Goal: Task Accomplishment & Management: Manage account settings

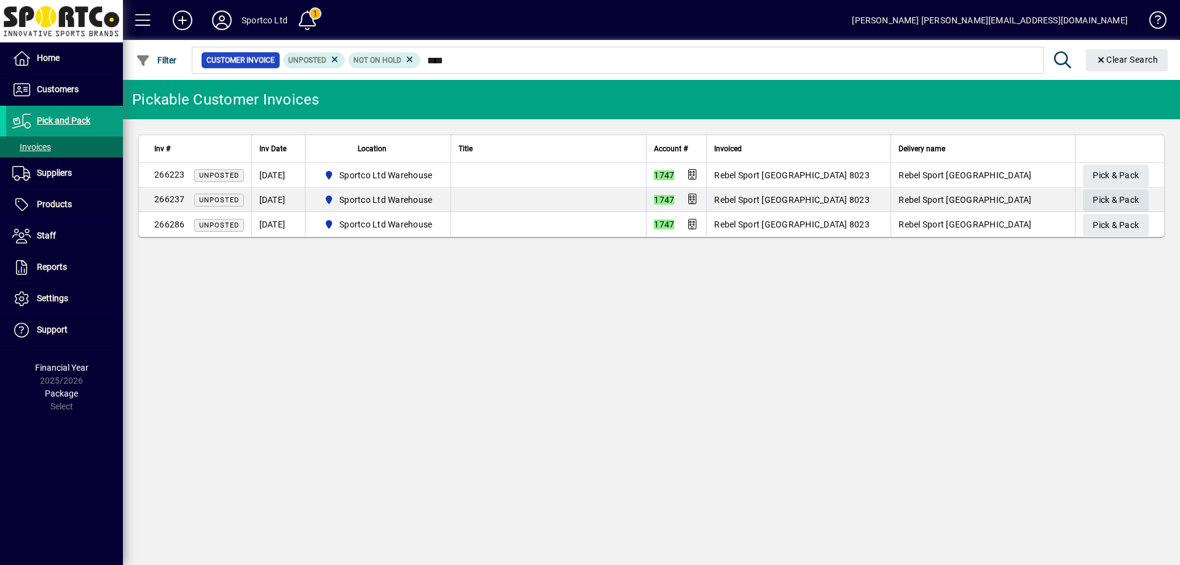
type input "****"
click at [1118, 199] on span "Pick & Pack" at bounding box center [1116, 200] width 46 height 20
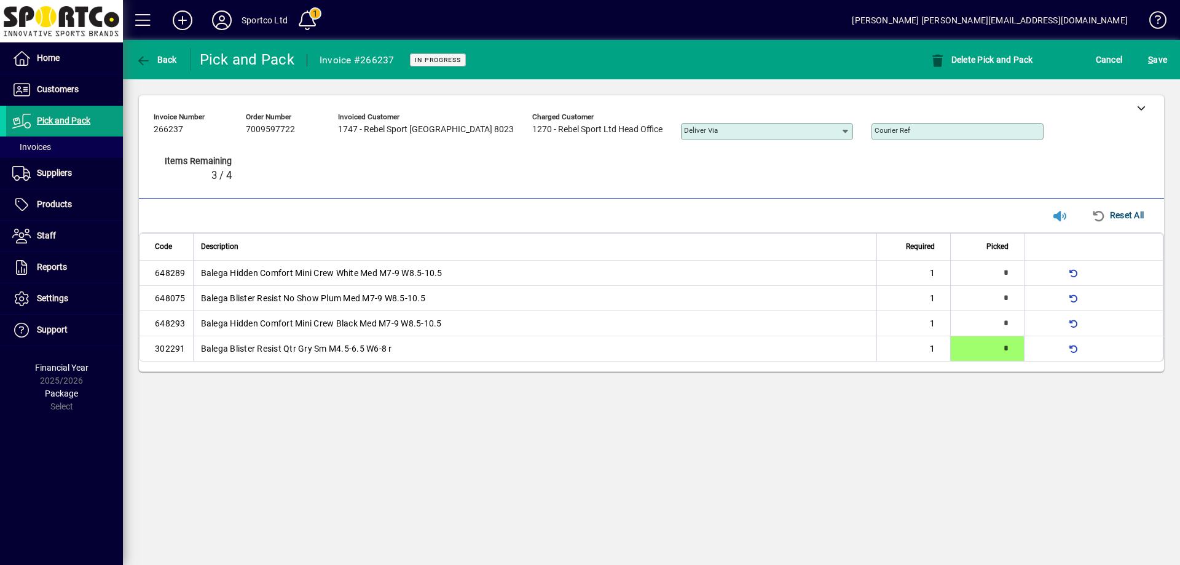
type input "*"
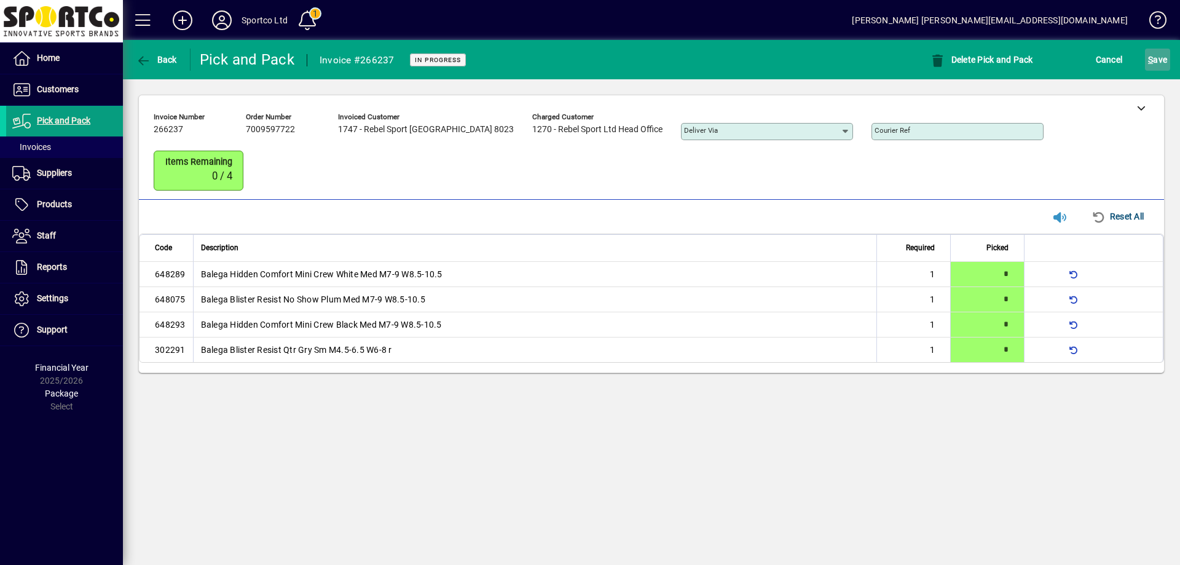
click at [1162, 67] on span "S ave" at bounding box center [1157, 60] width 19 height 20
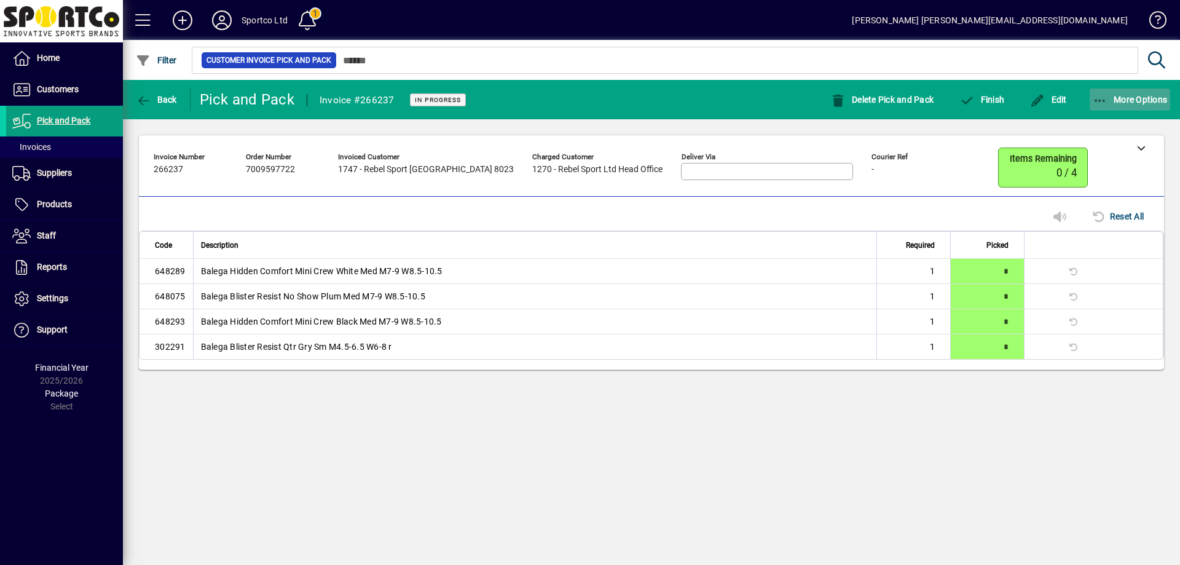
click at [1105, 95] on icon "button" at bounding box center [1100, 101] width 15 height 12
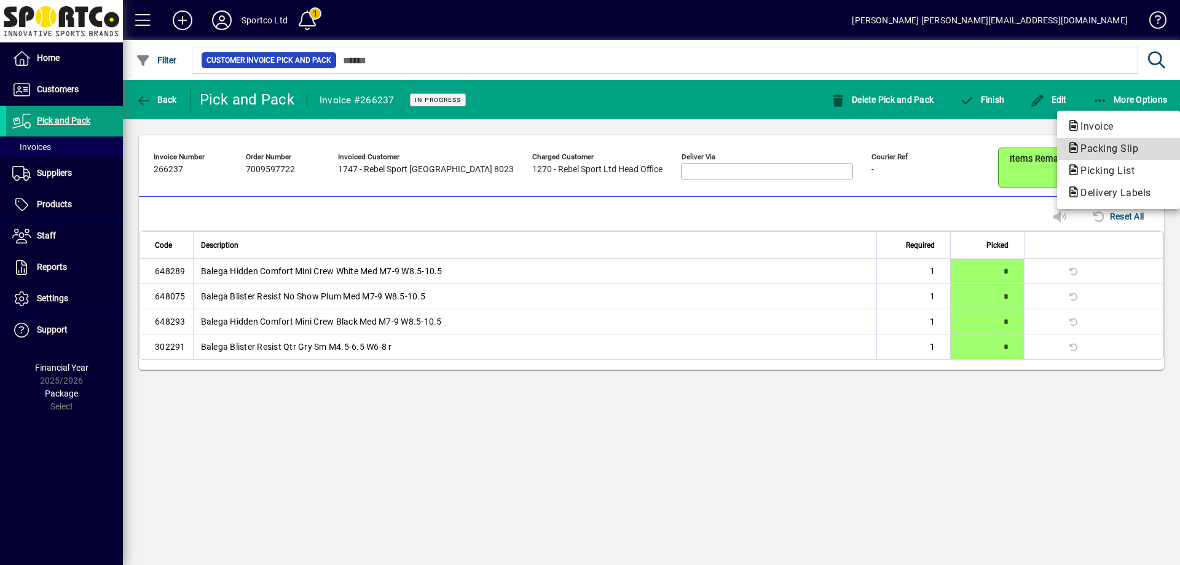
click at [1110, 147] on span "Packing Slip" at bounding box center [1105, 149] width 77 height 12
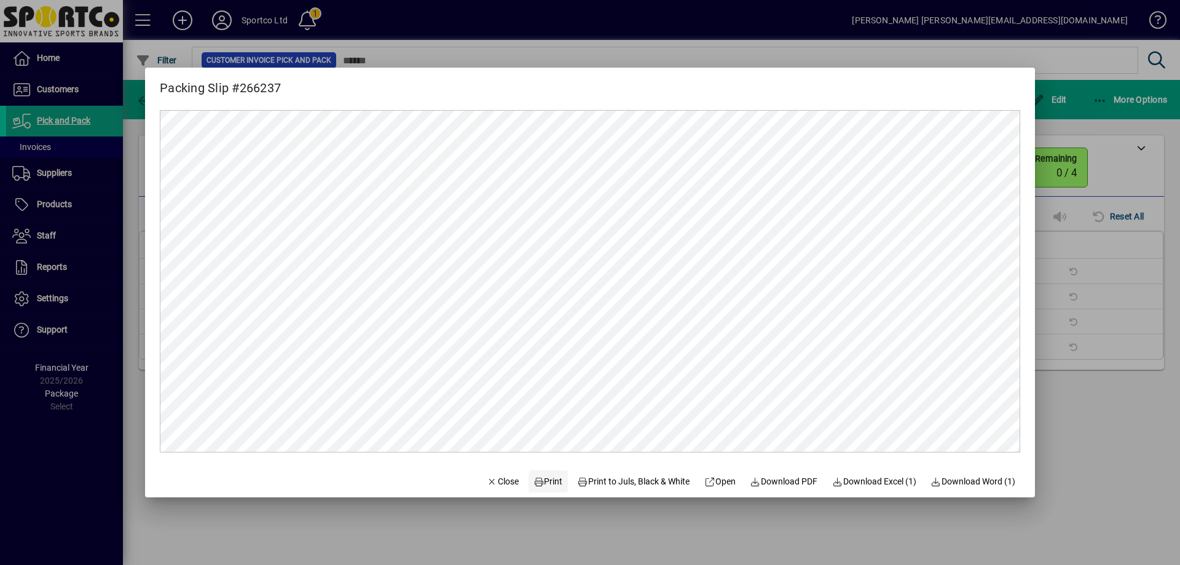
click at [538, 479] on span "Print" at bounding box center [549, 481] width 30 height 13
click at [499, 484] on span "Close" at bounding box center [503, 481] width 32 height 13
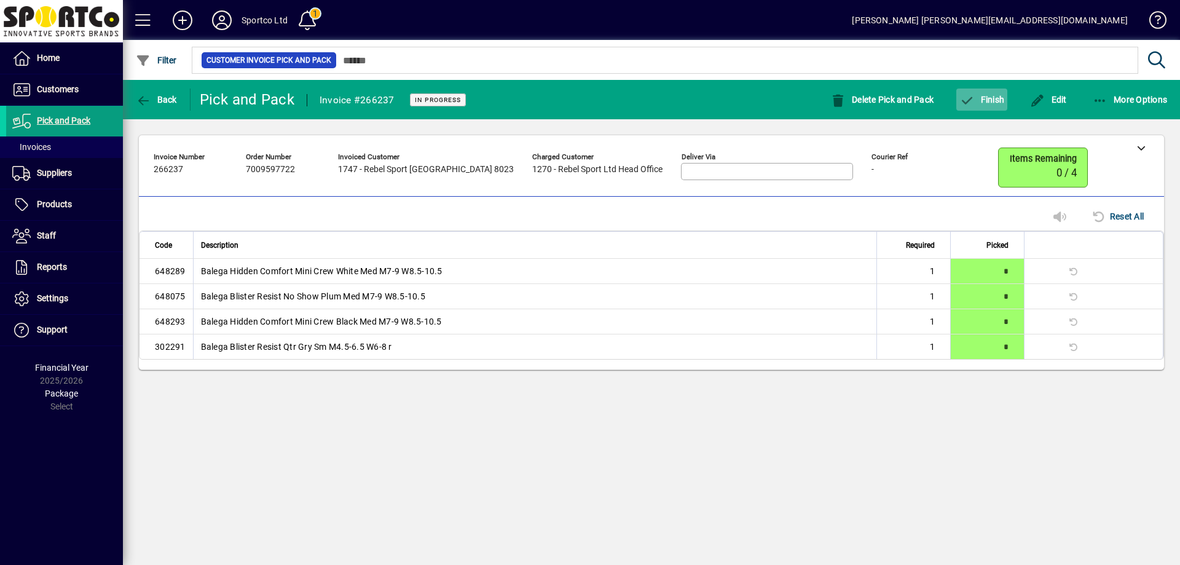
click at [980, 98] on span "Finish" at bounding box center [982, 100] width 45 height 10
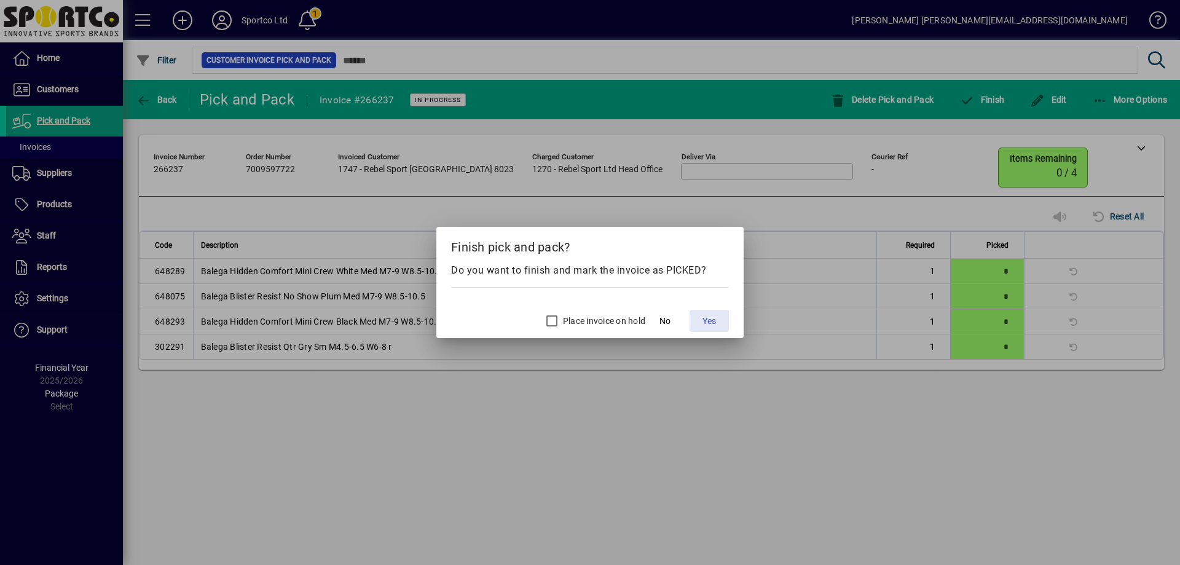
click at [711, 316] on span "Yes" at bounding box center [710, 321] width 14 height 13
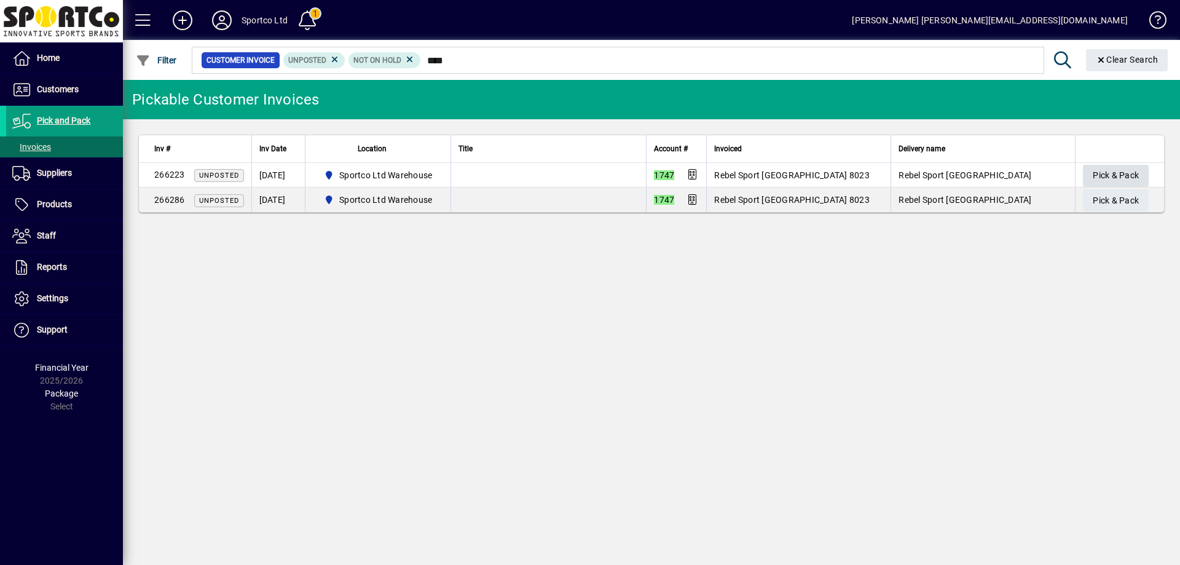
type input "****"
click at [1125, 172] on span "Pick & Pack" at bounding box center [1116, 175] width 46 height 20
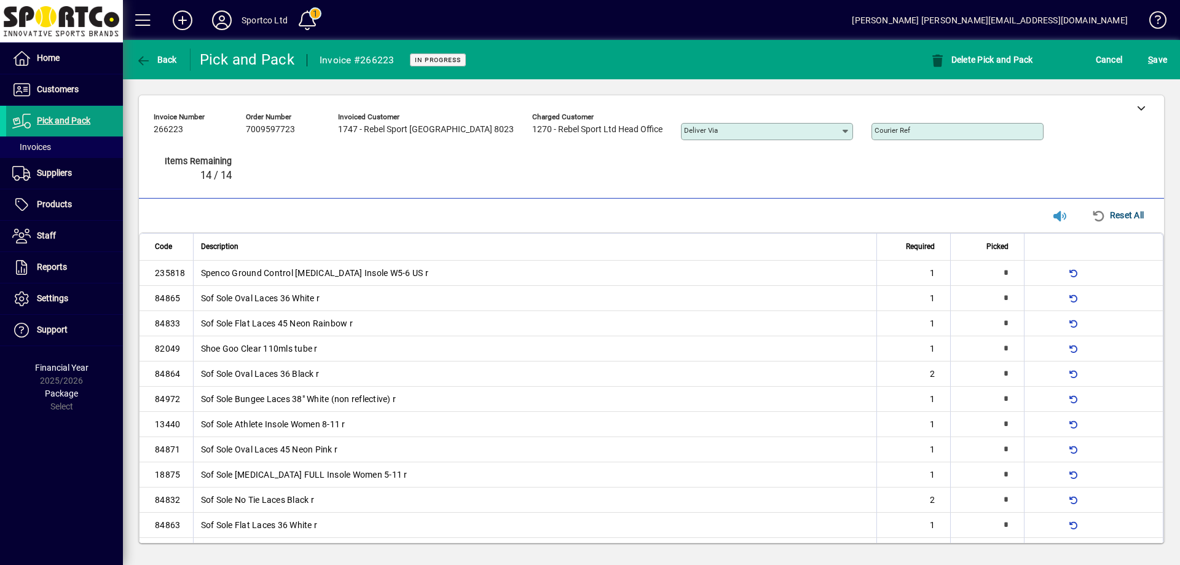
type input "*"
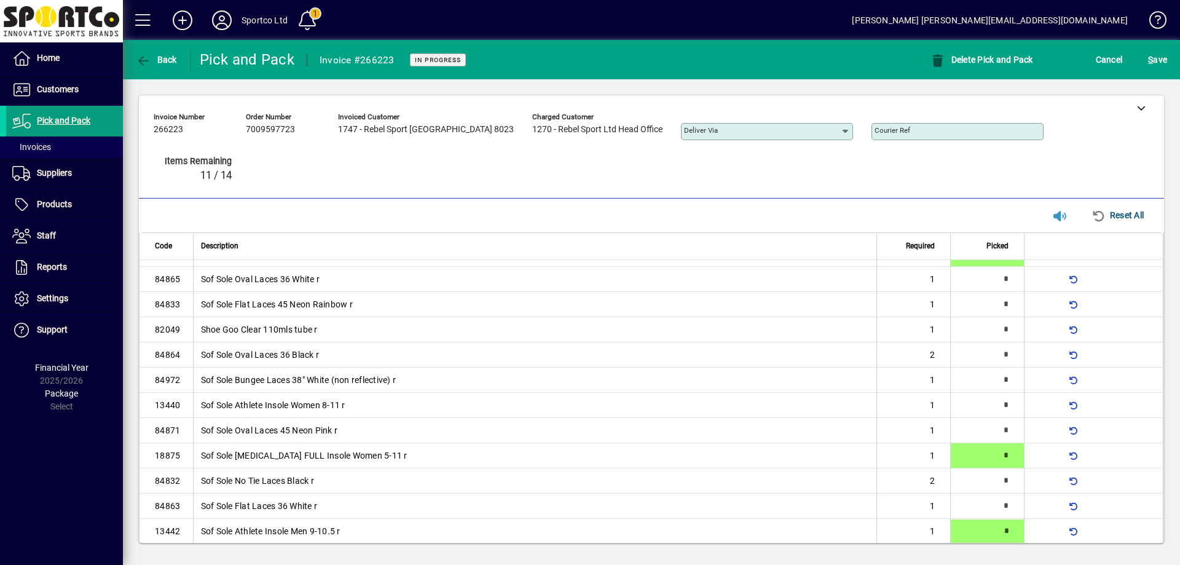
type input "*"
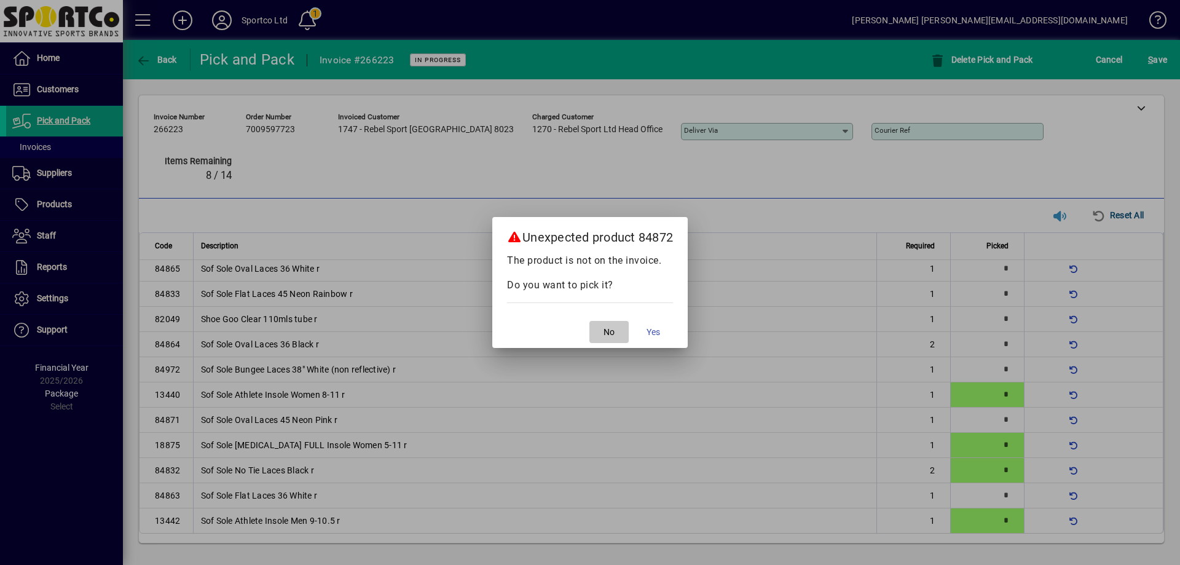
click at [607, 326] on span "No" at bounding box center [609, 332] width 11 height 13
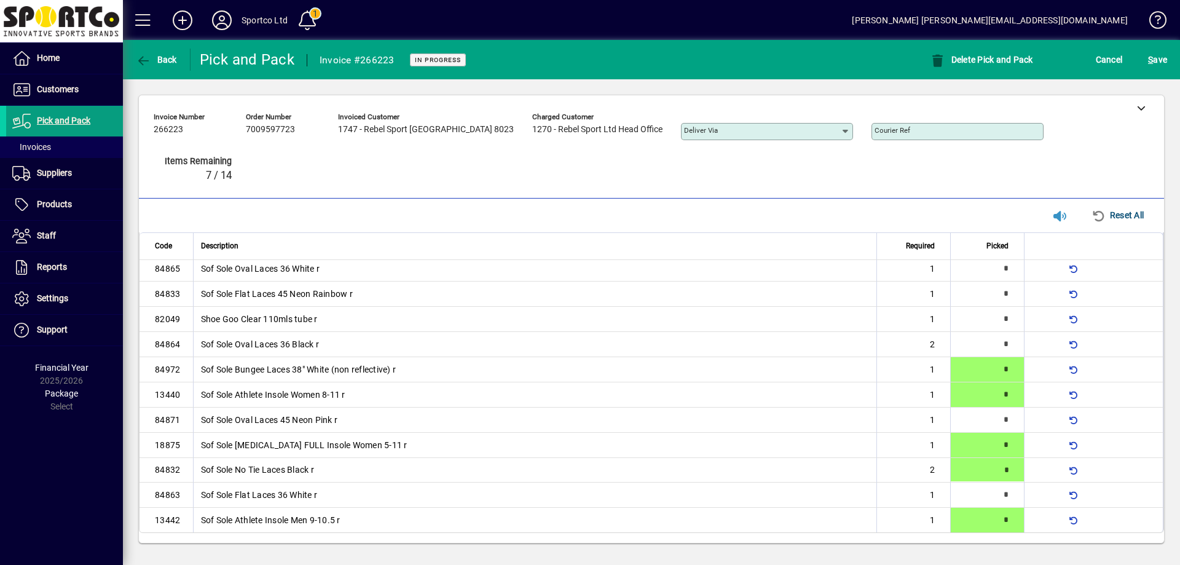
type input "*"
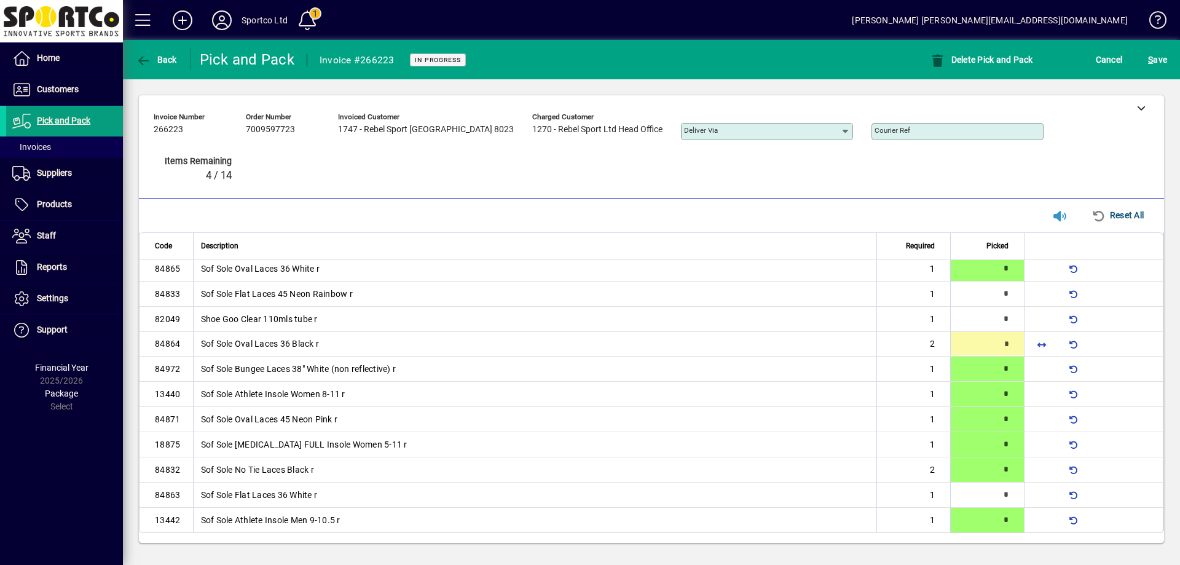
type input "*"
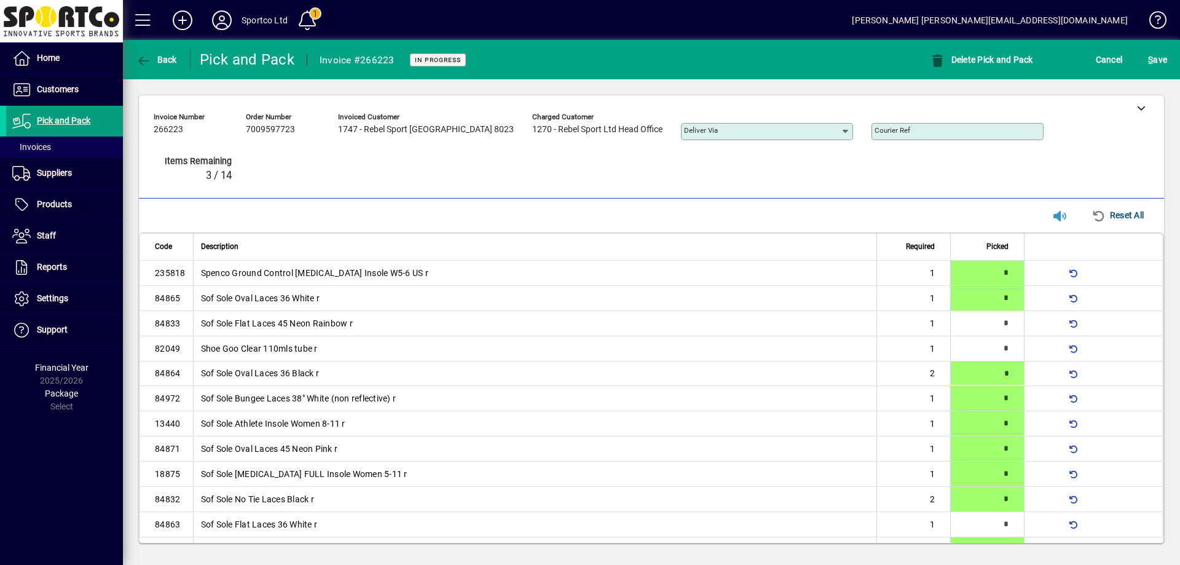
type input "*"
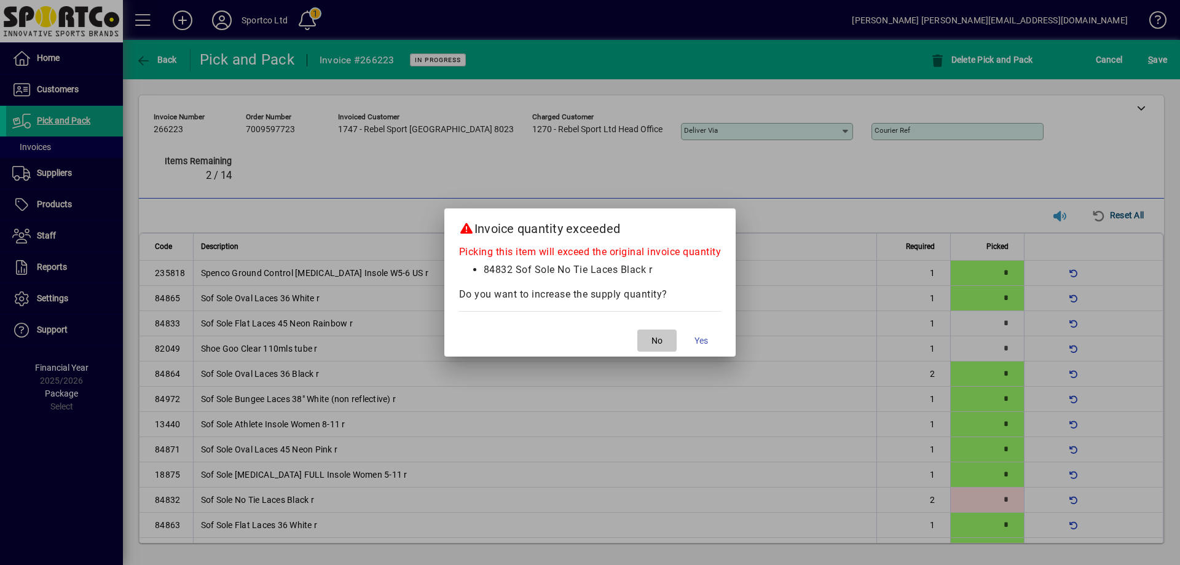
click at [655, 336] on span "No" at bounding box center [657, 340] width 11 height 13
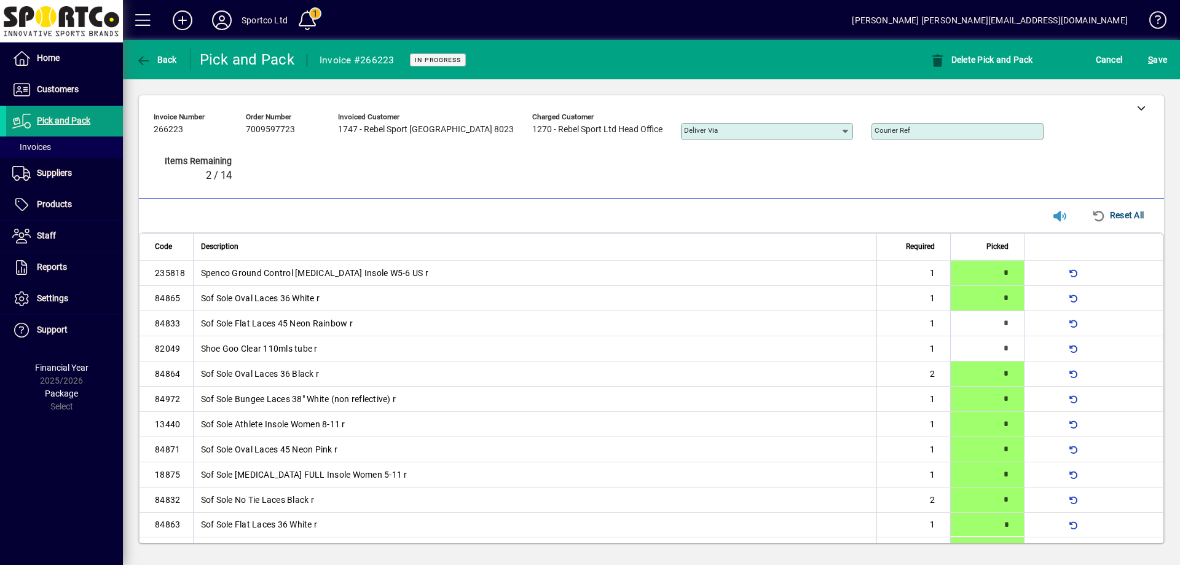
type input "*"
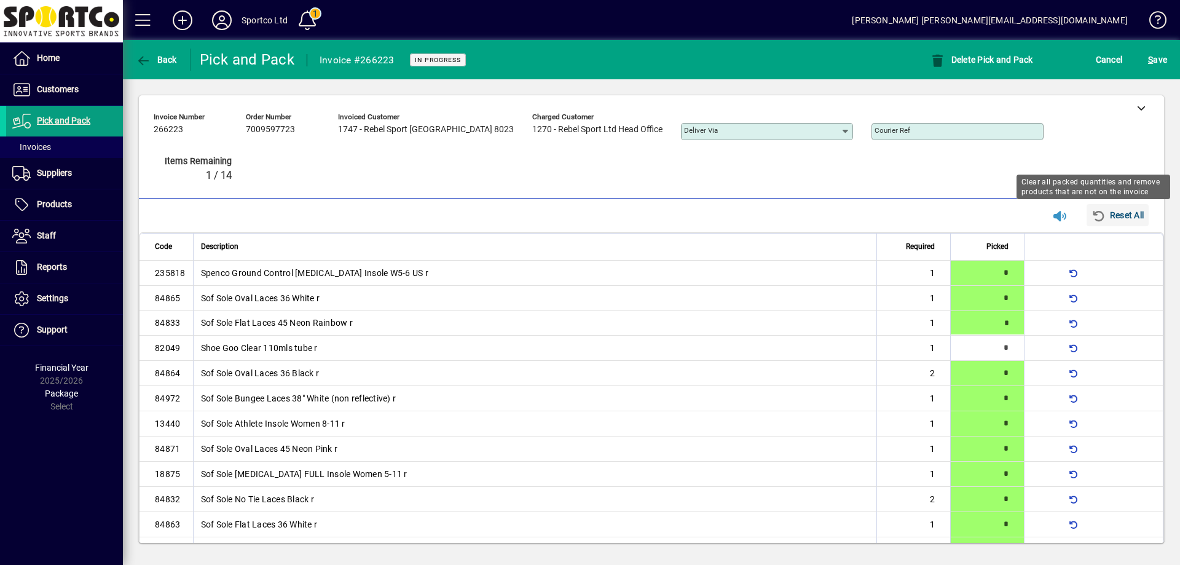
click at [1093, 210] on icon "button" at bounding box center [1099, 216] width 15 height 12
type input "*"
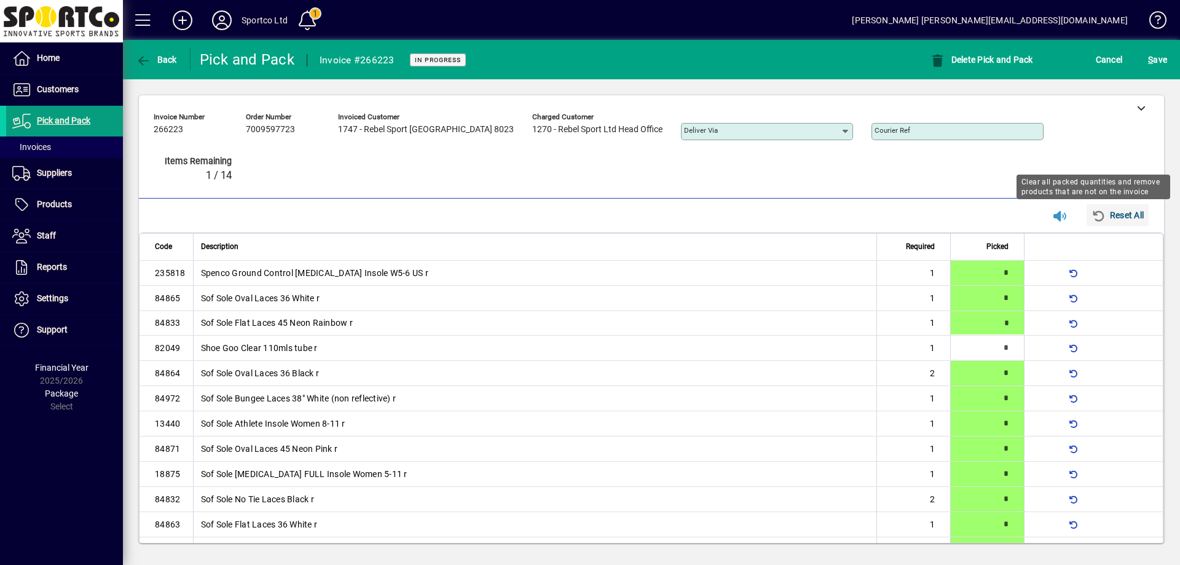
type input "*"
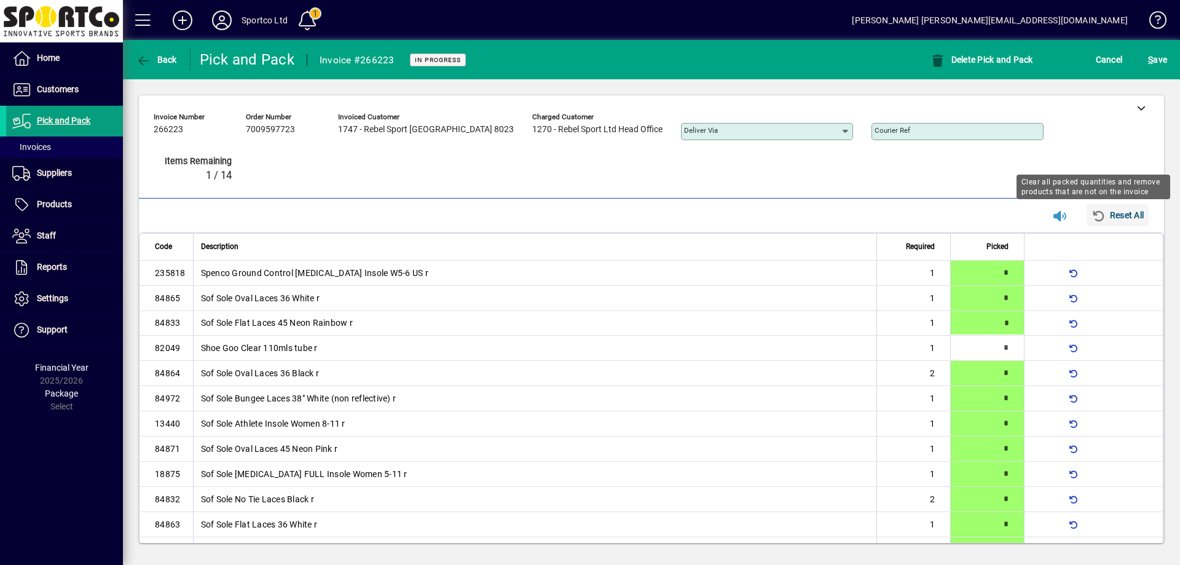
type input "*"
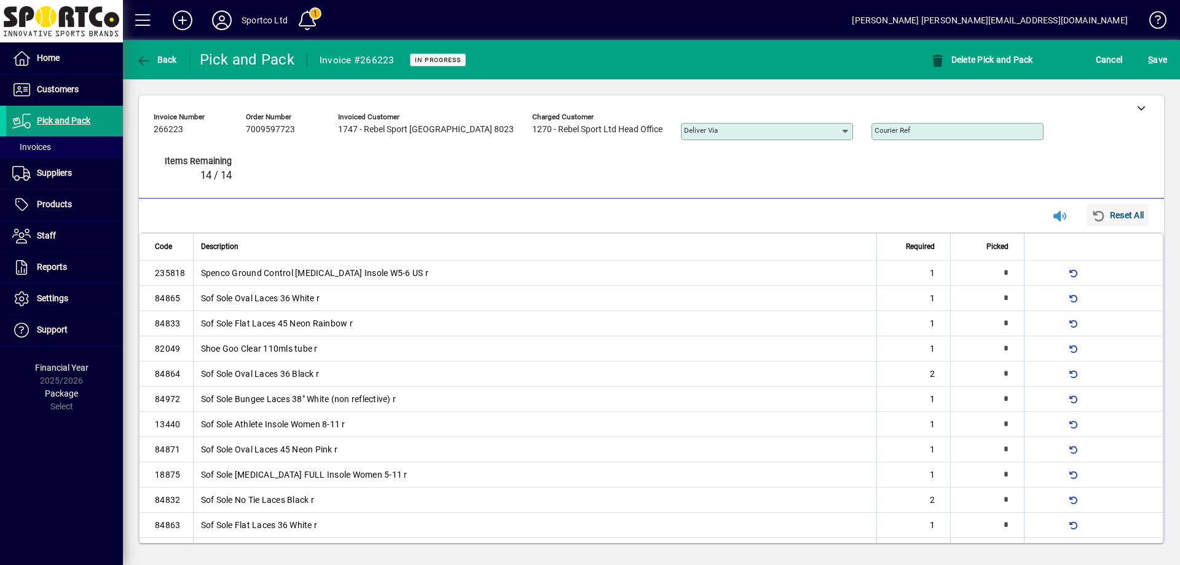
type input "*"
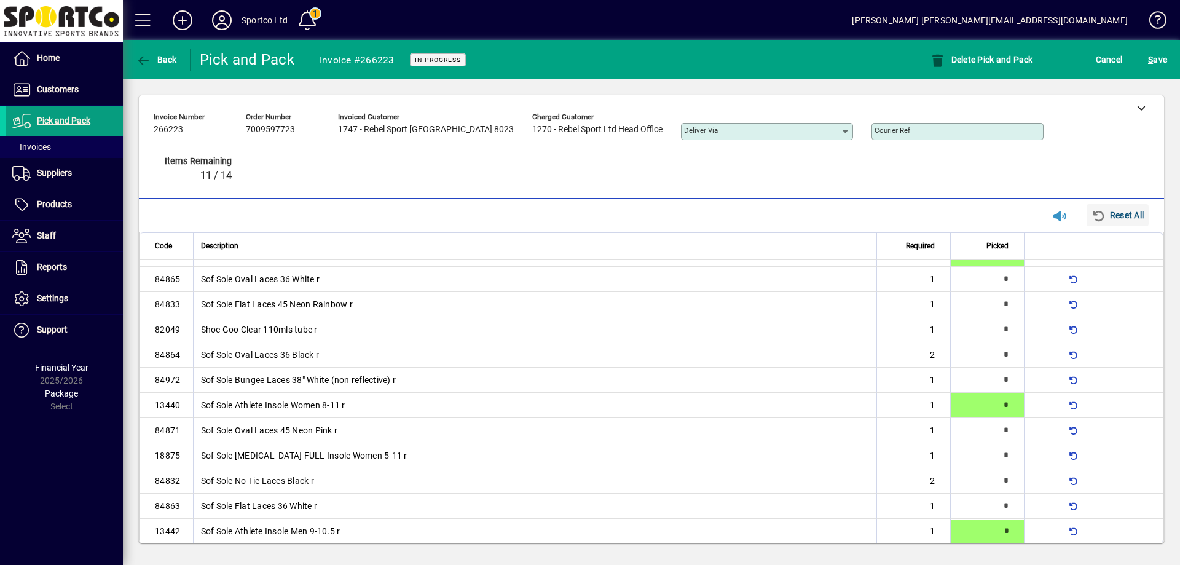
type input "*"
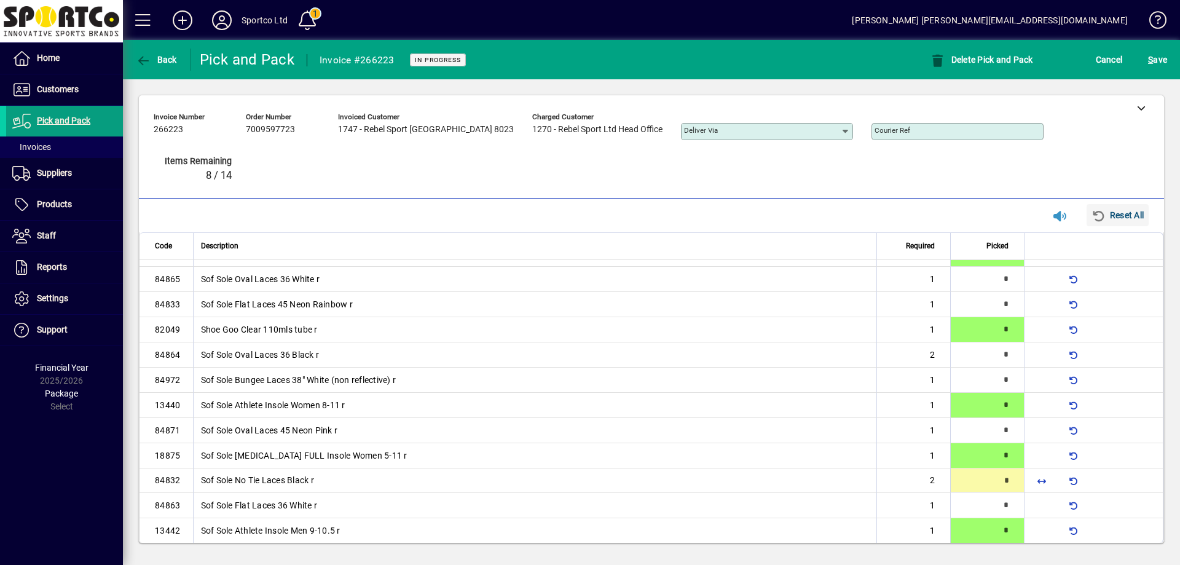
type input "*"
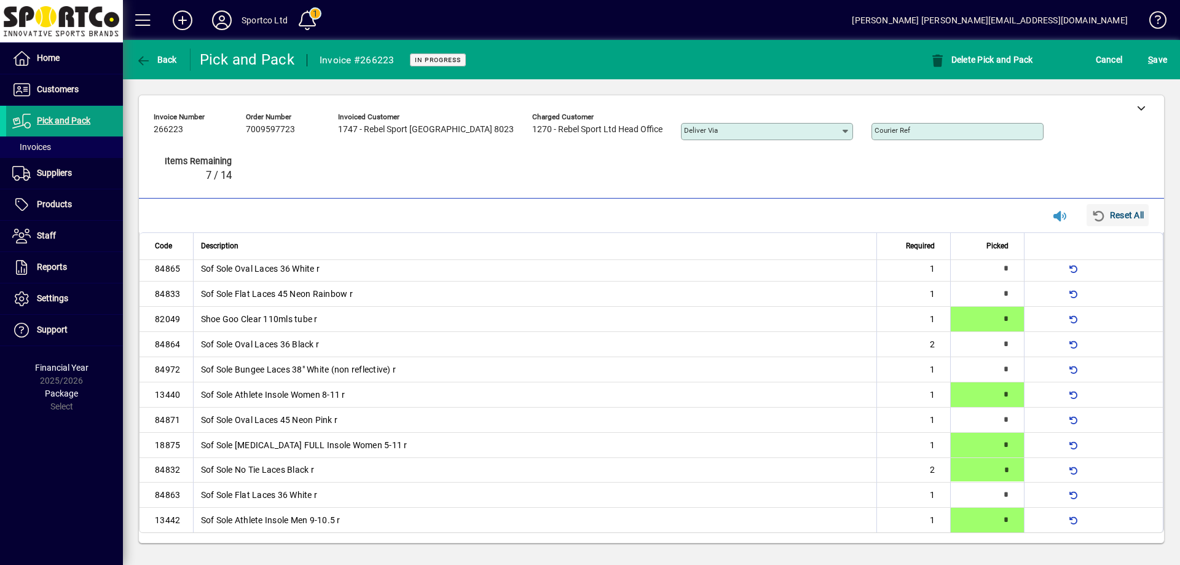
type input "*"
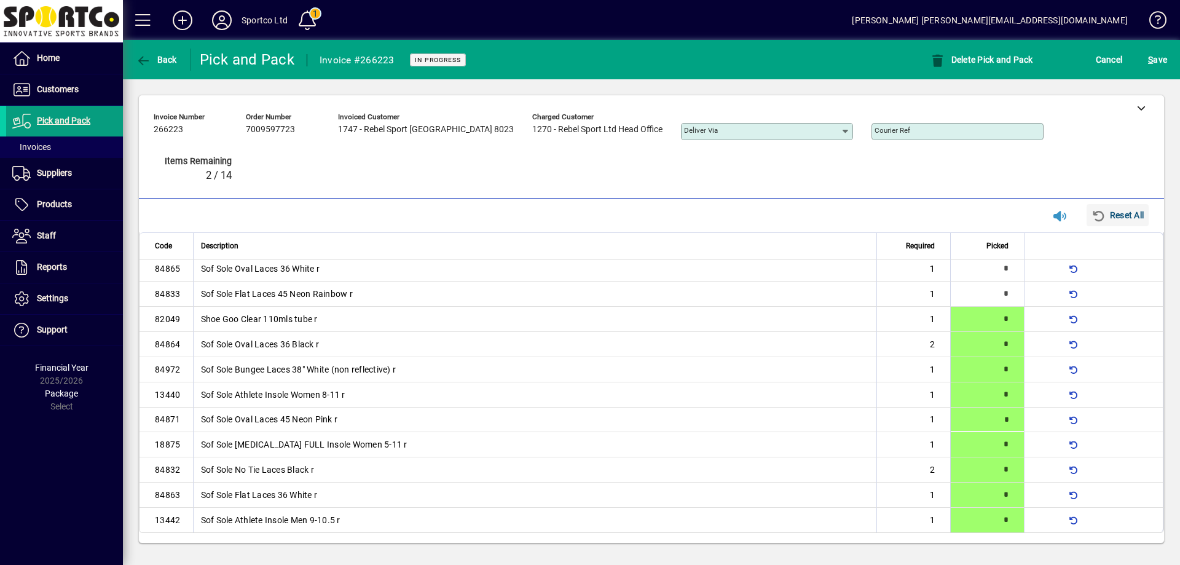
type input "*"
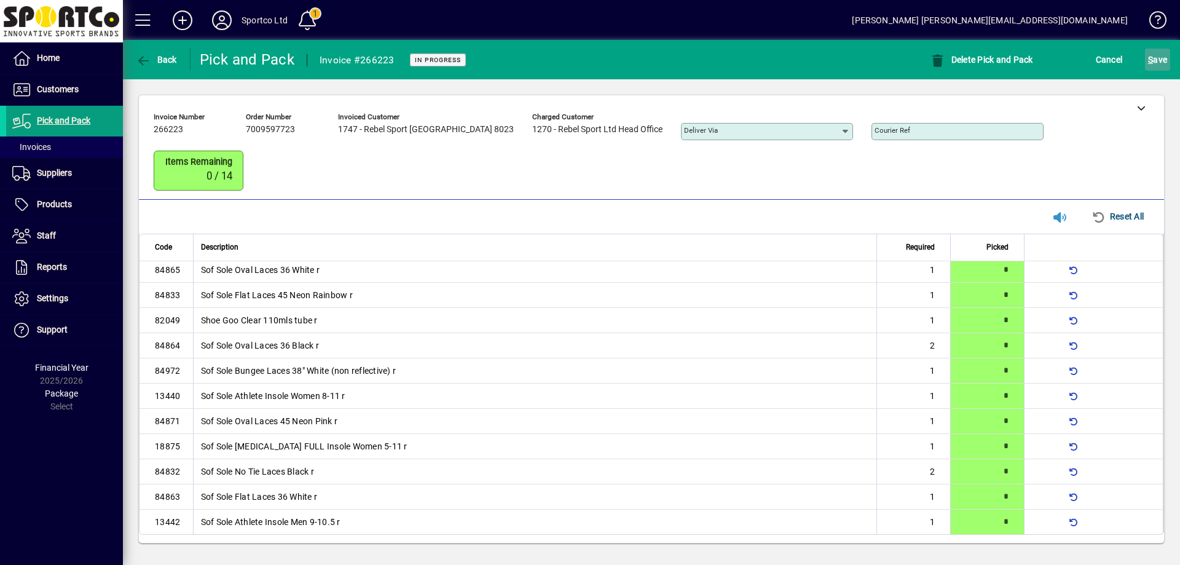
click at [1156, 64] on span "S ave" at bounding box center [1157, 60] width 19 height 20
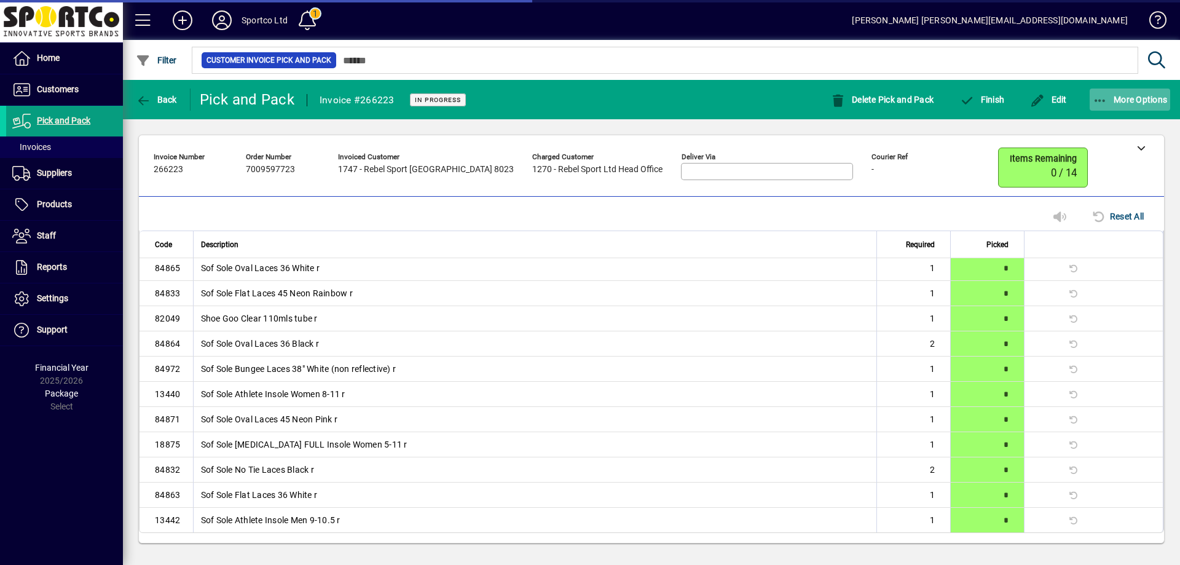
scroll to position [0, 0]
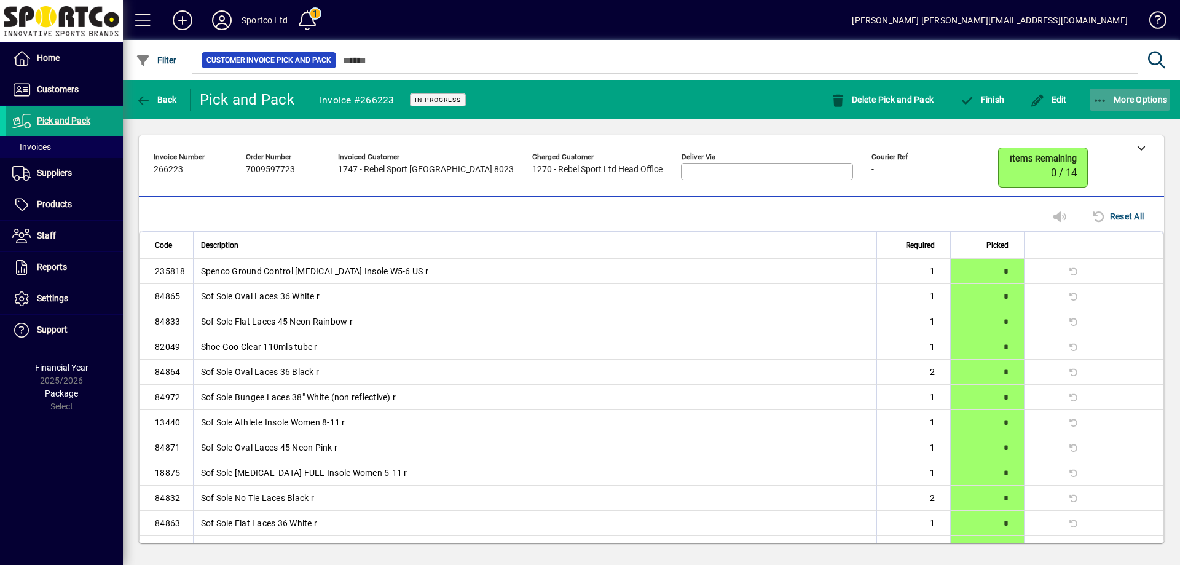
click at [1097, 95] on icon "button" at bounding box center [1100, 101] width 15 height 12
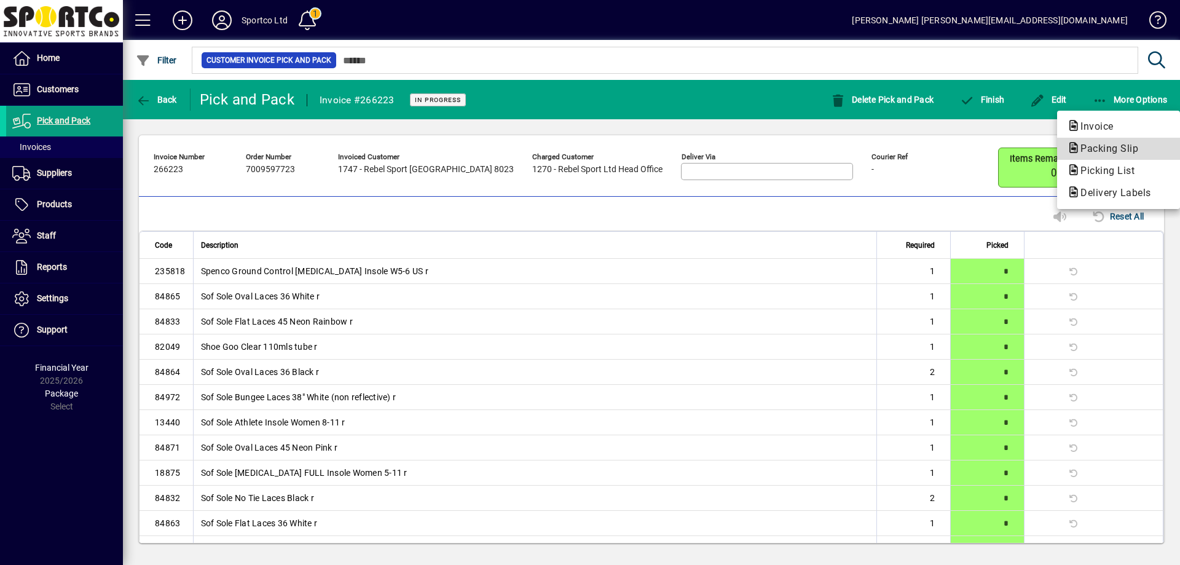
click at [1109, 149] on span "Packing Slip" at bounding box center [1105, 149] width 77 height 12
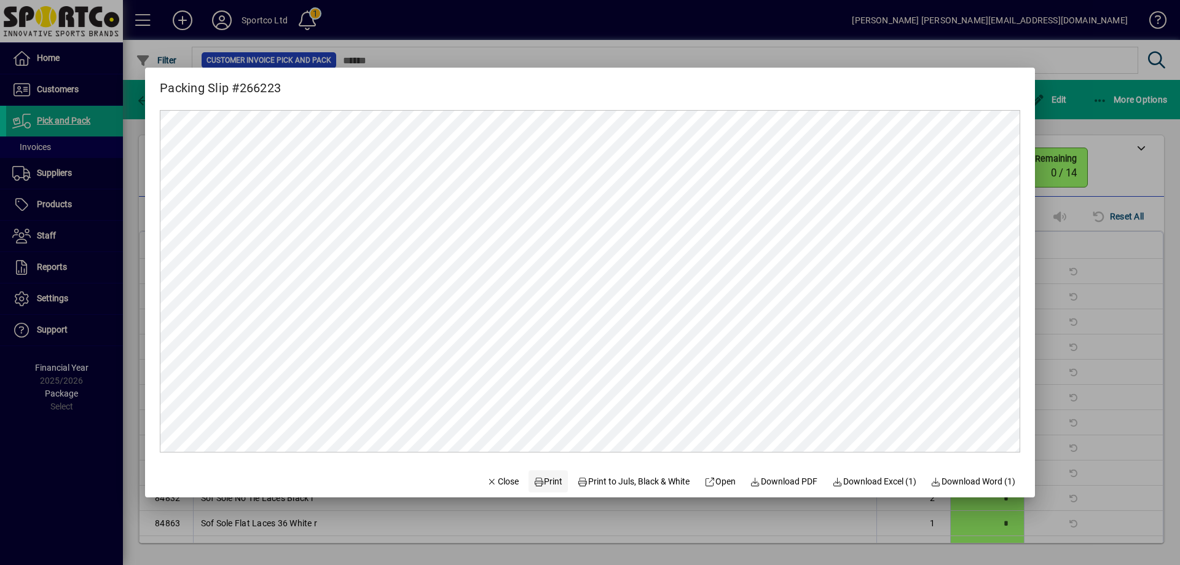
click at [544, 476] on span "Print" at bounding box center [549, 481] width 30 height 13
click at [488, 483] on span "Close" at bounding box center [503, 481] width 32 height 13
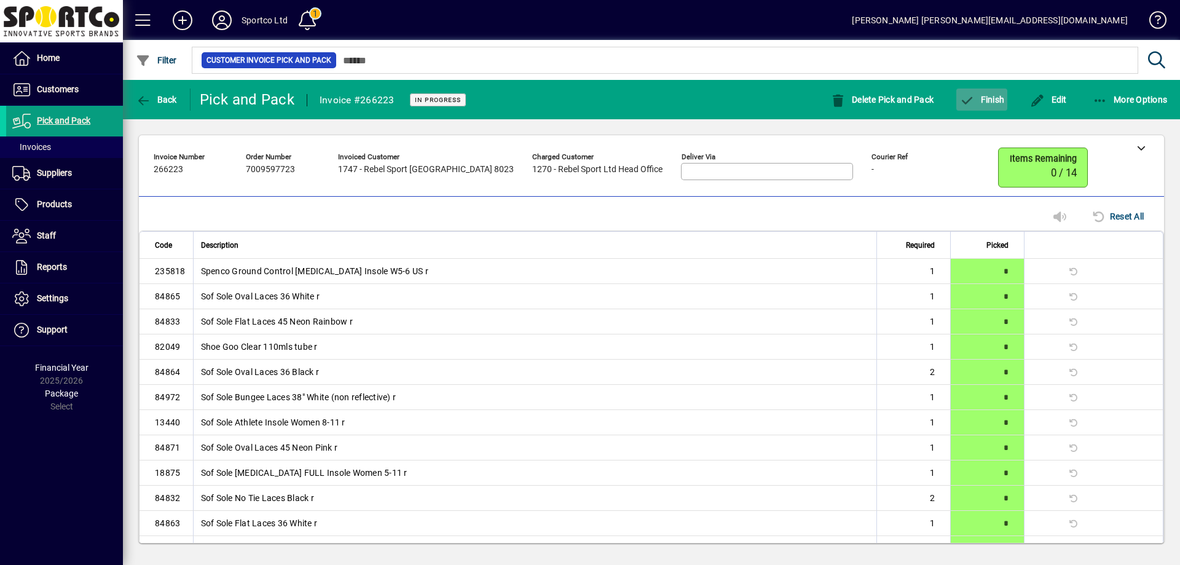
click at [984, 105] on button "Finish" at bounding box center [982, 100] width 51 height 22
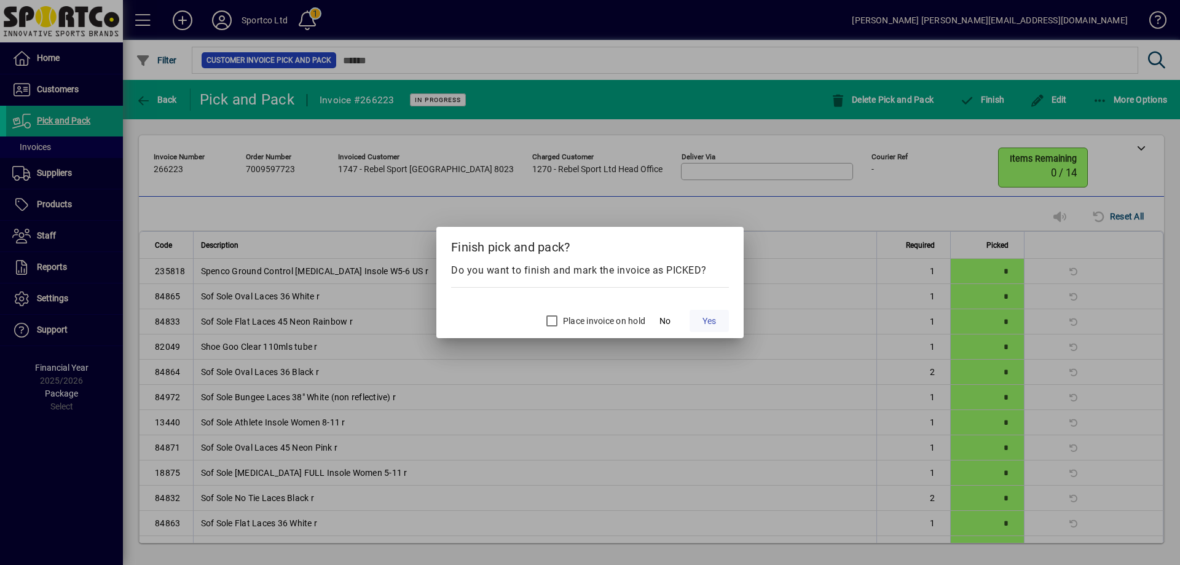
click at [711, 311] on span at bounding box center [709, 321] width 39 height 30
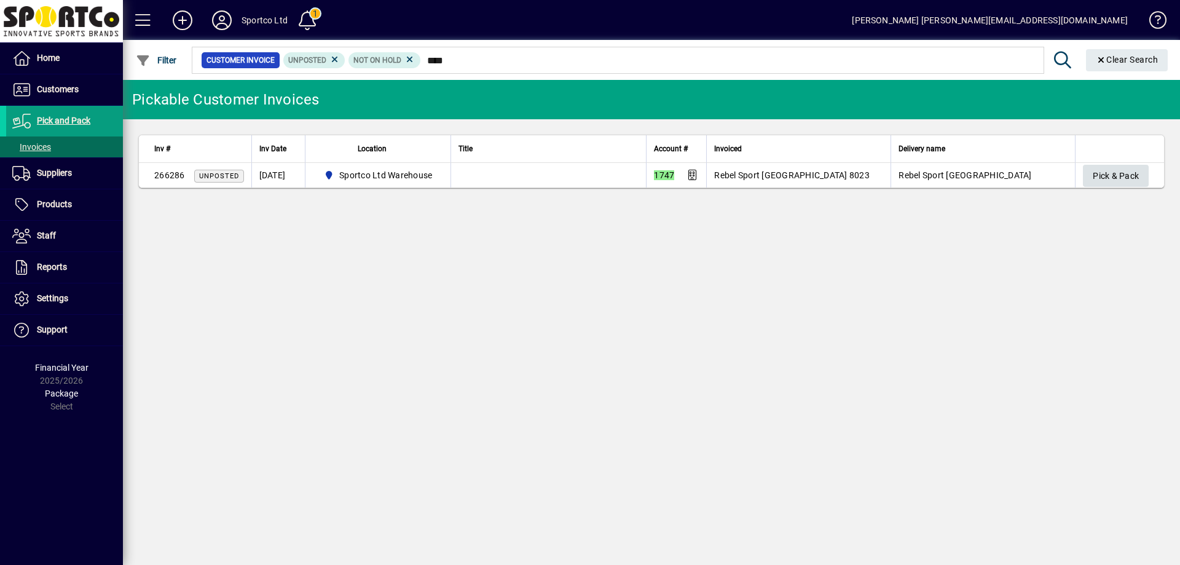
type input "****"
click at [1118, 175] on span "Pick & Pack" at bounding box center [1116, 176] width 46 height 20
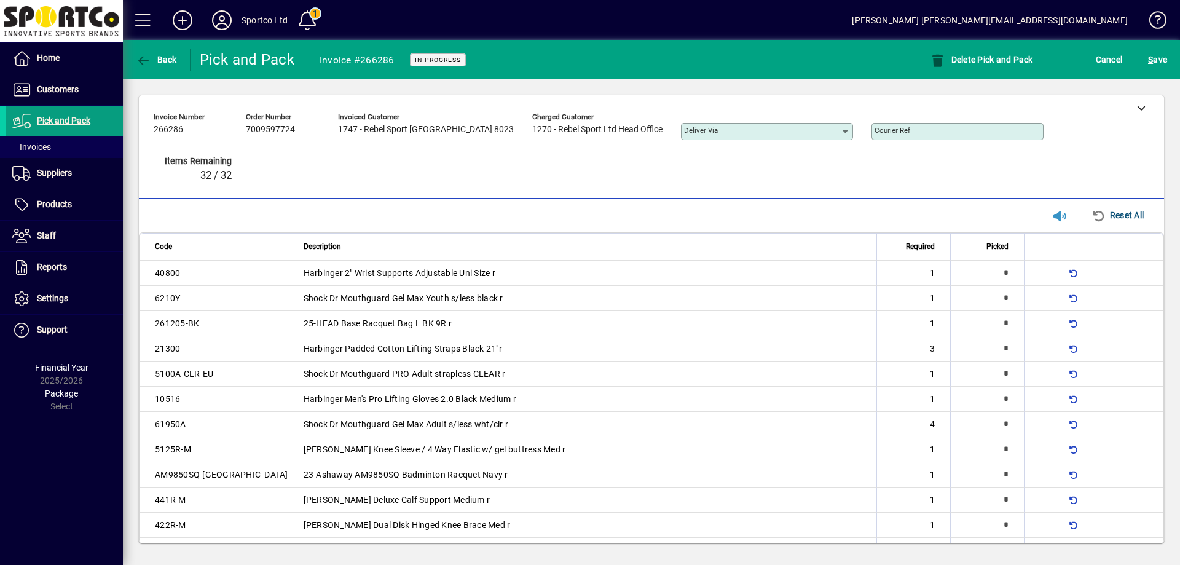
type input "*"
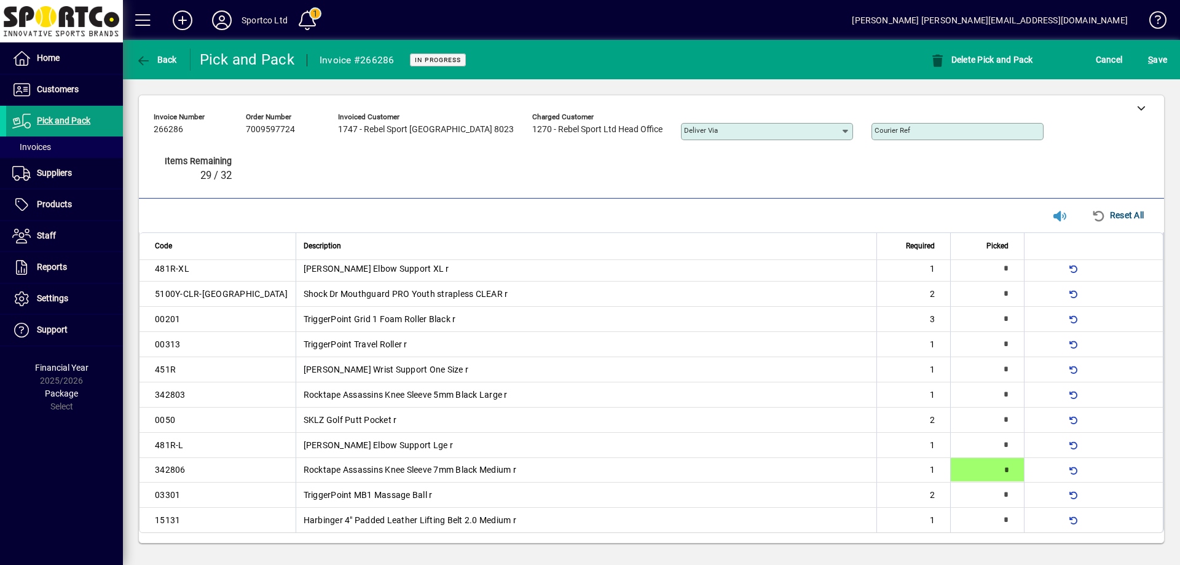
type input "*"
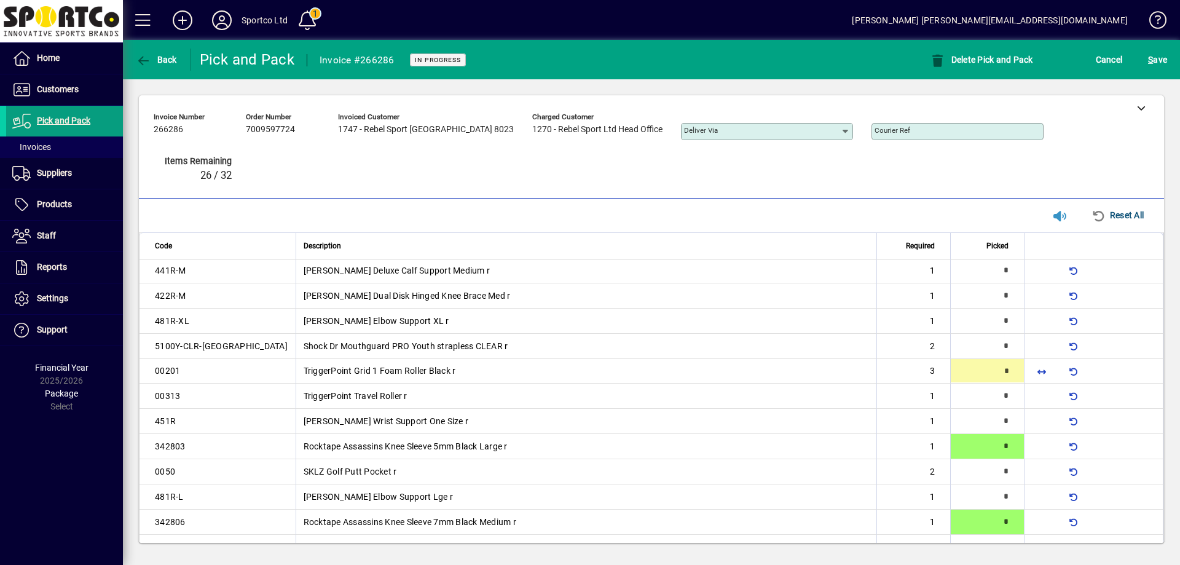
scroll to position [214, 0]
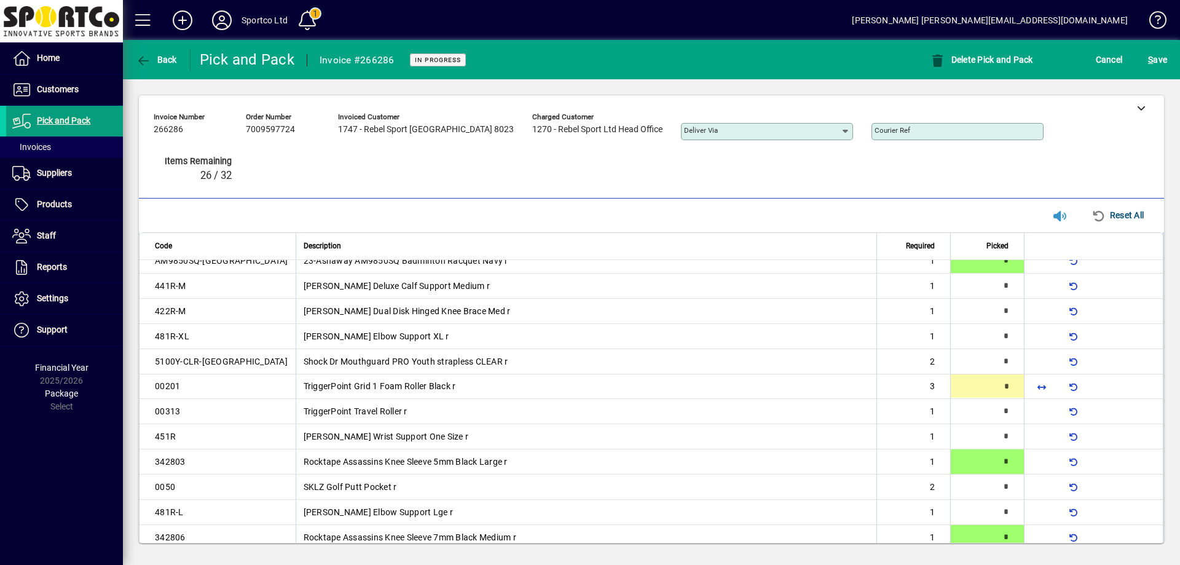
type input "*"
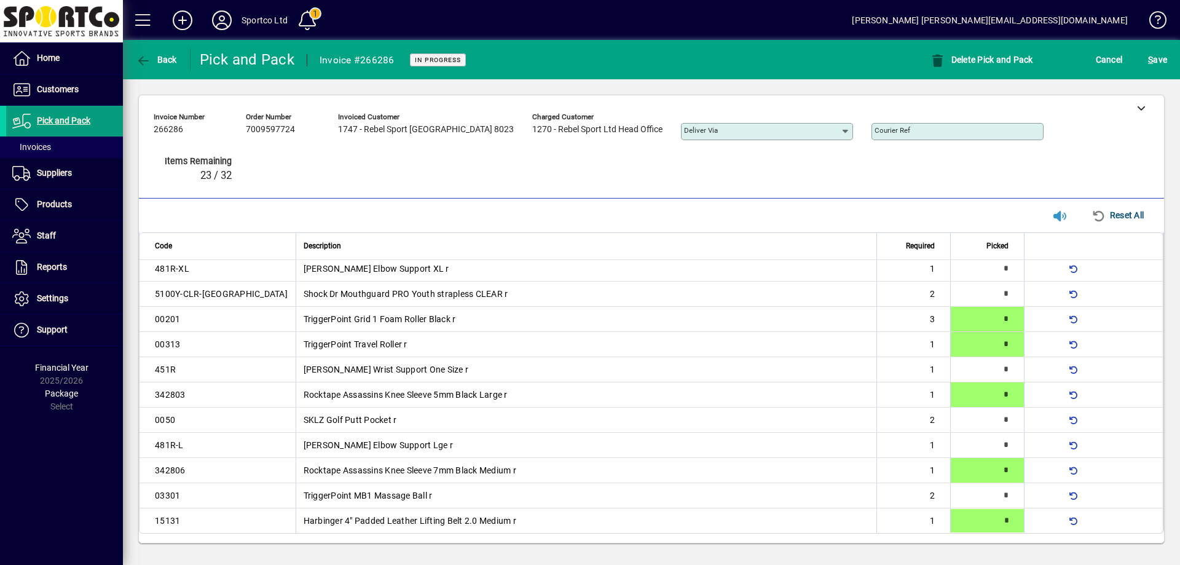
type input "*"
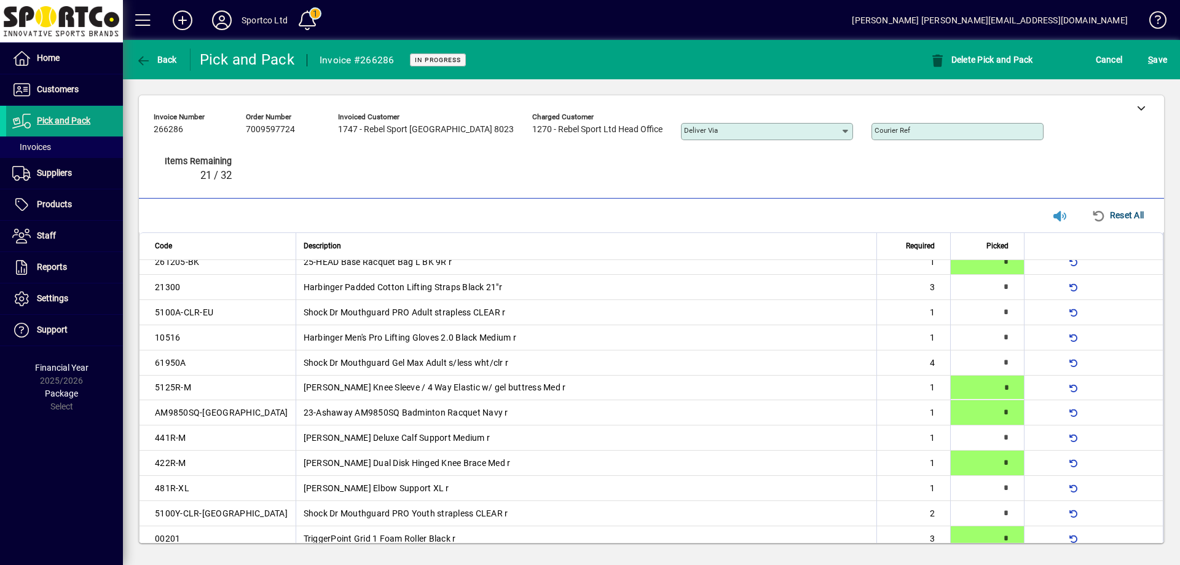
type input "*"
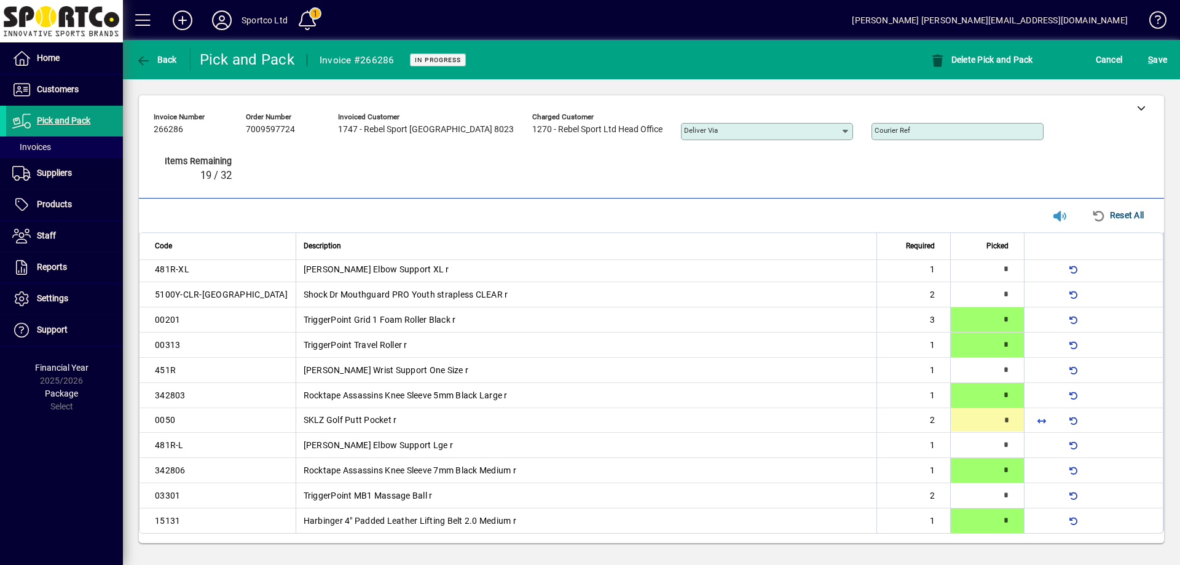
type input "*"
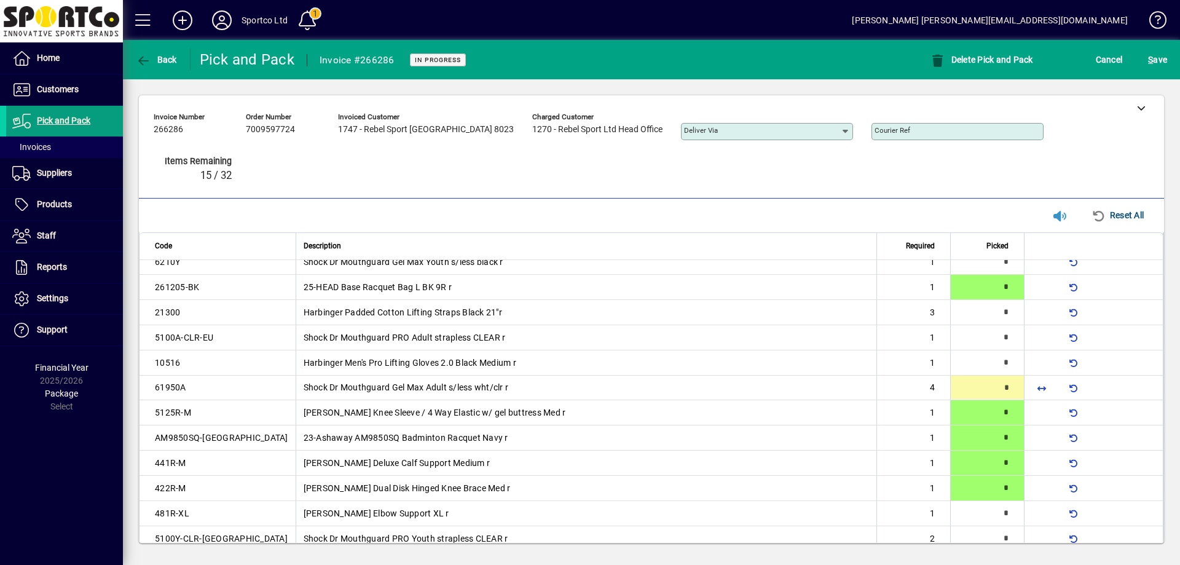
type input "*"
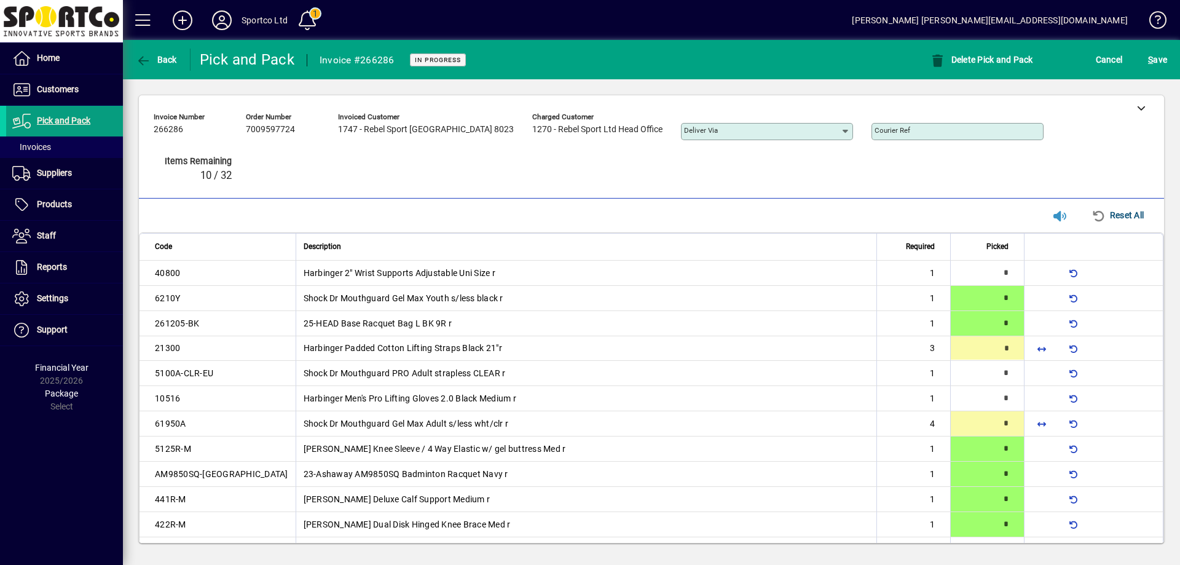
type input "*"
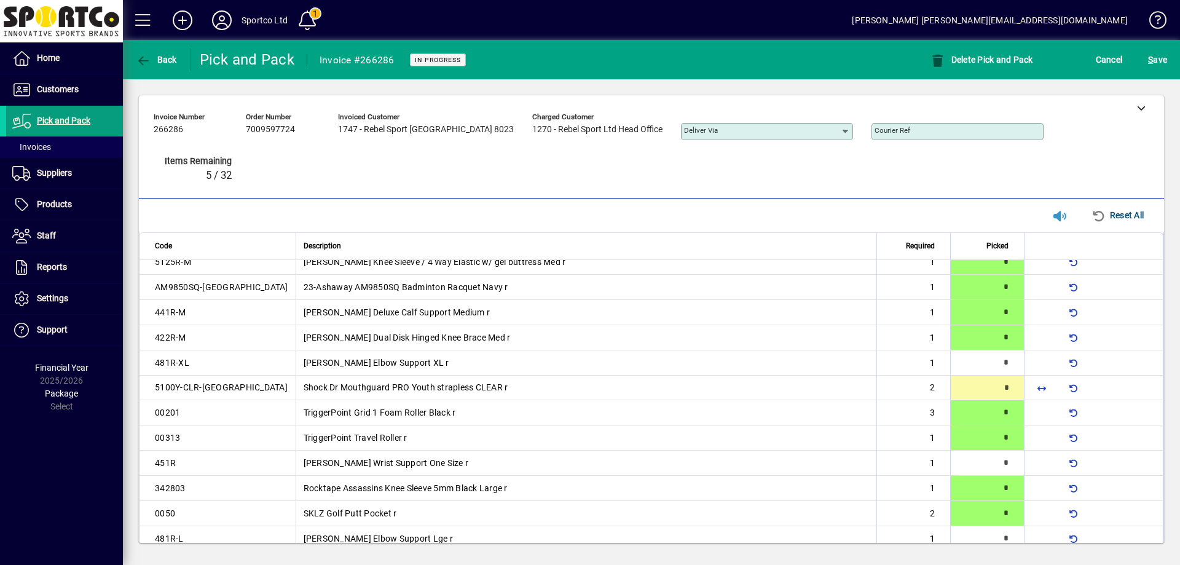
type input "*"
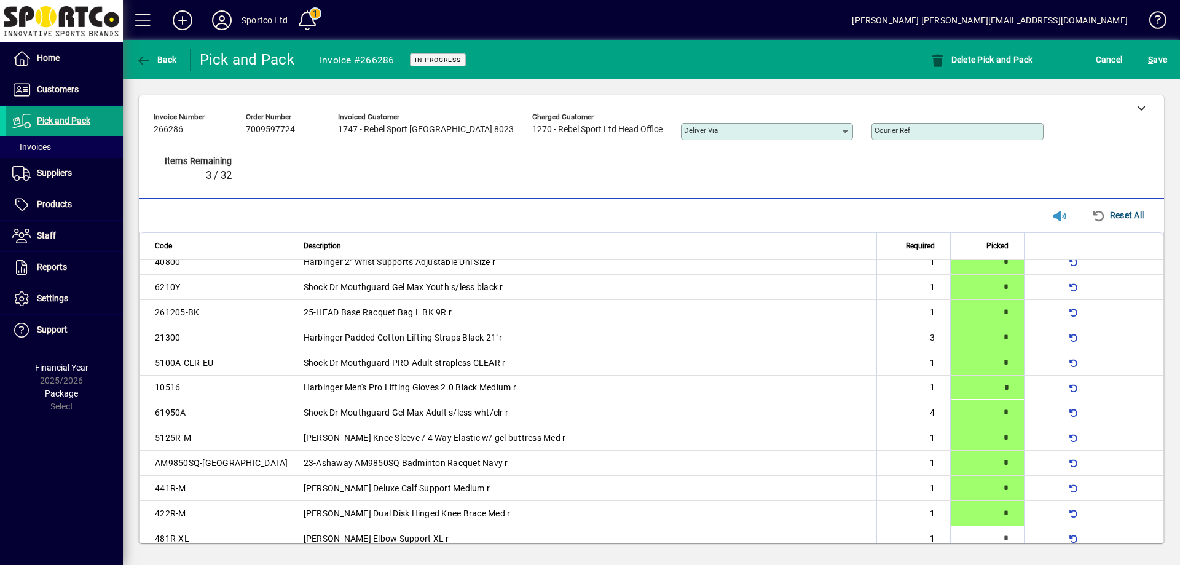
type input "*"
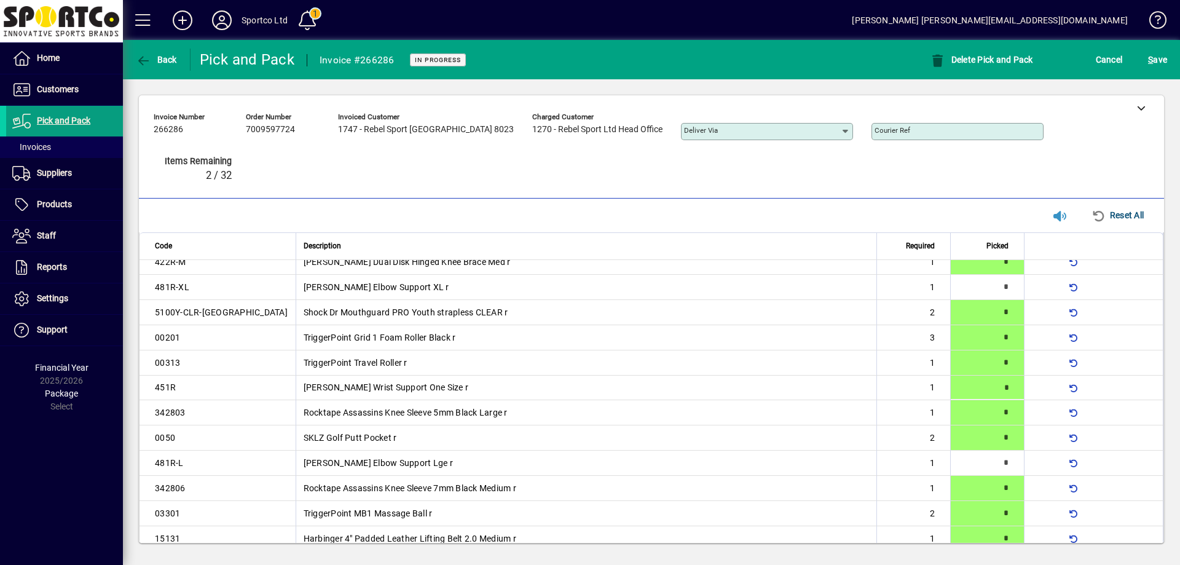
type input "*"
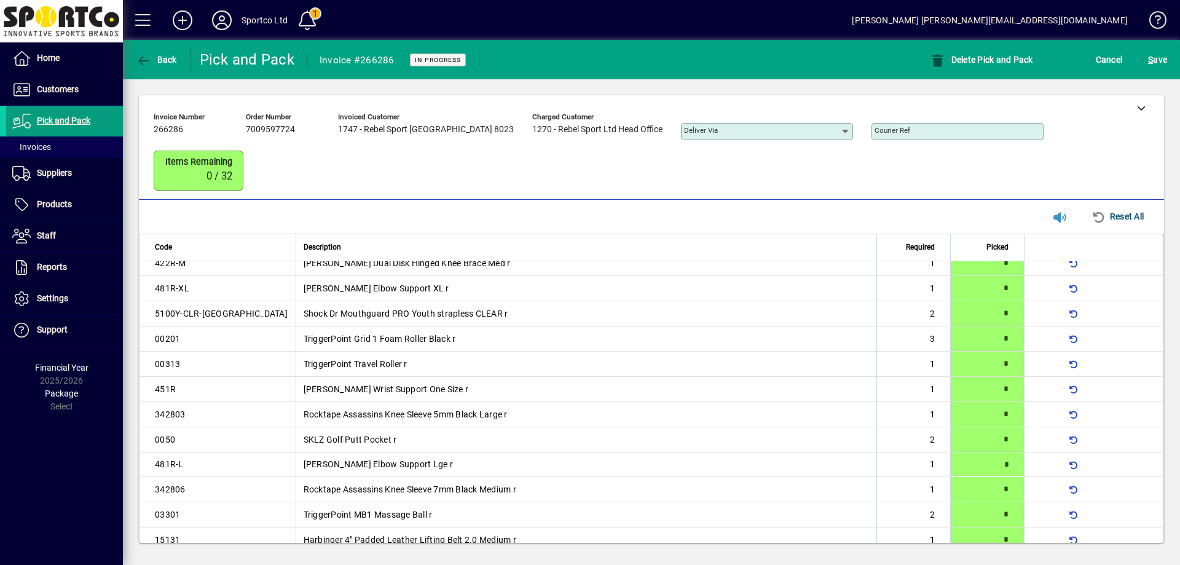
type input "*"
click at [1155, 57] on span "S ave" at bounding box center [1157, 60] width 19 height 20
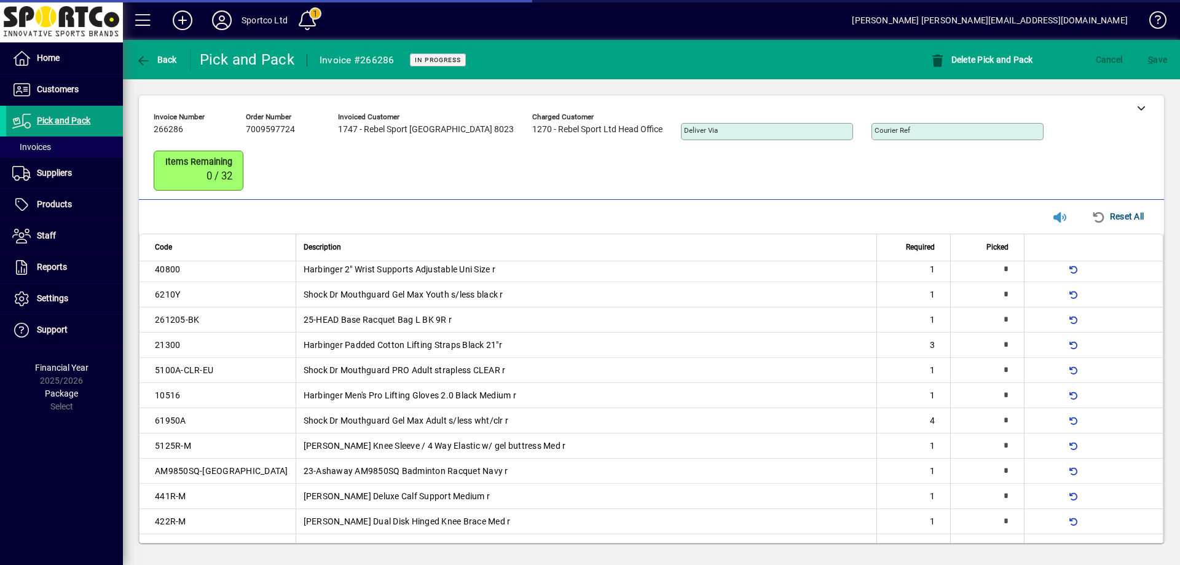
scroll to position [0, 0]
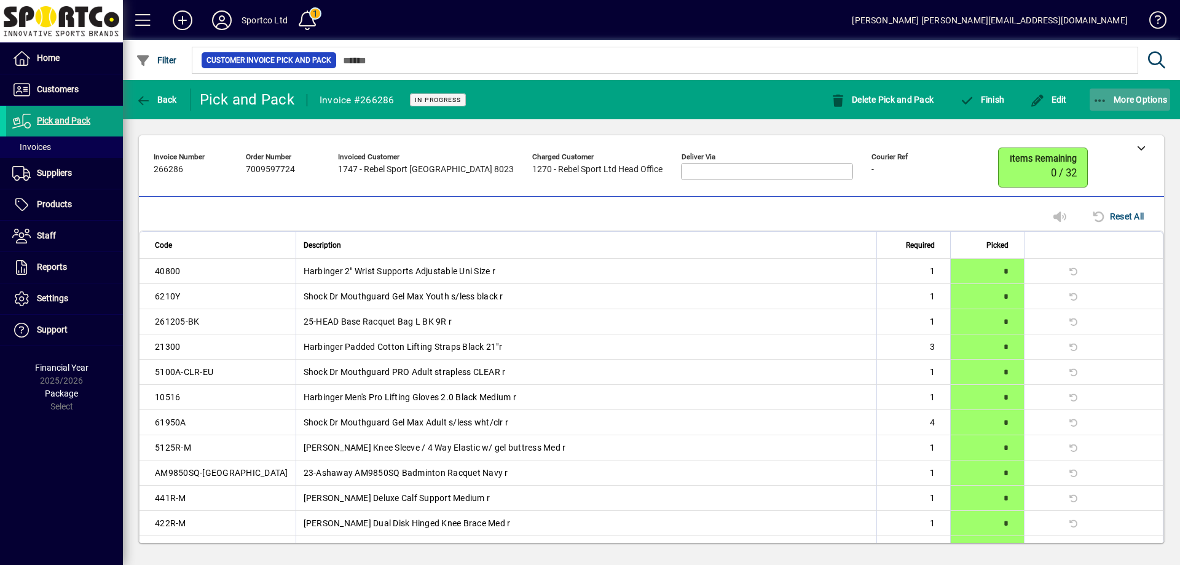
click at [1097, 97] on icon "button" at bounding box center [1100, 101] width 15 height 12
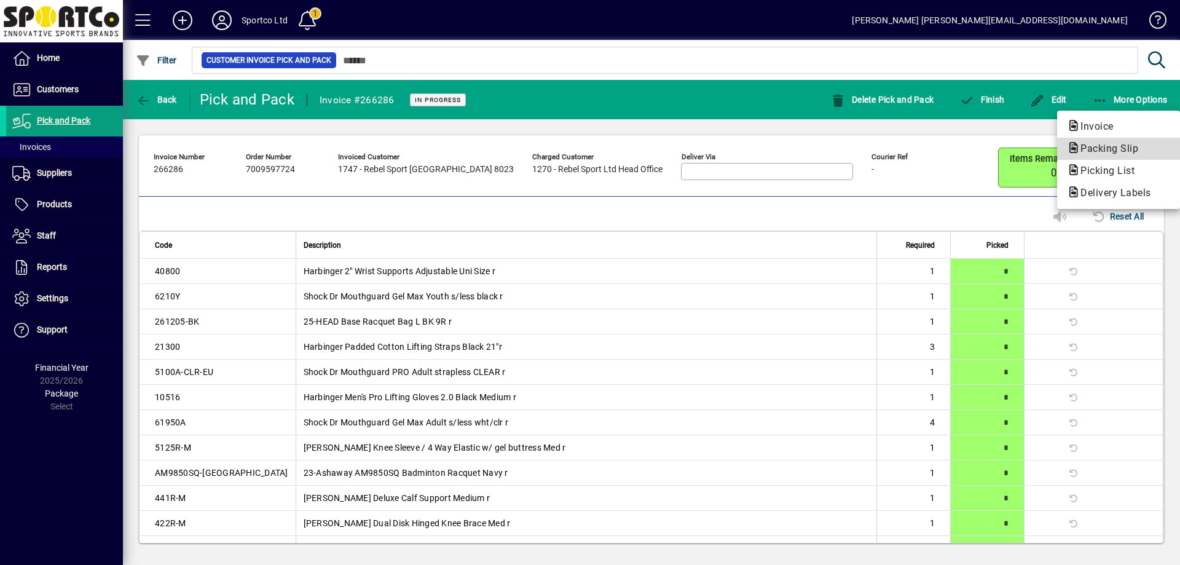
click at [1096, 147] on span "Packing Slip" at bounding box center [1105, 149] width 77 height 12
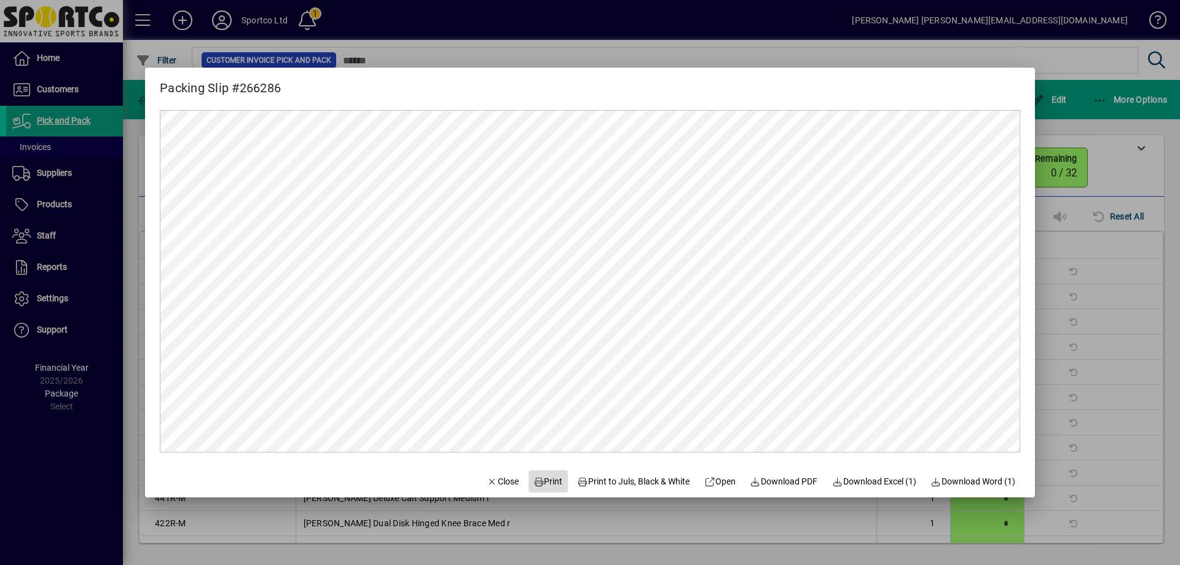
click at [545, 473] on span at bounding box center [548, 482] width 39 height 30
click at [487, 483] on span "Close" at bounding box center [503, 481] width 32 height 13
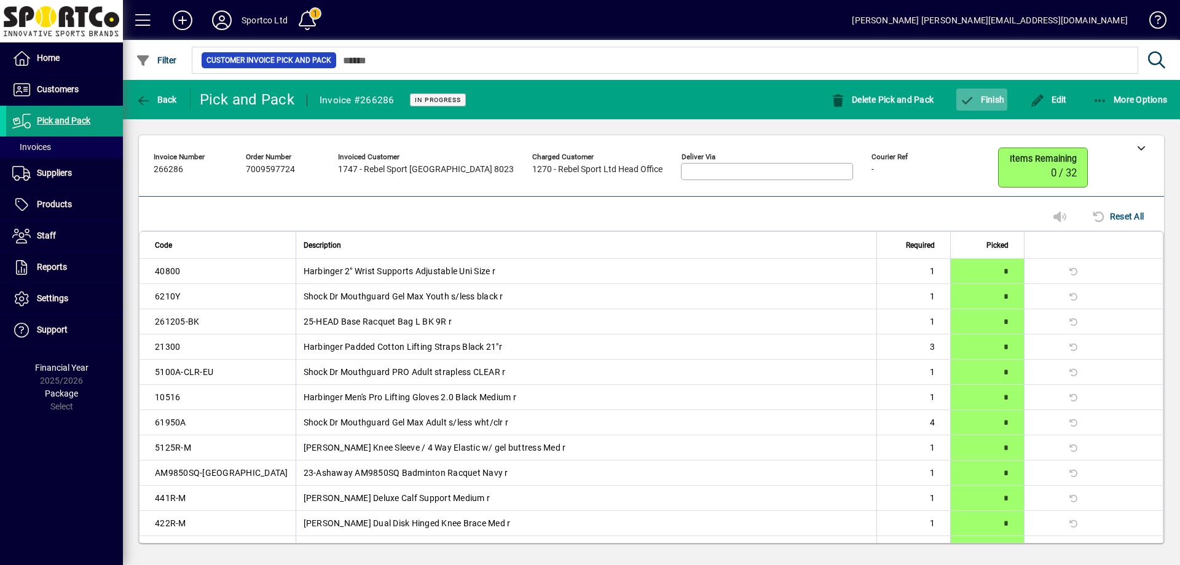
click at [996, 95] on span "Finish" at bounding box center [982, 100] width 45 height 10
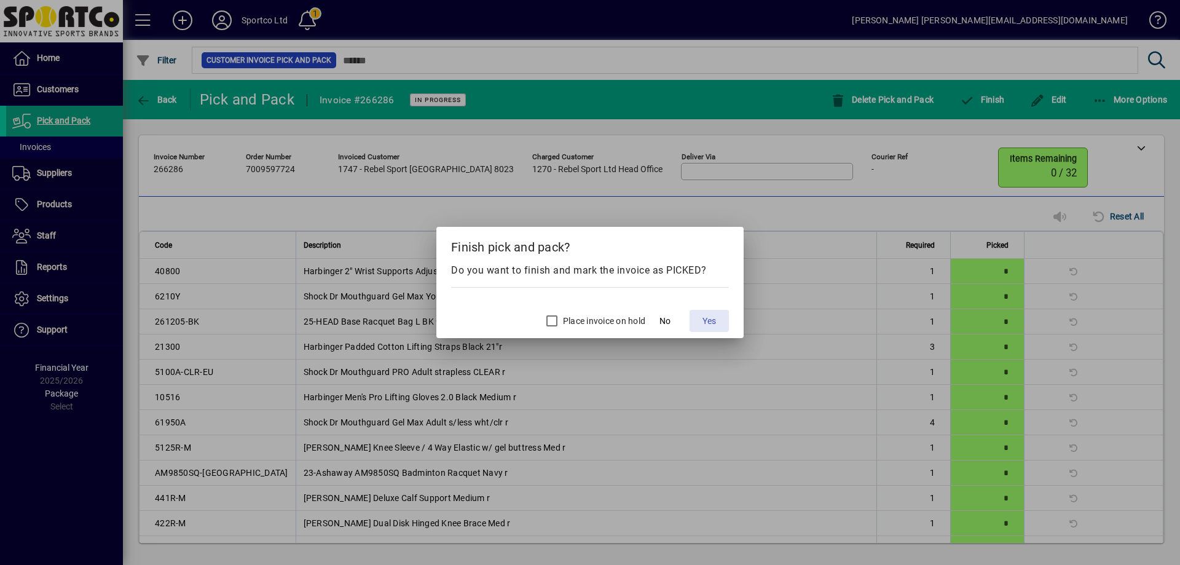
click at [716, 316] on span "Yes" at bounding box center [710, 321] width 14 height 13
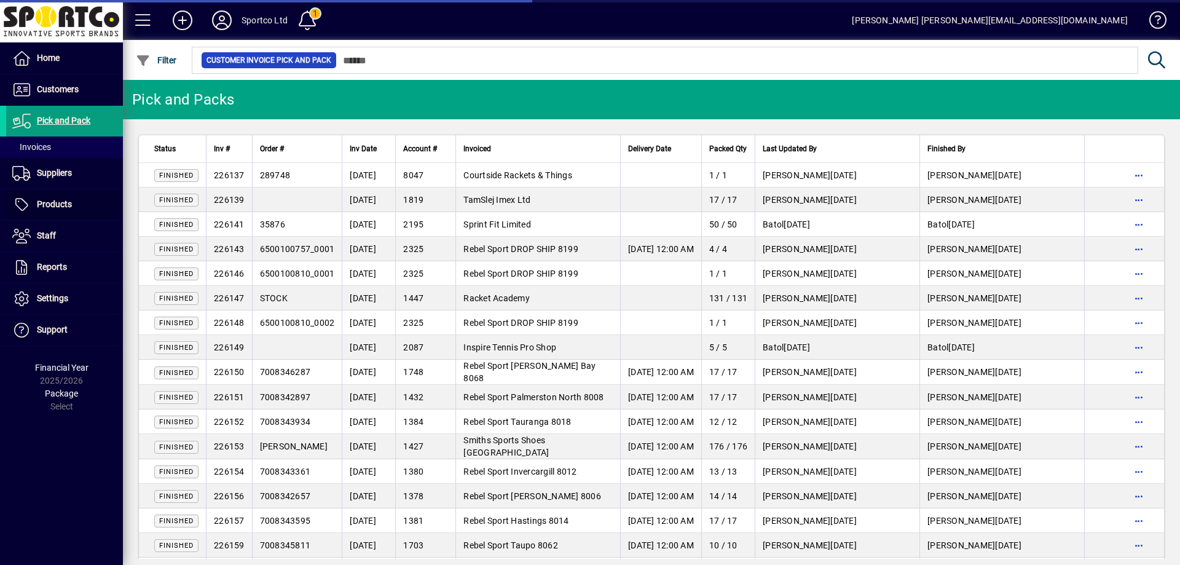
click at [47, 203] on span "Products" at bounding box center [54, 204] width 35 height 10
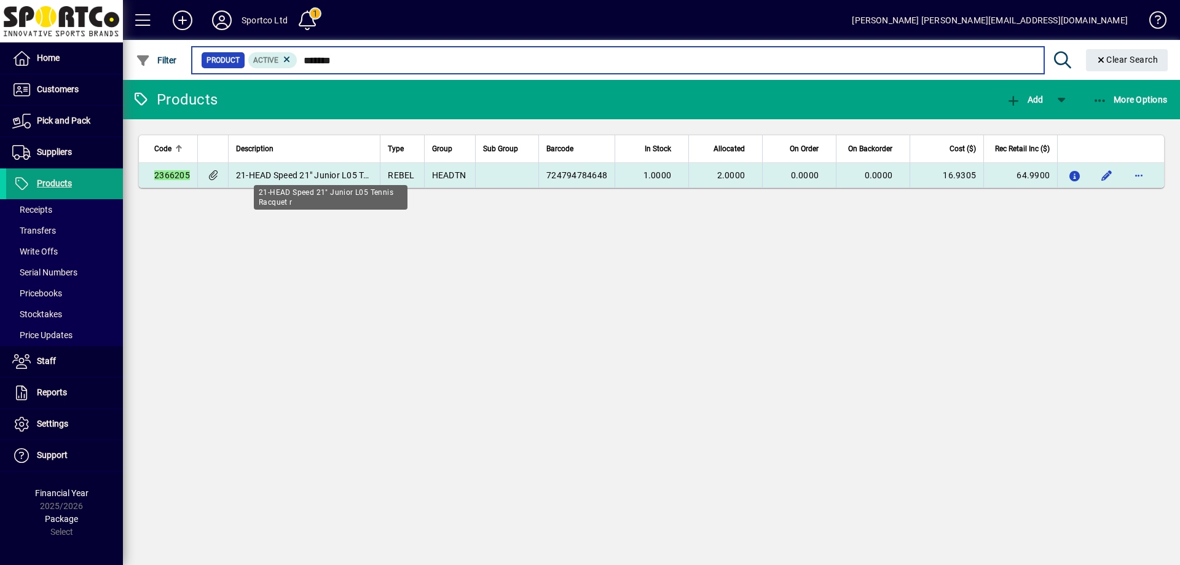
type input "*******"
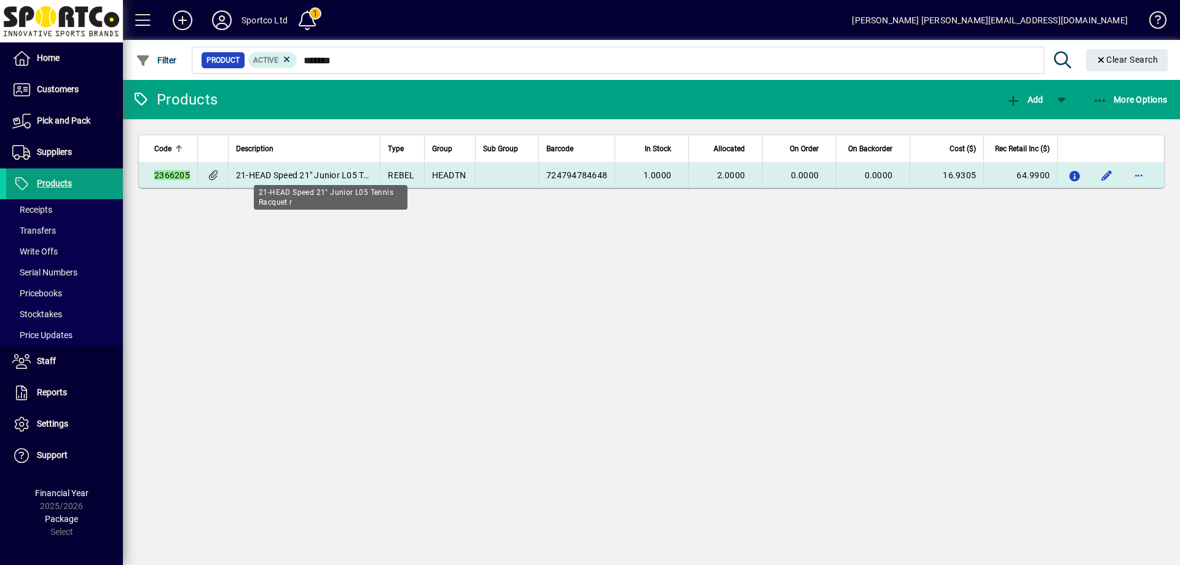
click at [361, 175] on span "21-HEAD Speed 21" Junior L05 Tennis Racquet r" at bounding box center [330, 175] width 189 height 10
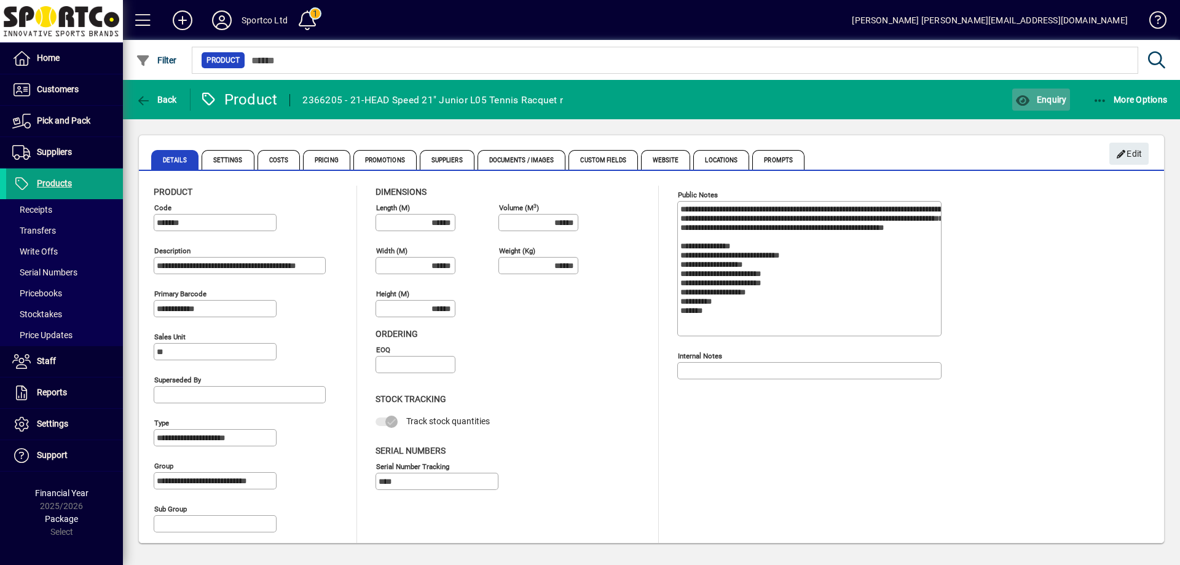
click at [1029, 95] on icon "button" at bounding box center [1023, 101] width 15 height 12
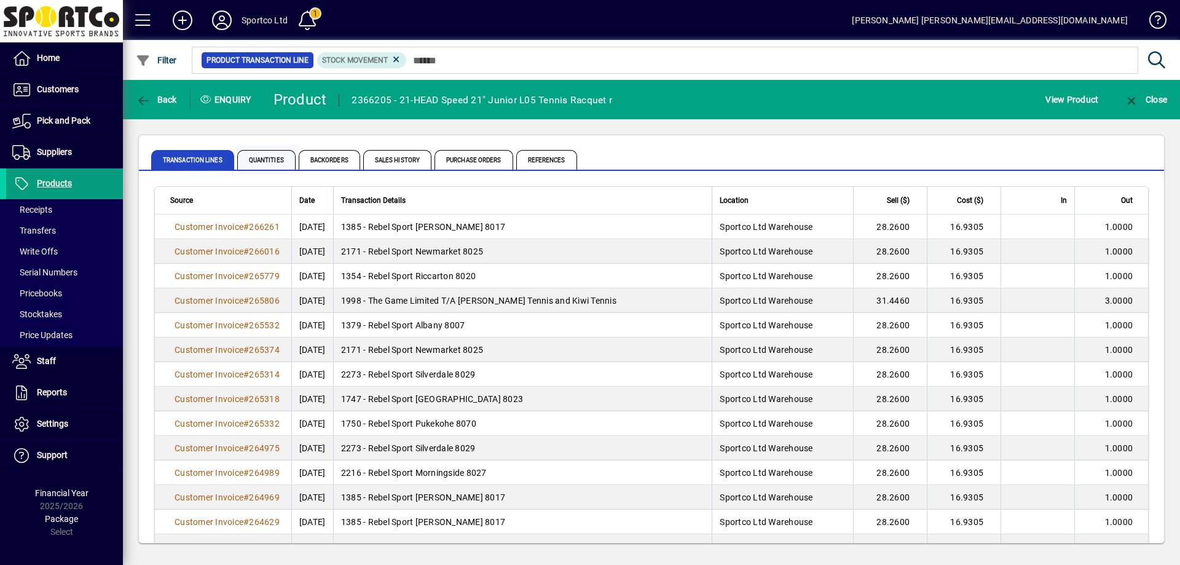
click at [260, 165] on span "Quantities" at bounding box center [266, 160] width 58 height 20
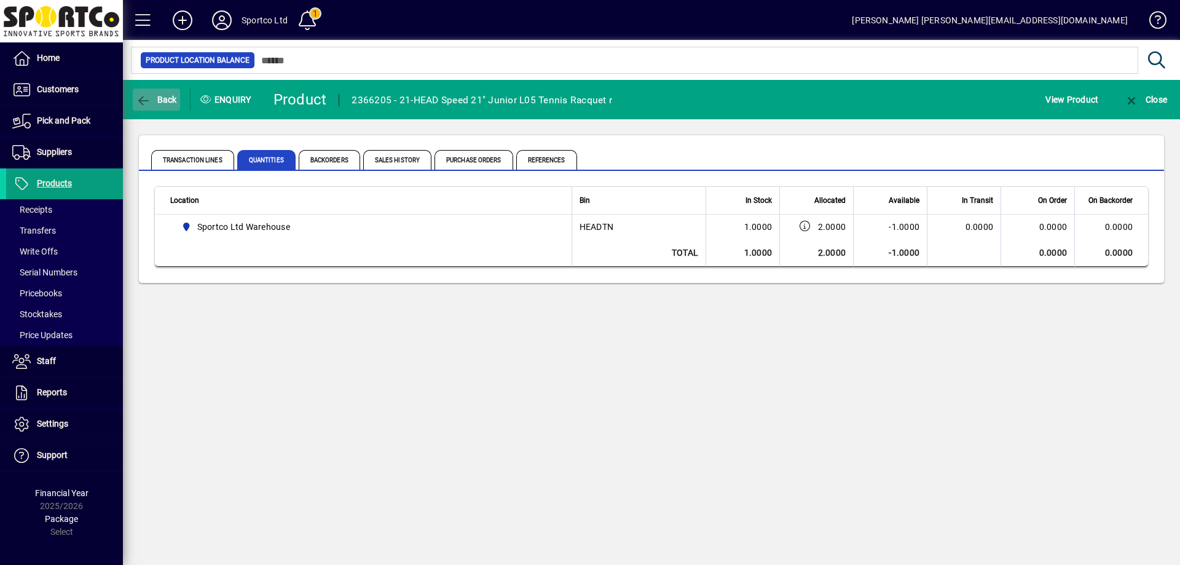
click at [154, 97] on span "Back" at bounding box center [156, 100] width 41 height 10
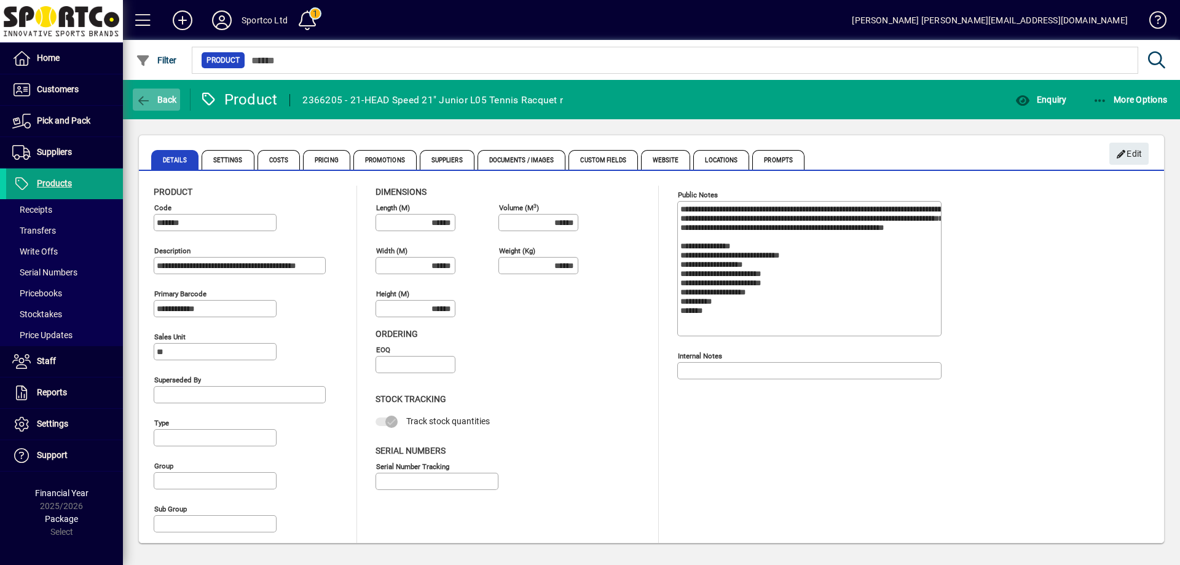
type input "**********"
type input "****"
click at [158, 100] on span "Back" at bounding box center [156, 100] width 41 height 10
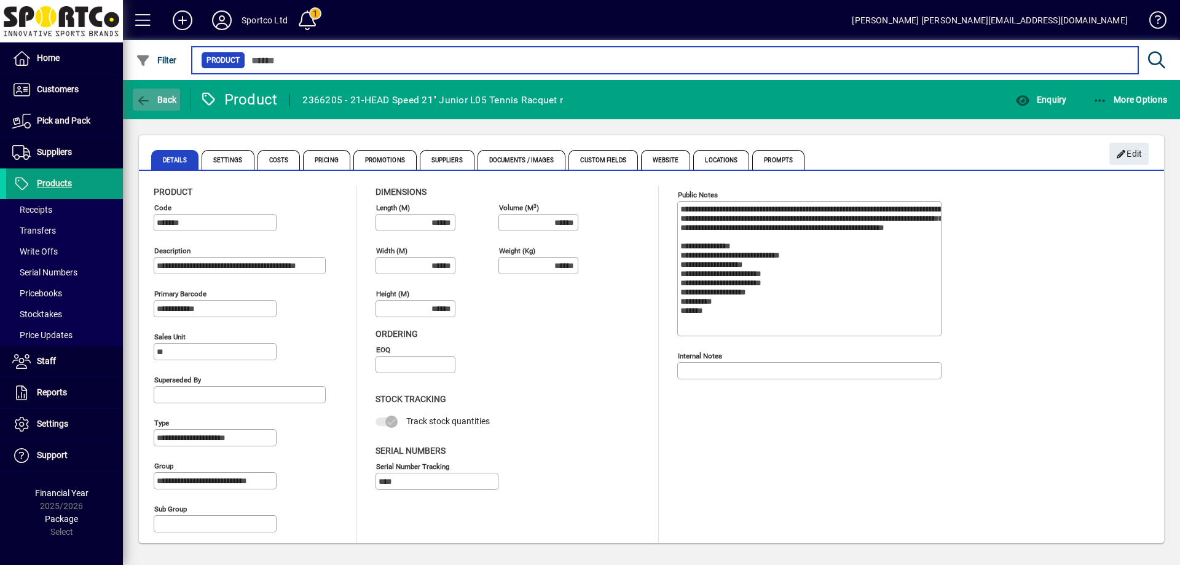
type input "*******"
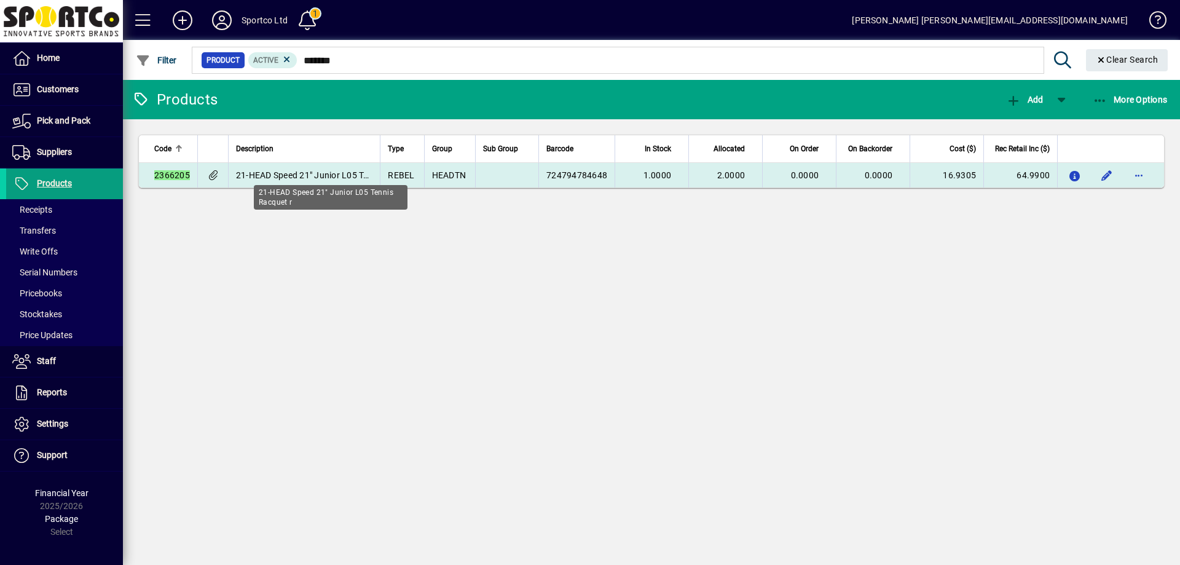
click at [365, 177] on span "21-HEAD Speed 21" Junior L05 Tennis Racquet r" at bounding box center [330, 175] width 189 height 10
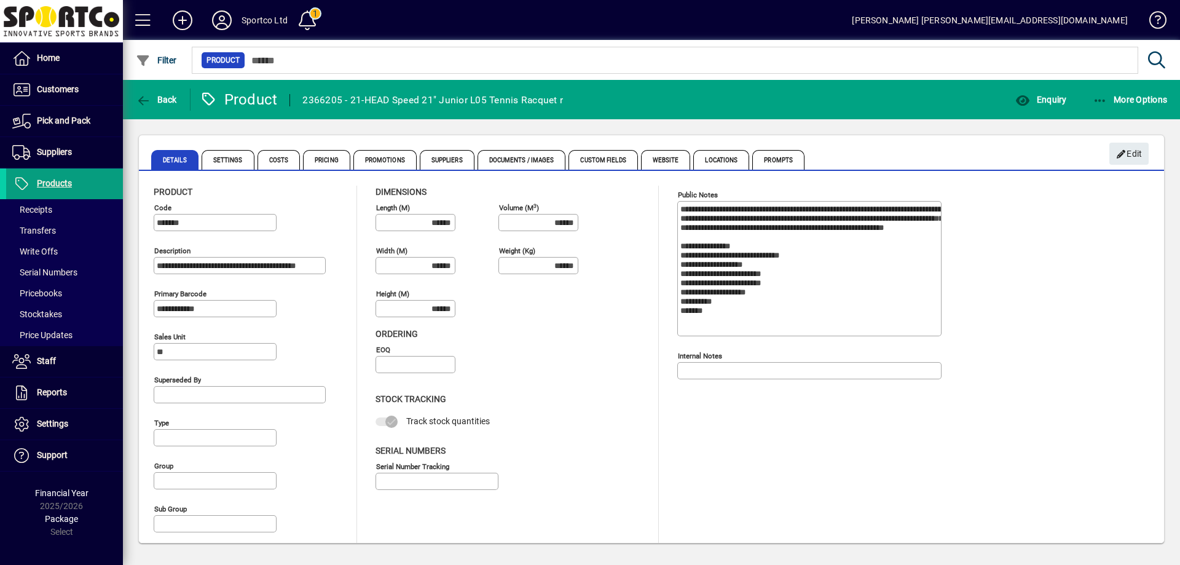
type input "**********"
type input "****"
click at [1041, 101] on span "Enquiry" at bounding box center [1041, 100] width 51 height 10
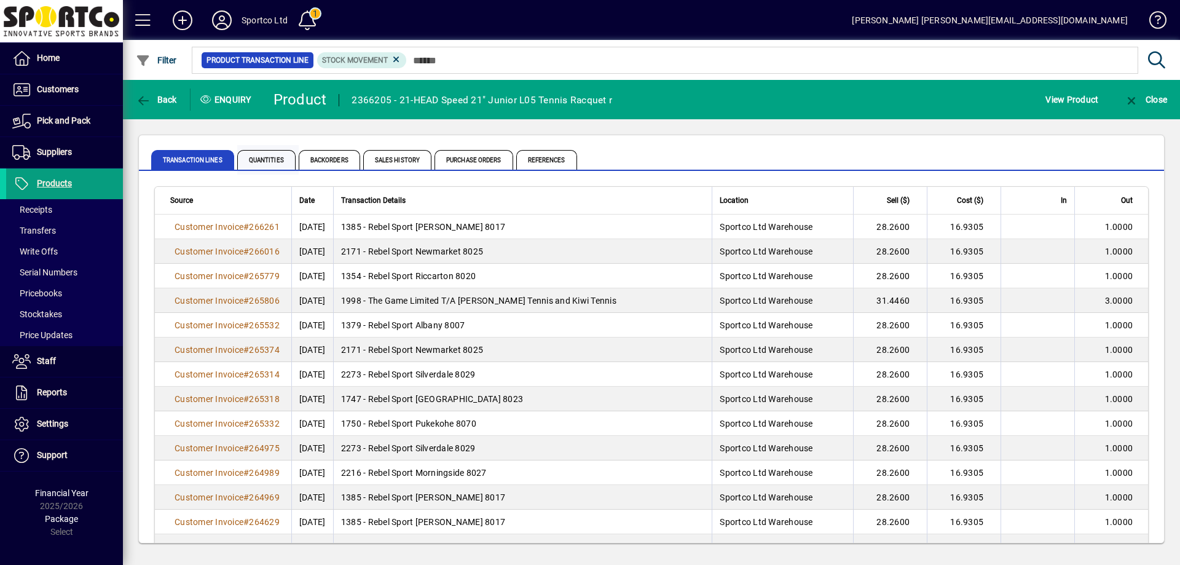
click at [275, 158] on span "Quantities" at bounding box center [266, 160] width 58 height 20
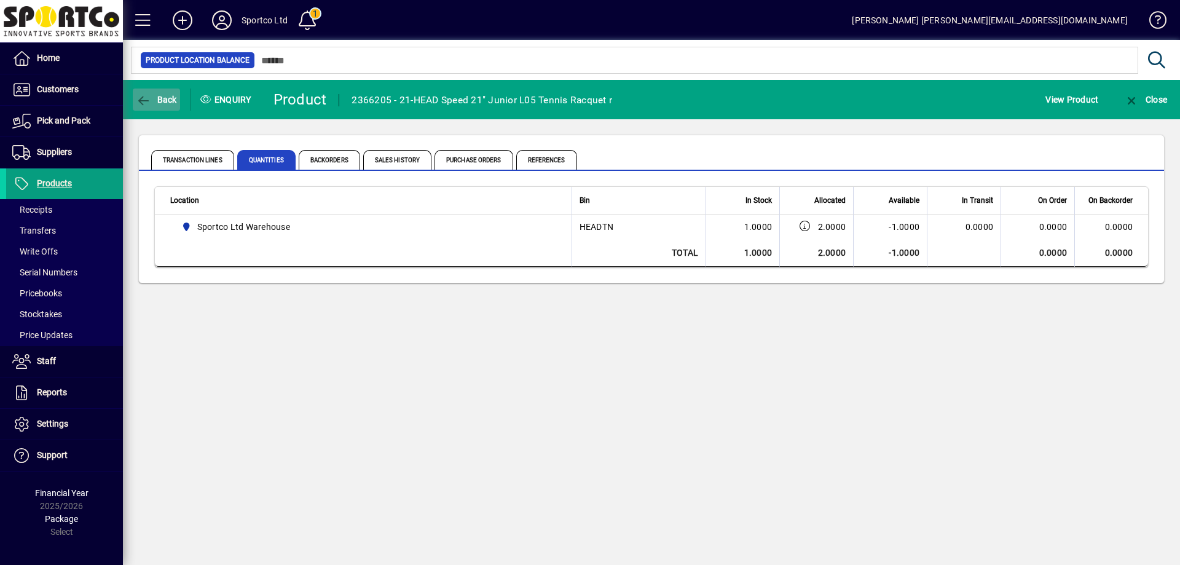
click at [149, 95] on icon "button" at bounding box center [143, 101] width 15 height 12
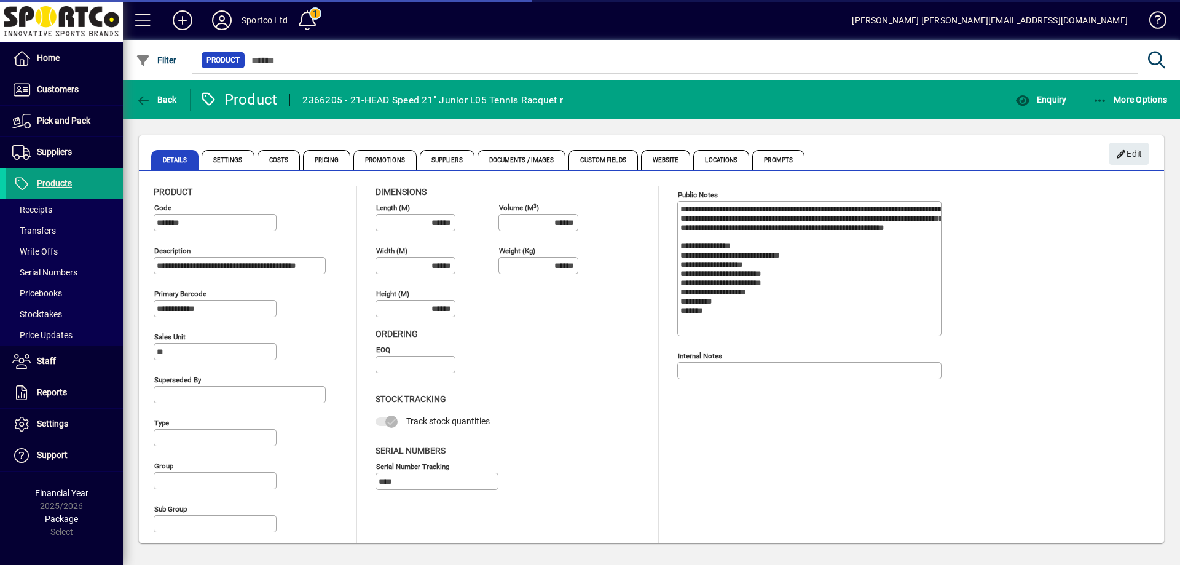
type input "**********"
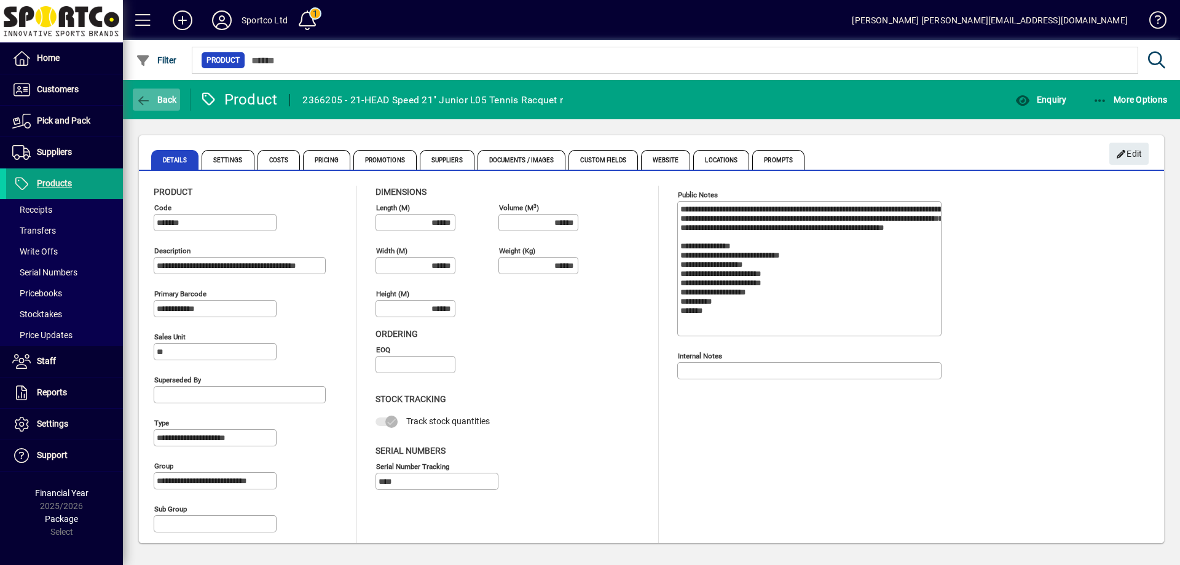
click at [149, 95] on icon "button" at bounding box center [143, 101] width 15 height 12
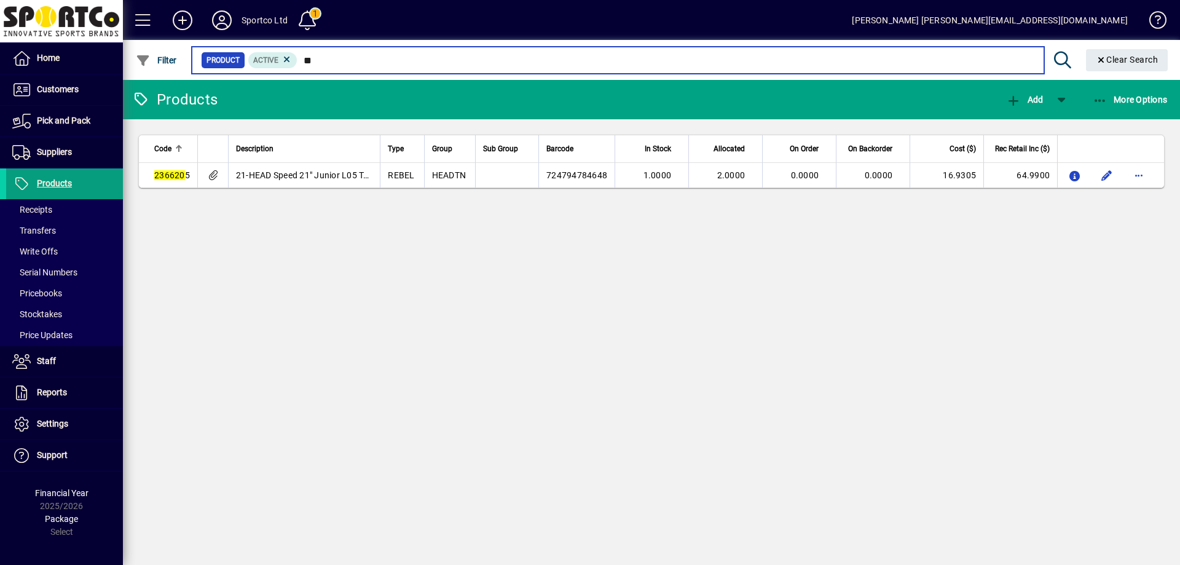
type input "*"
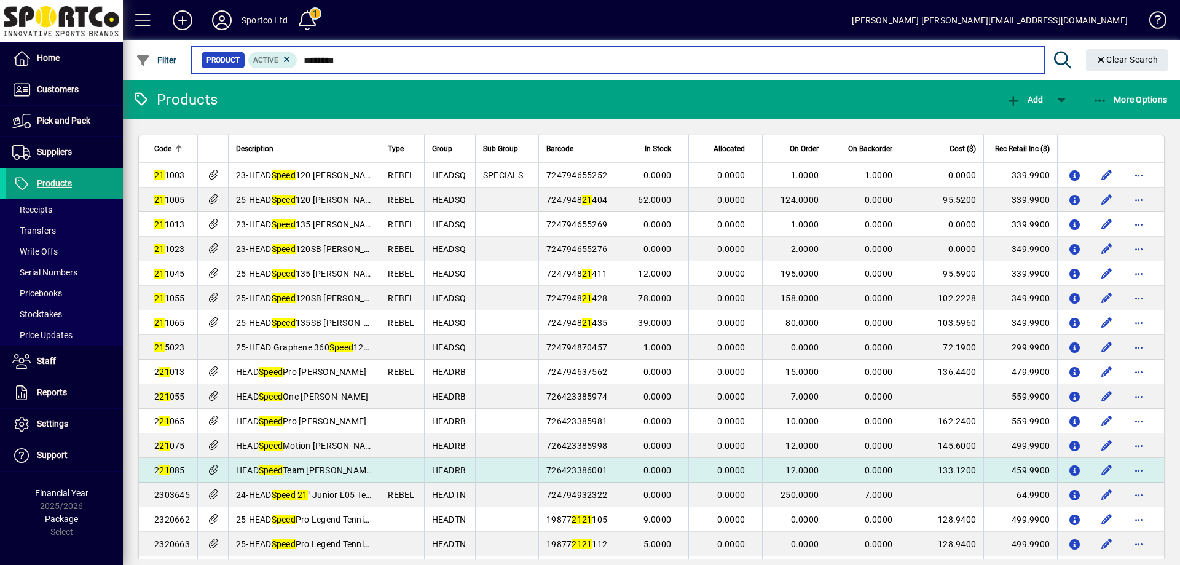
scroll to position [112, 0]
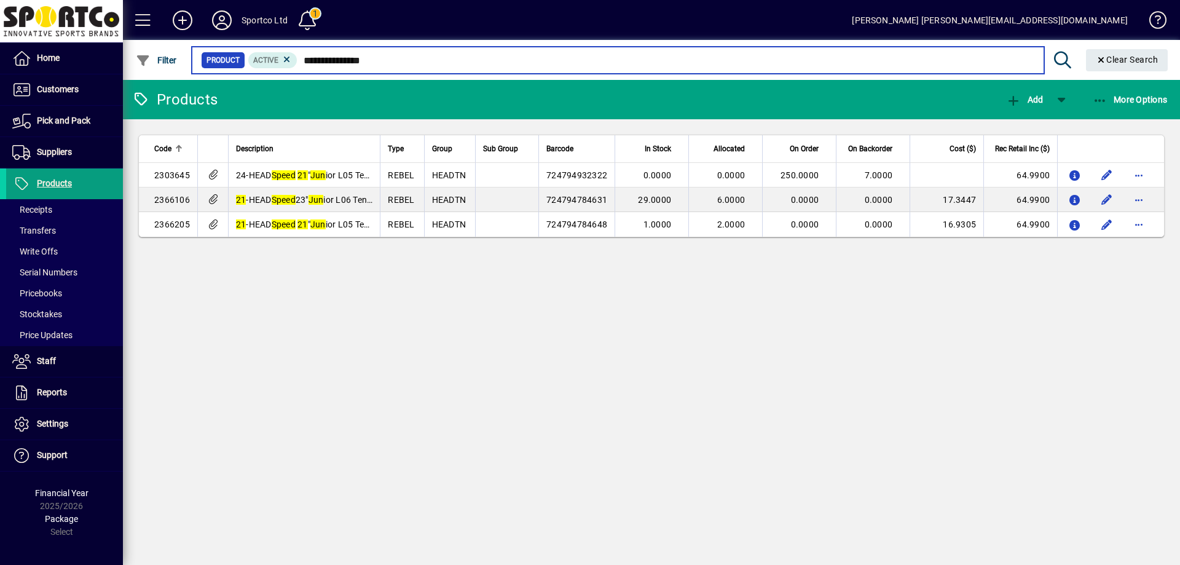
type input "**********"
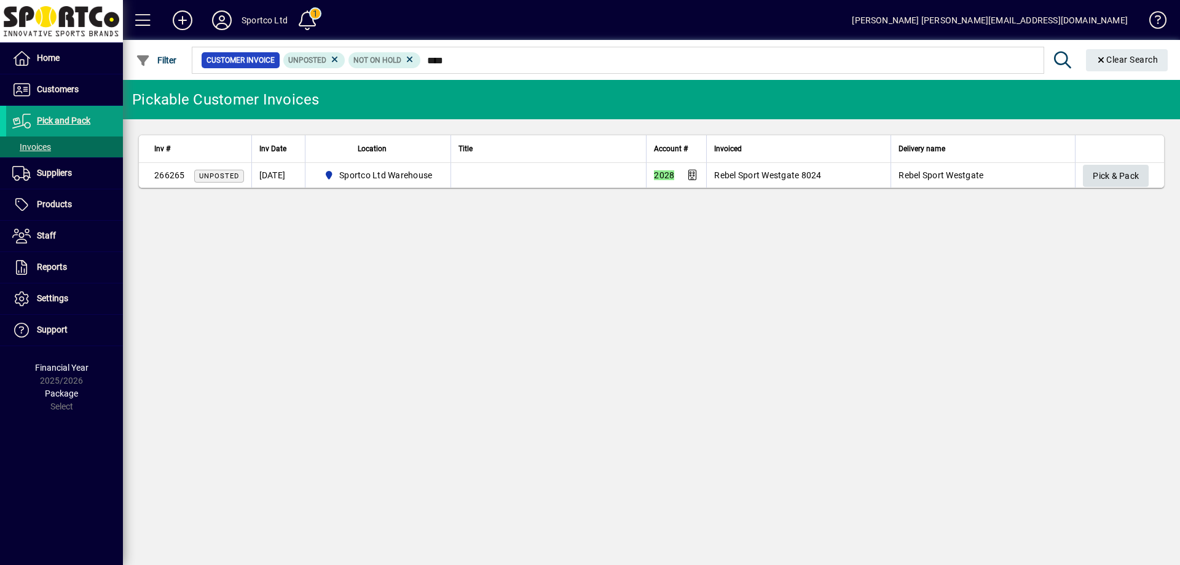
type input "****"
click at [1137, 175] on span "Pick & Pack" at bounding box center [1116, 176] width 46 height 20
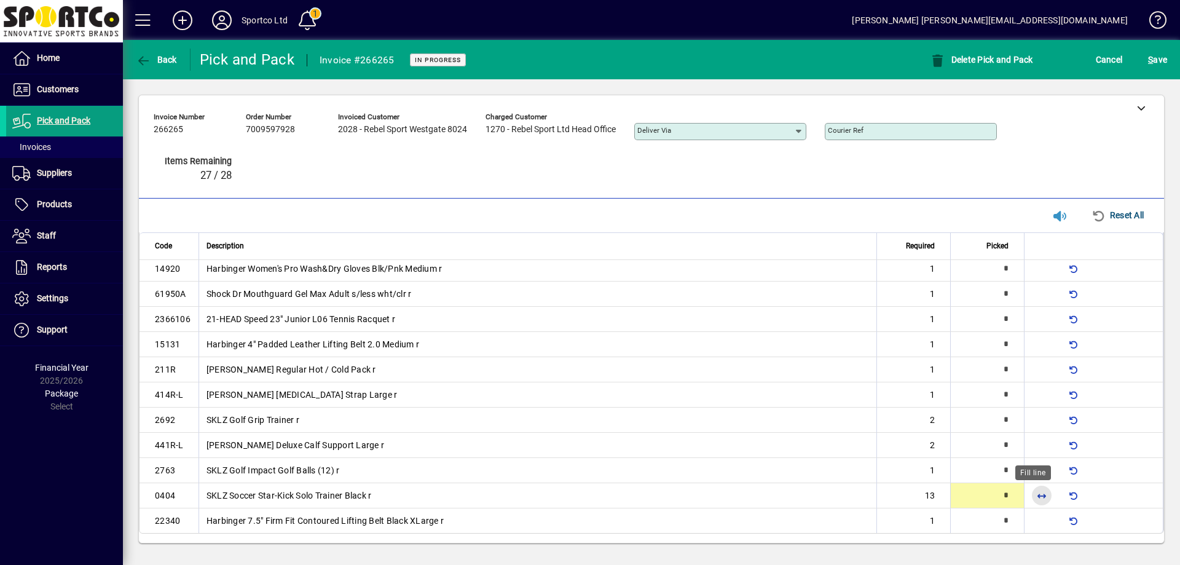
scroll to position [81, 0]
click at [1037, 494] on span "button" at bounding box center [1042, 495] width 30 height 30
type input "**"
type input "*"
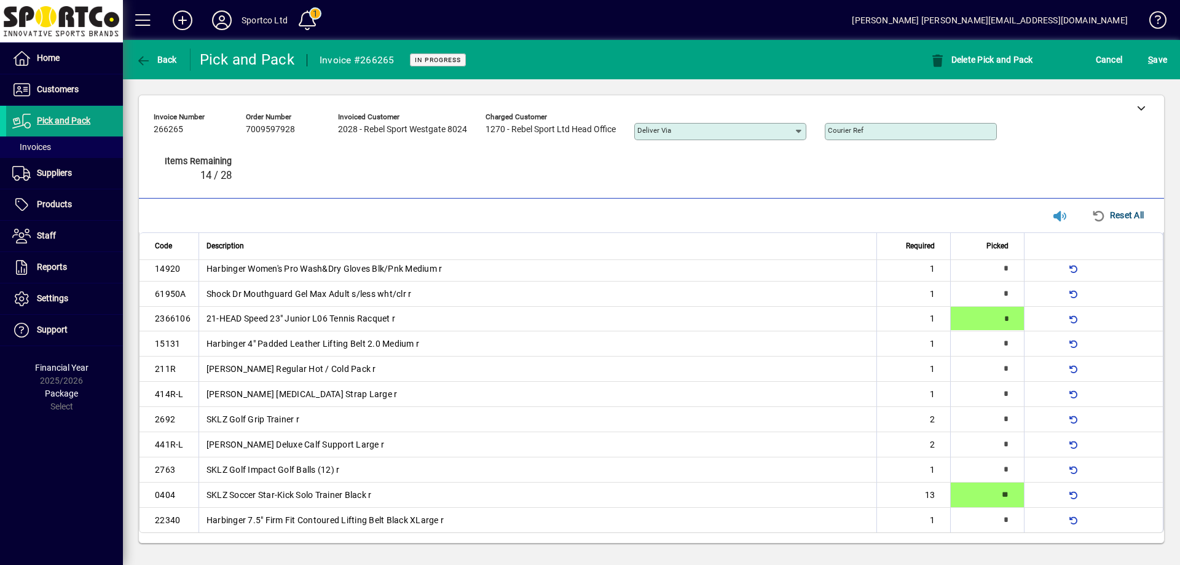
type input "*"
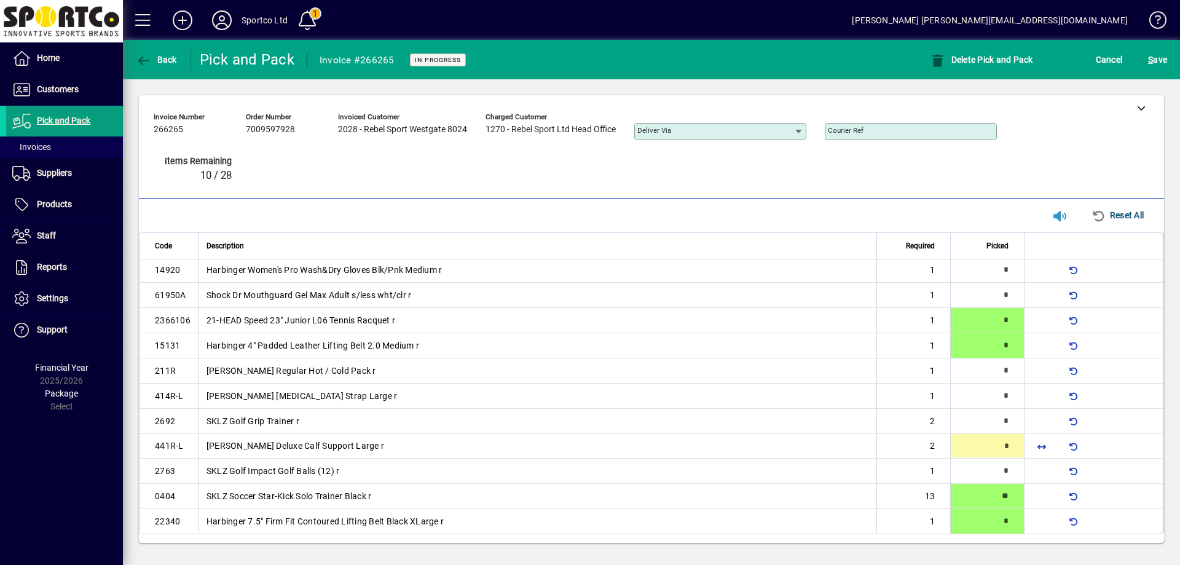
type input "*"
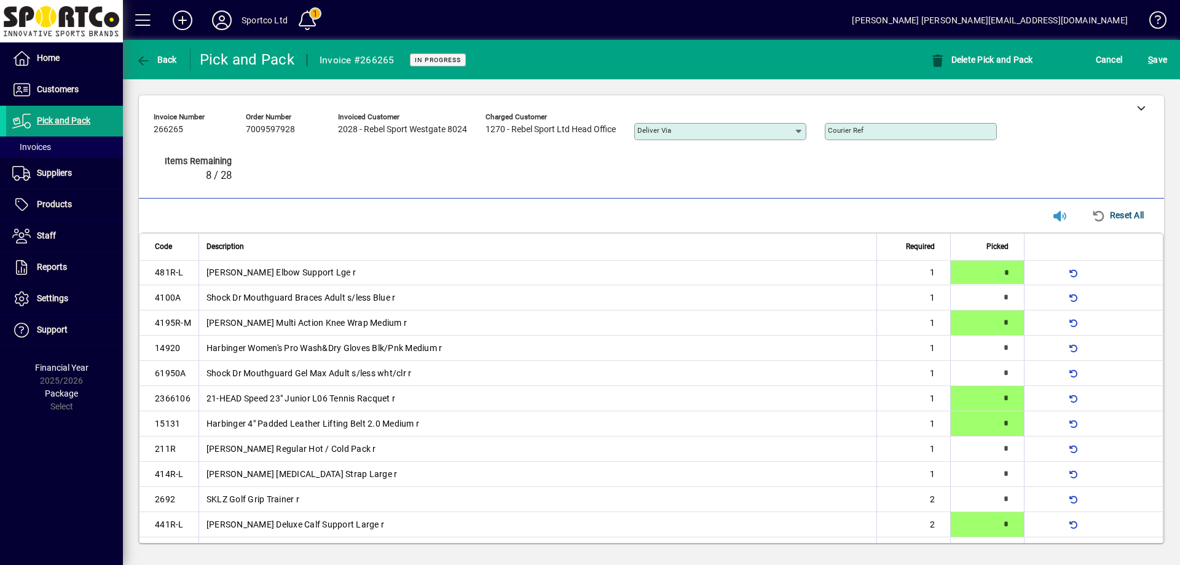
type input "*"
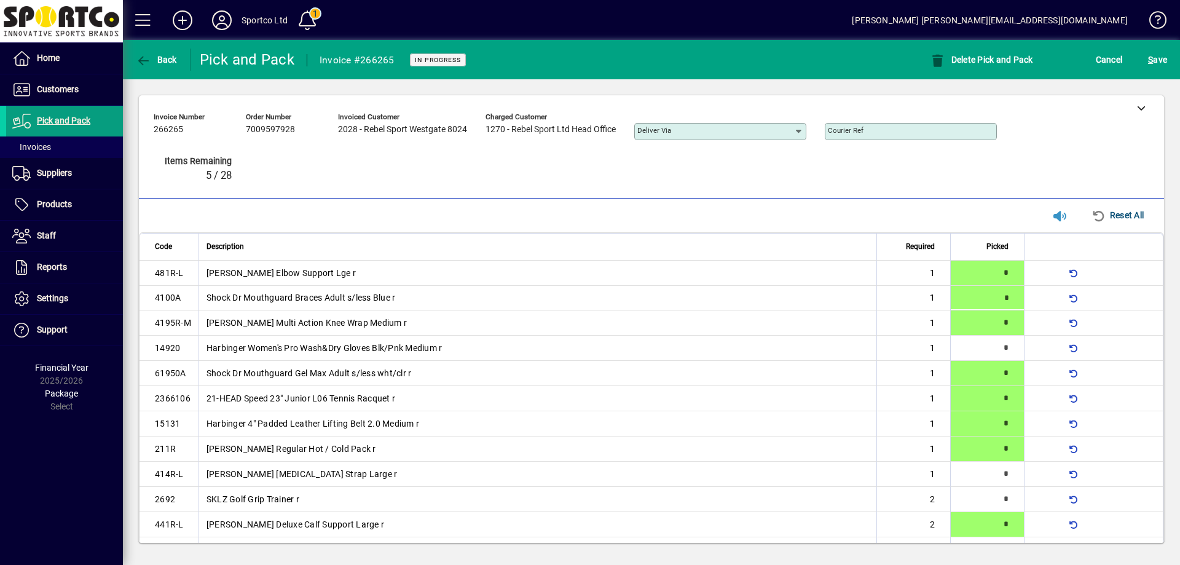
type input "*"
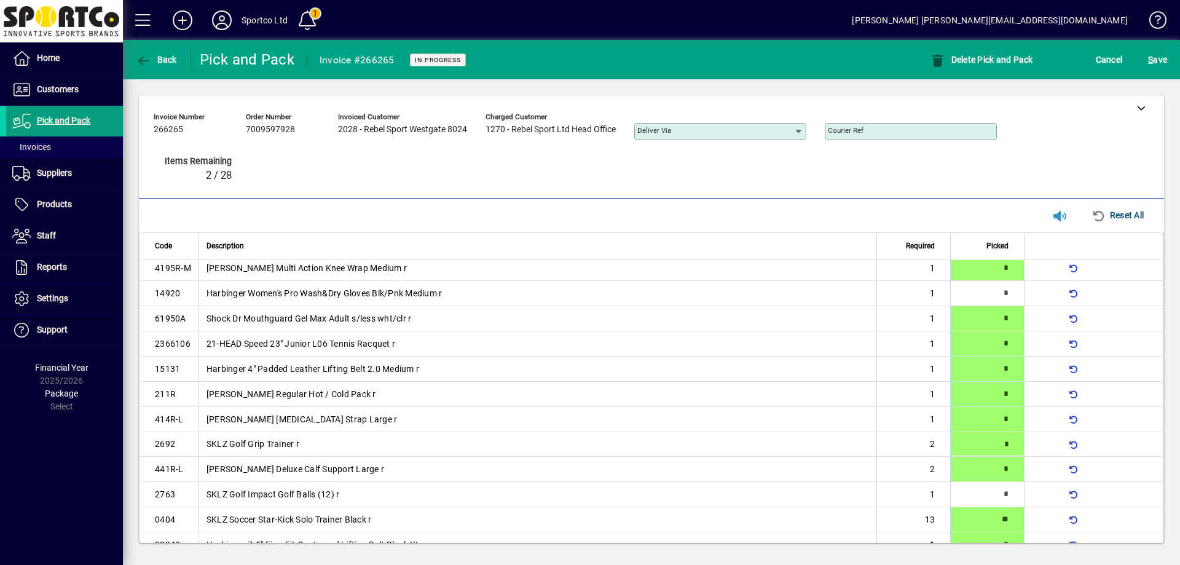
scroll to position [80, 0]
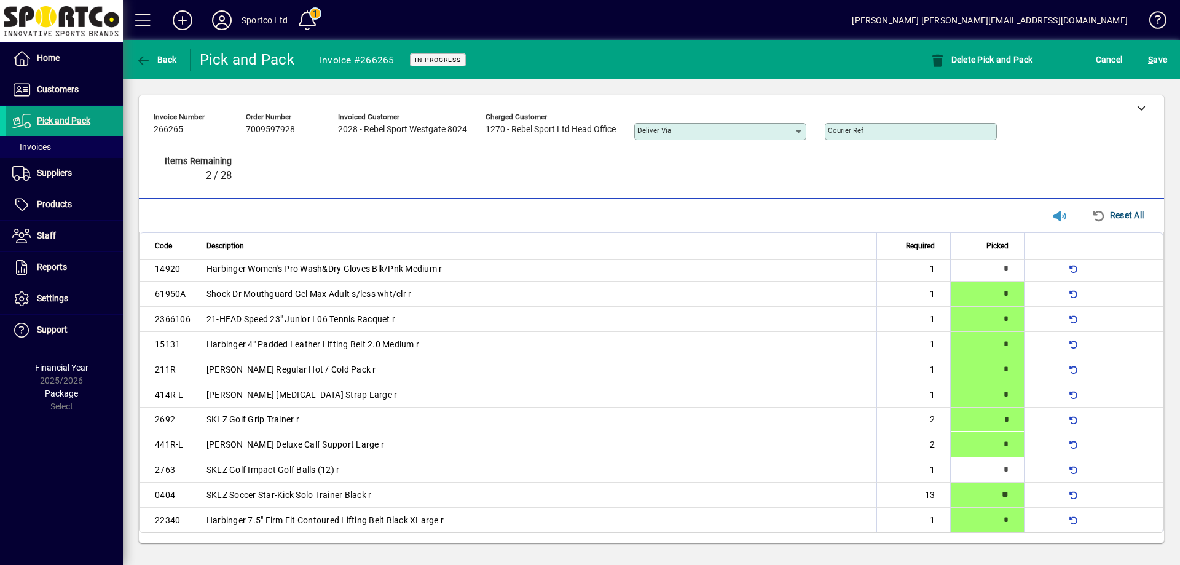
type input "*"
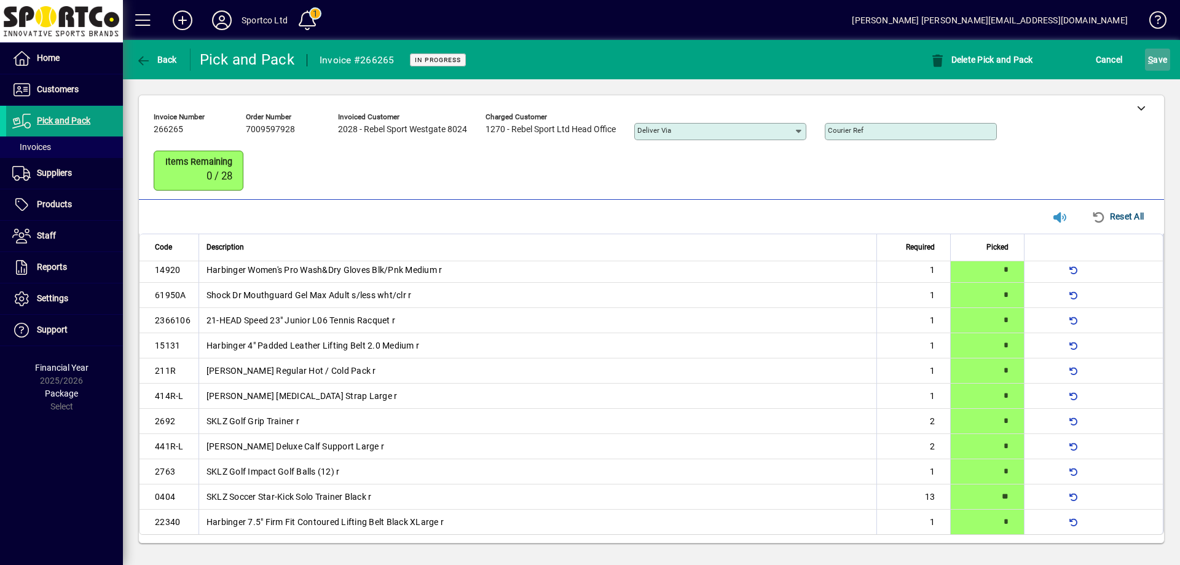
click at [1158, 57] on span "S ave" at bounding box center [1157, 60] width 19 height 20
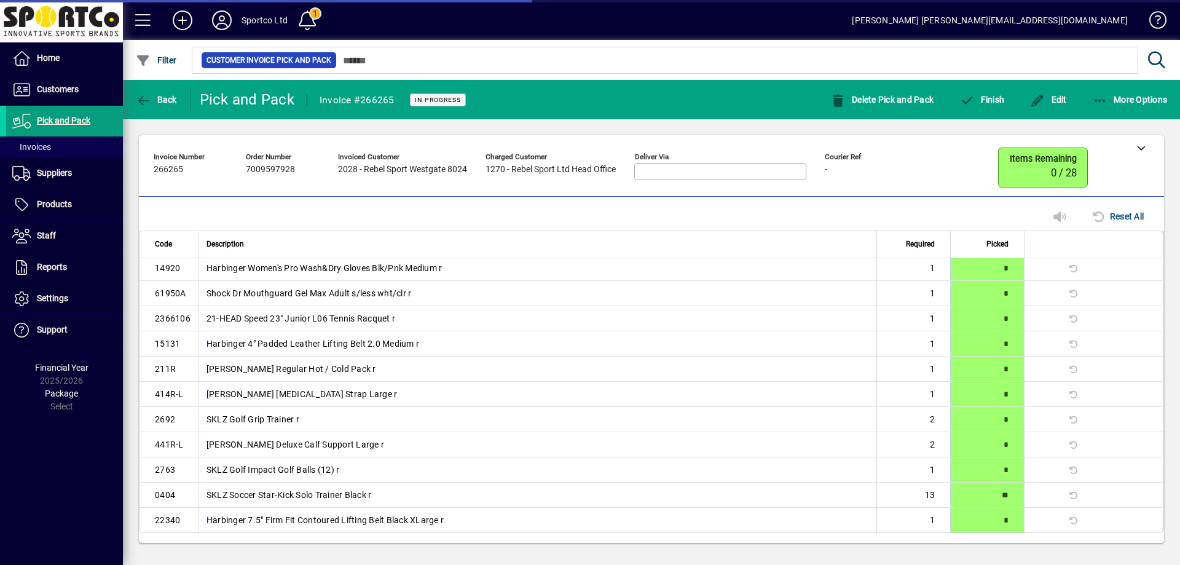
scroll to position [48, 0]
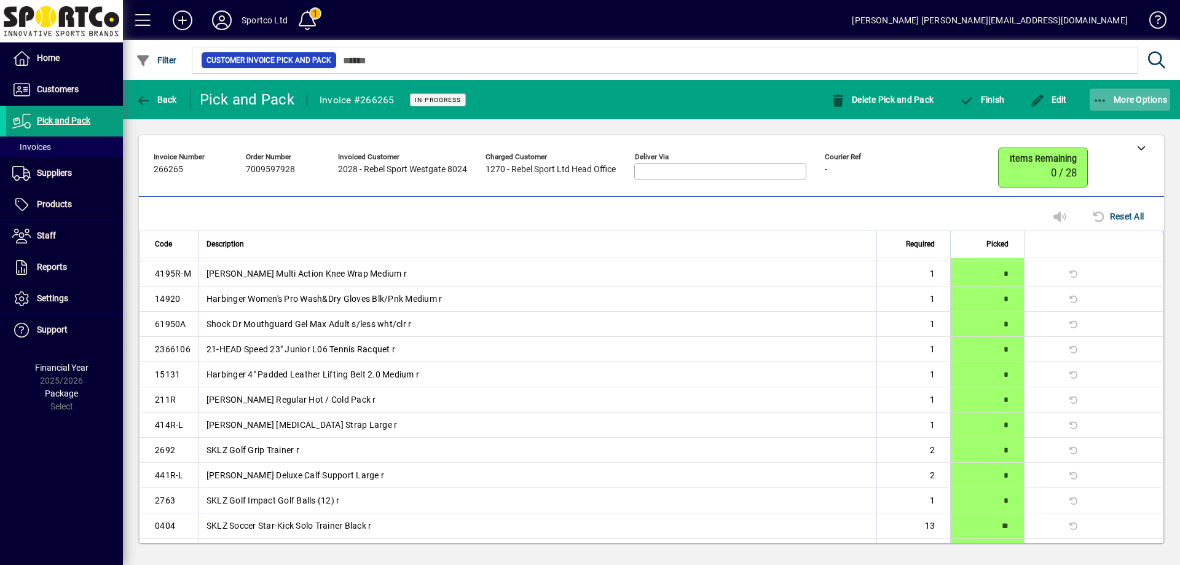
click at [1103, 92] on span "button" at bounding box center [1130, 100] width 81 height 30
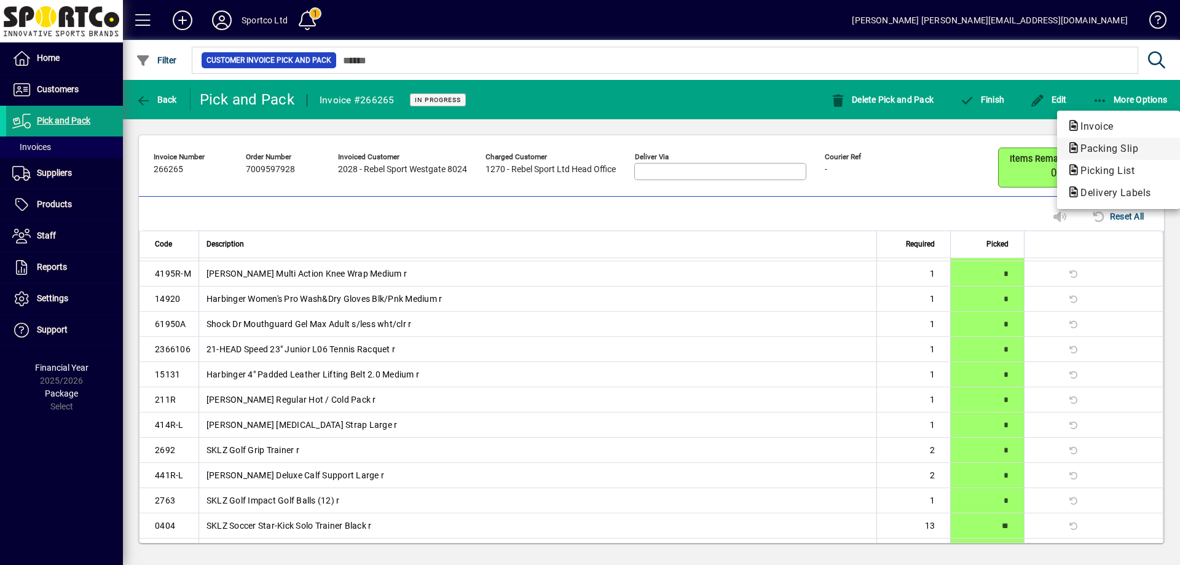
click at [1100, 144] on span "Packing Slip" at bounding box center [1105, 149] width 77 height 12
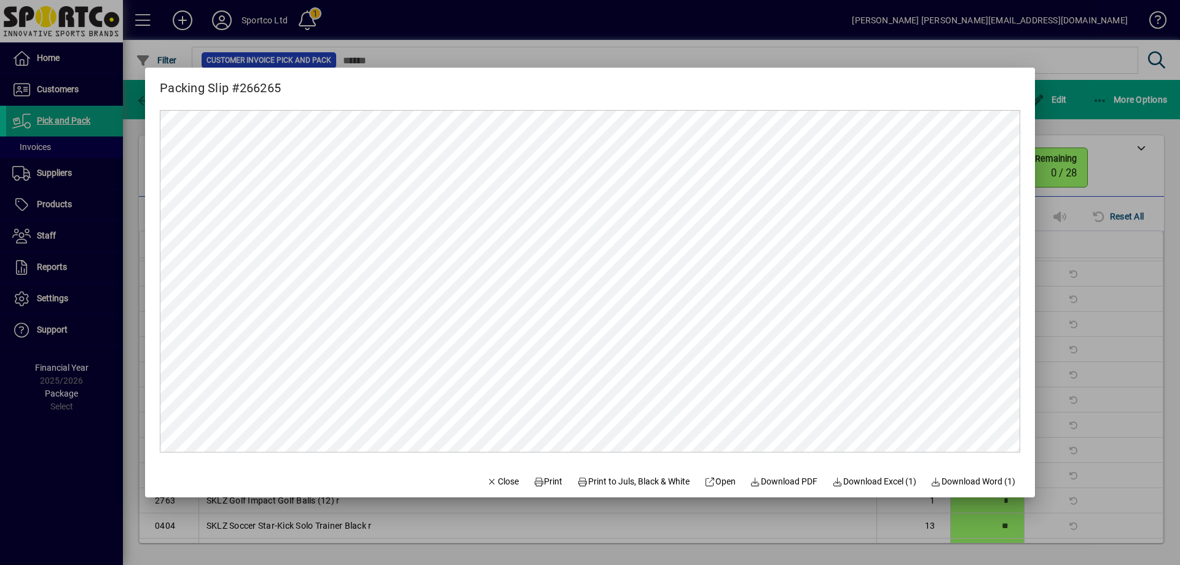
scroll to position [0, 0]
click at [529, 470] on span at bounding box center [548, 482] width 39 height 30
click at [500, 479] on span "Close" at bounding box center [503, 481] width 32 height 13
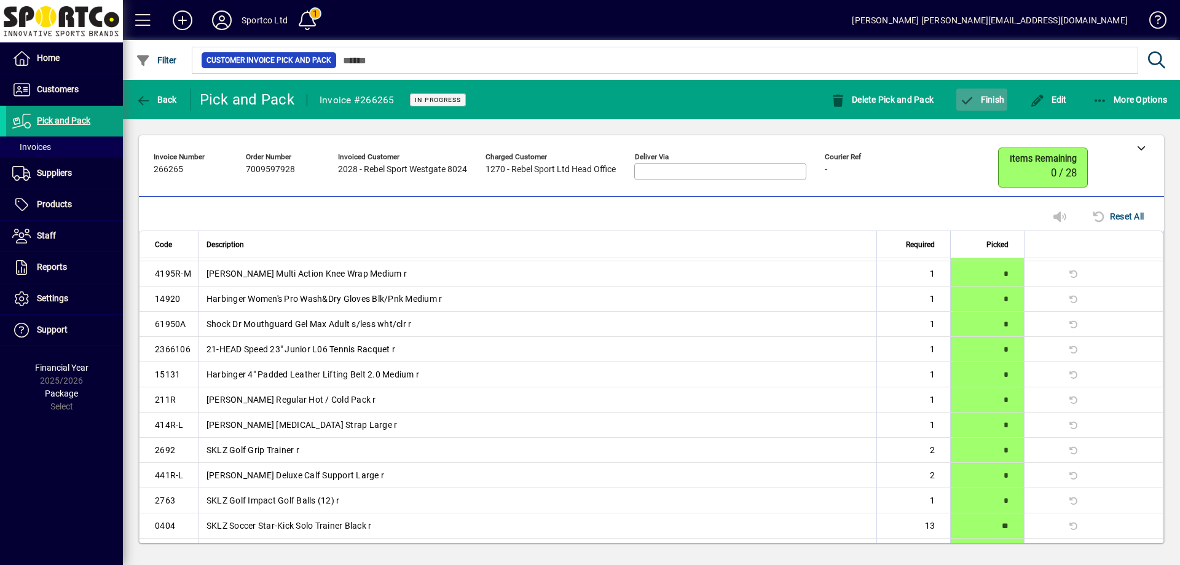
click at [990, 95] on span "Finish" at bounding box center [982, 100] width 45 height 10
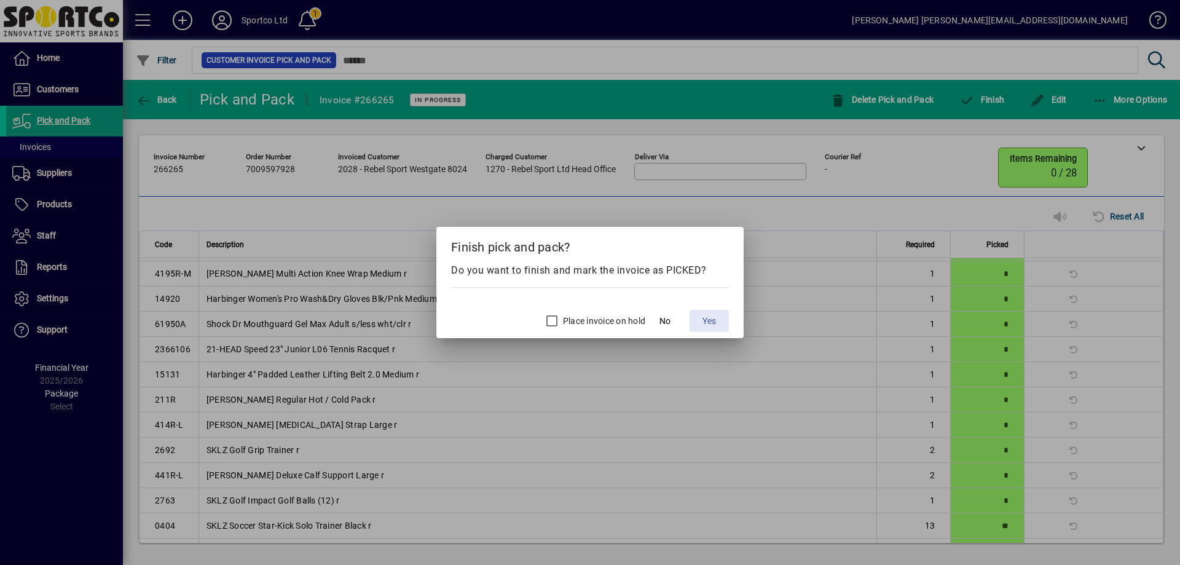
click at [720, 320] on span at bounding box center [709, 321] width 39 height 30
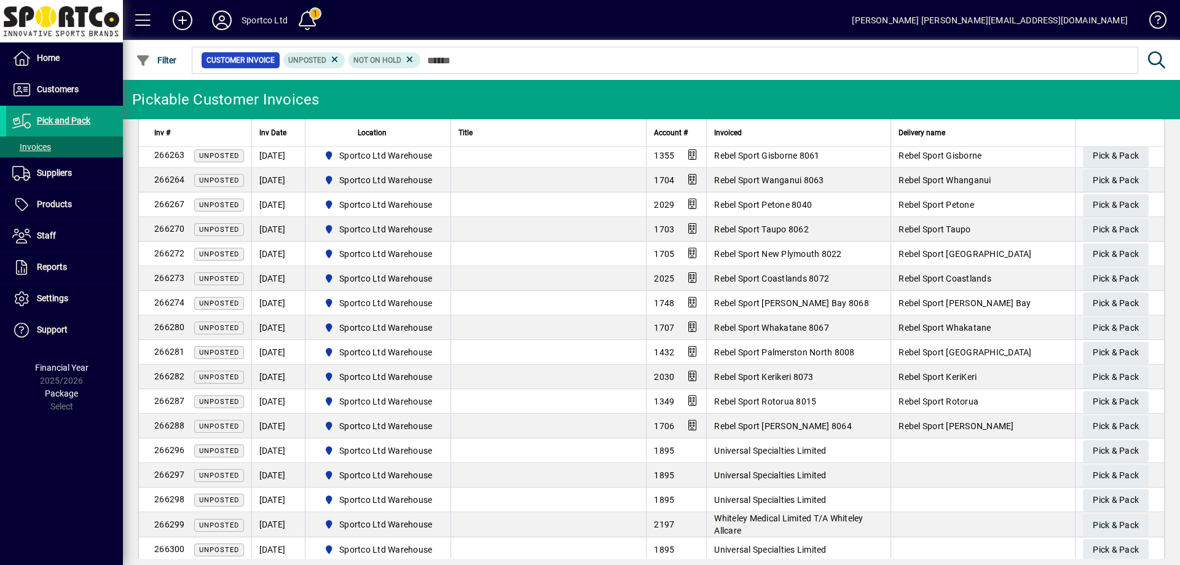
scroll to position [615, 0]
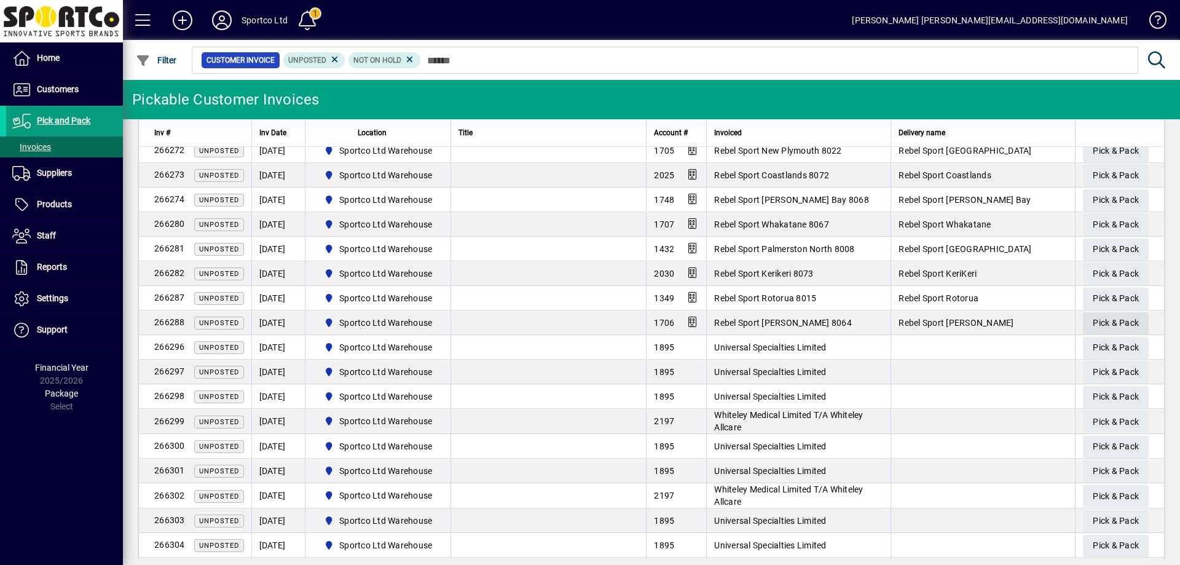
click at [1108, 322] on span "Pick & Pack" at bounding box center [1116, 323] width 46 height 20
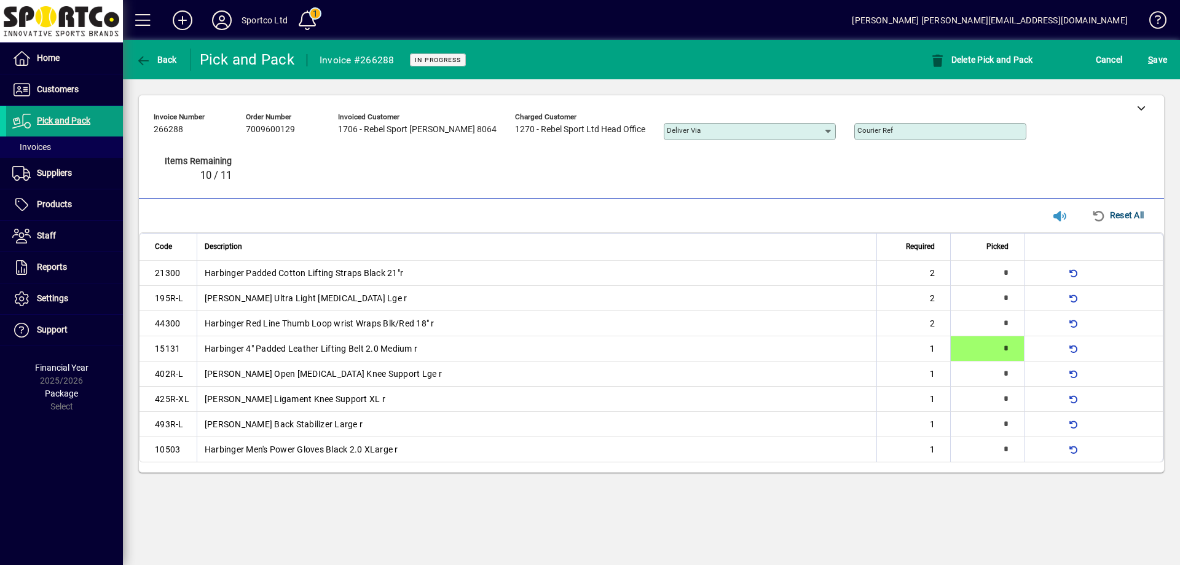
type input "*"
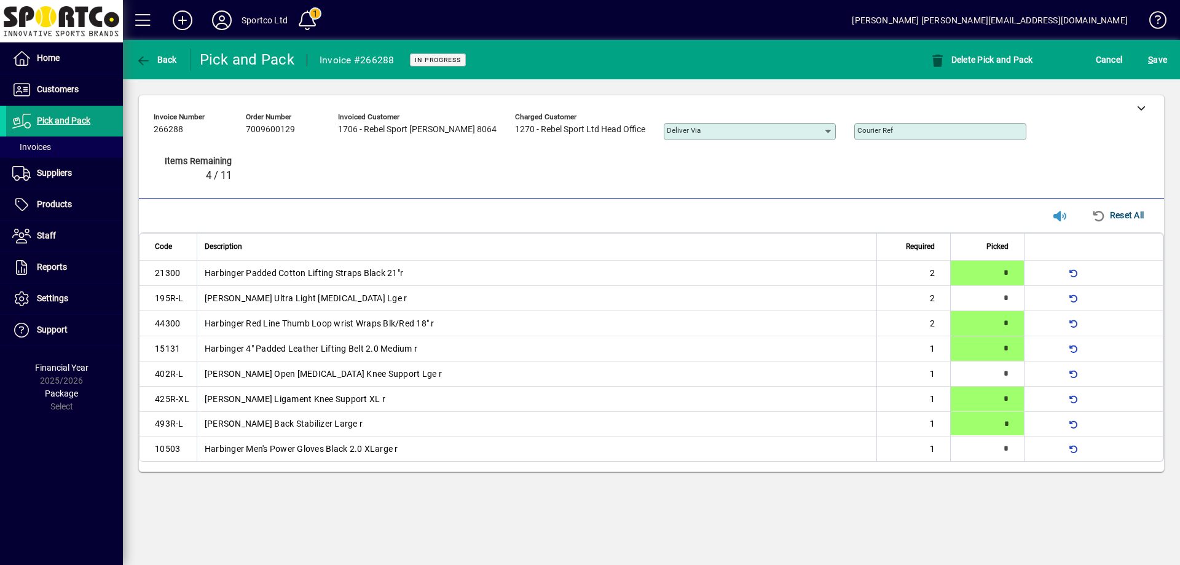
type input "*"
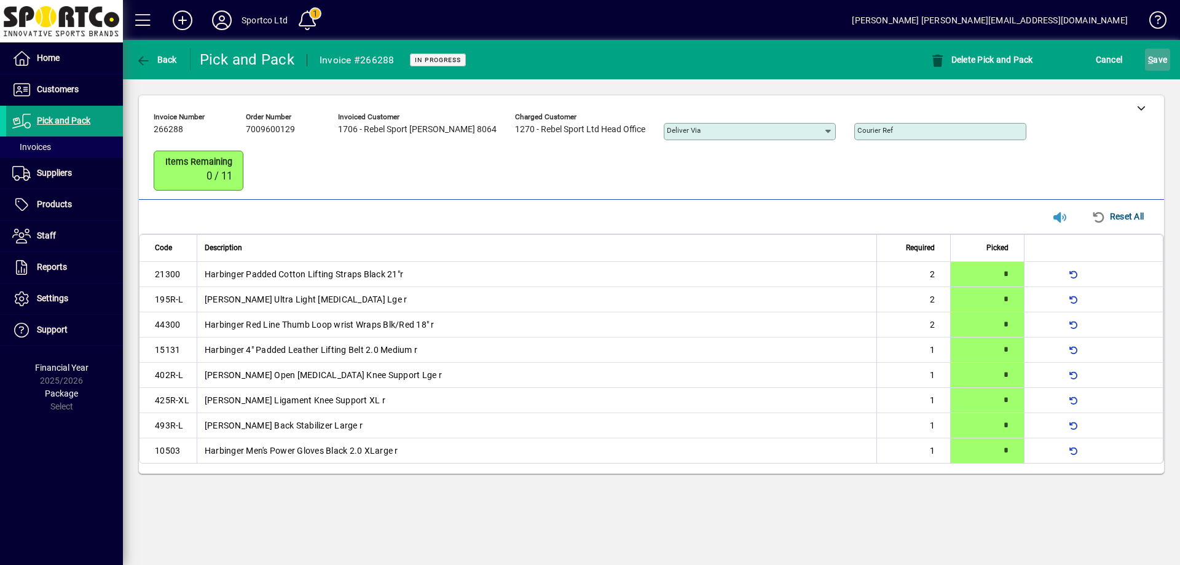
click at [1158, 58] on span "S ave" at bounding box center [1157, 60] width 19 height 20
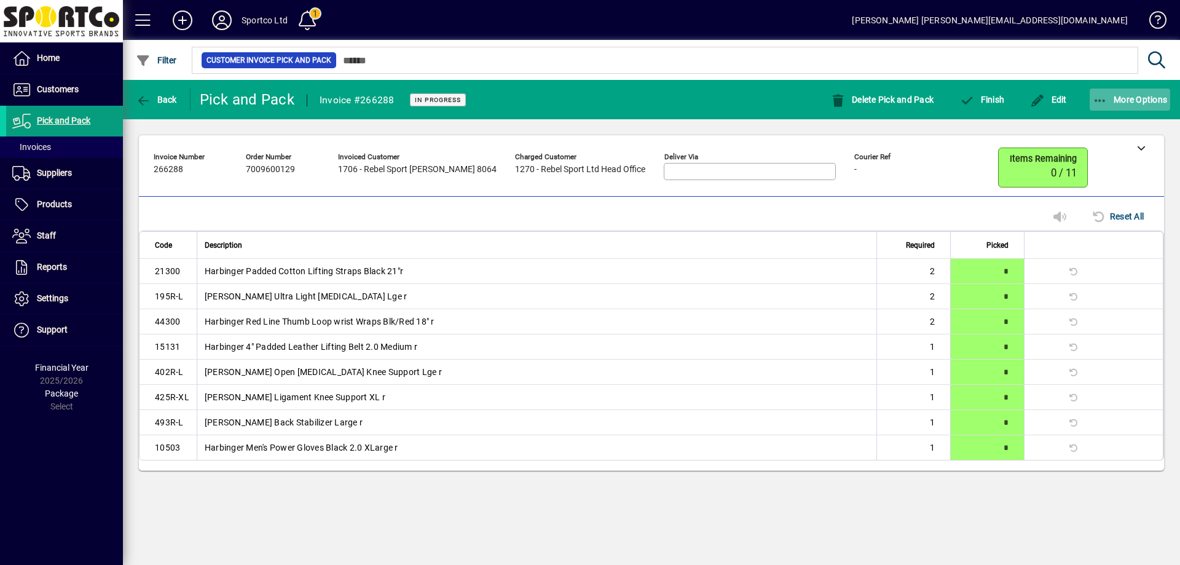
click at [1101, 100] on icon "button" at bounding box center [1100, 101] width 15 height 12
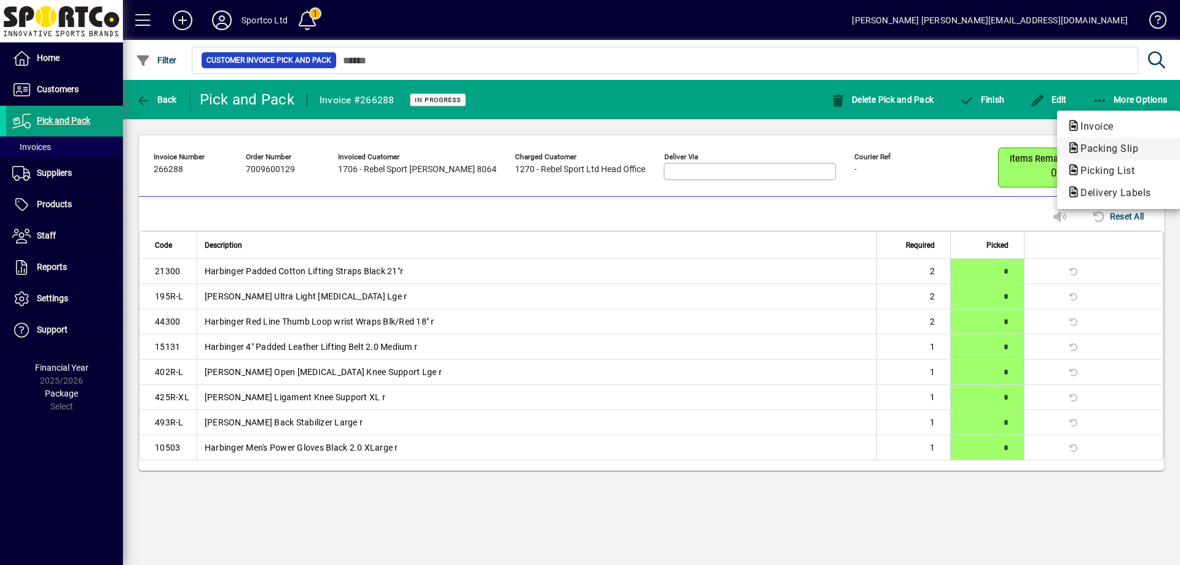
click at [1094, 143] on span "Packing Slip" at bounding box center [1105, 149] width 77 height 12
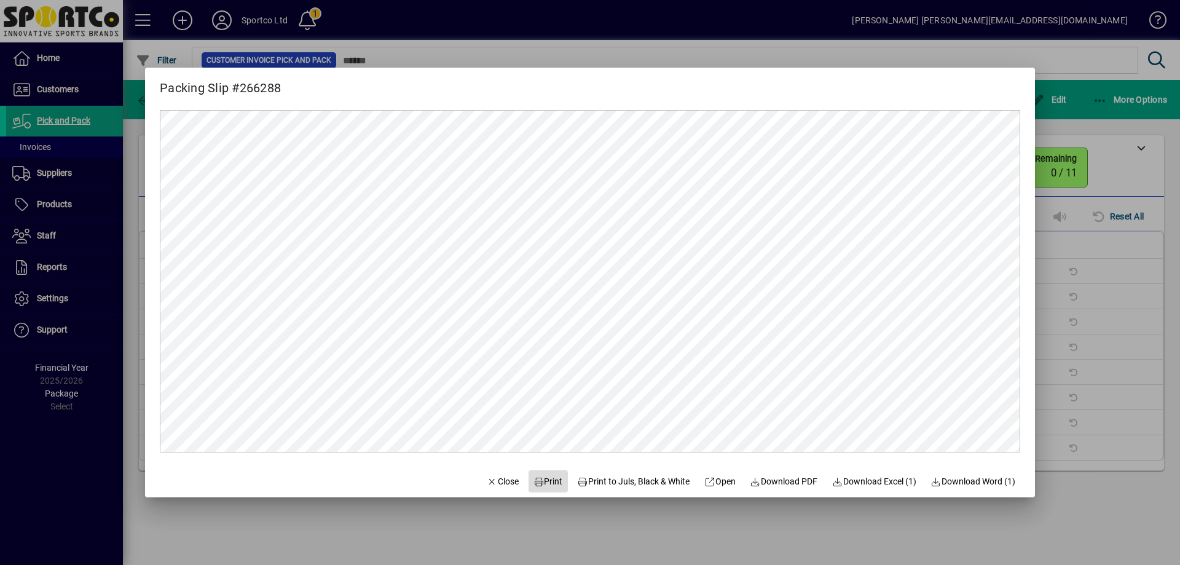
click at [541, 479] on span "Print" at bounding box center [549, 481] width 30 height 13
click at [487, 478] on span "Close" at bounding box center [503, 481] width 32 height 13
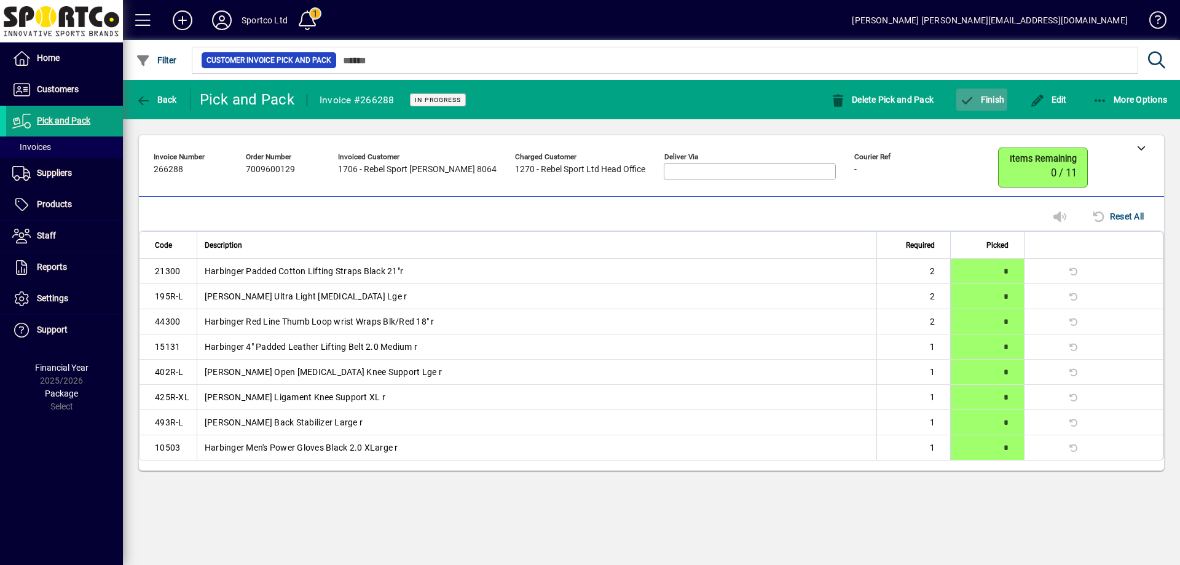
click at [990, 101] on span "Finish" at bounding box center [982, 100] width 45 height 10
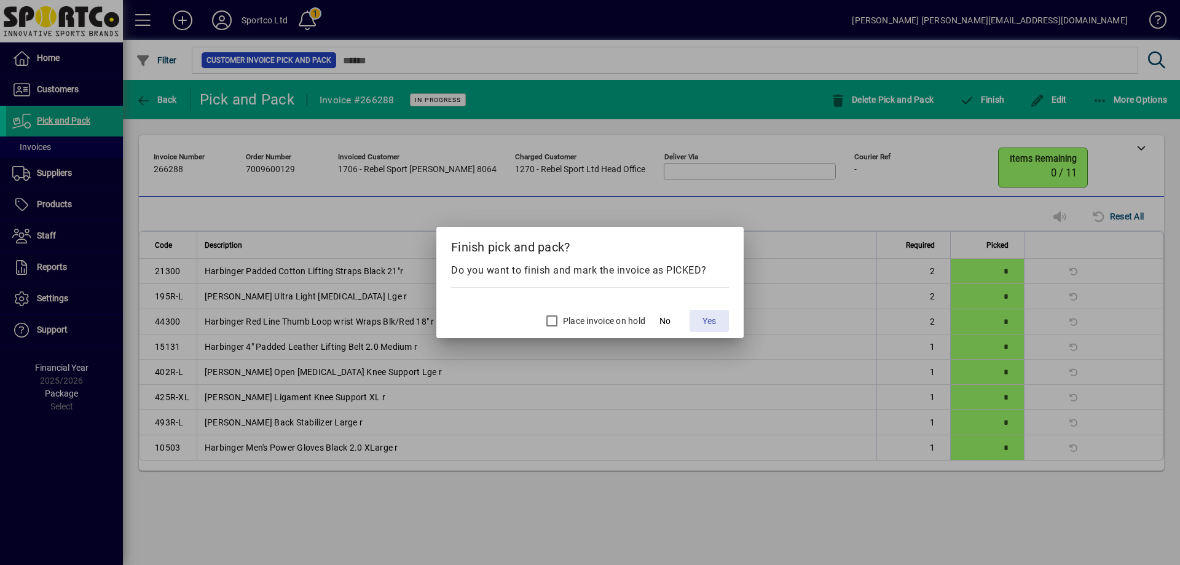
click at [709, 317] on span "Yes" at bounding box center [710, 321] width 14 height 13
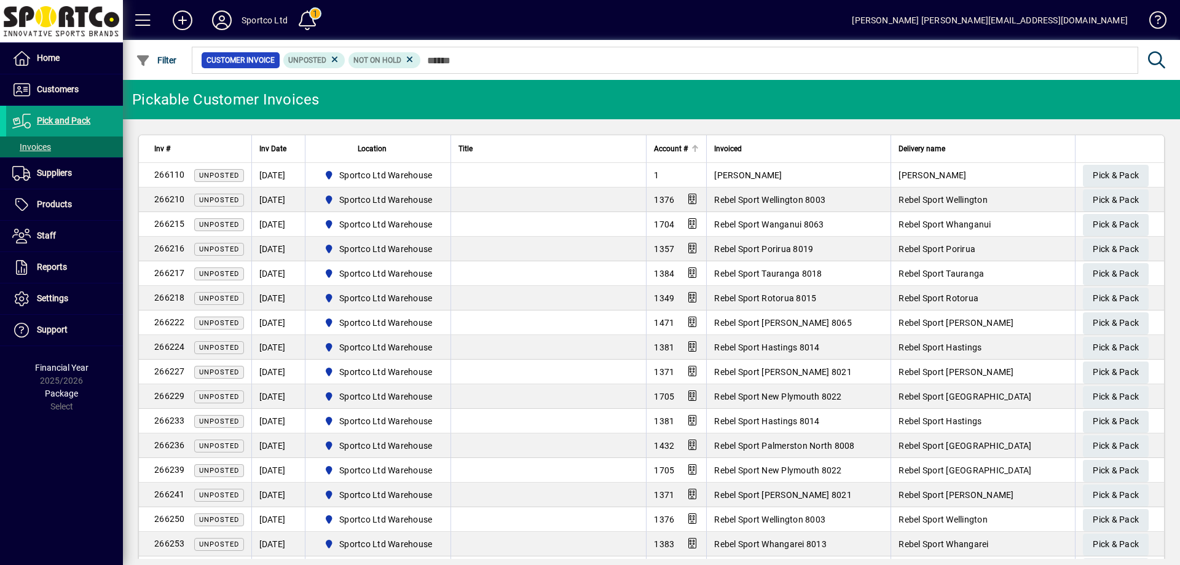
click at [666, 144] on span "Account #" at bounding box center [671, 149] width 34 height 14
drag, startPoint x: 200, startPoint y: 154, endPoint x: 205, endPoint y: 101, distance: 53.7
click at [200, 155] on div "Inv #" at bounding box center [199, 149] width 90 height 14
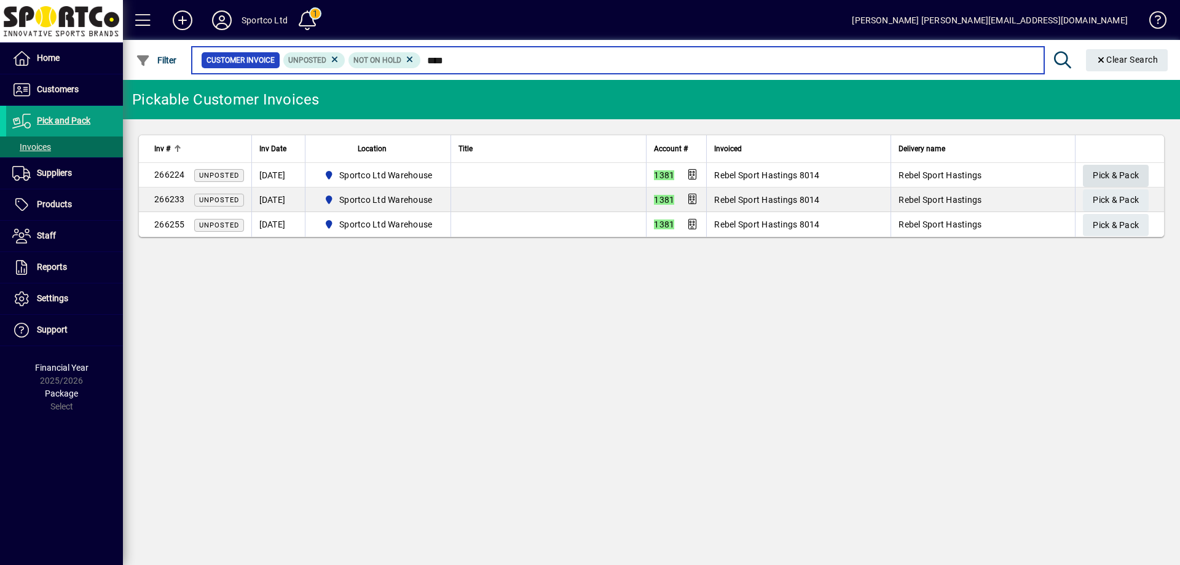
type input "****"
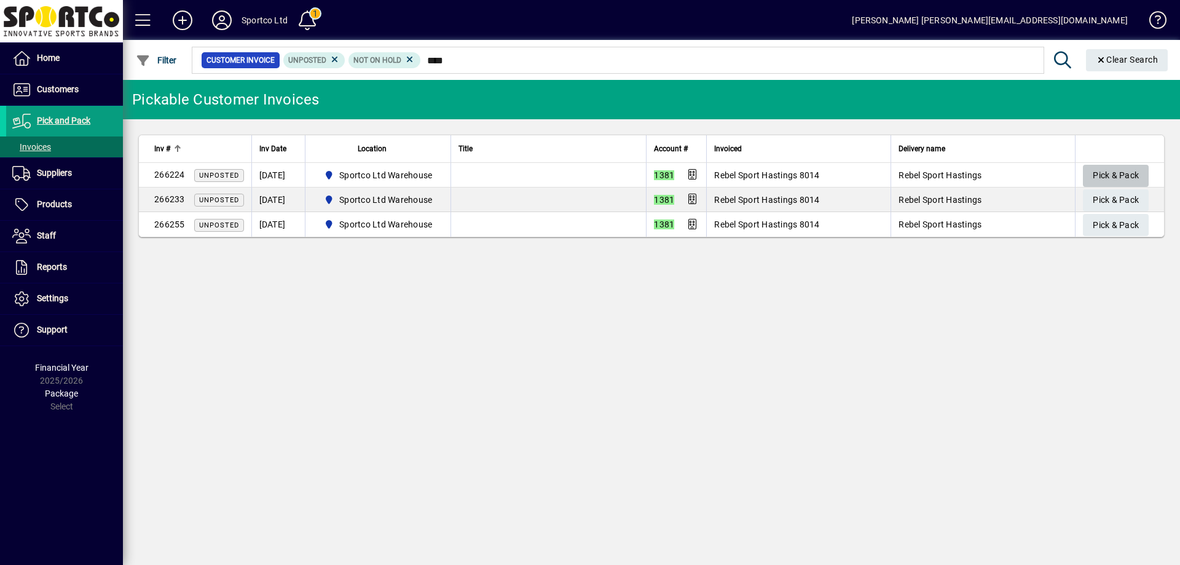
click at [1119, 175] on span "Pick & Pack" at bounding box center [1116, 175] width 46 height 20
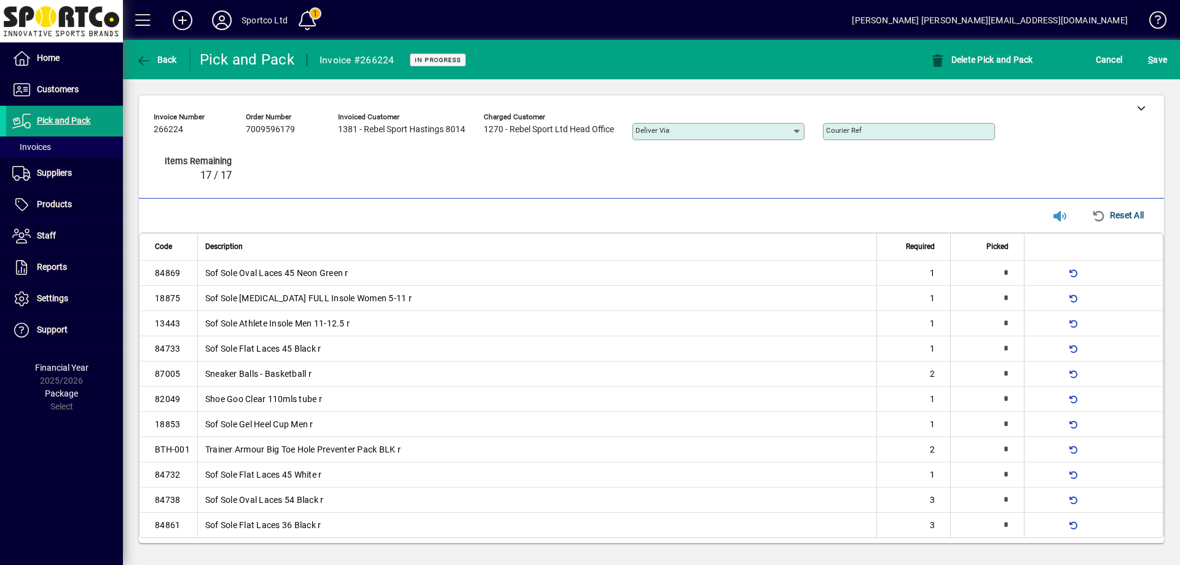
type input "*"
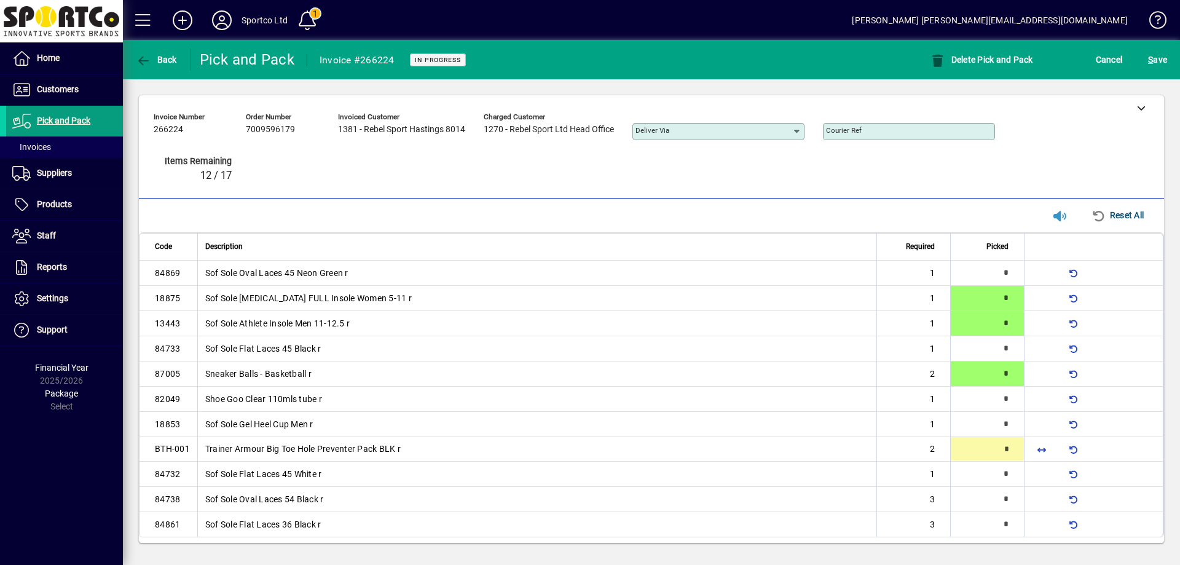
type input "*"
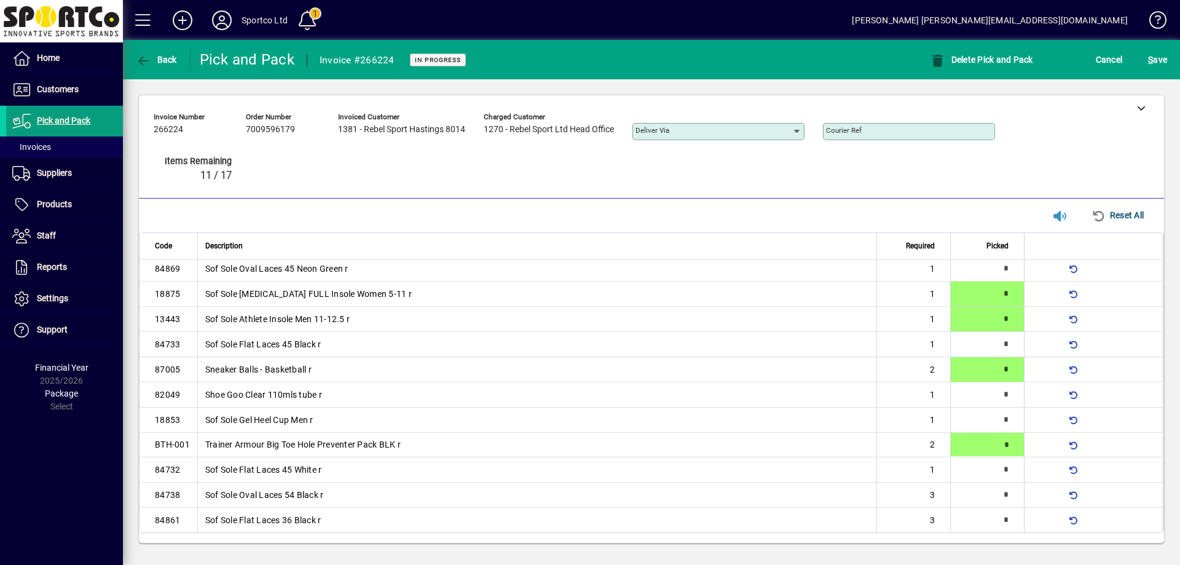
type input "*"
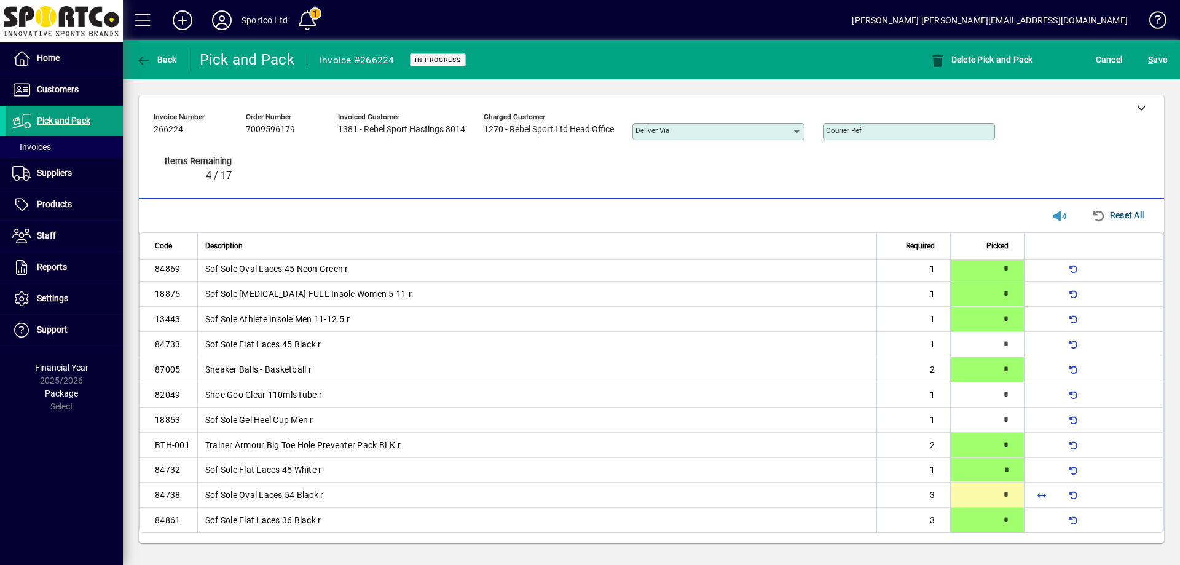
type input "*"
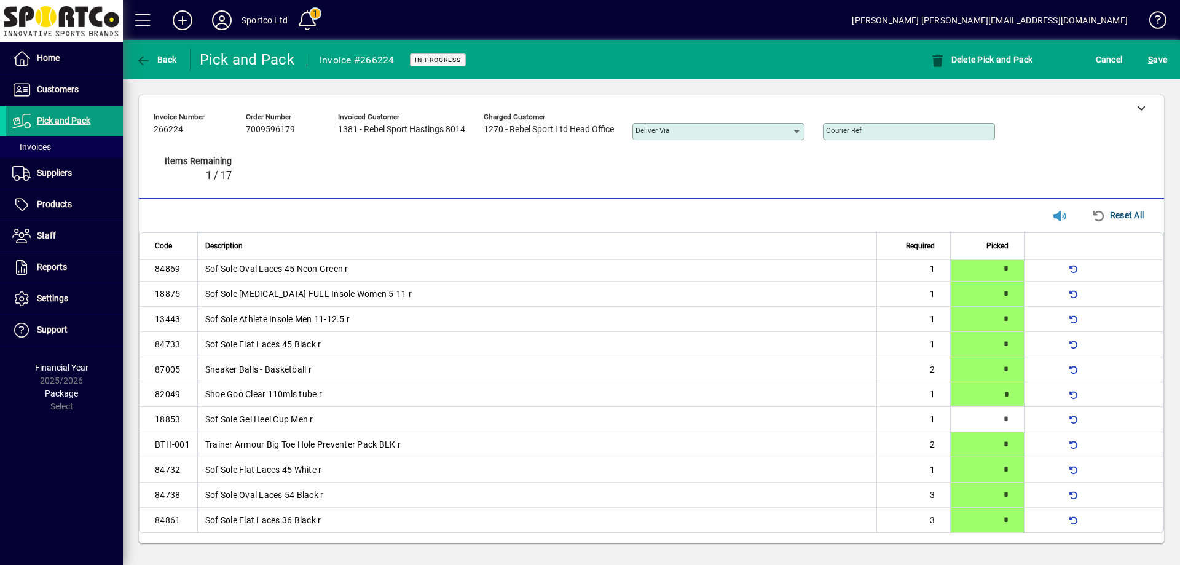
type input "*"
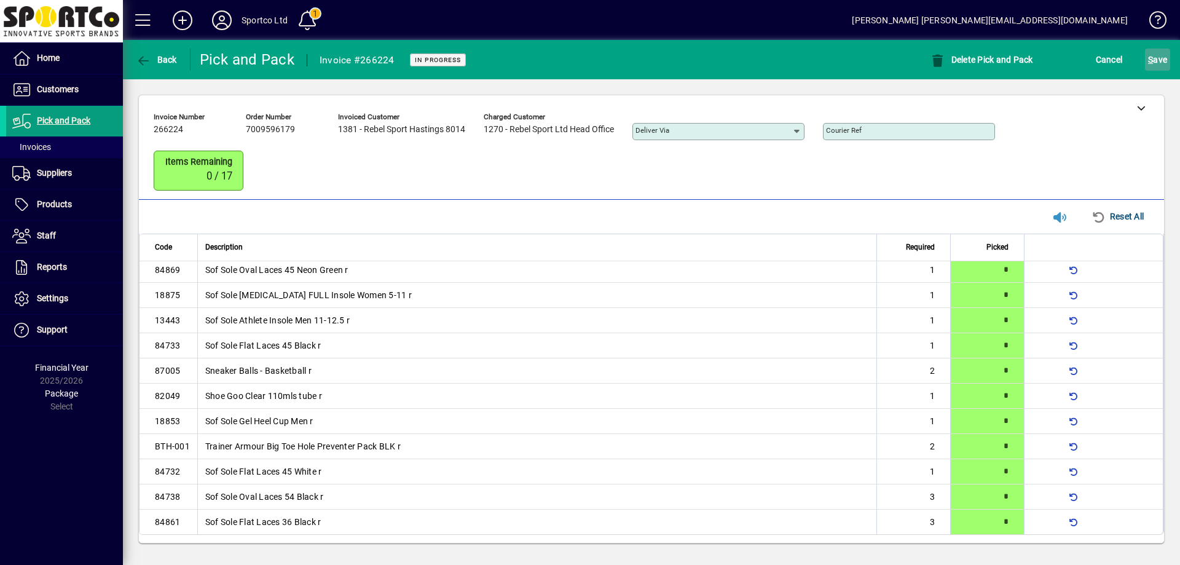
click at [1159, 62] on span "S ave" at bounding box center [1157, 60] width 19 height 20
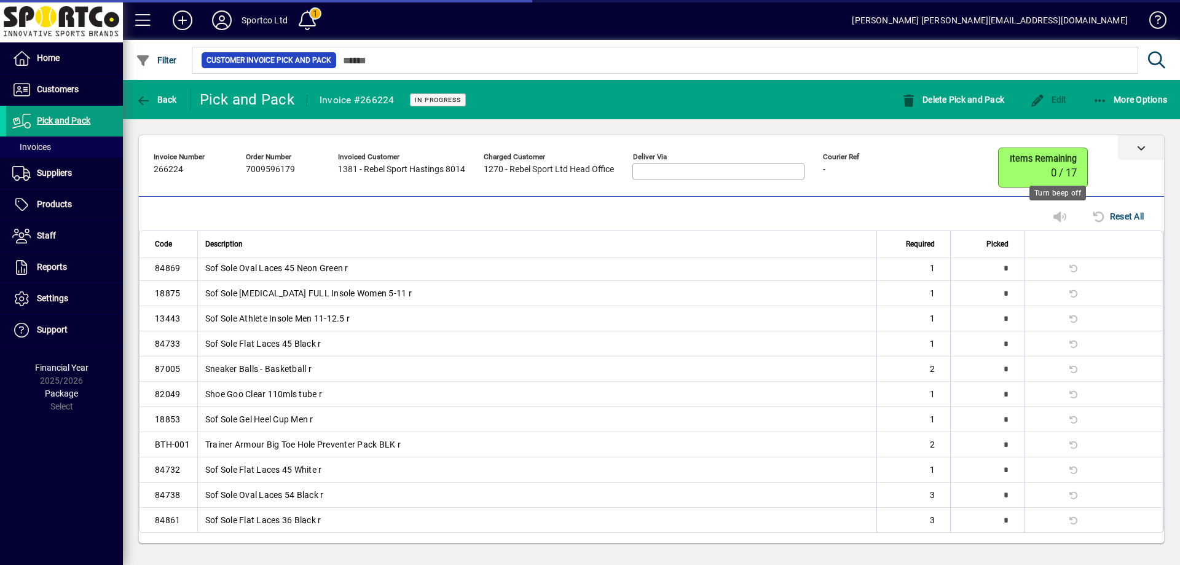
scroll to position [0, 0]
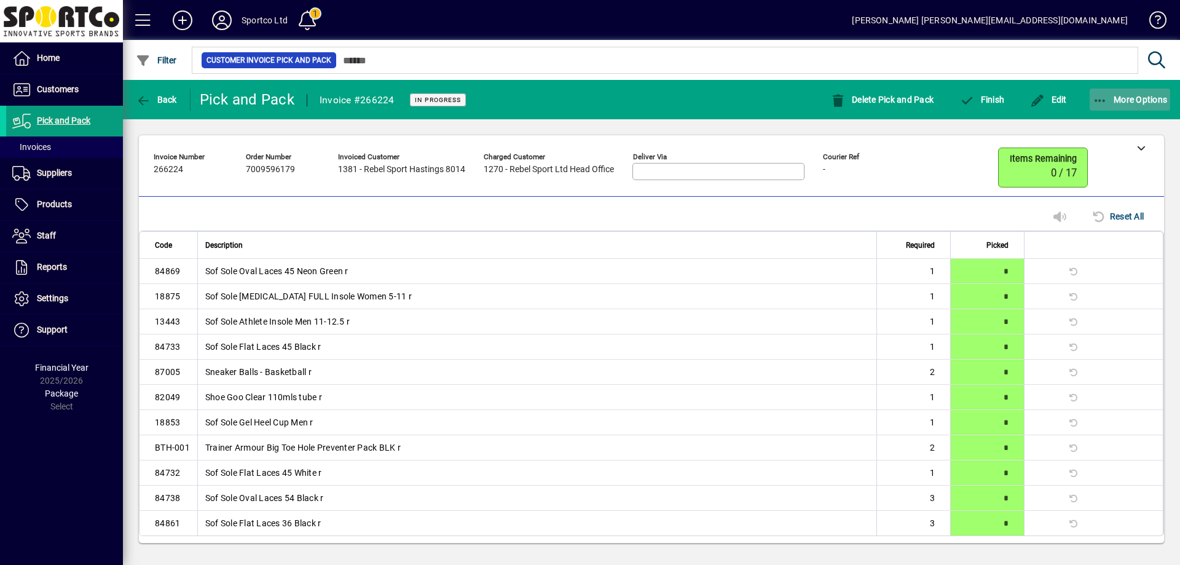
click at [1097, 98] on icon "button" at bounding box center [1100, 101] width 15 height 12
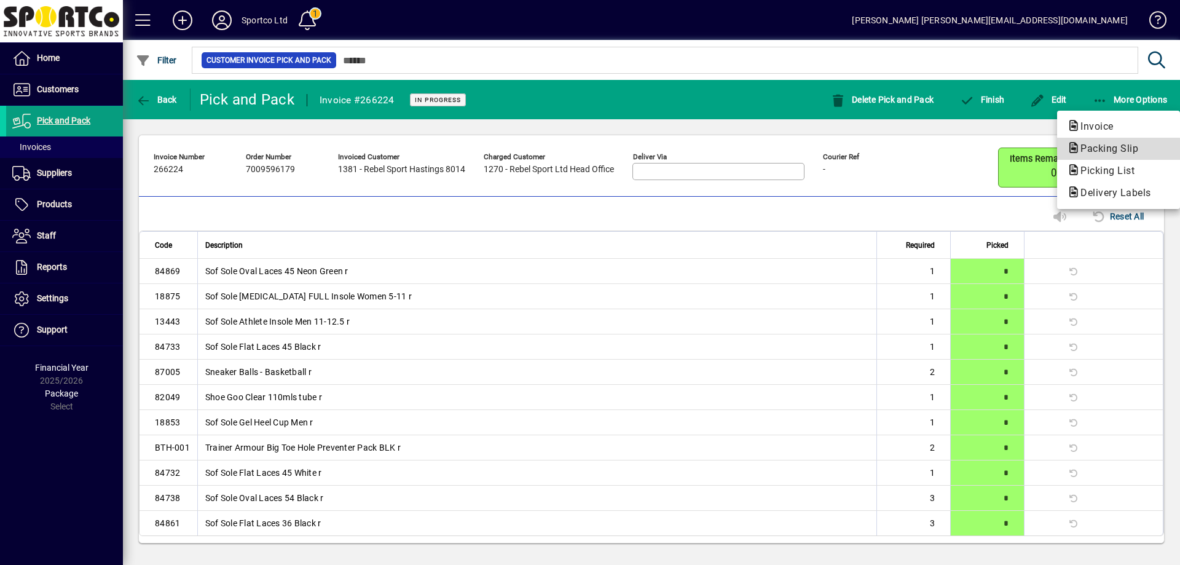
click at [1099, 152] on span "Packing Slip" at bounding box center [1105, 149] width 77 height 12
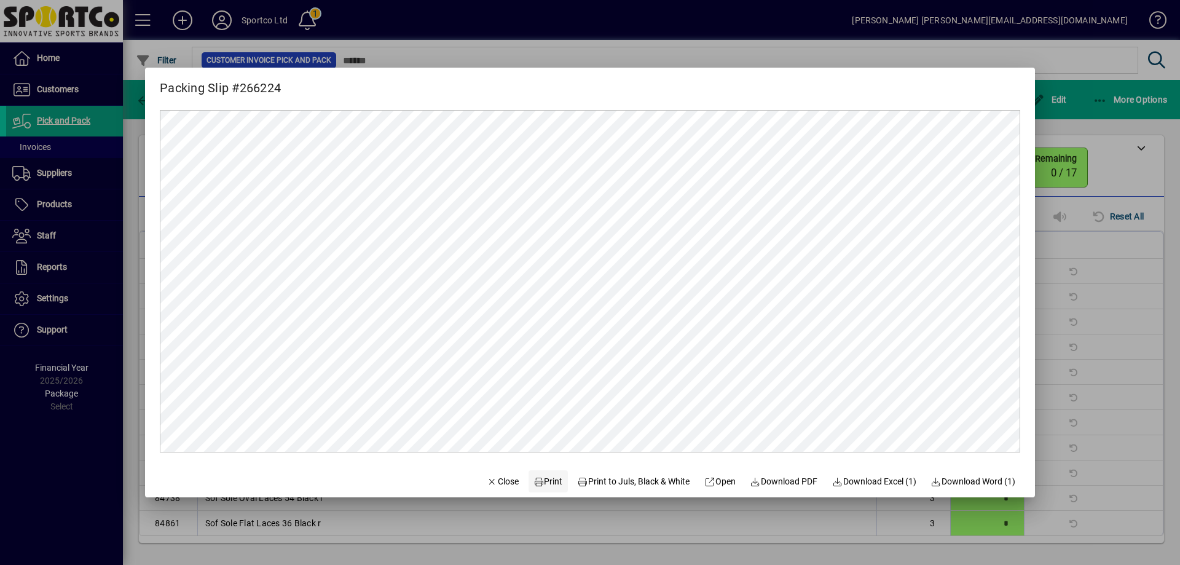
click at [537, 483] on span "Print" at bounding box center [549, 481] width 30 height 13
click at [495, 480] on span "Close" at bounding box center [503, 481] width 32 height 13
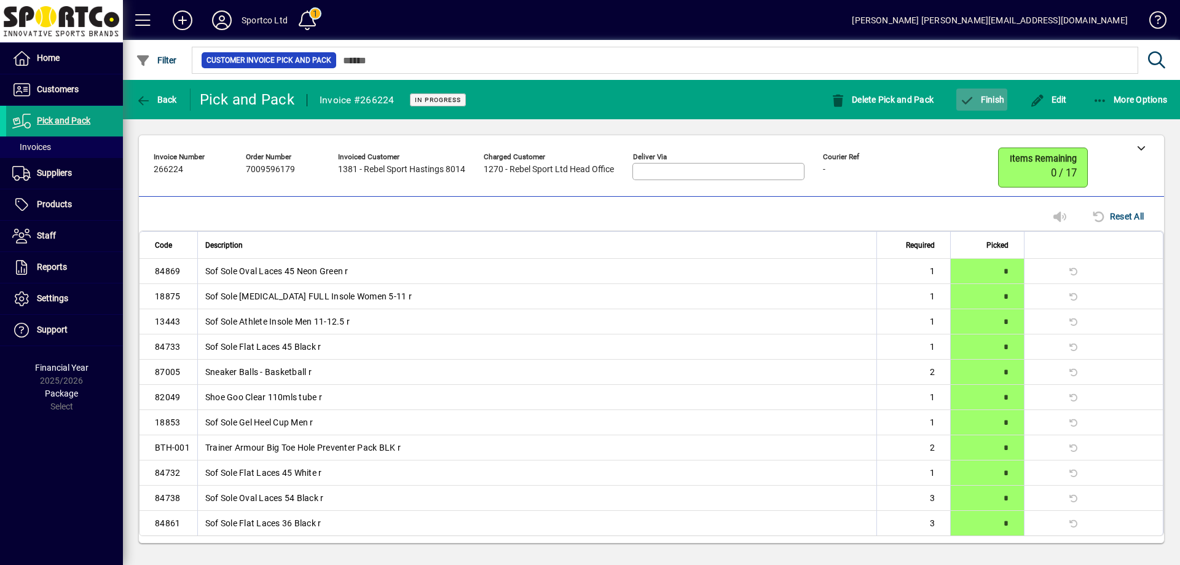
click at [992, 93] on span "button" at bounding box center [982, 100] width 51 height 30
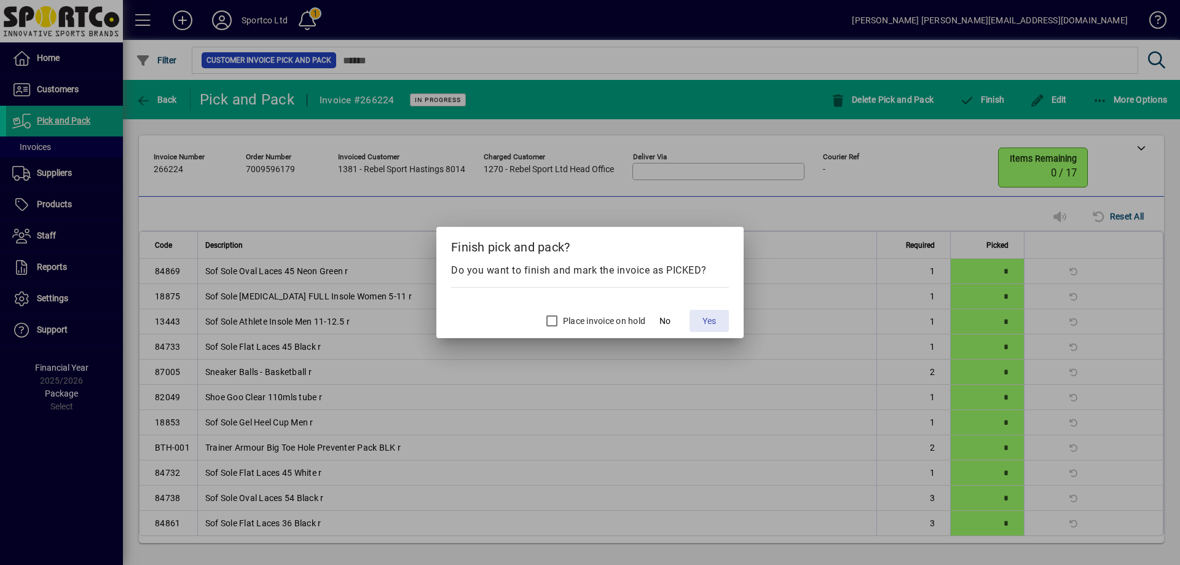
click at [711, 319] on span "Yes" at bounding box center [710, 321] width 14 height 13
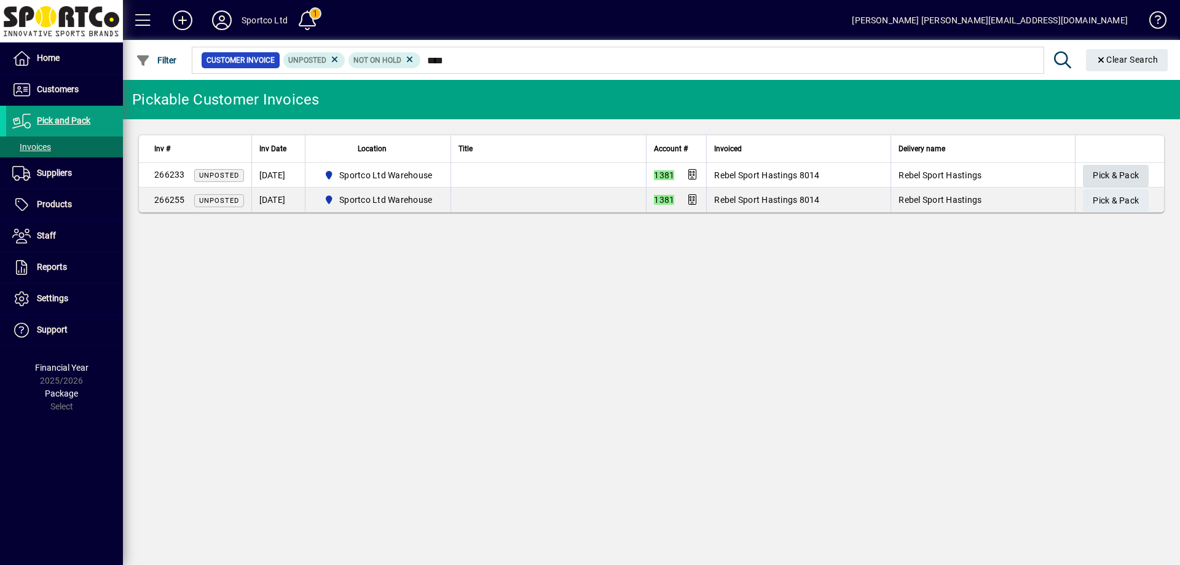
type input "****"
click at [1143, 168] on span "button" at bounding box center [1116, 176] width 66 height 30
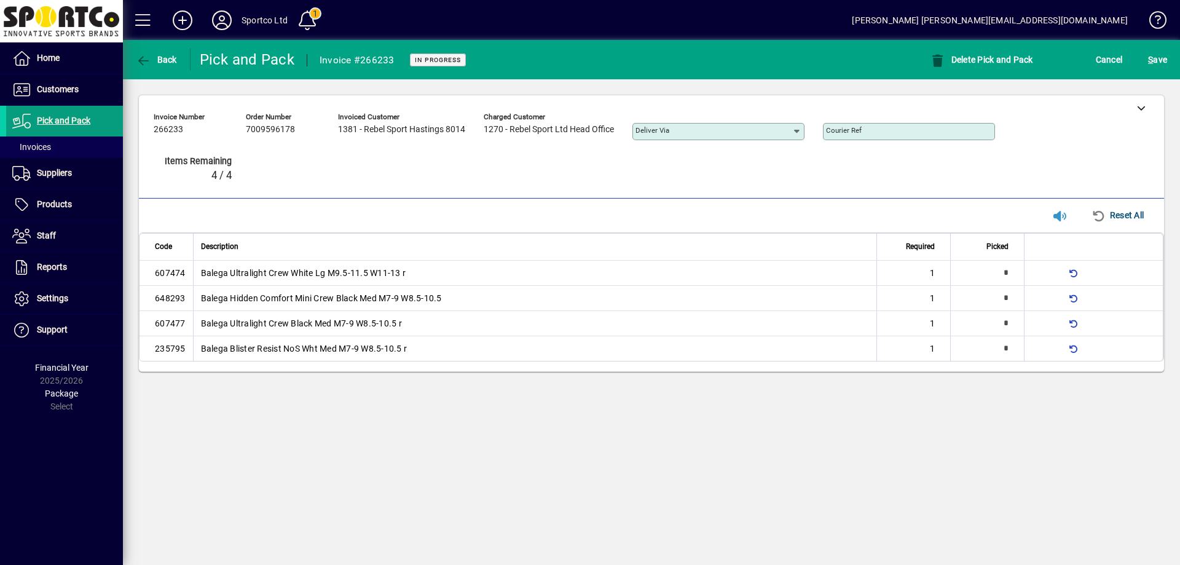
type input "*"
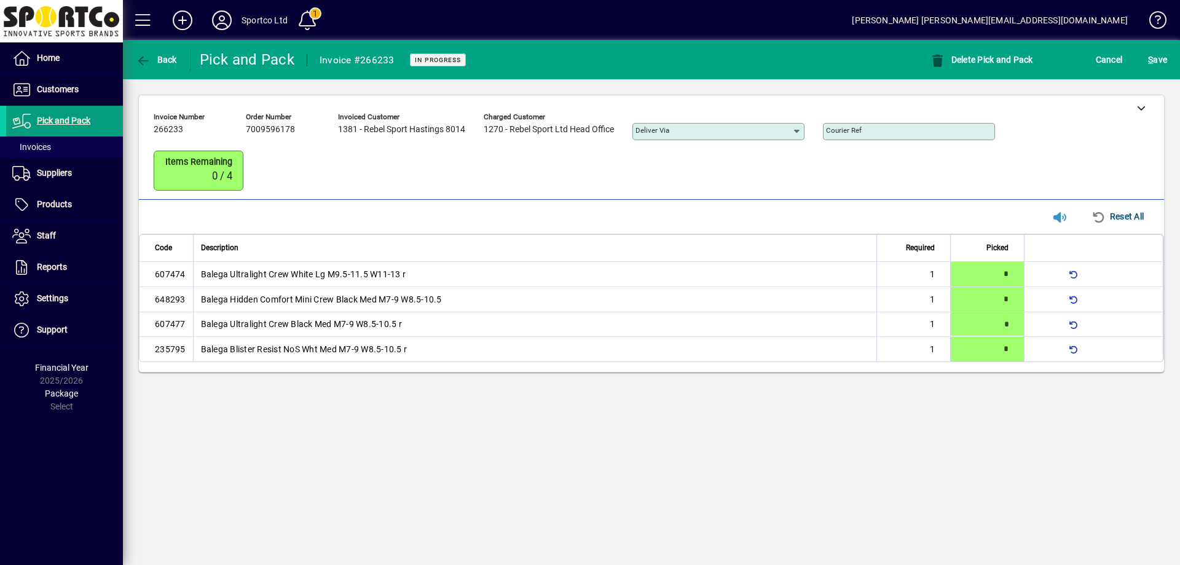
type input "*"
click at [1159, 59] on span "S ave" at bounding box center [1157, 60] width 19 height 20
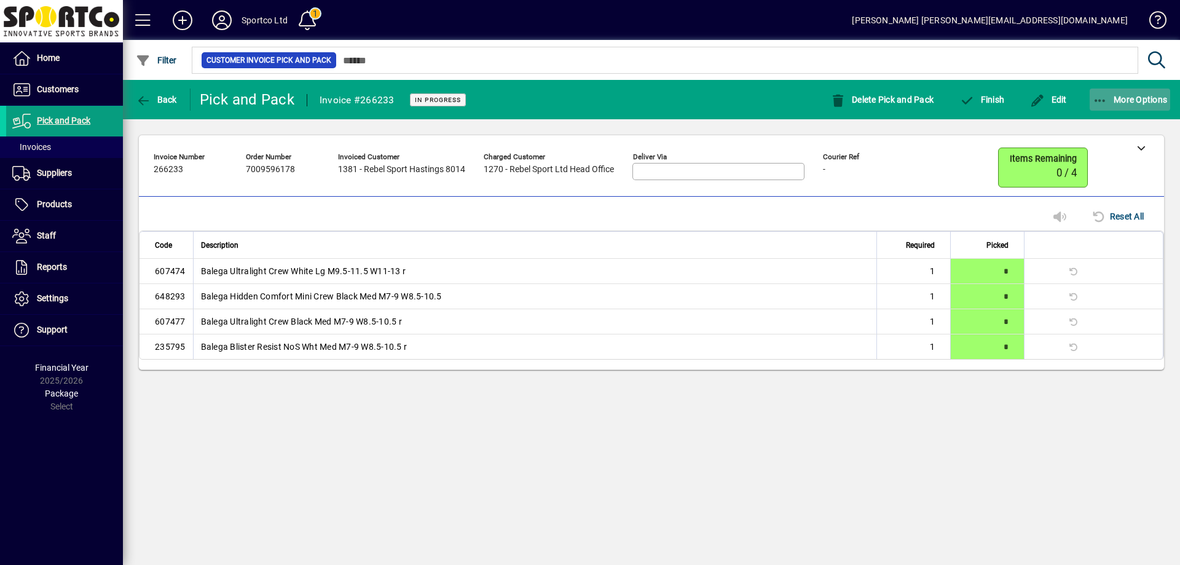
click at [1098, 101] on icon "button" at bounding box center [1100, 101] width 15 height 12
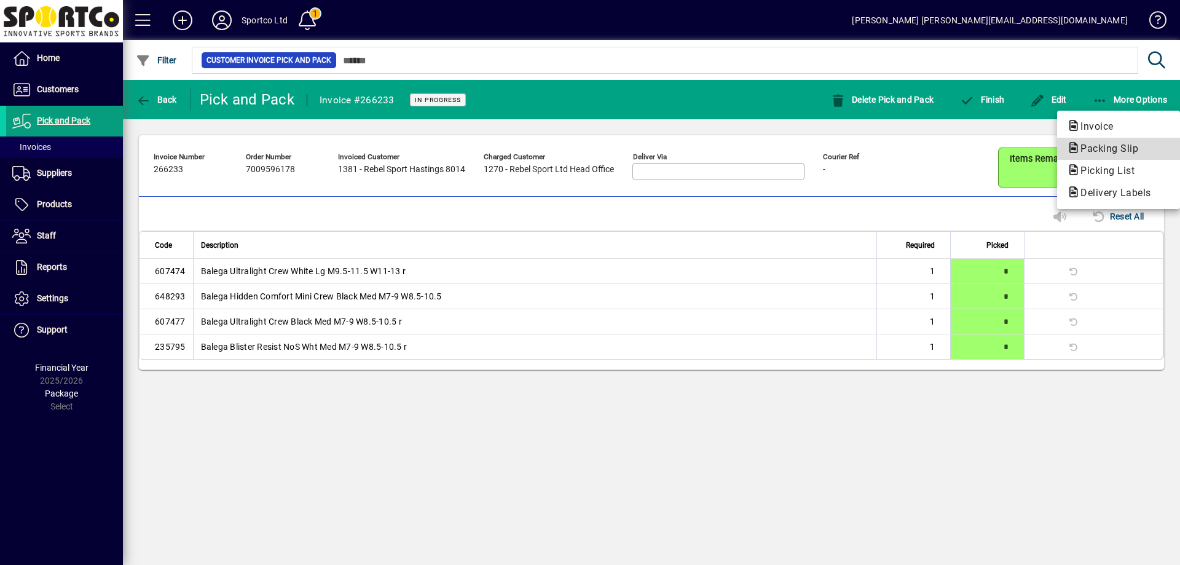
click at [1107, 148] on span "Packing Slip" at bounding box center [1105, 149] width 77 height 12
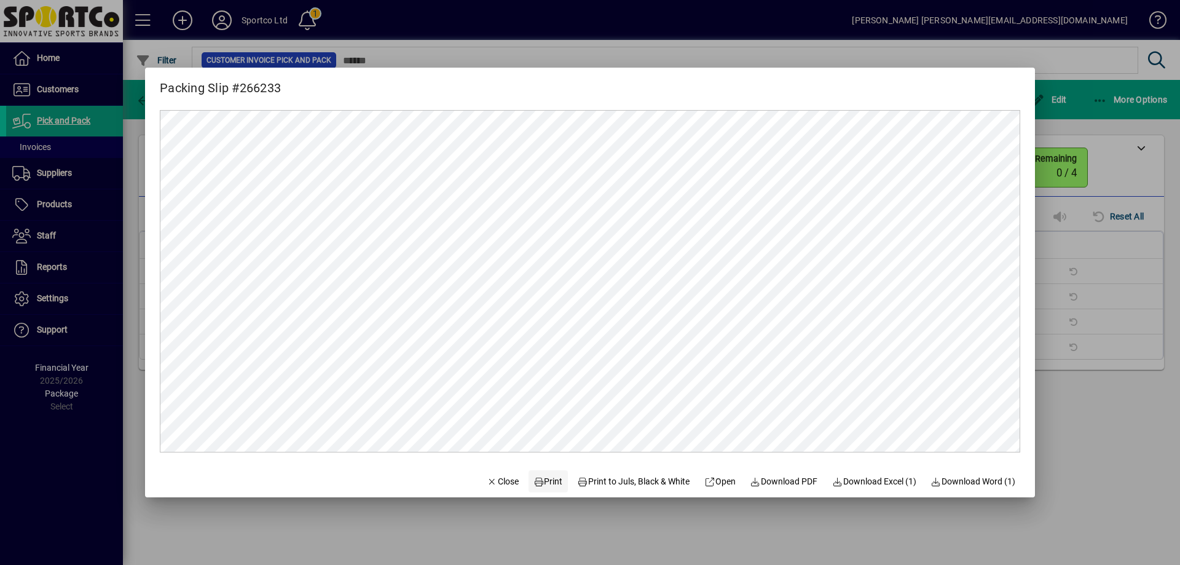
click at [546, 478] on span "Print" at bounding box center [549, 481] width 30 height 13
click at [500, 485] on span "Close" at bounding box center [503, 481] width 32 height 13
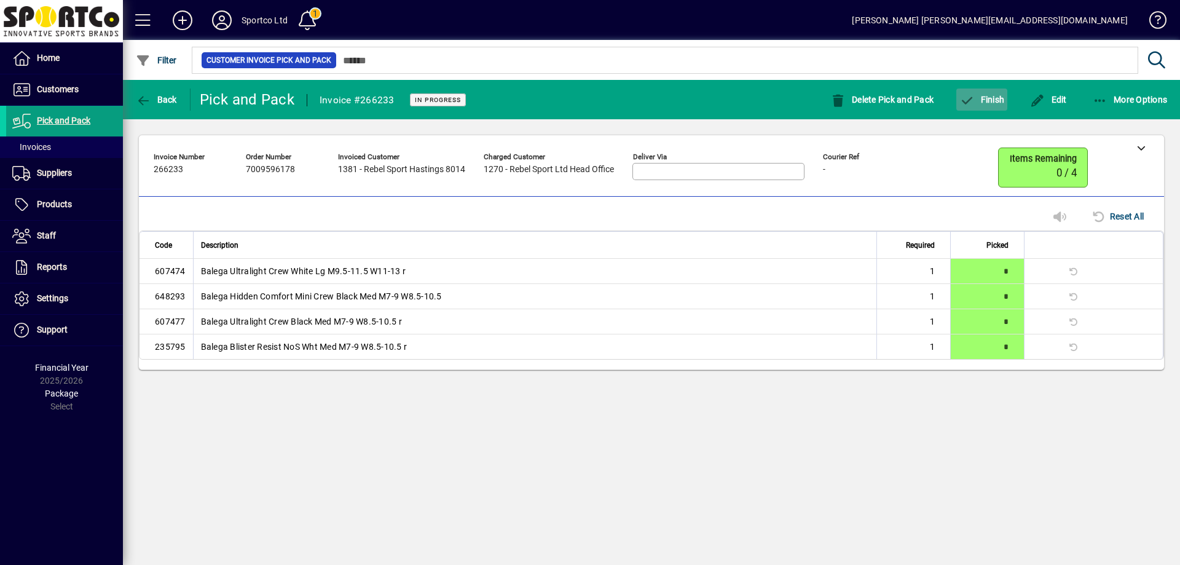
click at [985, 101] on span "Finish" at bounding box center [982, 100] width 45 height 10
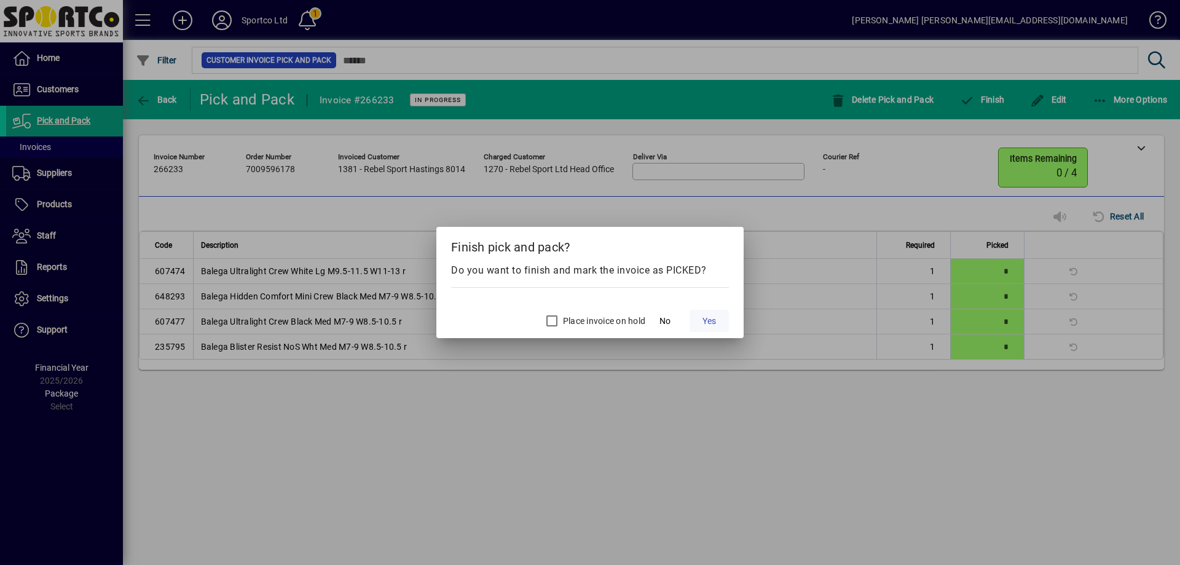
click at [712, 325] on span "Yes" at bounding box center [710, 321] width 14 height 13
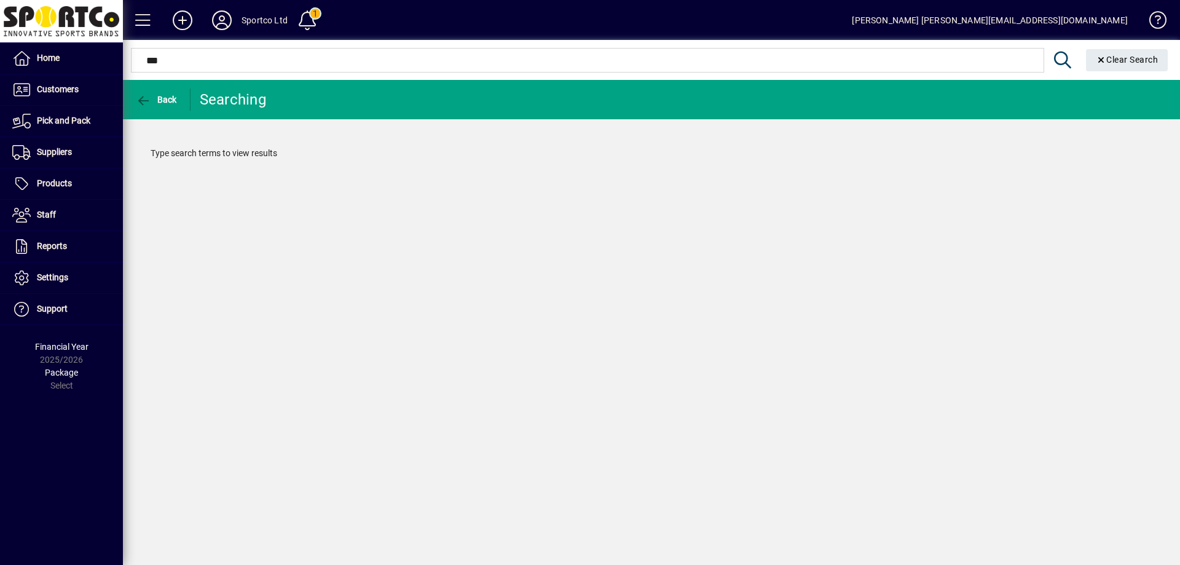
type input "****"
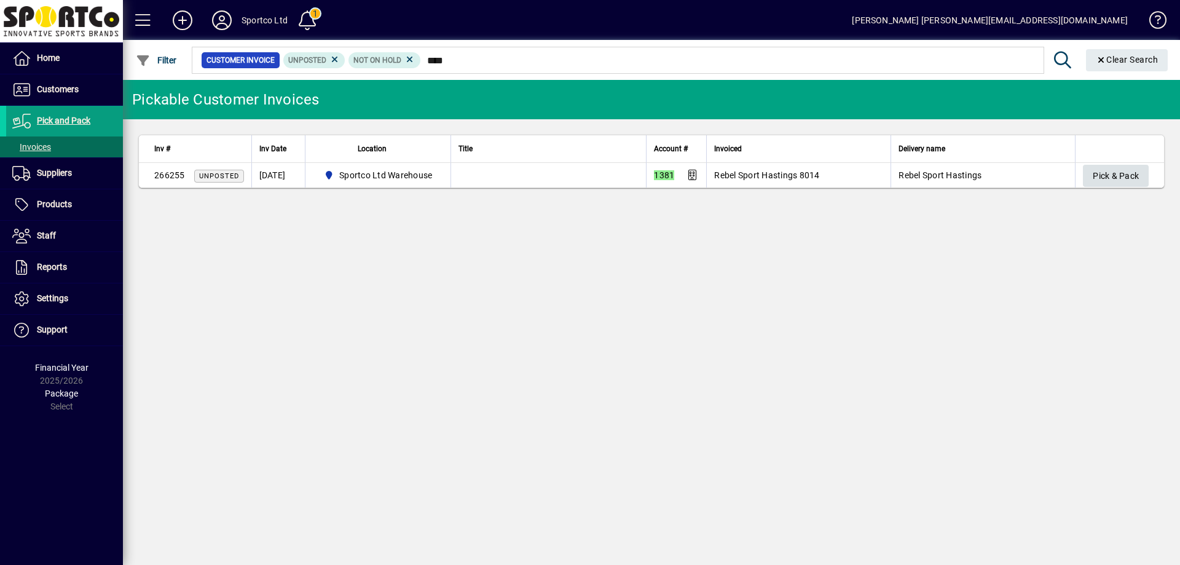
type input "****"
click at [1113, 172] on span "Pick & Pack" at bounding box center [1116, 176] width 46 height 20
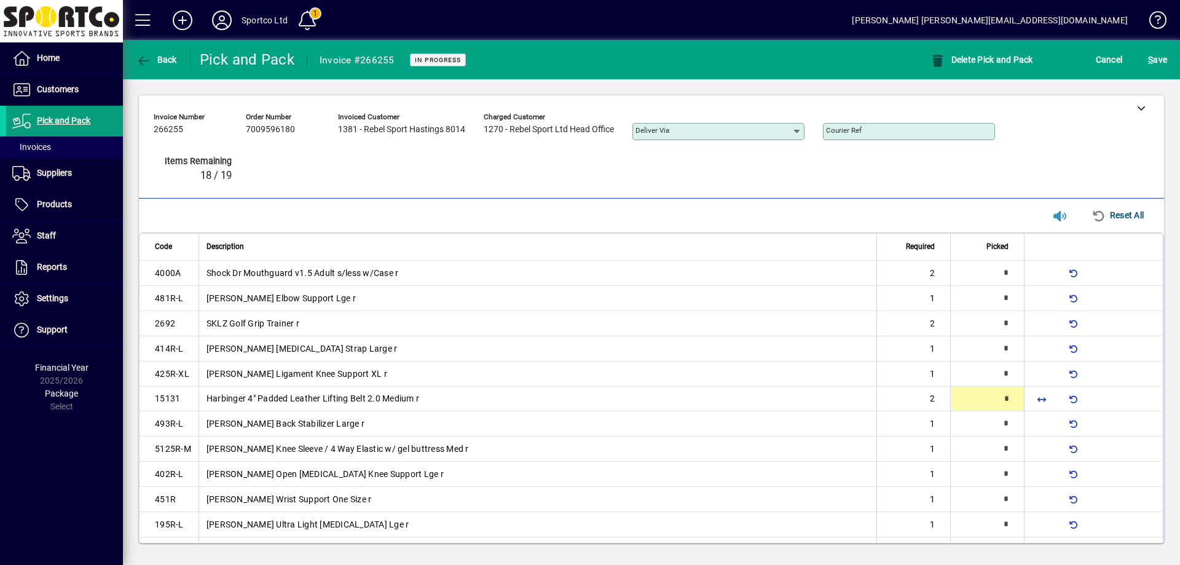
type input "*"
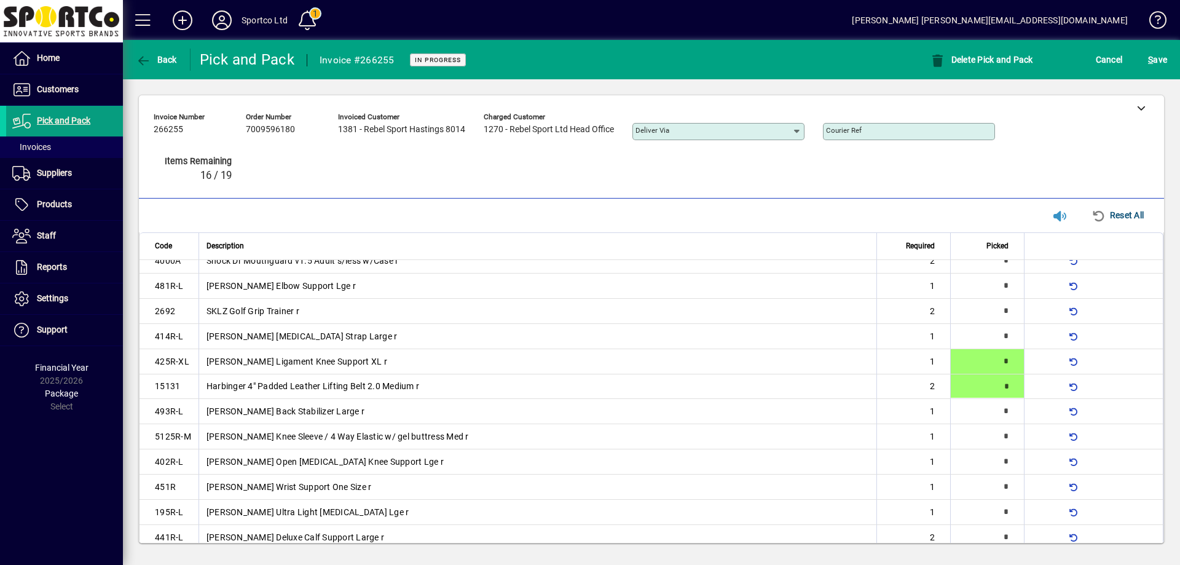
type input "*"
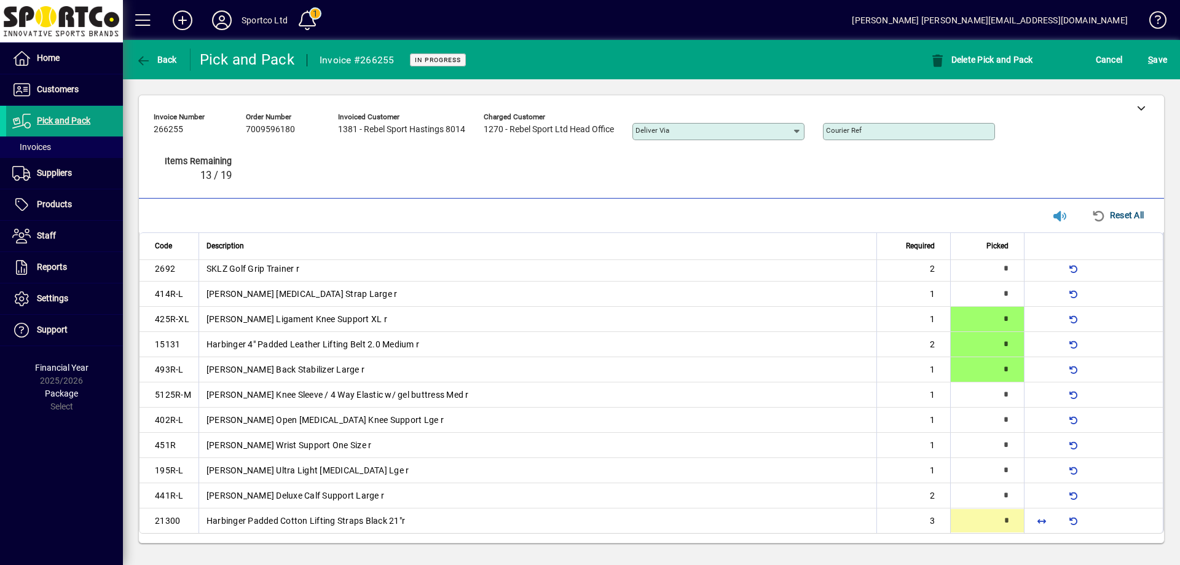
scroll to position [55, 0]
type input "*"
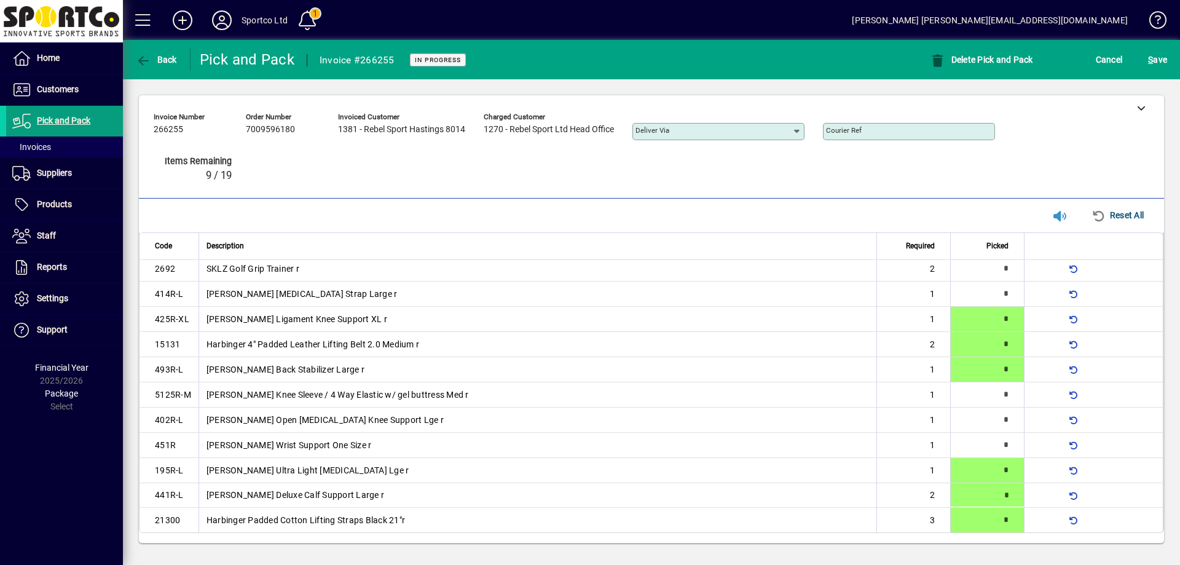
type input "*"
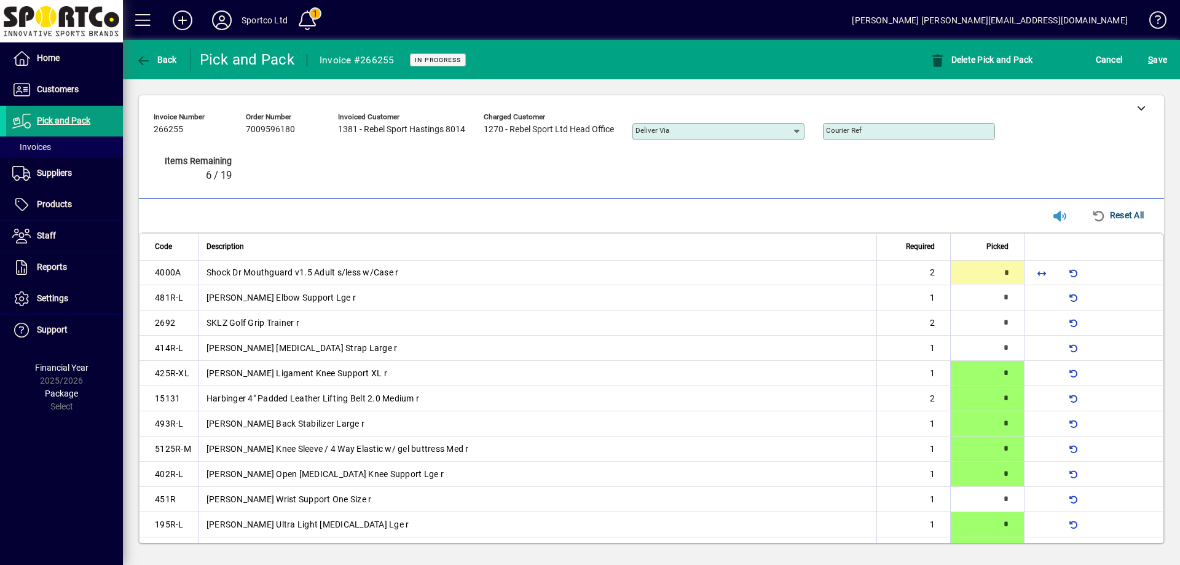
type input "*"
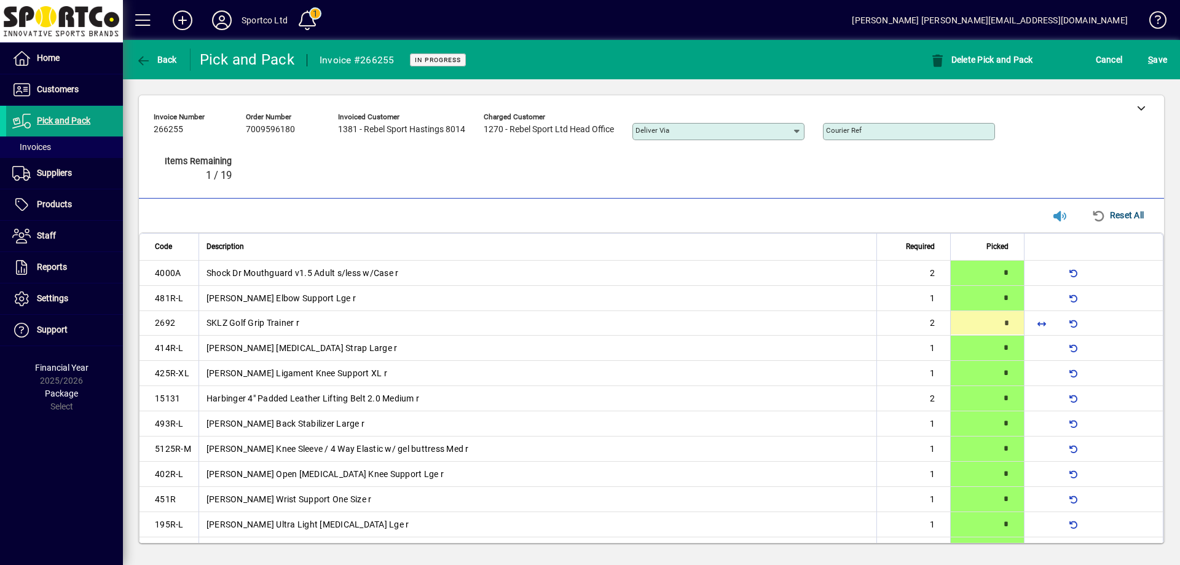
type input "*"
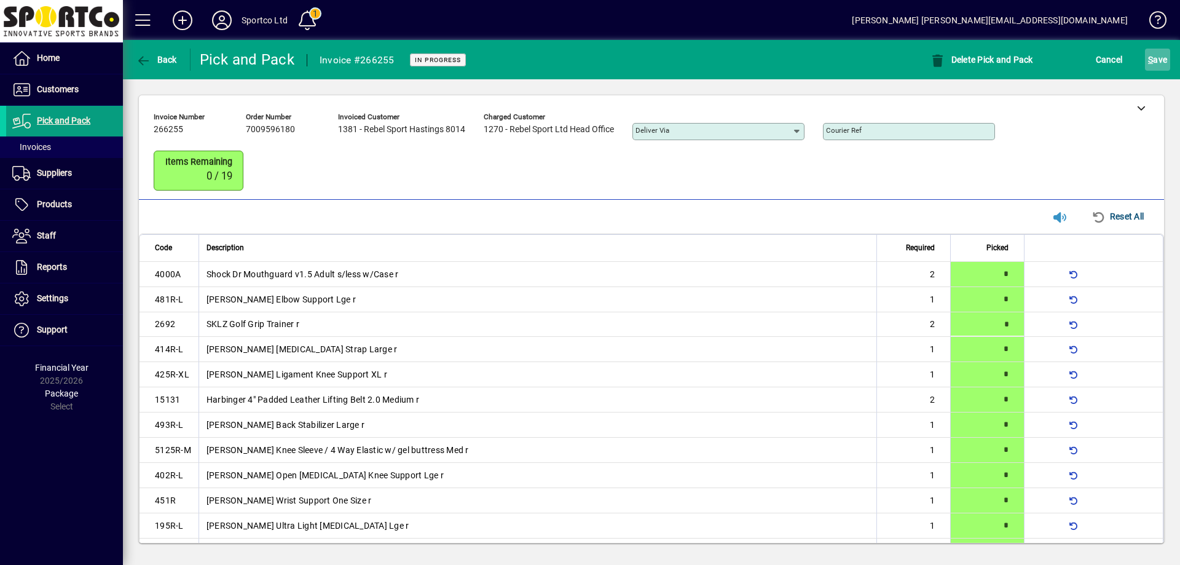
click at [1151, 52] on span "S ave" at bounding box center [1157, 60] width 19 height 20
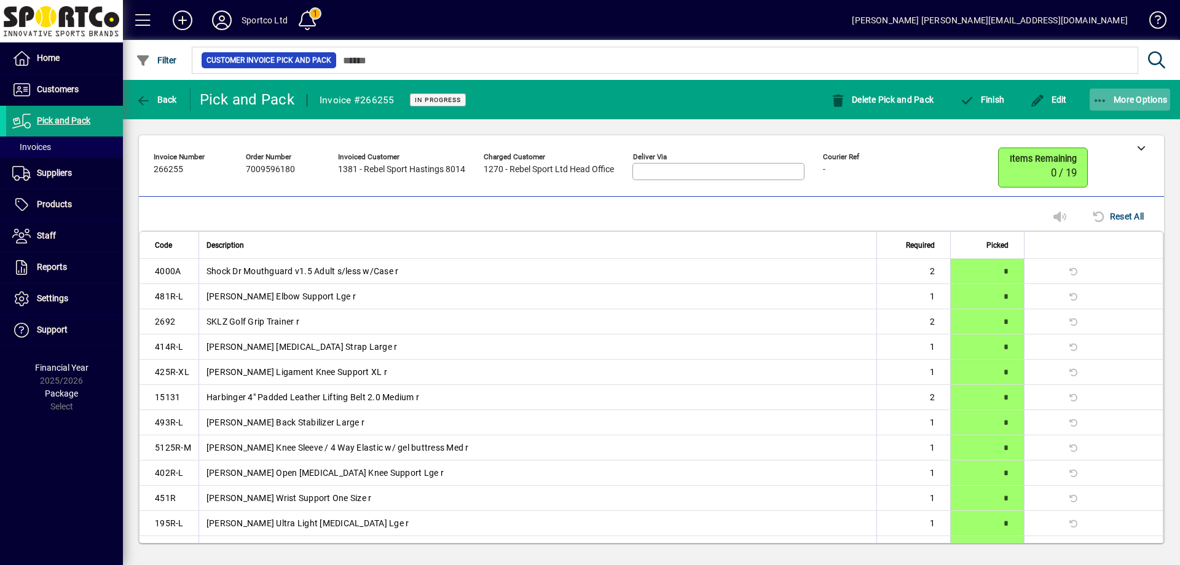
click at [1102, 97] on icon "button" at bounding box center [1100, 101] width 15 height 12
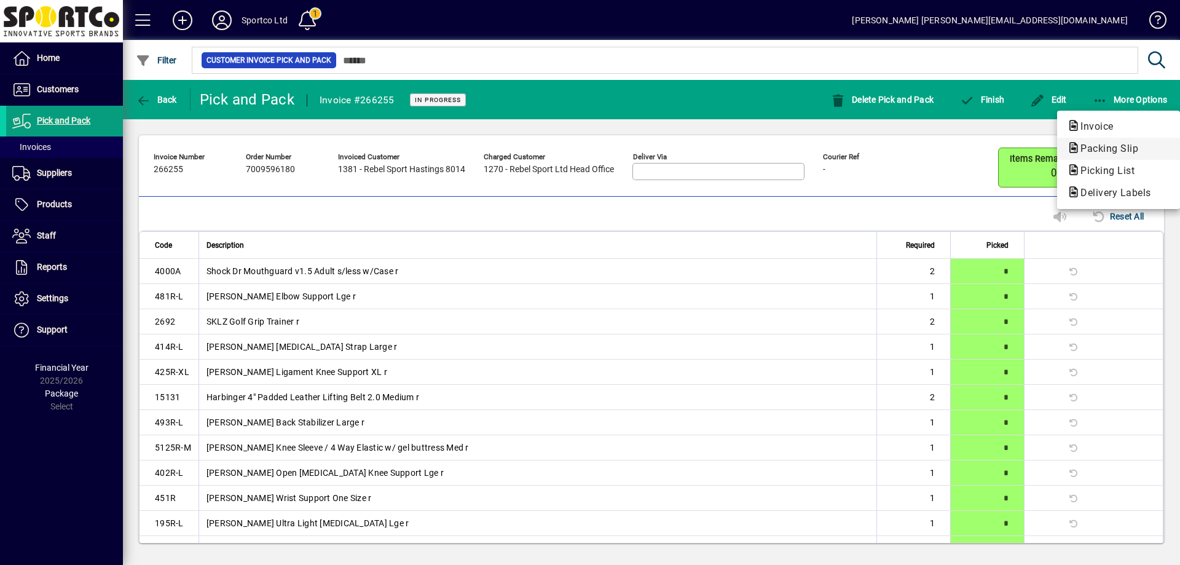
click at [1117, 144] on span "Packing Slip" at bounding box center [1105, 149] width 77 height 12
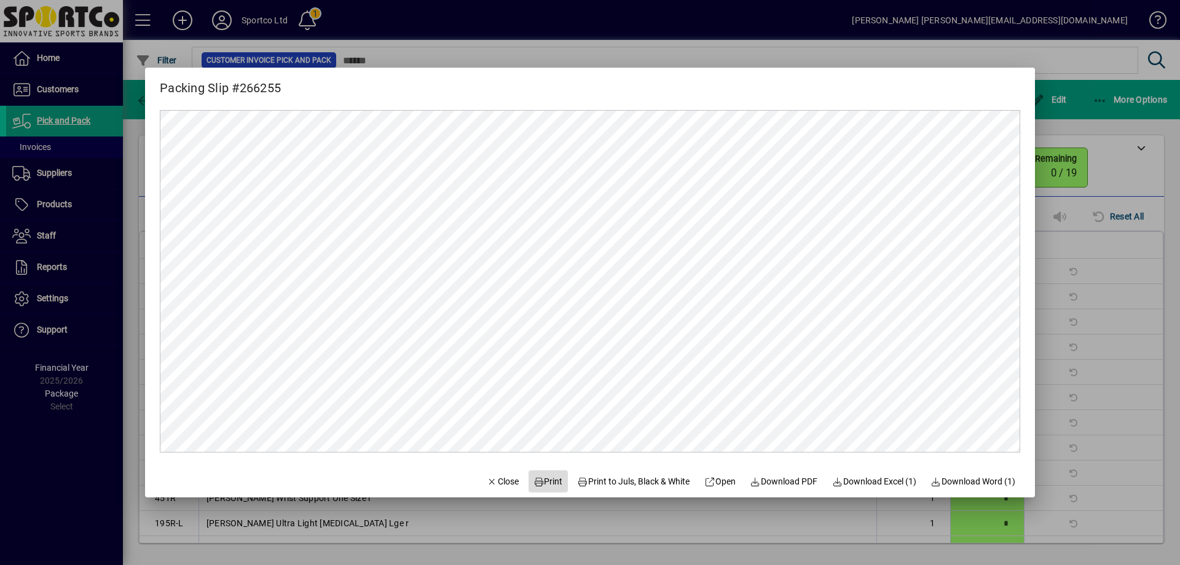
click at [541, 484] on span "Print" at bounding box center [549, 481] width 30 height 13
click at [497, 478] on span "Close" at bounding box center [503, 481] width 32 height 13
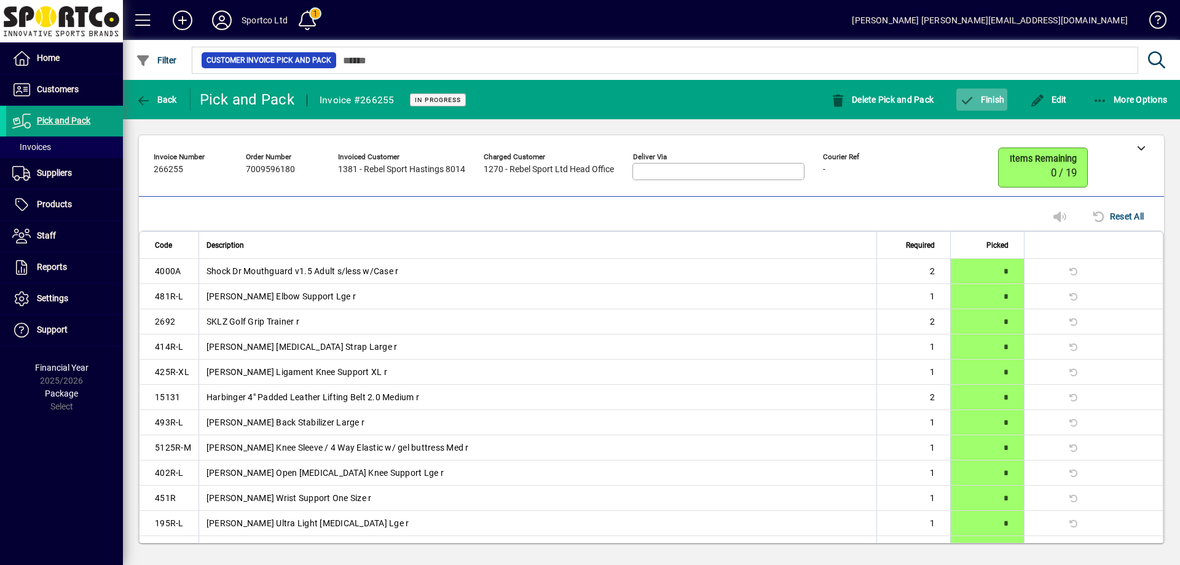
click at [994, 99] on span "Finish" at bounding box center [982, 100] width 45 height 10
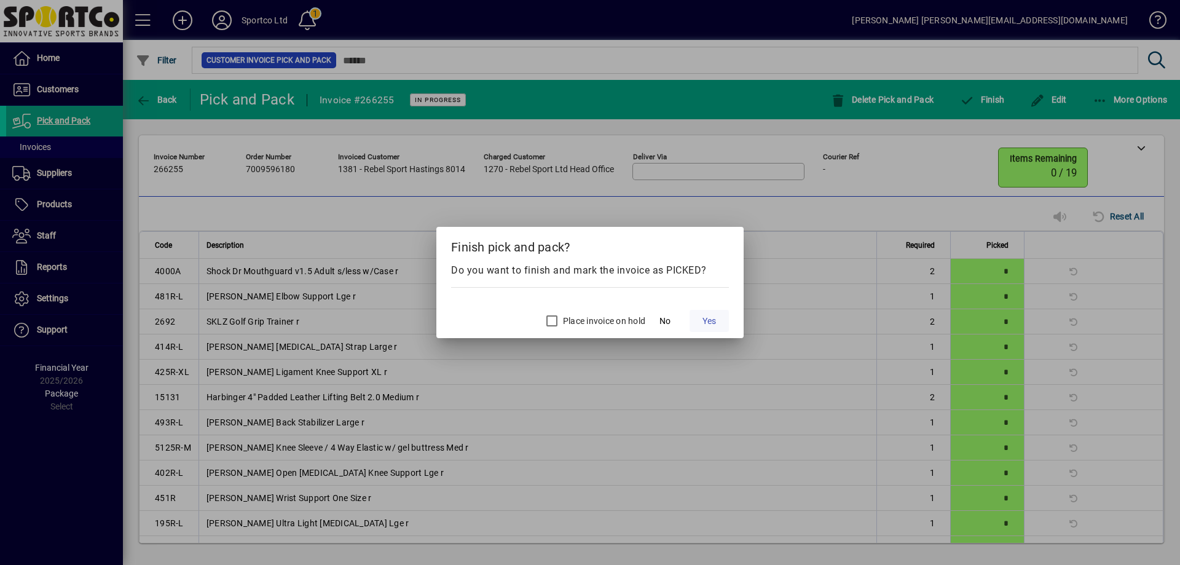
click at [717, 323] on span at bounding box center [709, 321] width 39 height 30
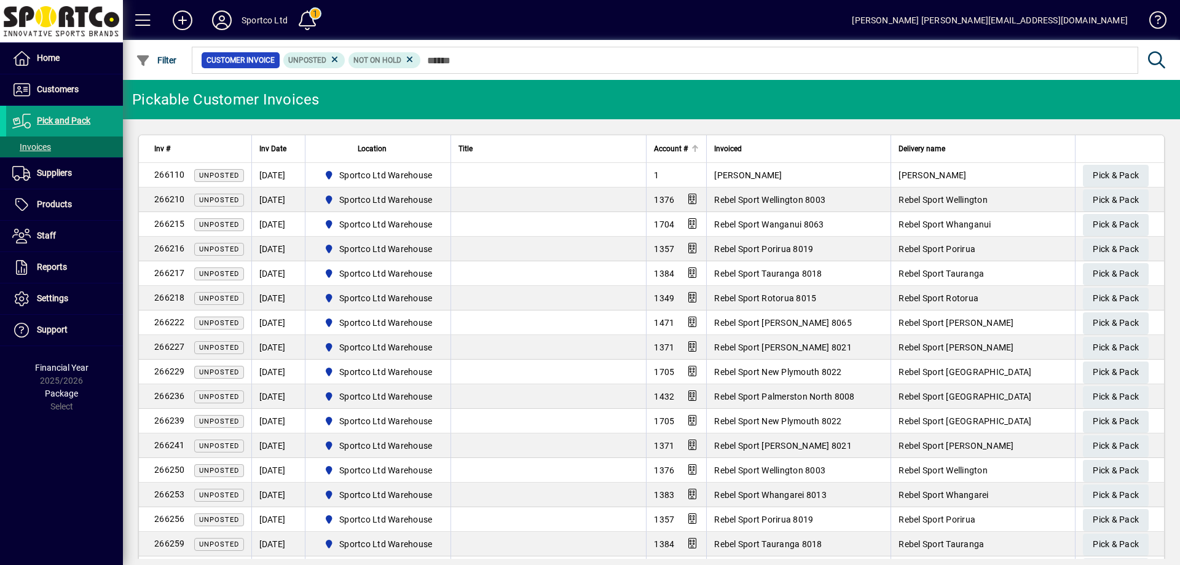
click at [671, 148] on span "Account #" at bounding box center [671, 149] width 34 height 14
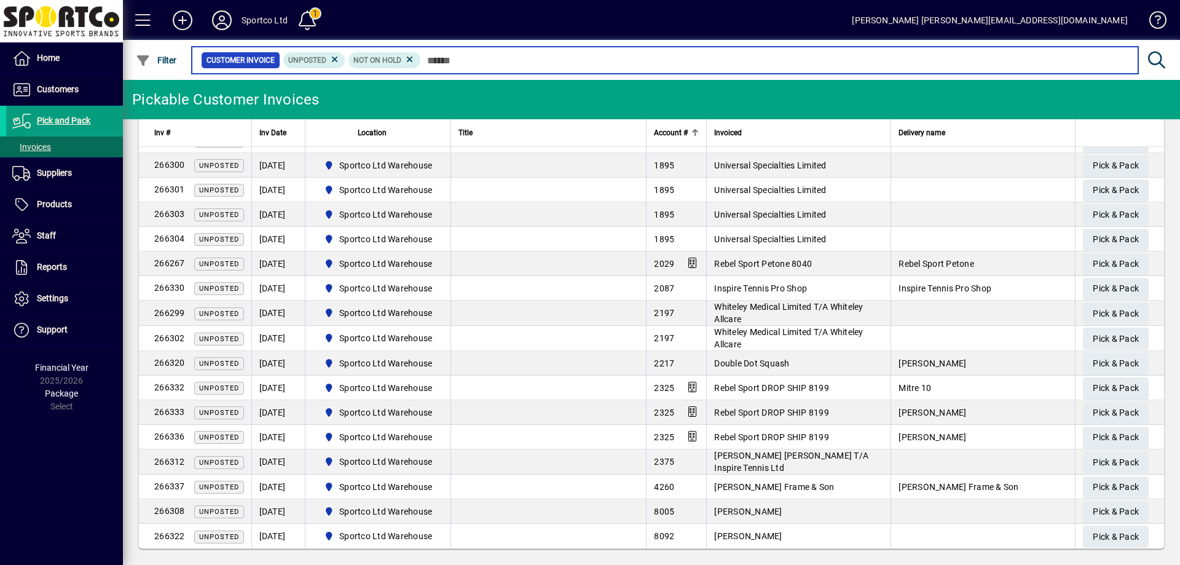
scroll to position [728, 0]
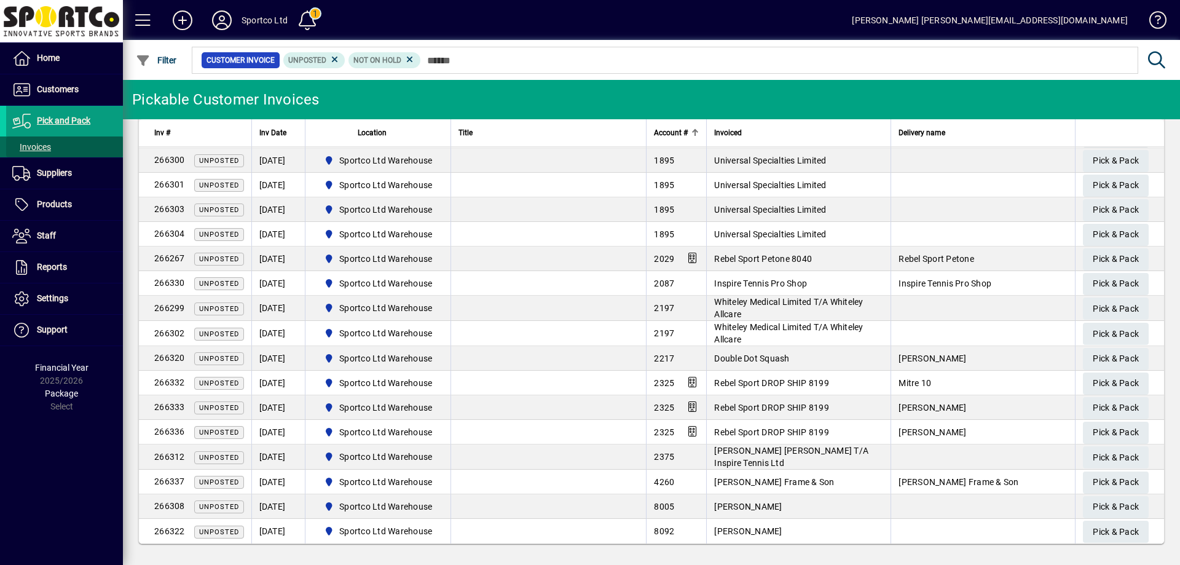
click at [35, 147] on span "Invoices" at bounding box center [31, 147] width 39 height 10
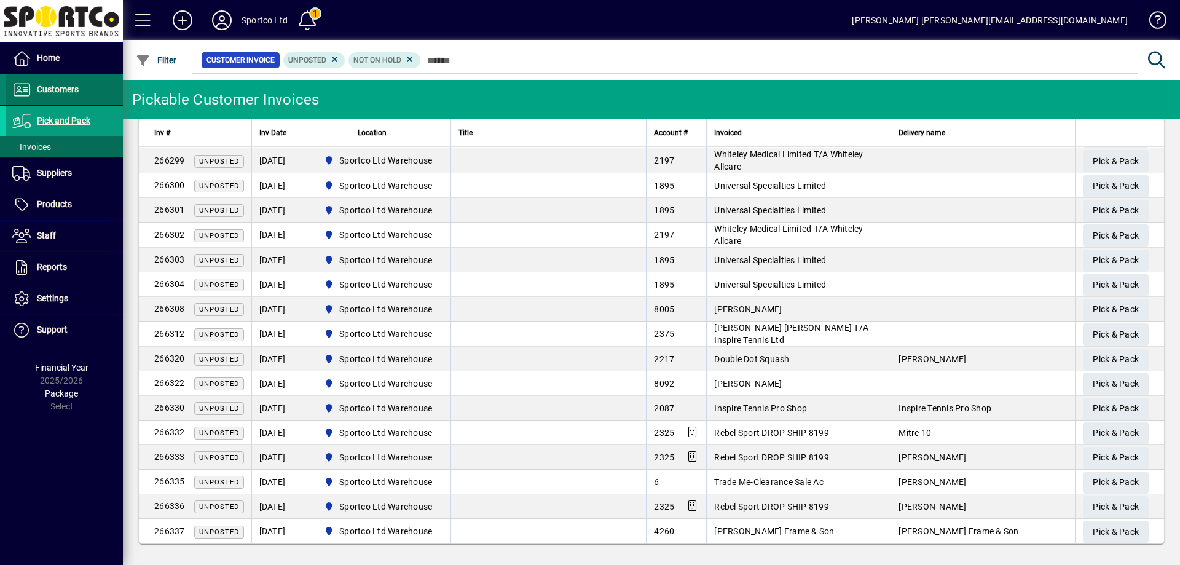
click at [52, 82] on span "Customers" at bounding box center [42, 89] width 73 height 15
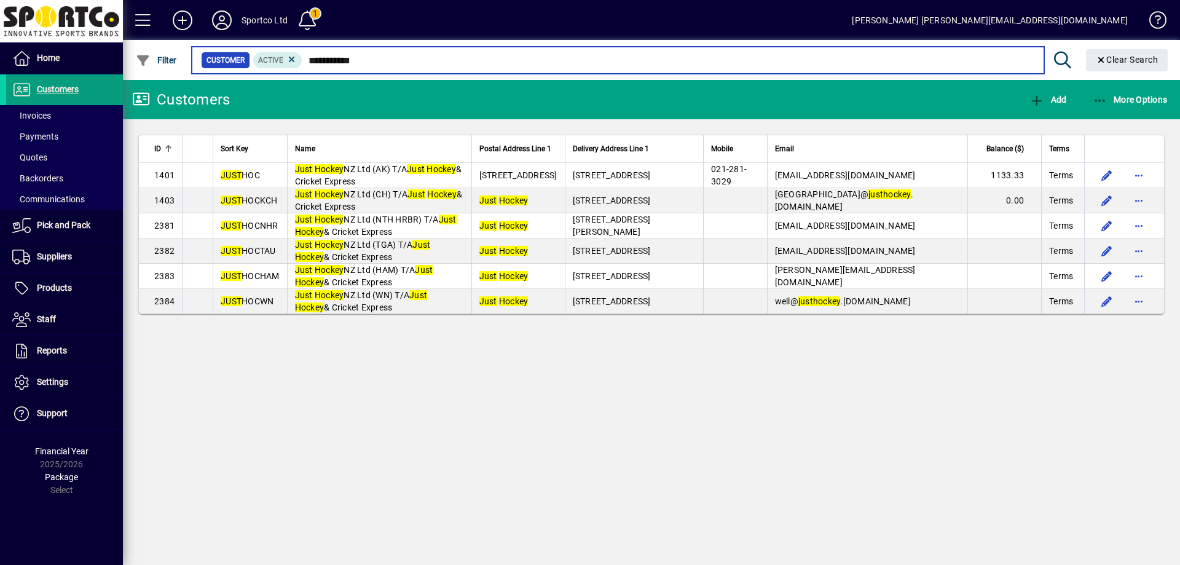
type input "**********"
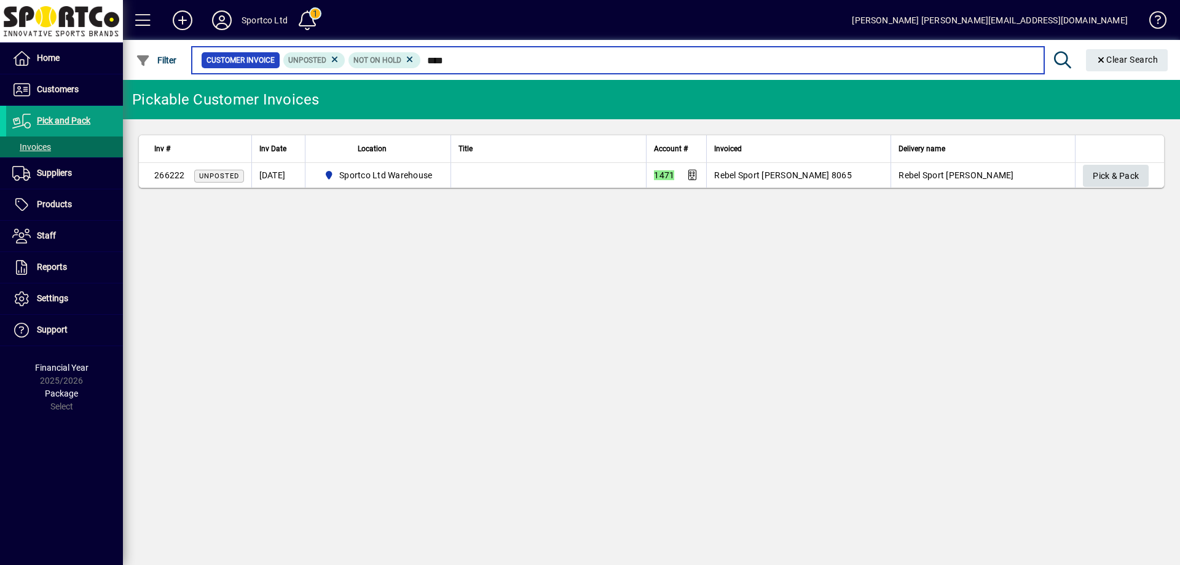
type input "****"
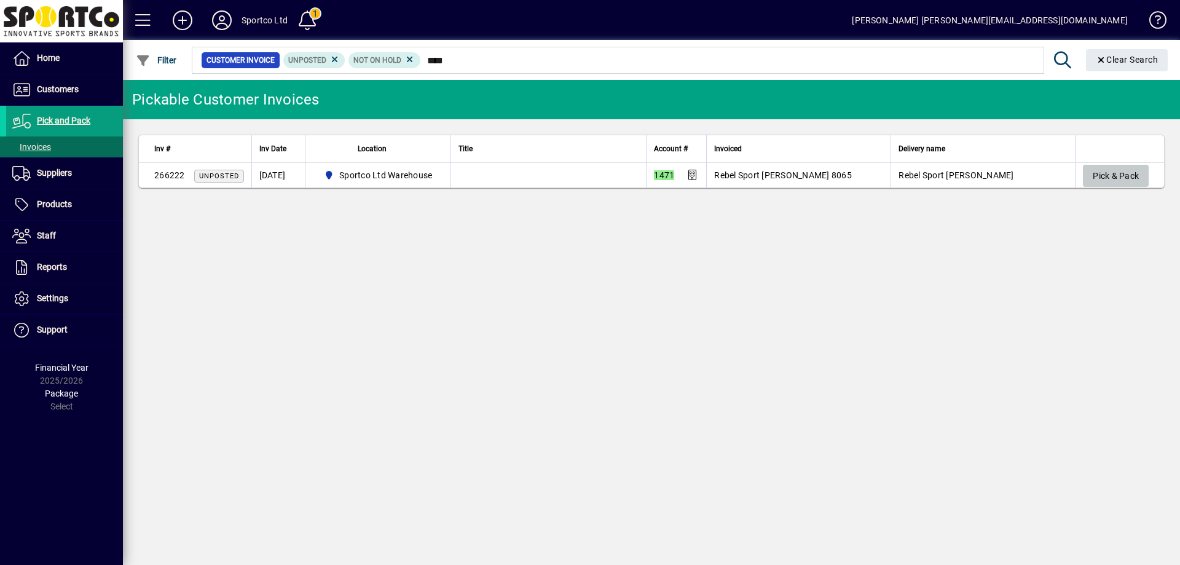
click at [1115, 172] on span "Pick & Pack" at bounding box center [1116, 176] width 46 height 20
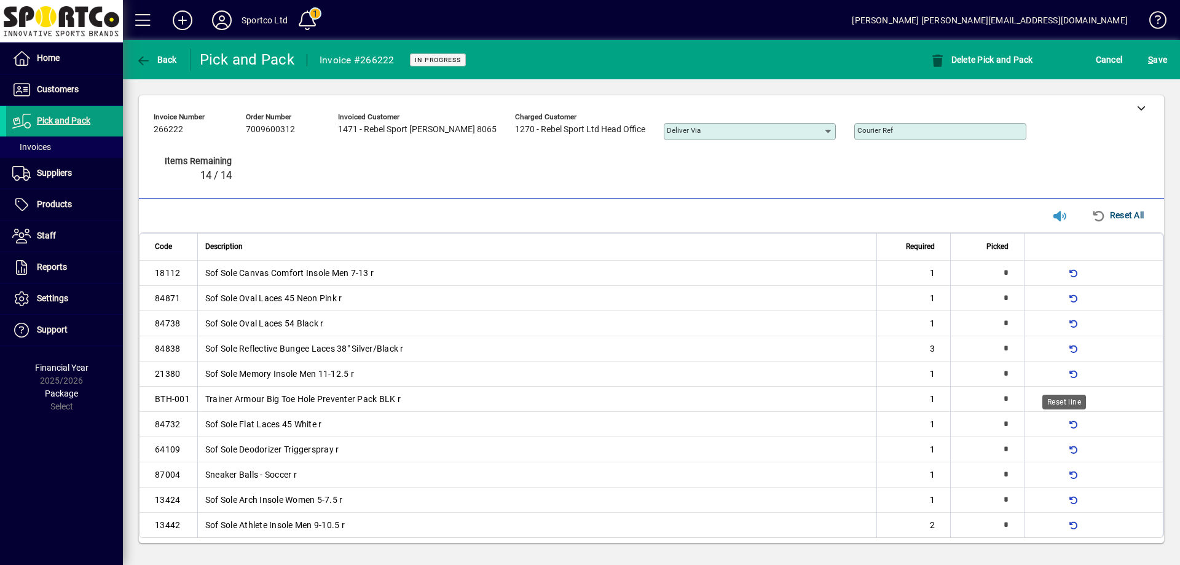
type input "*"
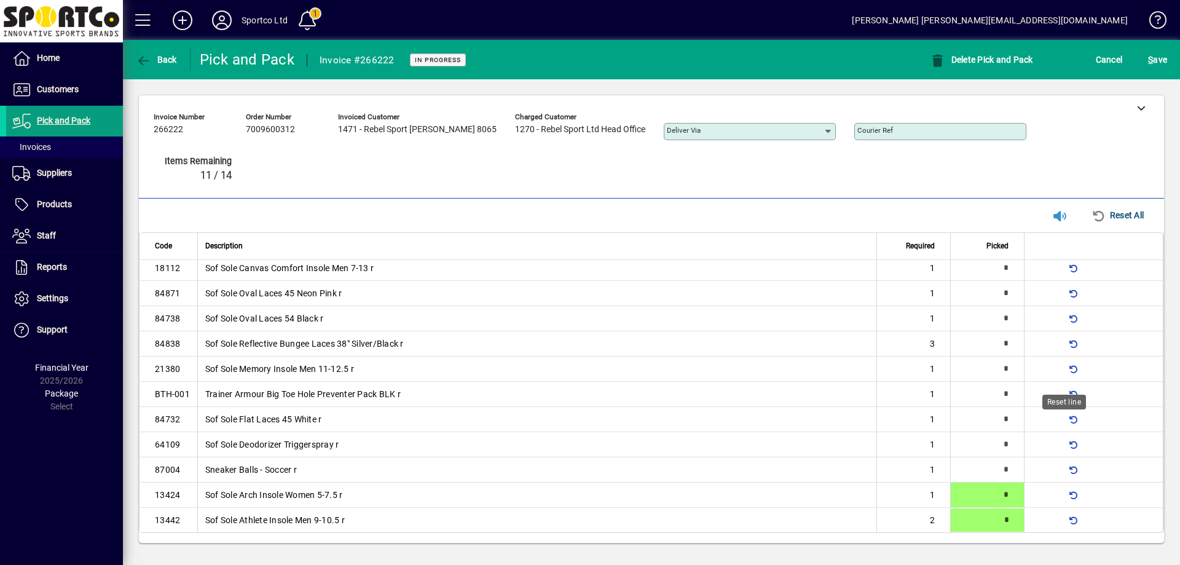
type input "*"
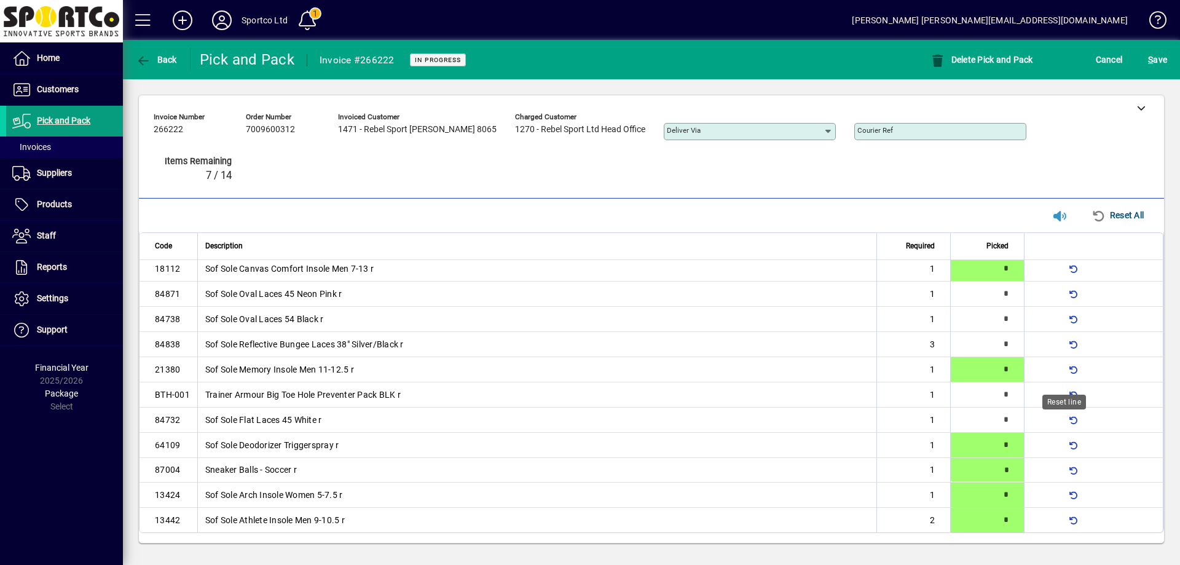
type input "*"
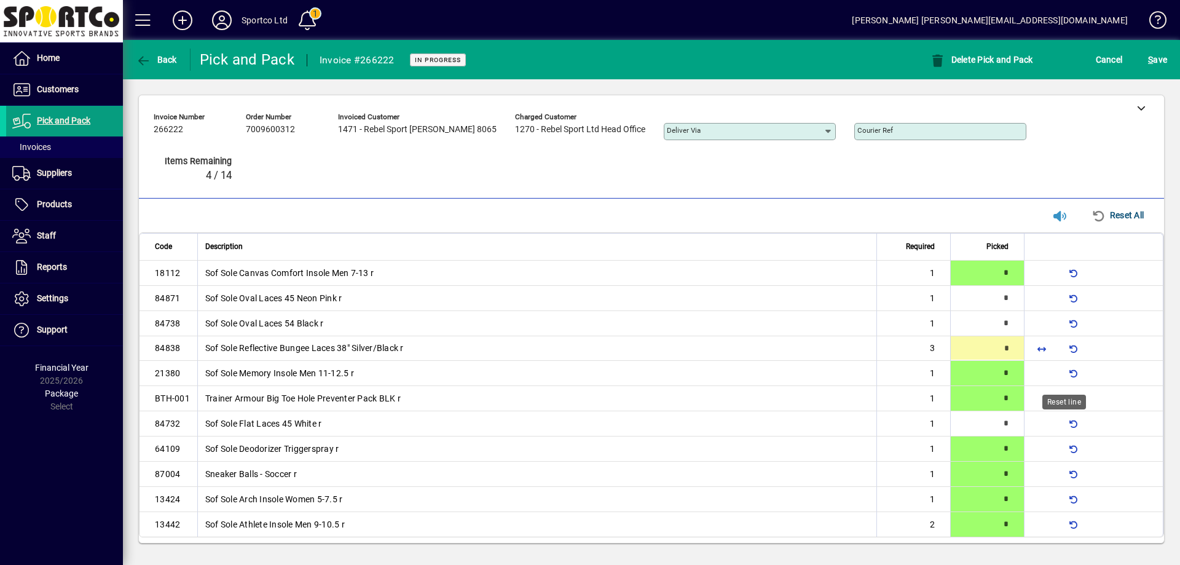
type input "*"
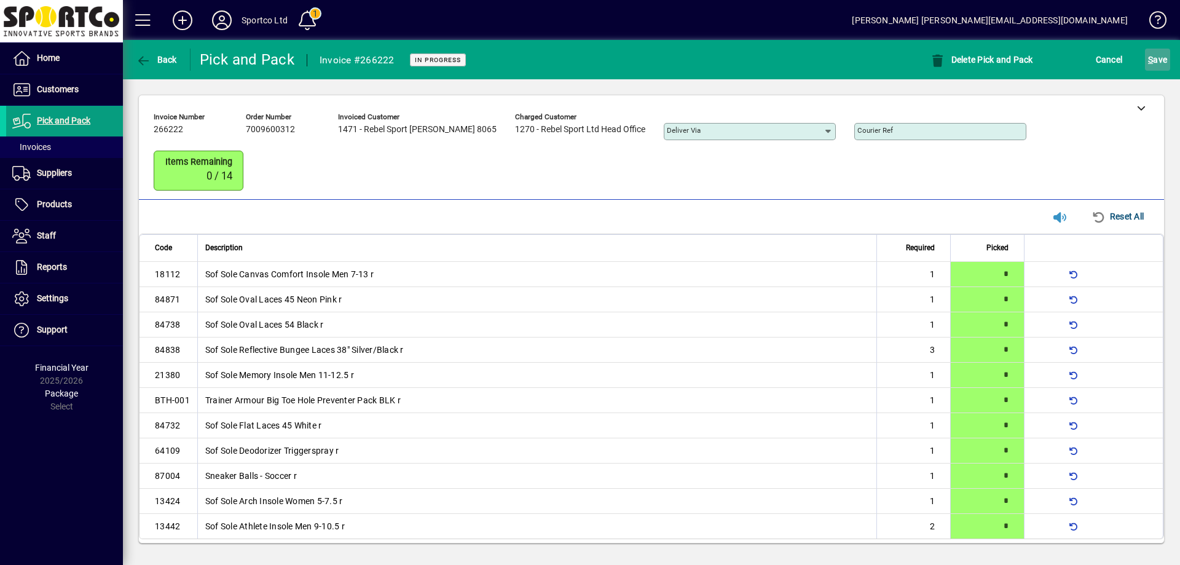
click at [1152, 58] on span "S" at bounding box center [1150, 60] width 5 height 10
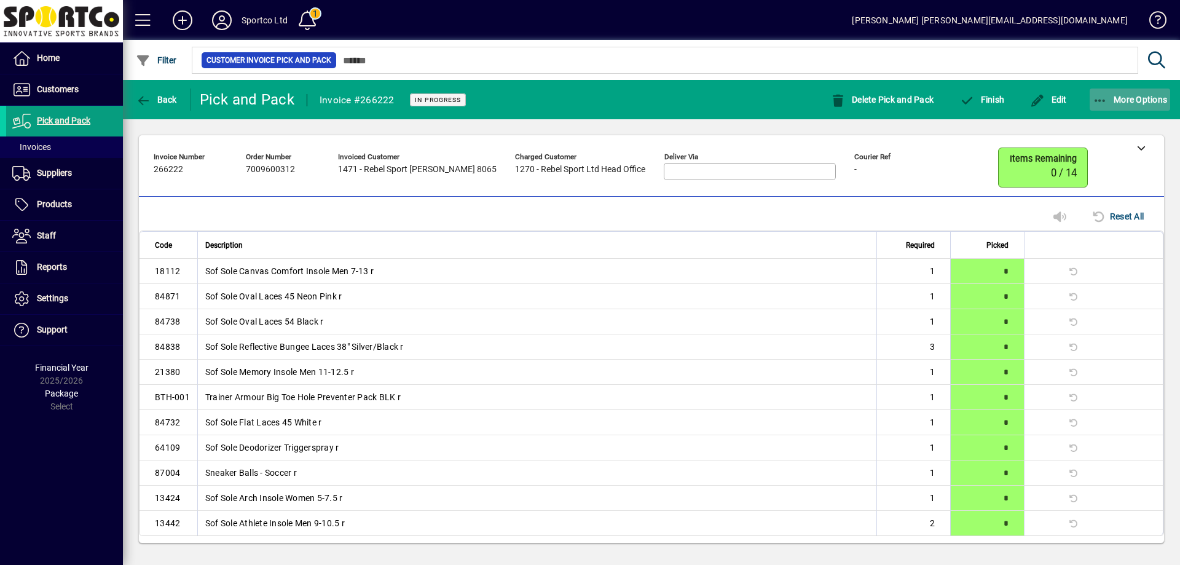
click at [1102, 95] on icon "button" at bounding box center [1100, 101] width 15 height 12
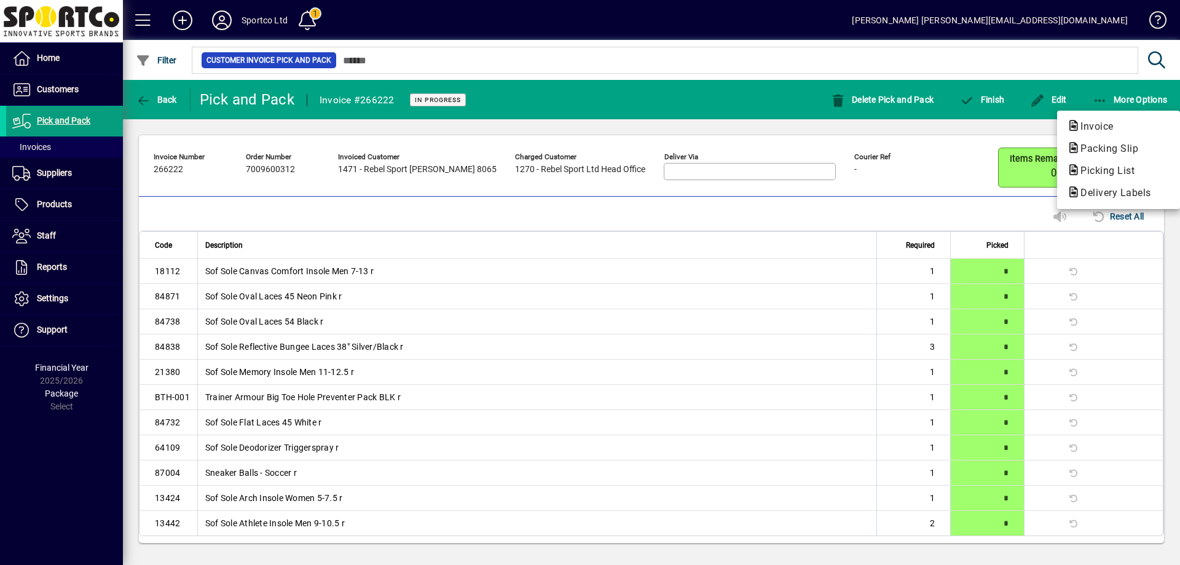
click at [1107, 142] on span "Packing Slip" at bounding box center [1118, 148] width 103 height 15
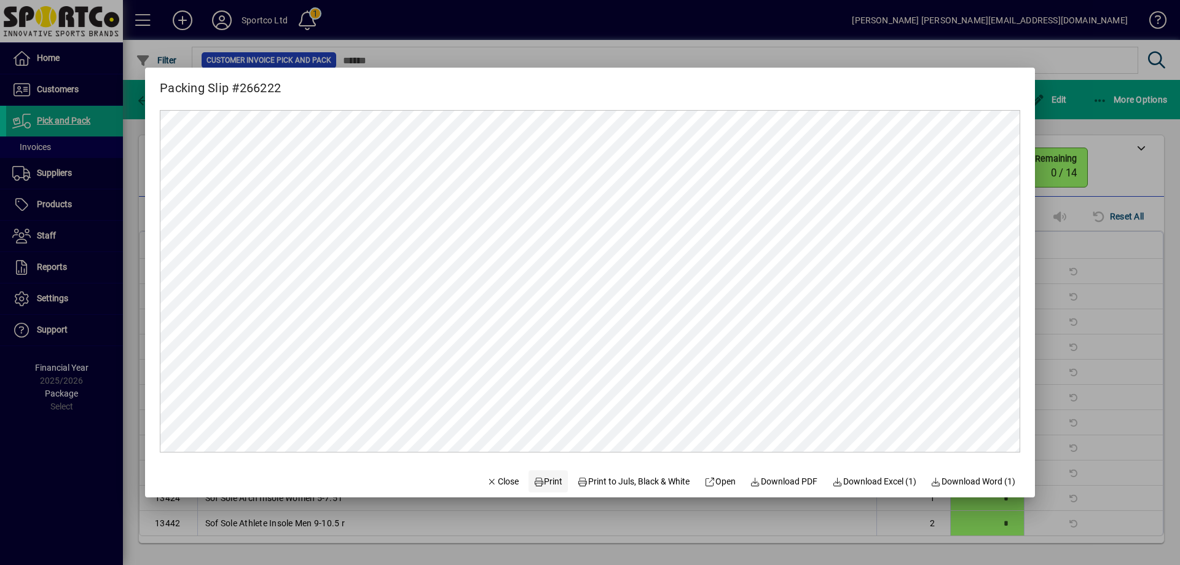
click at [542, 481] on span "Print" at bounding box center [549, 481] width 30 height 13
click at [490, 485] on span "Close" at bounding box center [503, 481] width 32 height 13
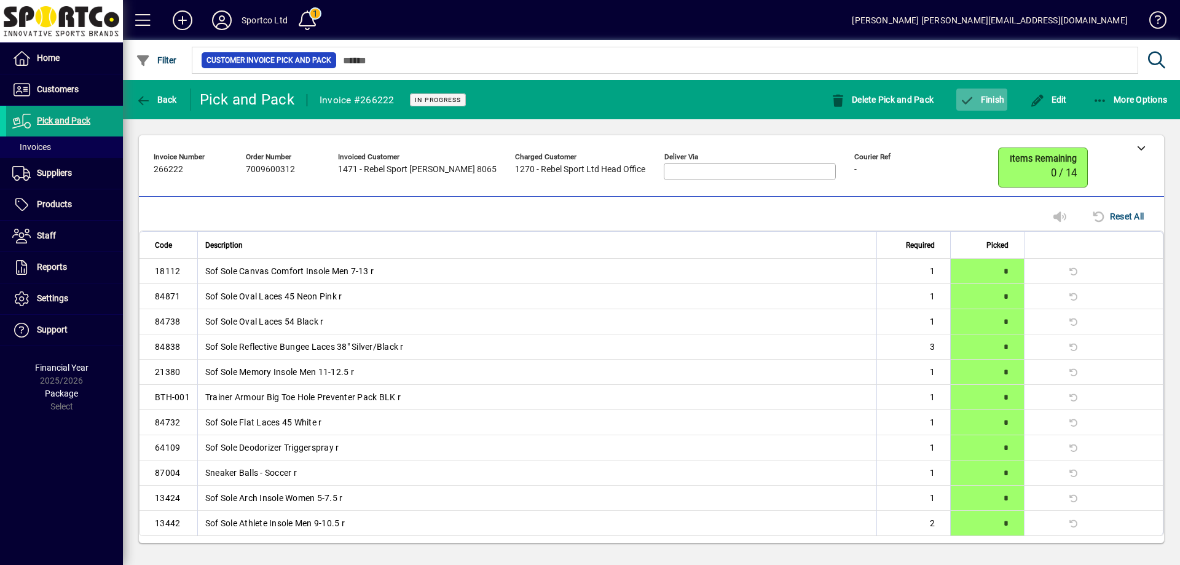
click at [998, 95] on span "Finish" at bounding box center [982, 100] width 45 height 10
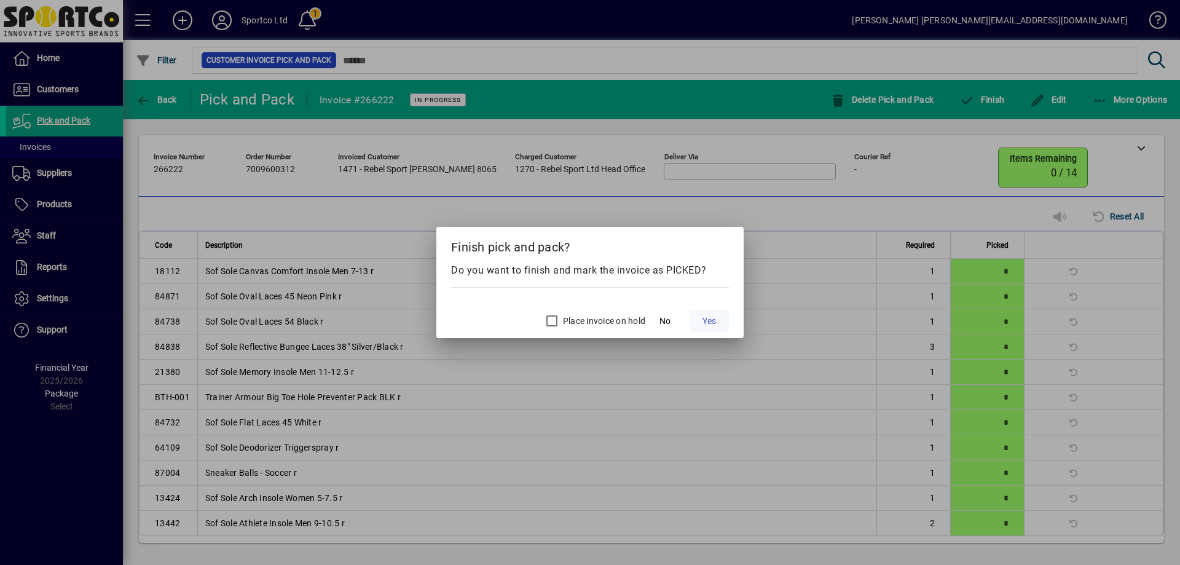
click at [708, 319] on span "Yes" at bounding box center [710, 321] width 14 height 13
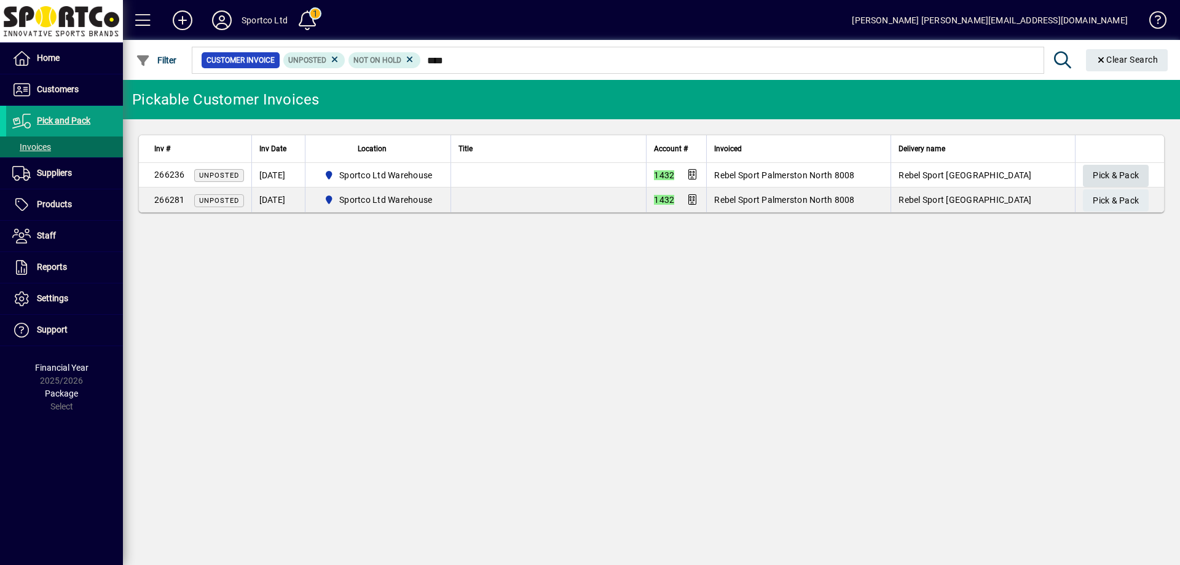
type input "****"
click at [1120, 173] on span "Pick & Pack" at bounding box center [1116, 175] width 46 height 20
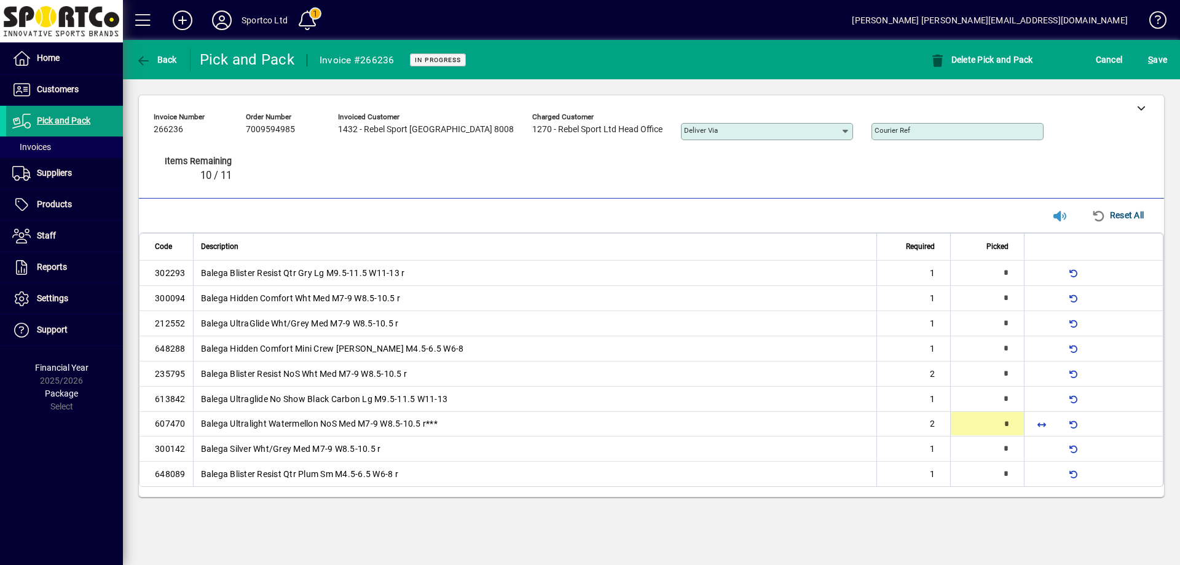
type input "*"
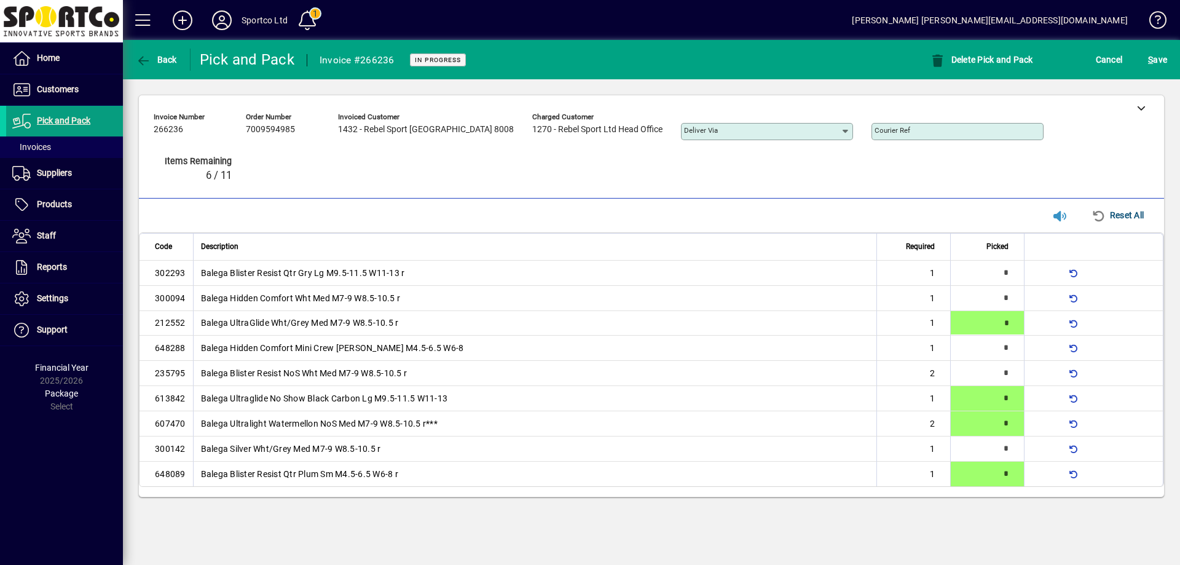
type input "*"
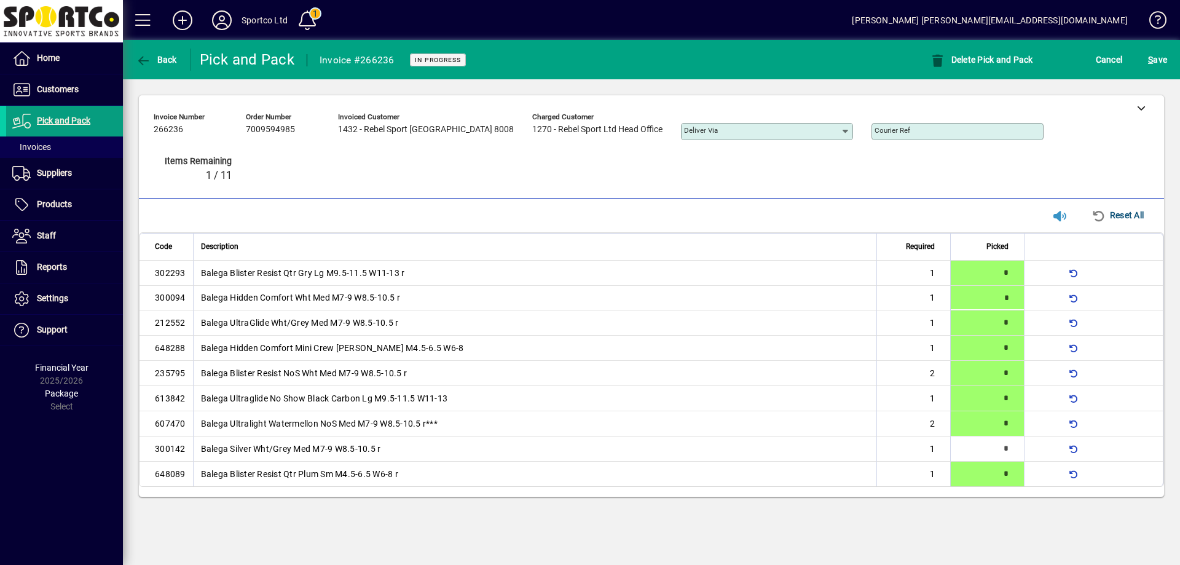
type input "*"
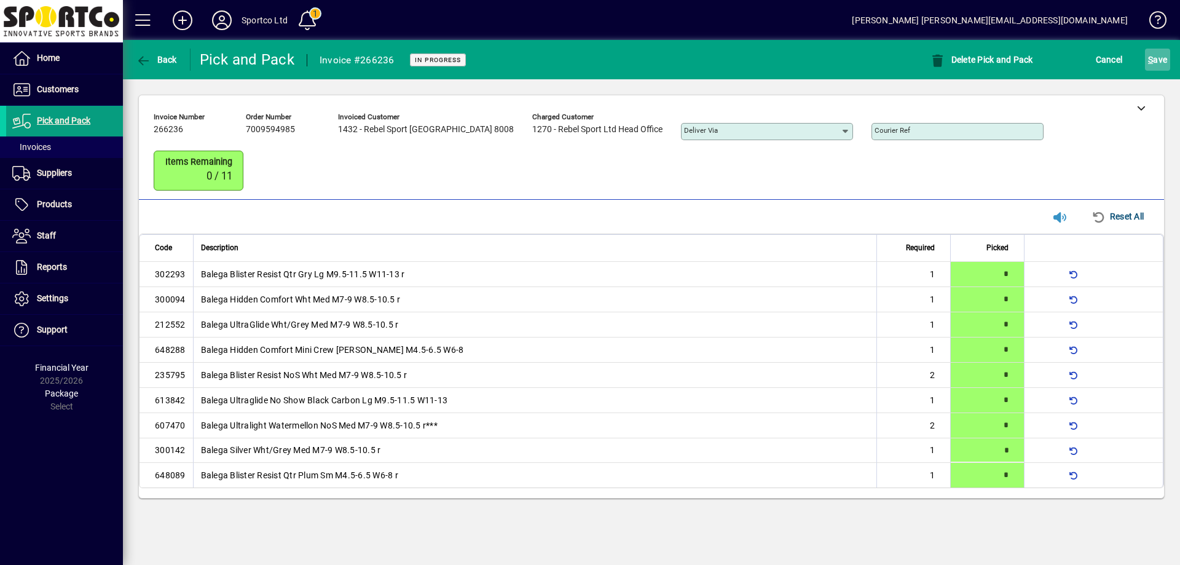
click at [1156, 55] on span "S ave" at bounding box center [1157, 60] width 19 height 20
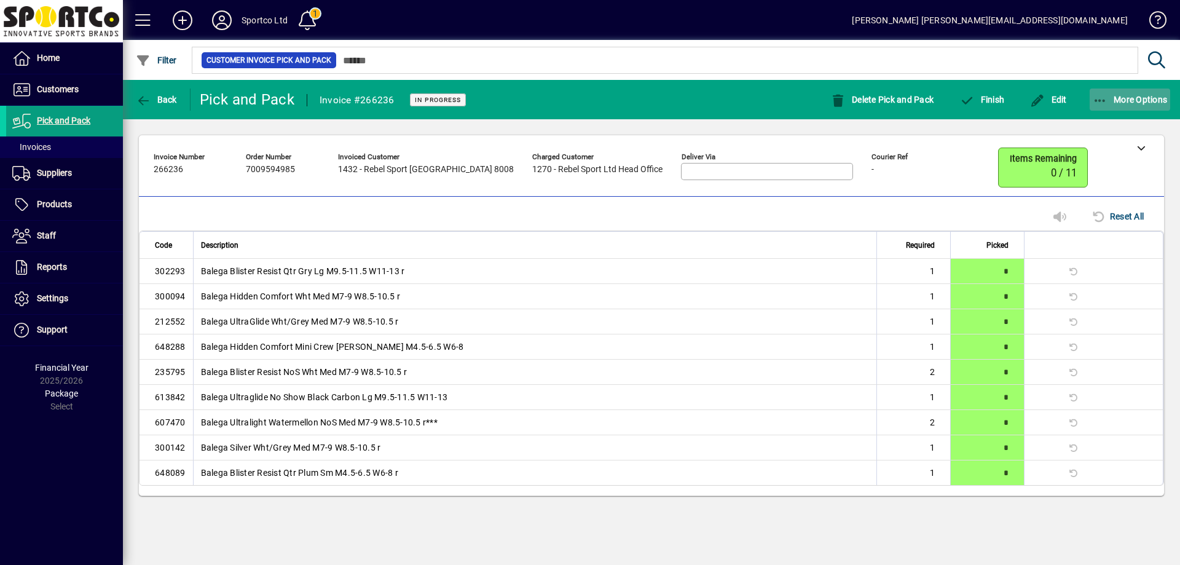
click at [1097, 98] on icon "button" at bounding box center [1100, 101] width 15 height 12
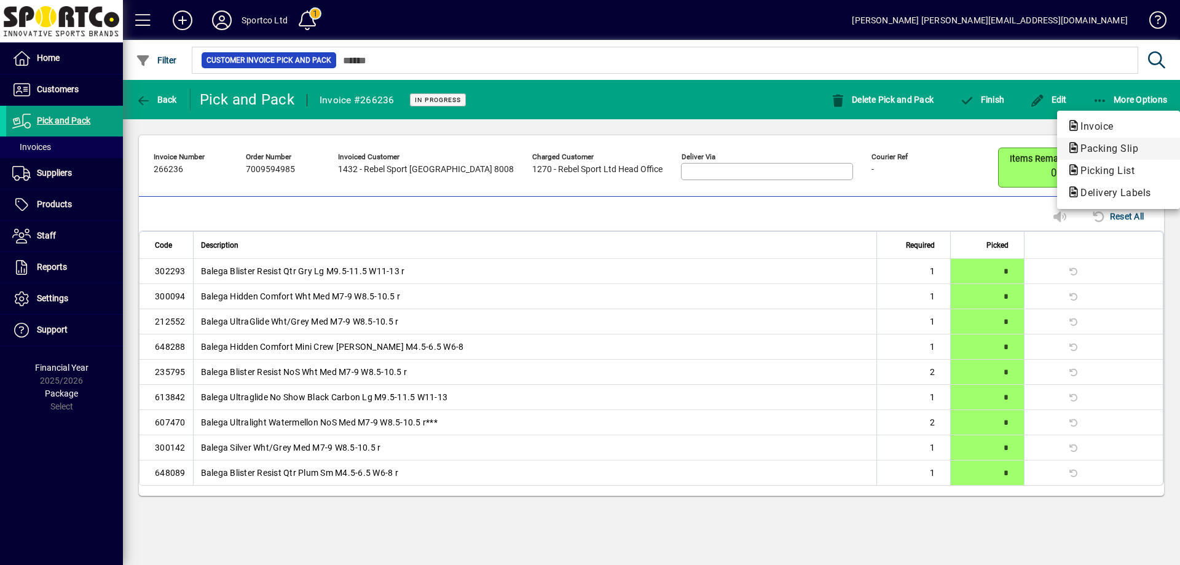
click at [1100, 148] on span "Packing Slip" at bounding box center [1105, 149] width 77 height 12
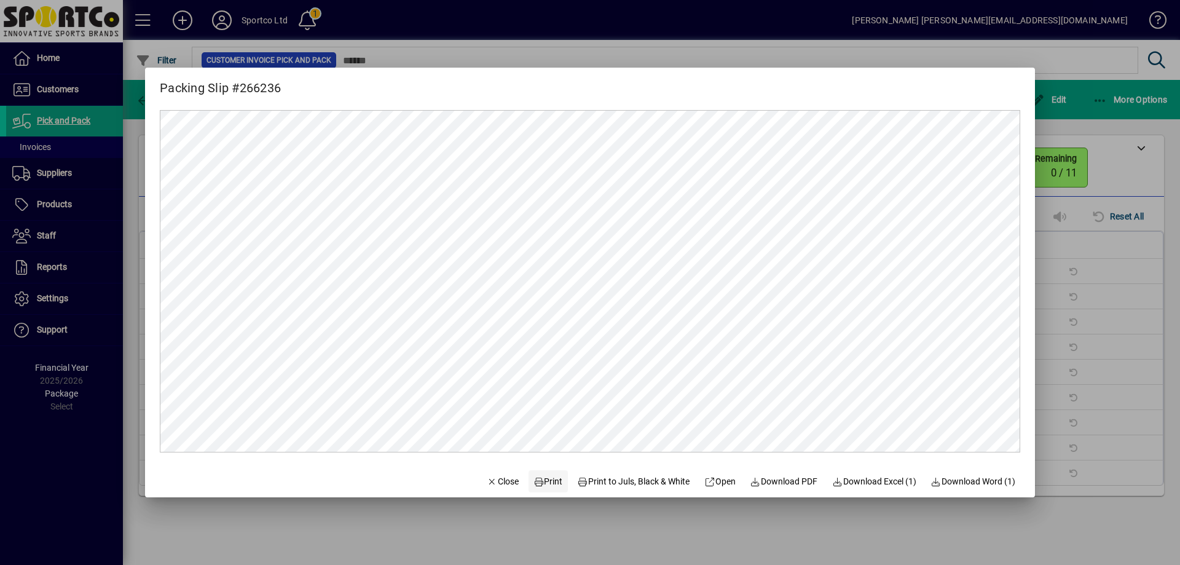
click at [543, 478] on span "Print" at bounding box center [549, 481] width 30 height 13
click at [487, 484] on icon "button" at bounding box center [492, 482] width 11 height 9
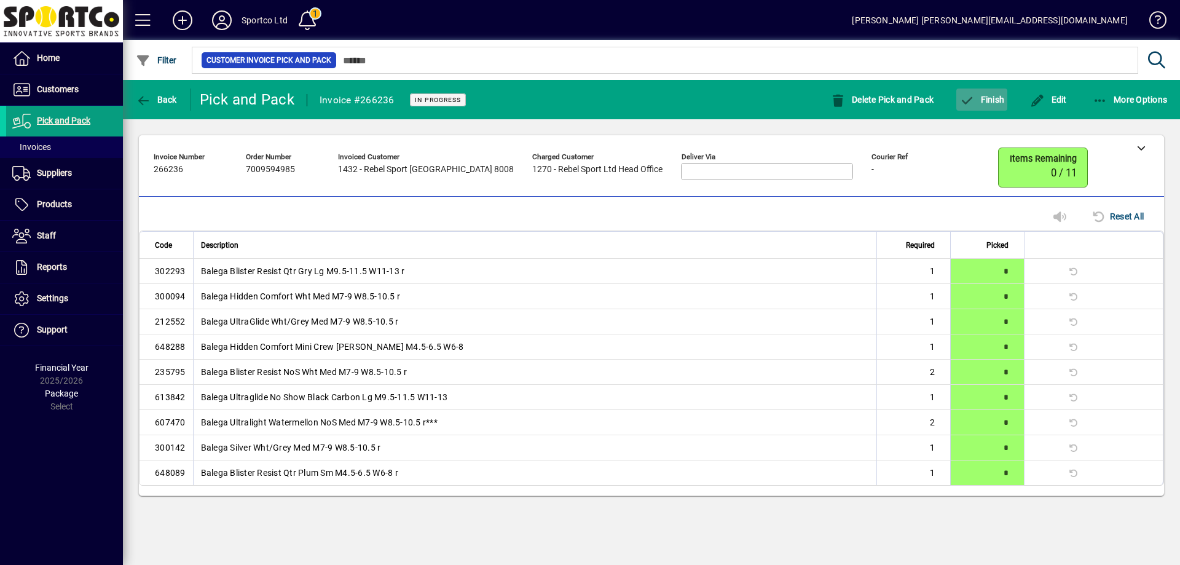
click at [985, 97] on span "Finish" at bounding box center [982, 100] width 45 height 10
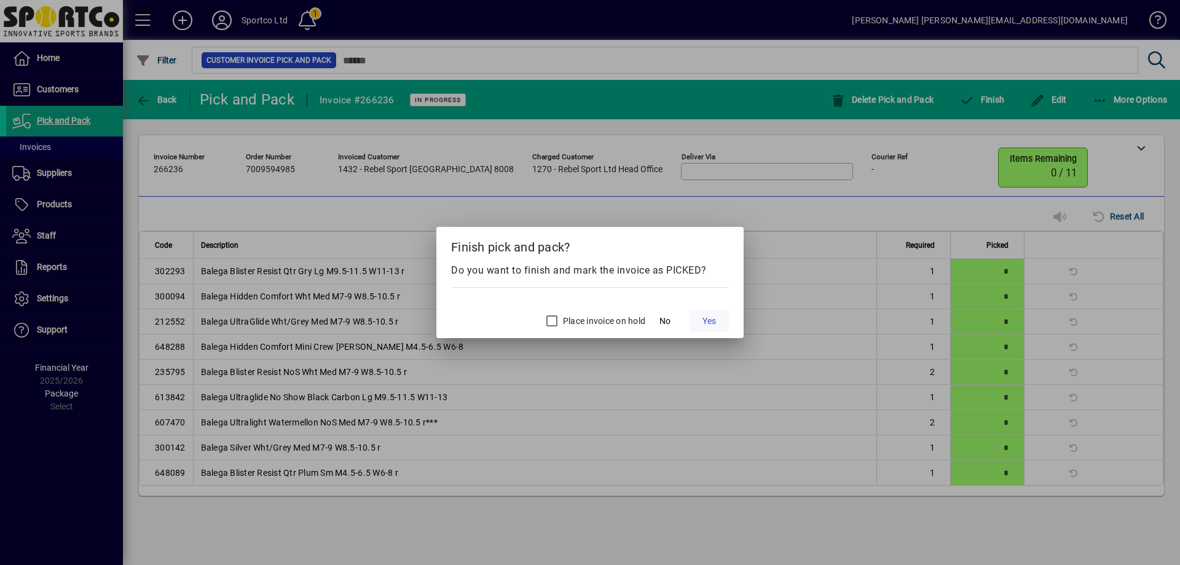
click at [715, 320] on span "Yes" at bounding box center [710, 321] width 14 height 13
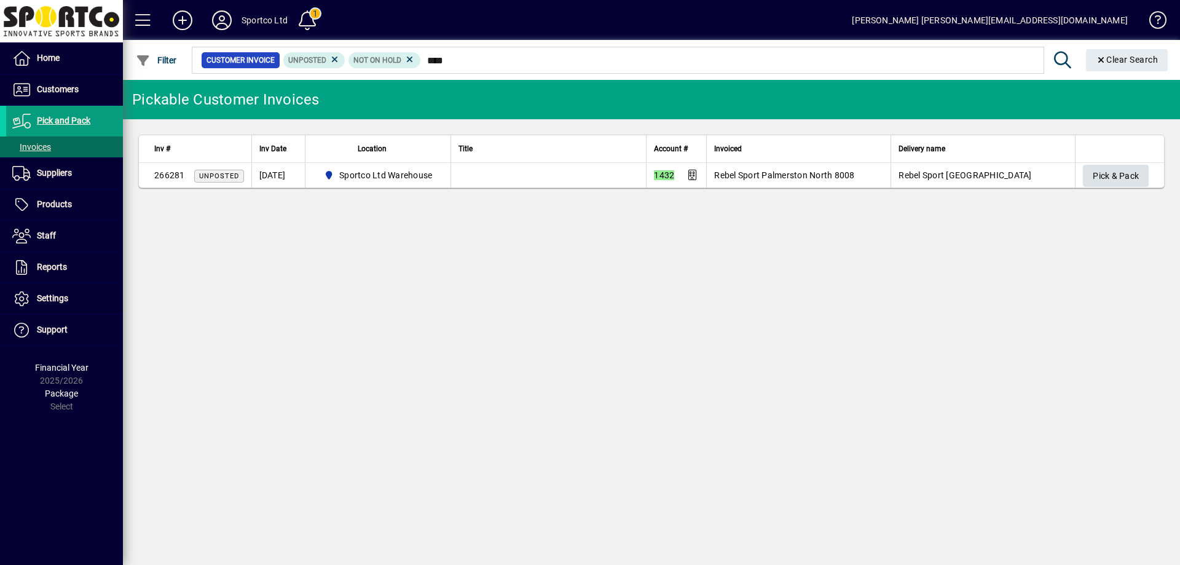
type input "****"
click at [1119, 178] on span "Pick & Pack" at bounding box center [1116, 176] width 46 height 20
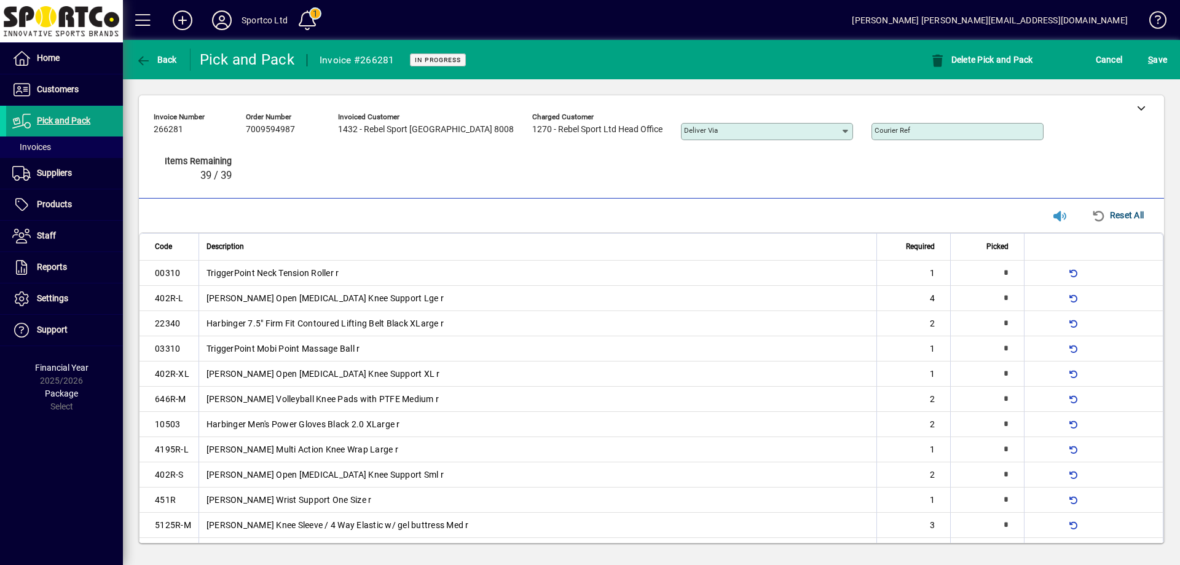
type input "*"
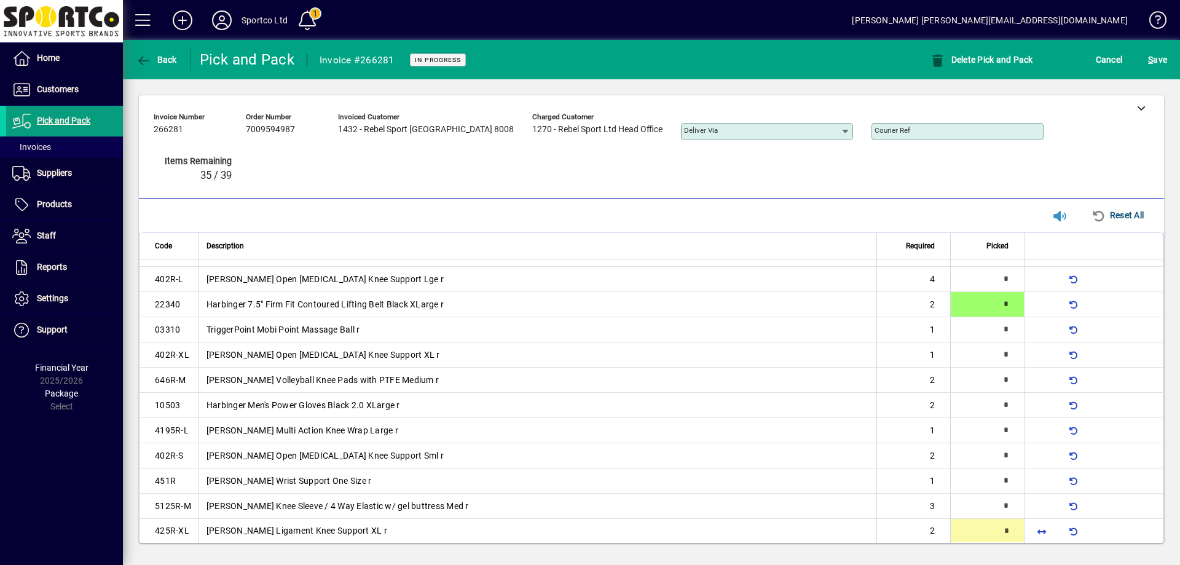
type input "*"
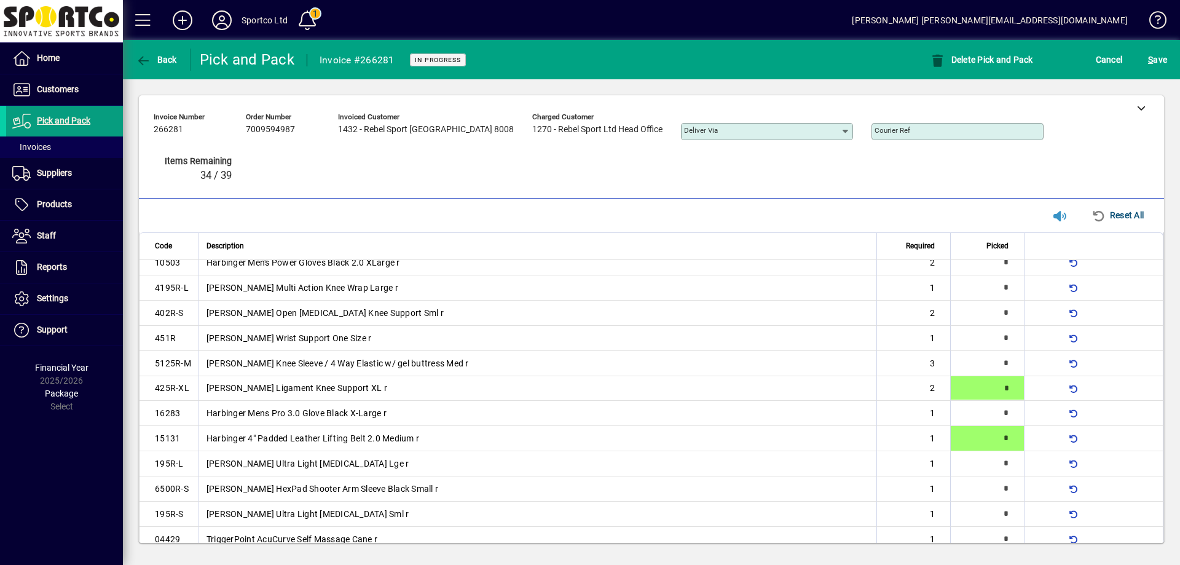
scroll to position [164, 0]
type input "*"
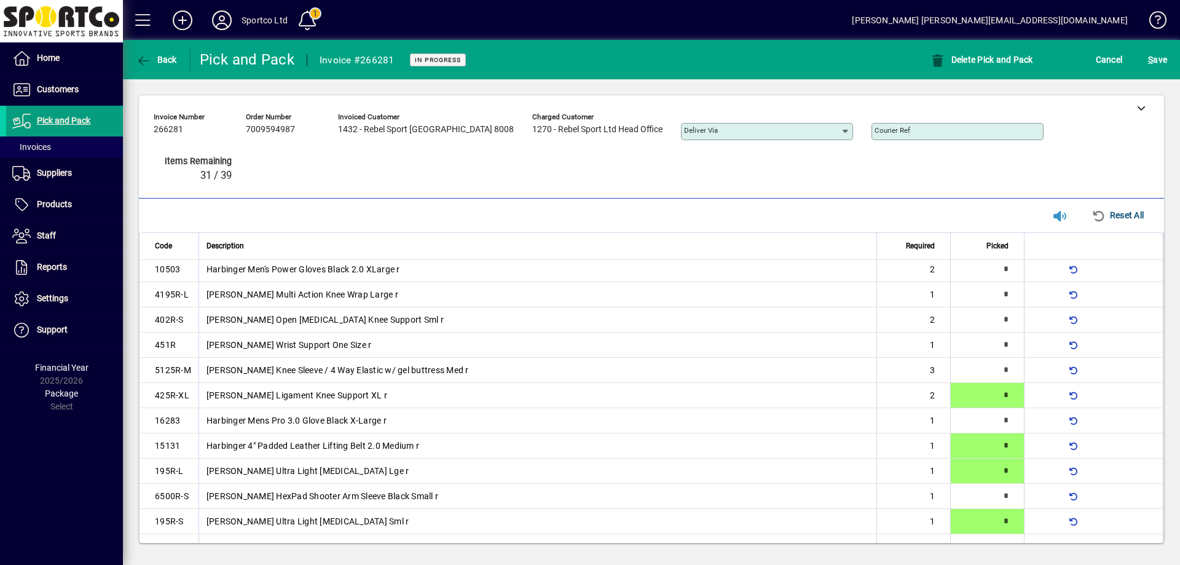
type input "*"
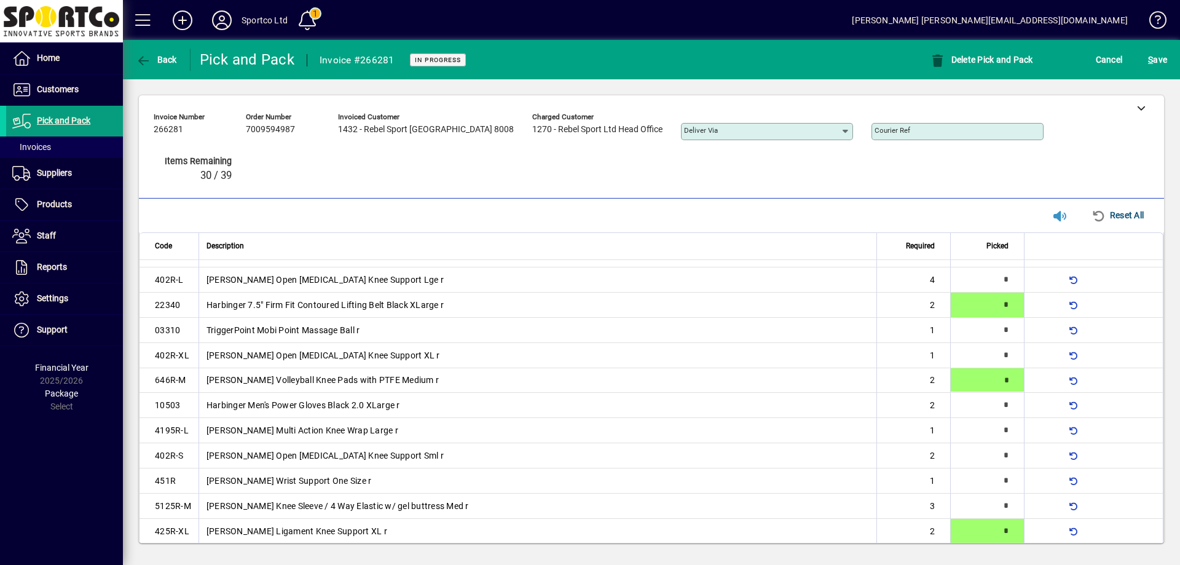
scroll to position [12, 0]
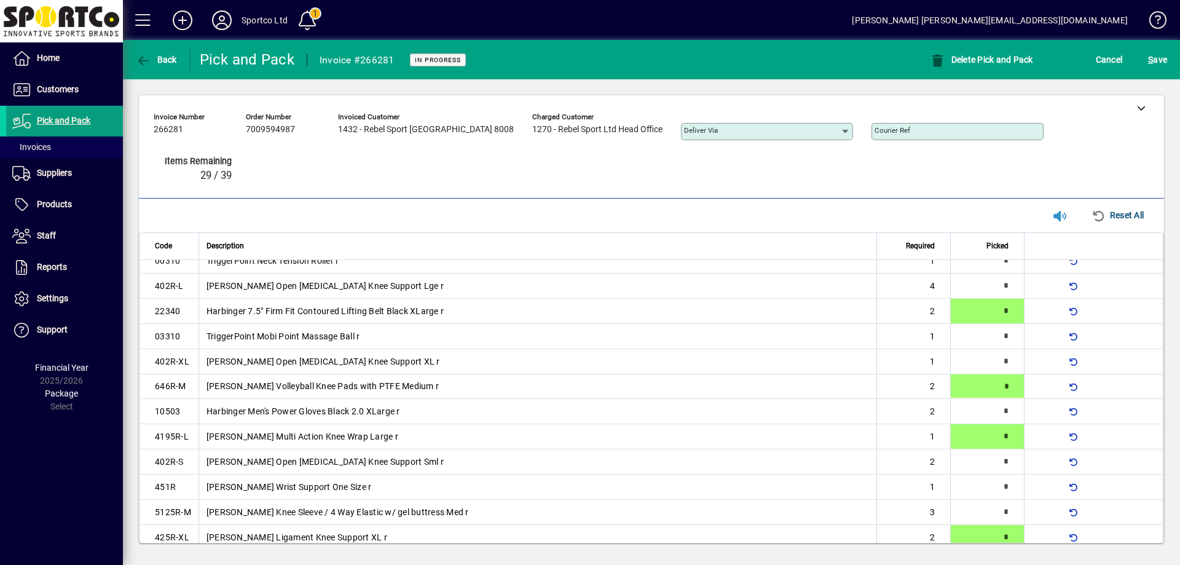
type input "*"
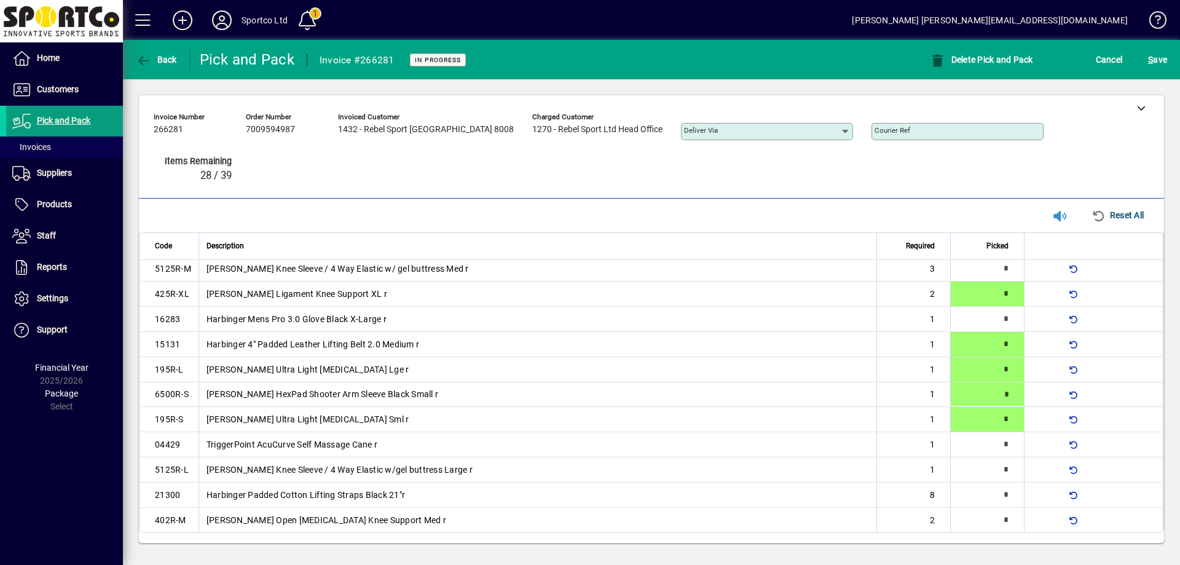
type input "*"
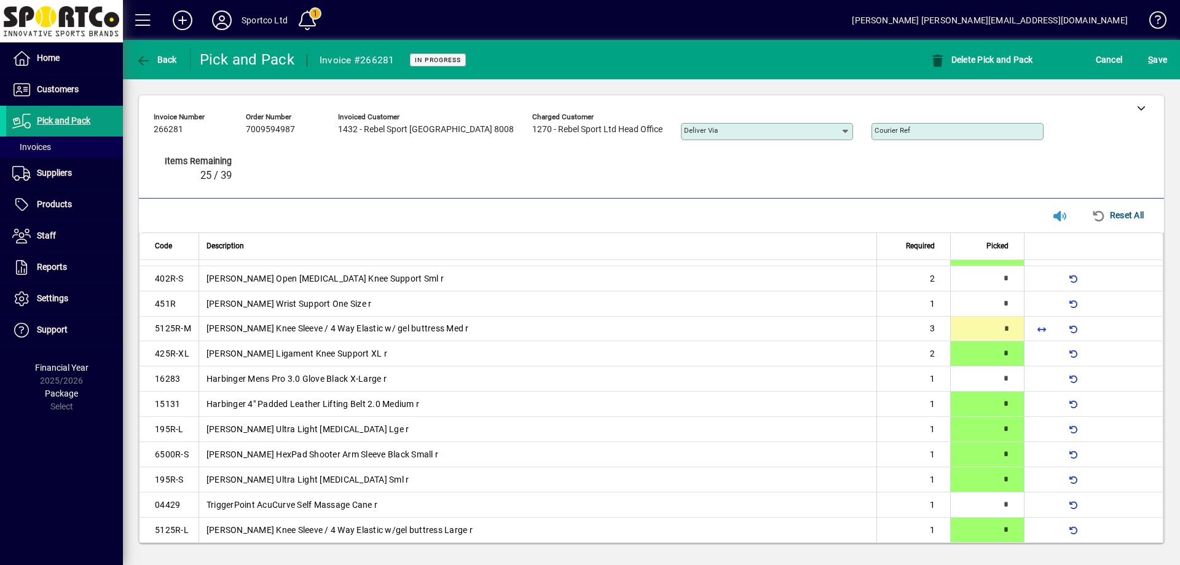
scroll to position [138, 0]
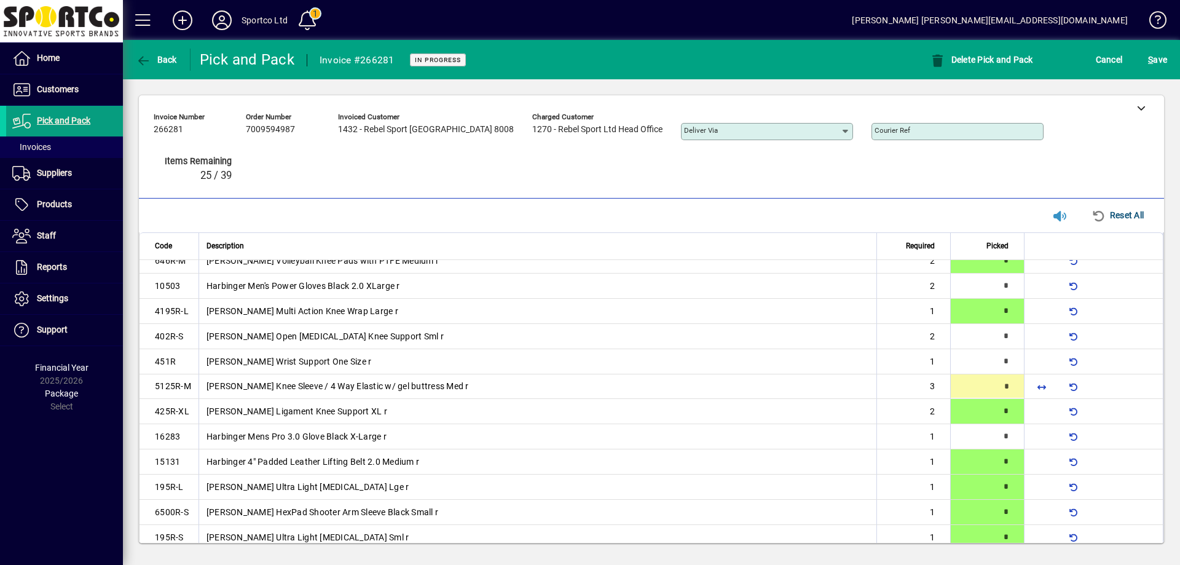
type input "*"
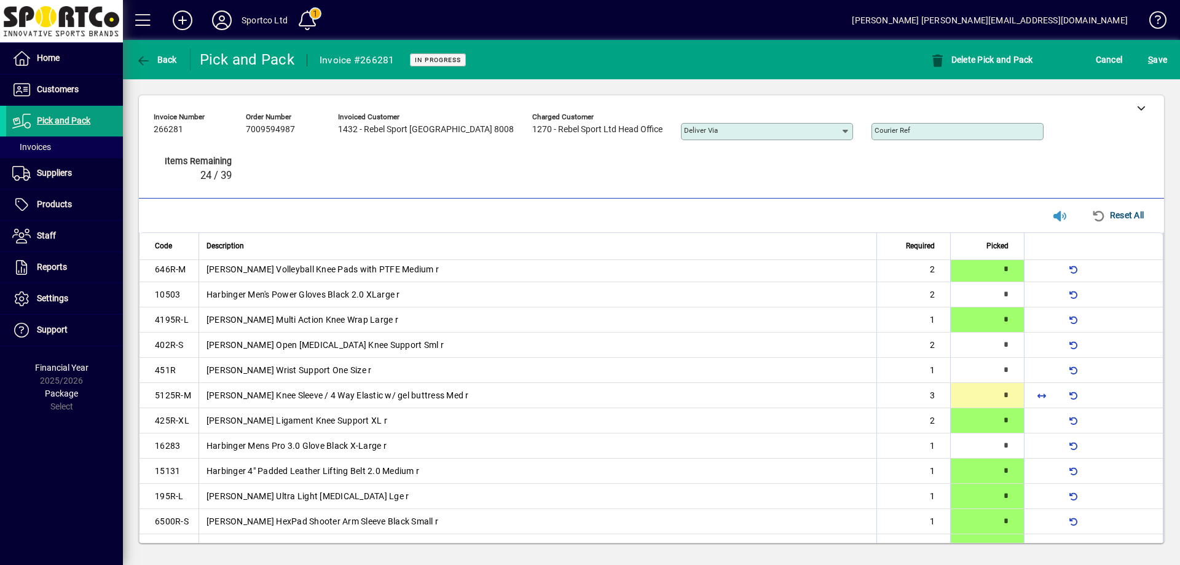
type input "*"
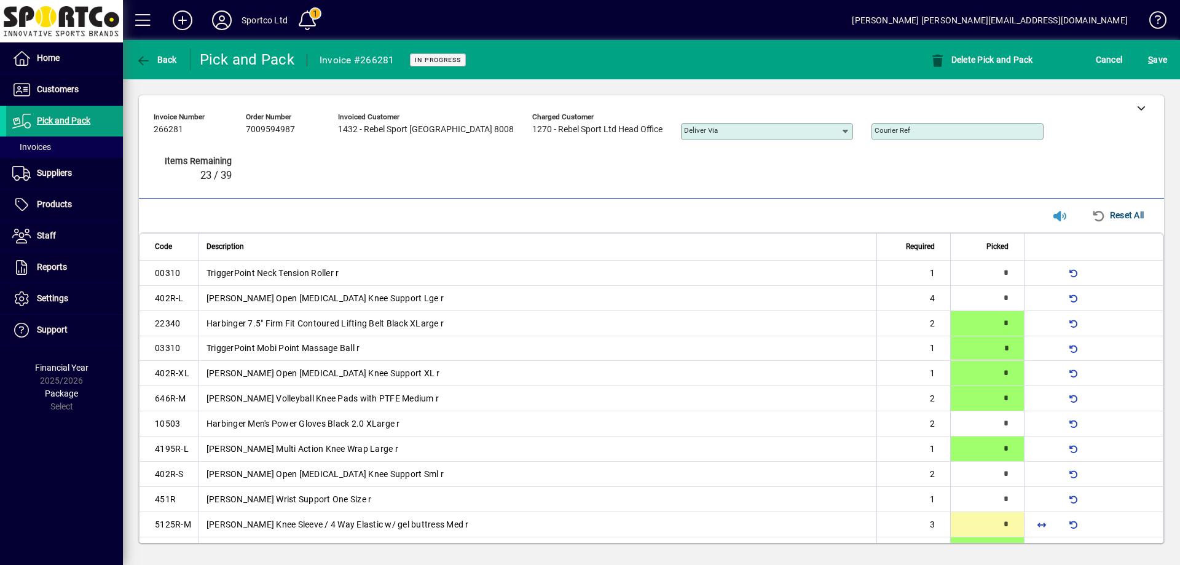
type input "*"
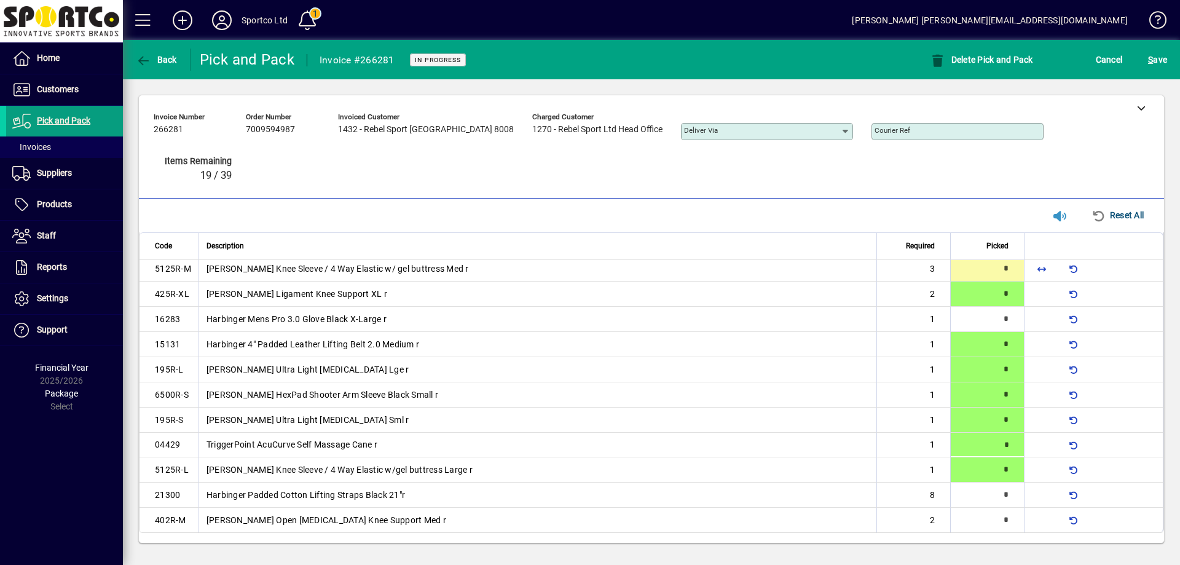
type input "*"
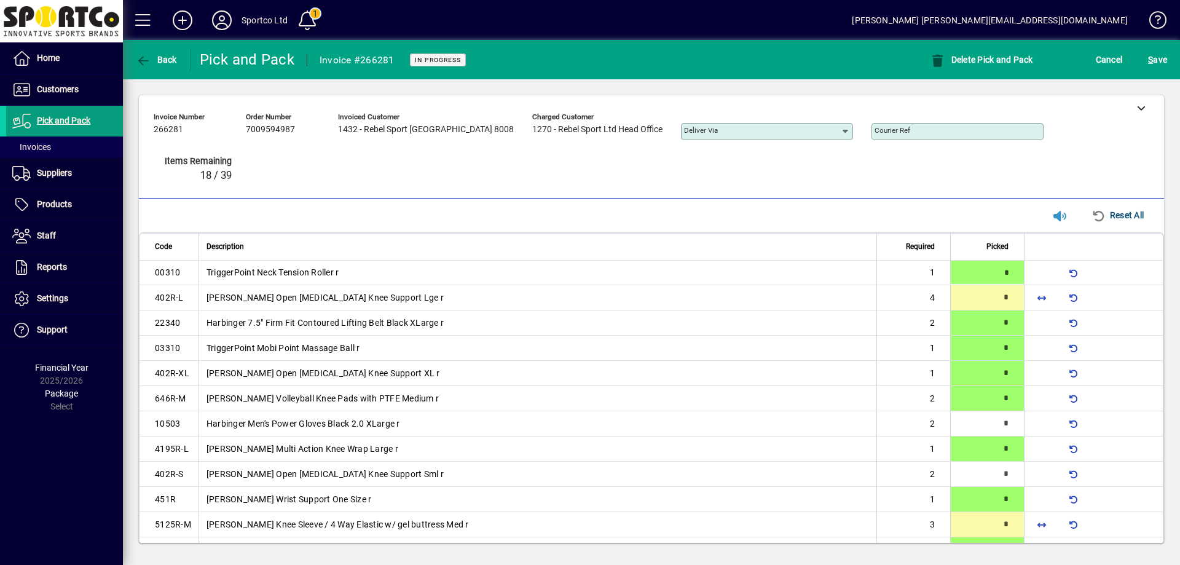
type input "*"
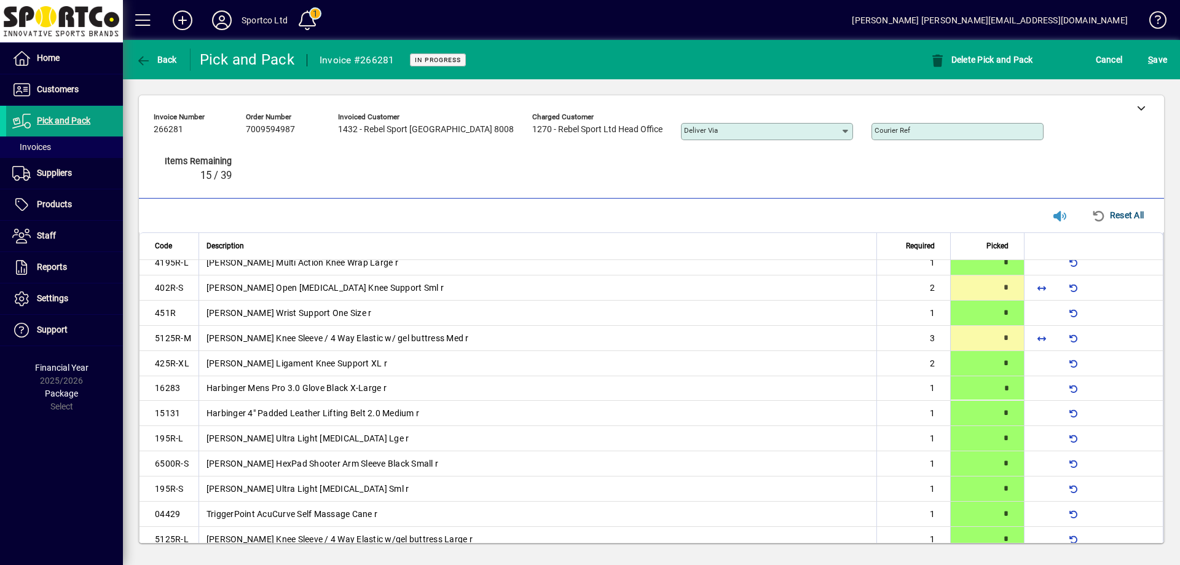
type input "*"
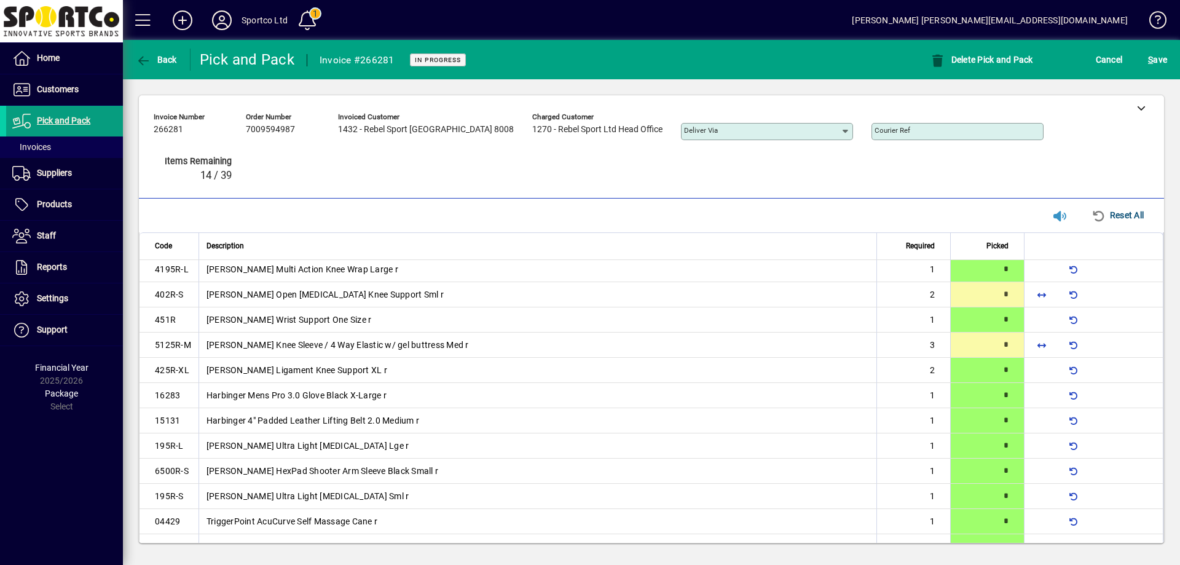
type input "*"
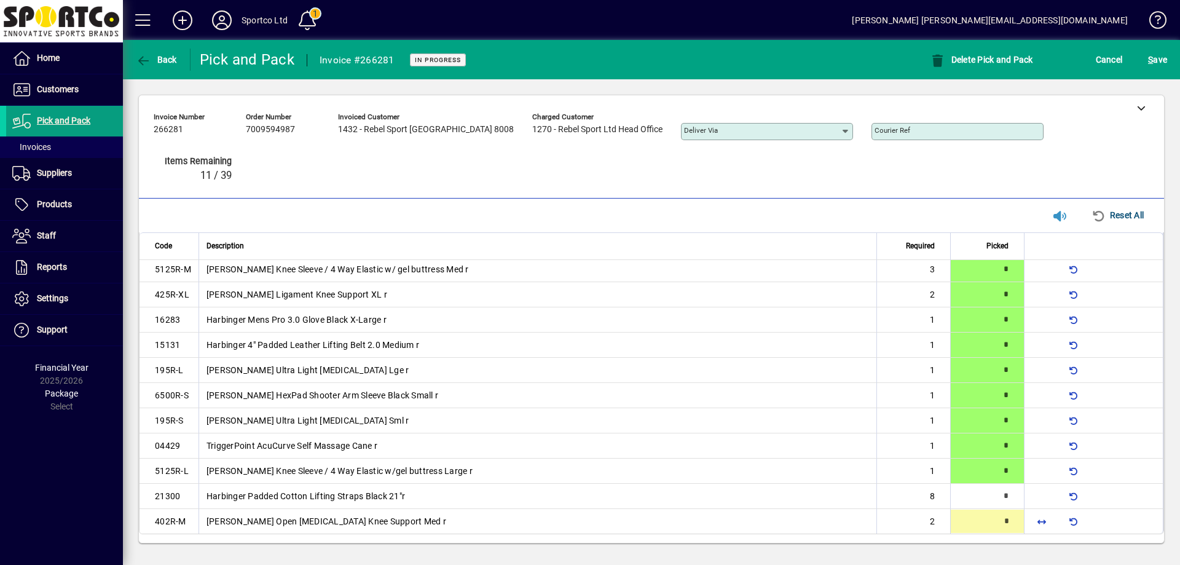
type input "*"
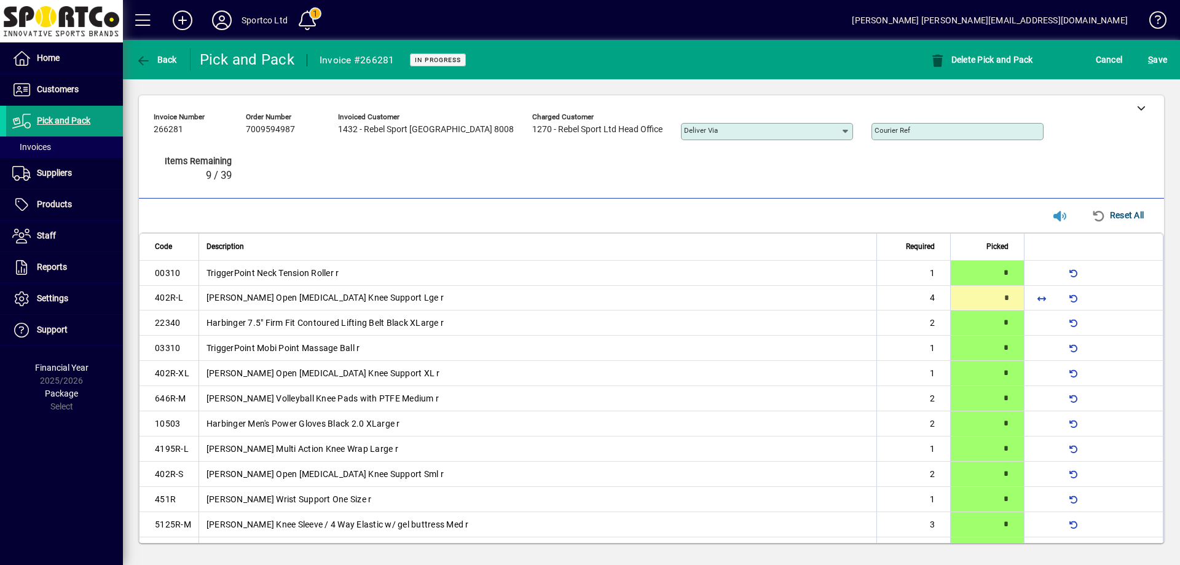
type input "*"
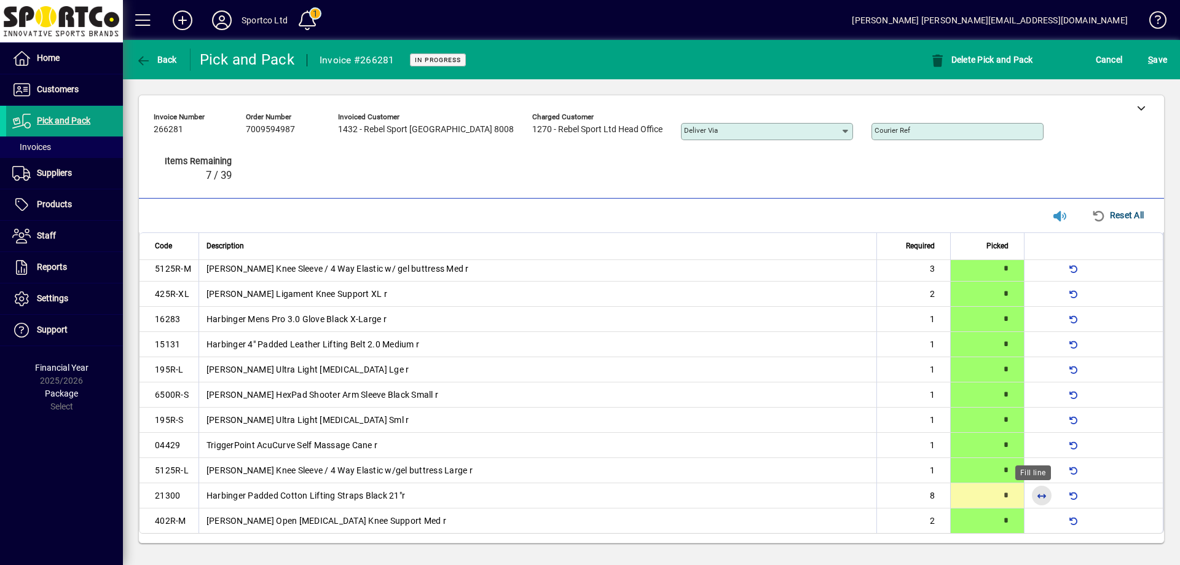
click at [1027, 497] on span "button" at bounding box center [1042, 496] width 30 height 30
type input "*"
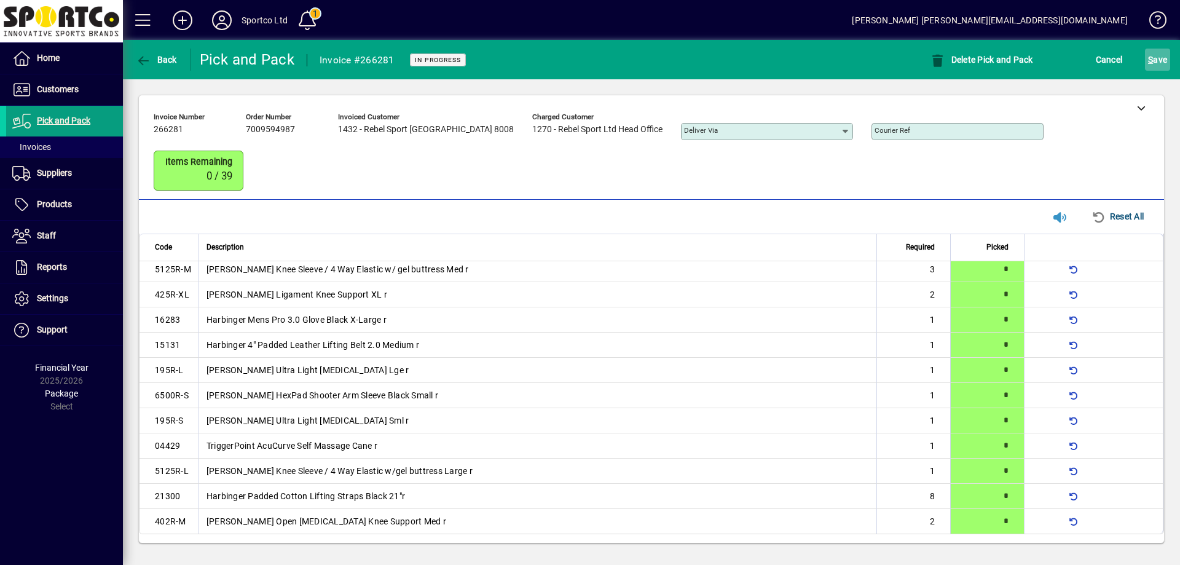
click at [1153, 58] on span "S" at bounding box center [1150, 60] width 5 height 10
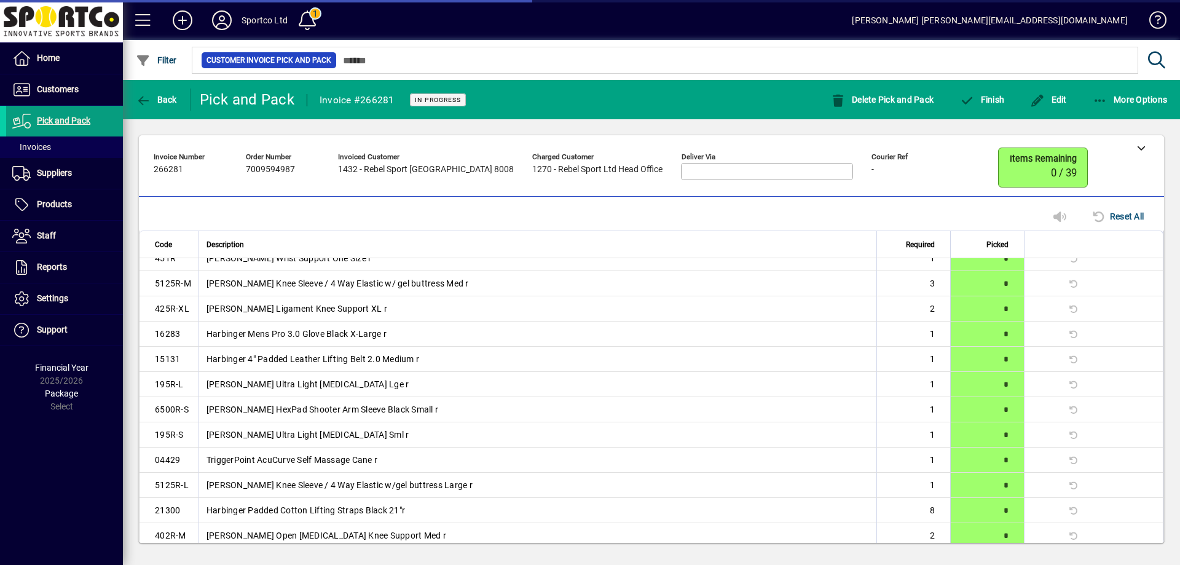
scroll to position [255, 0]
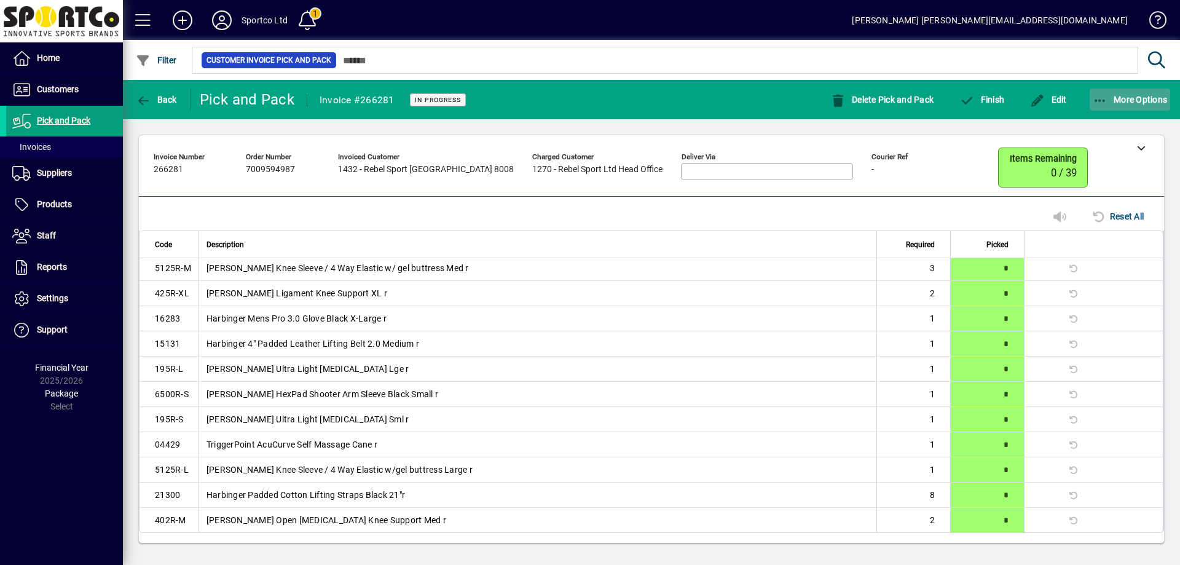
click at [1100, 98] on icon "button" at bounding box center [1100, 101] width 15 height 12
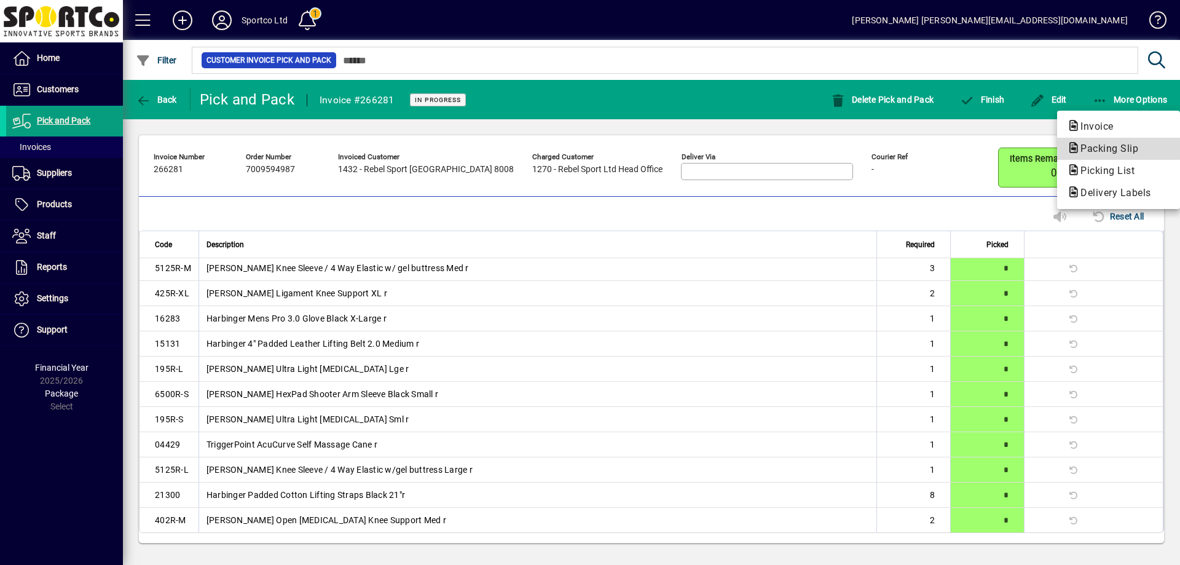
click at [1111, 146] on span "Packing Slip" at bounding box center [1105, 149] width 77 height 12
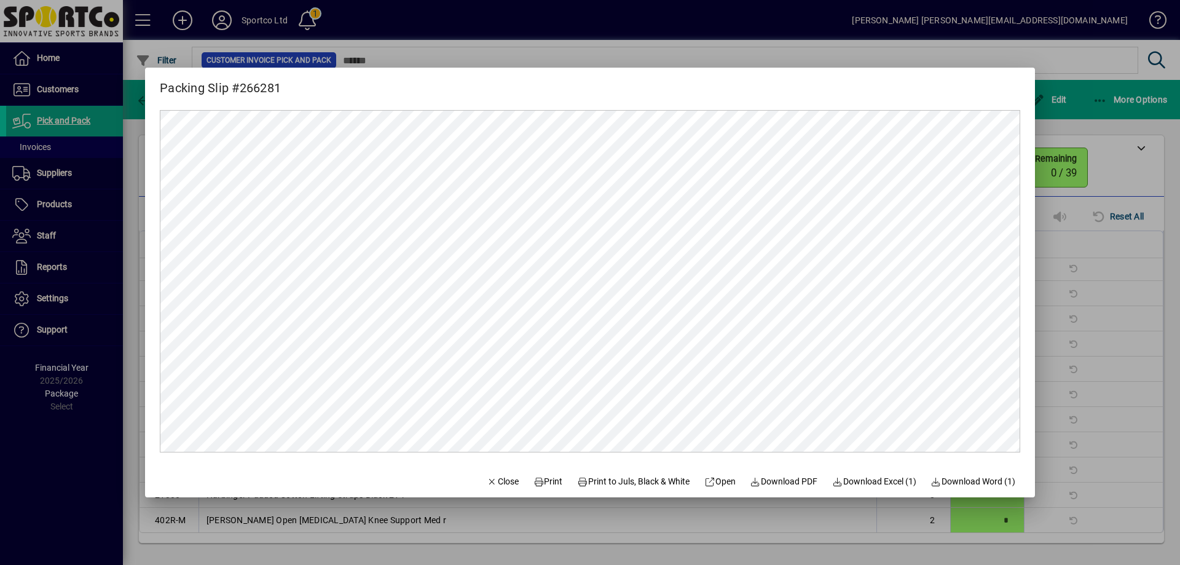
scroll to position [0, 0]
click at [536, 483] on span "Print" at bounding box center [549, 481] width 30 height 13
click at [495, 480] on span "Close" at bounding box center [503, 481] width 32 height 13
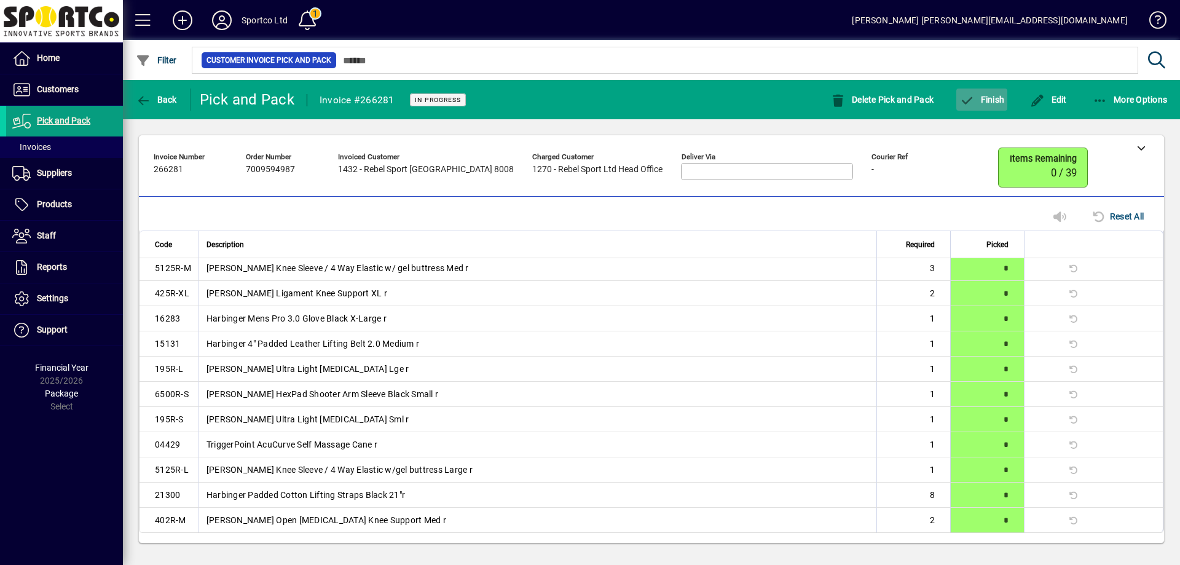
click at [1006, 98] on span "button" at bounding box center [982, 100] width 51 height 30
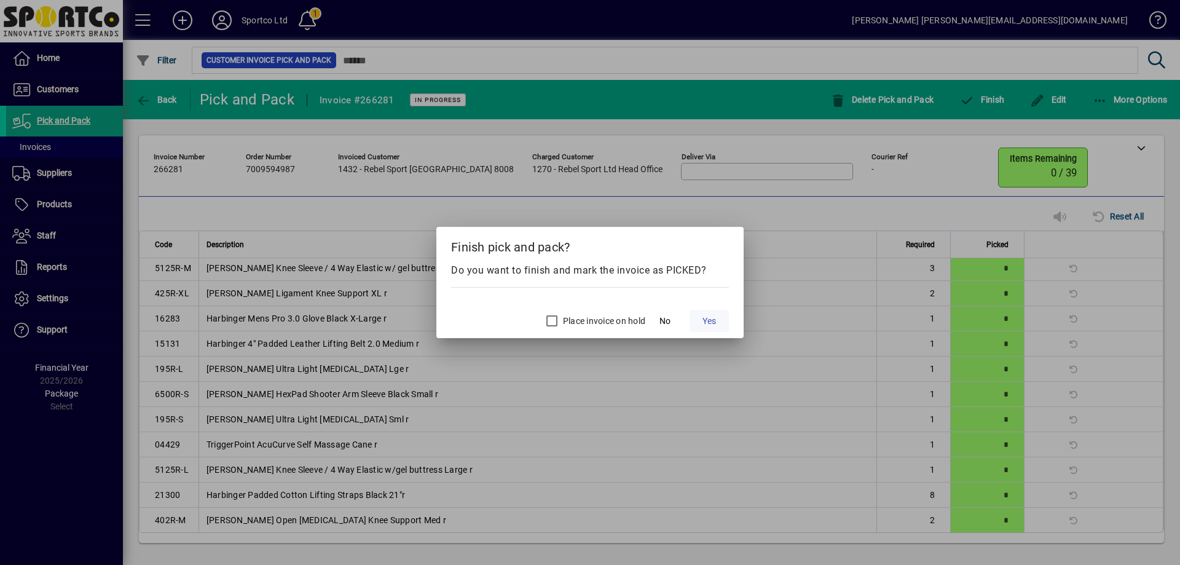
click at [714, 323] on span "Yes" at bounding box center [710, 321] width 14 height 13
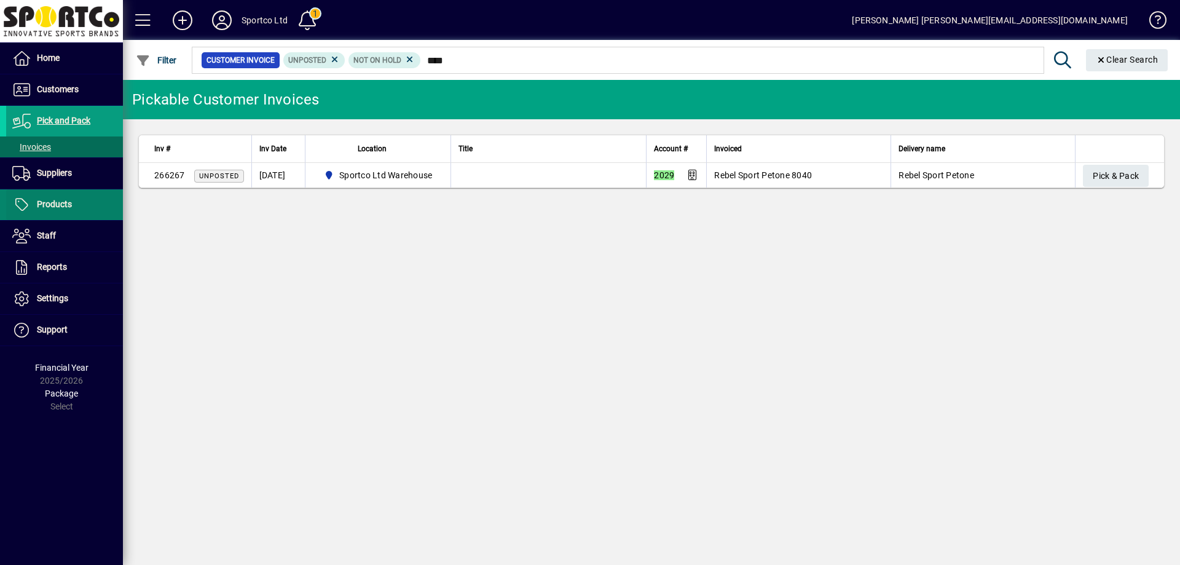
type input "****"
click at [58, 213] on span at bounding box center [64, 205] width 117 height 30
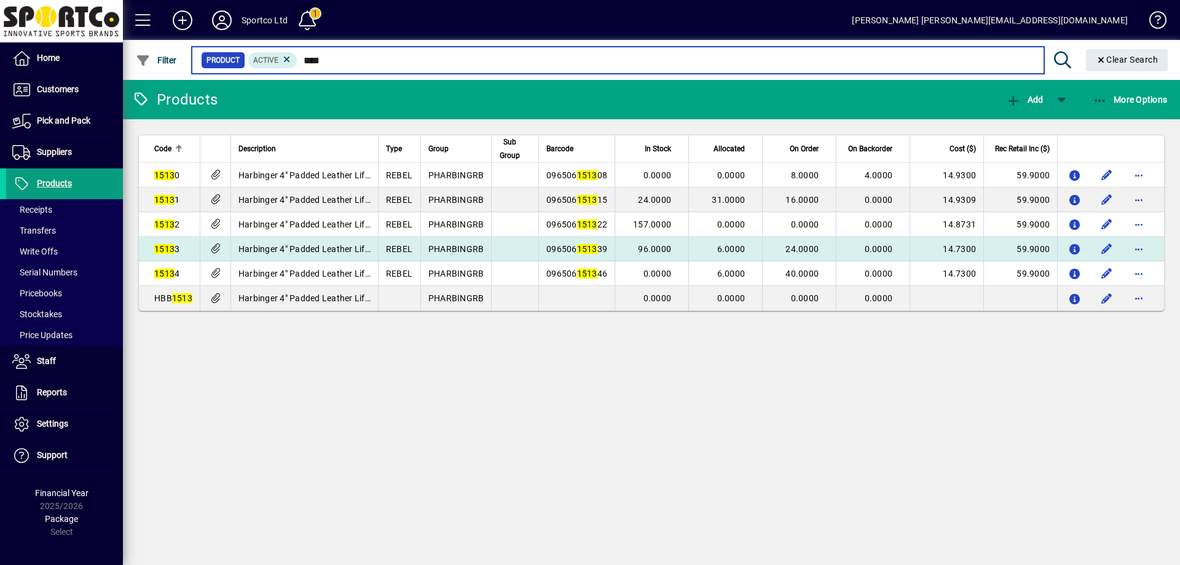
type input "****"
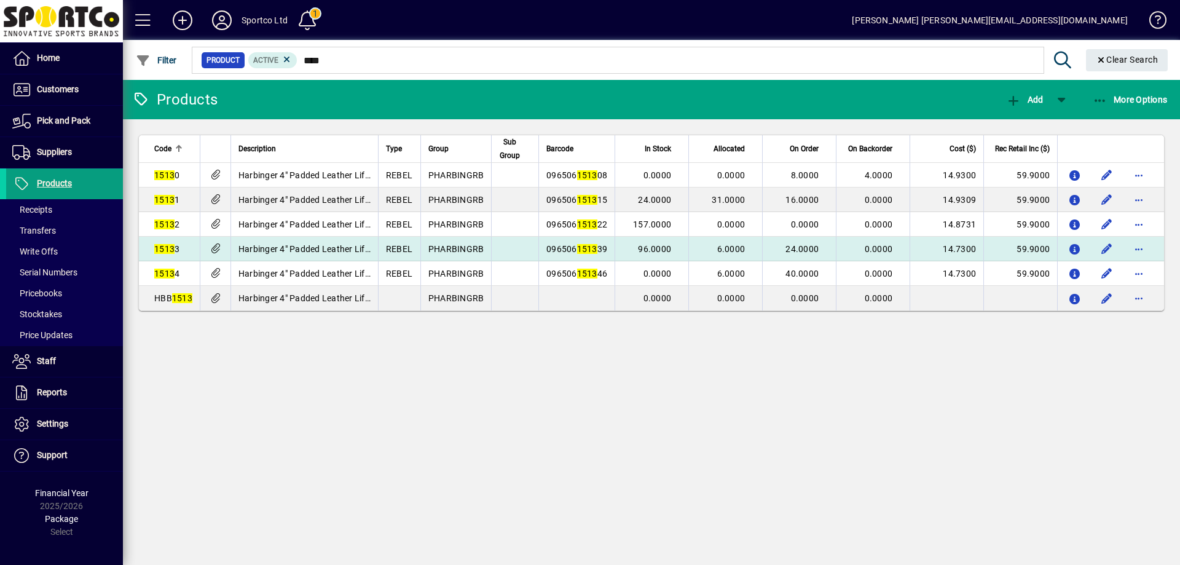
click at [576, 244] on span "096506 1513 39" at bounding box center [577, 249] width 61 height 10
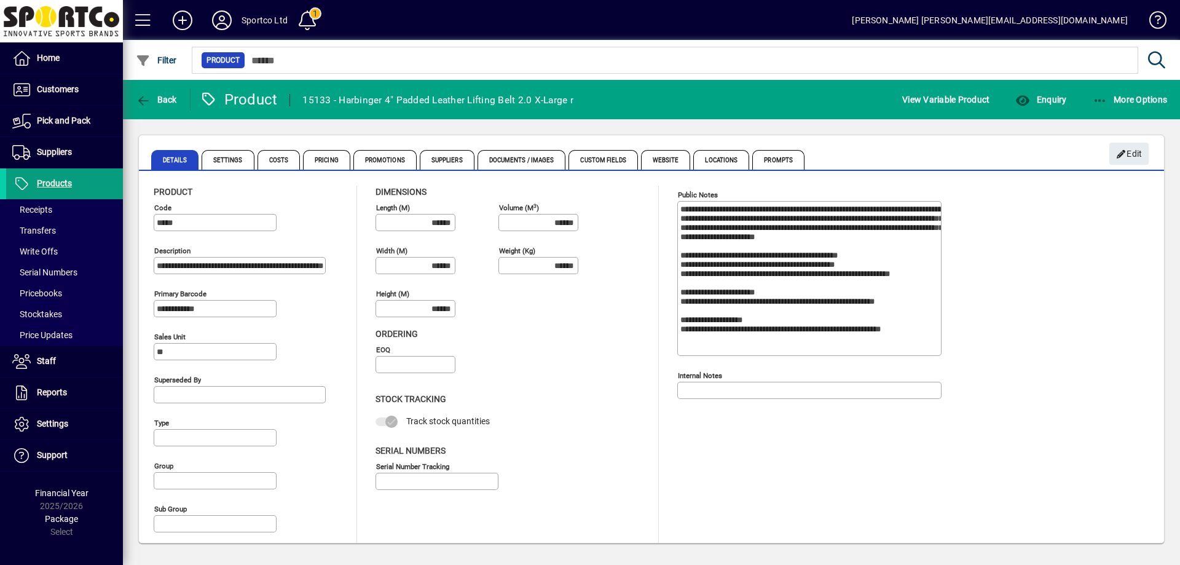
type input "**********"
type input "****"
click at [1039, 91] on span "button" at bounding box center [1041, 100] width 57 height 30
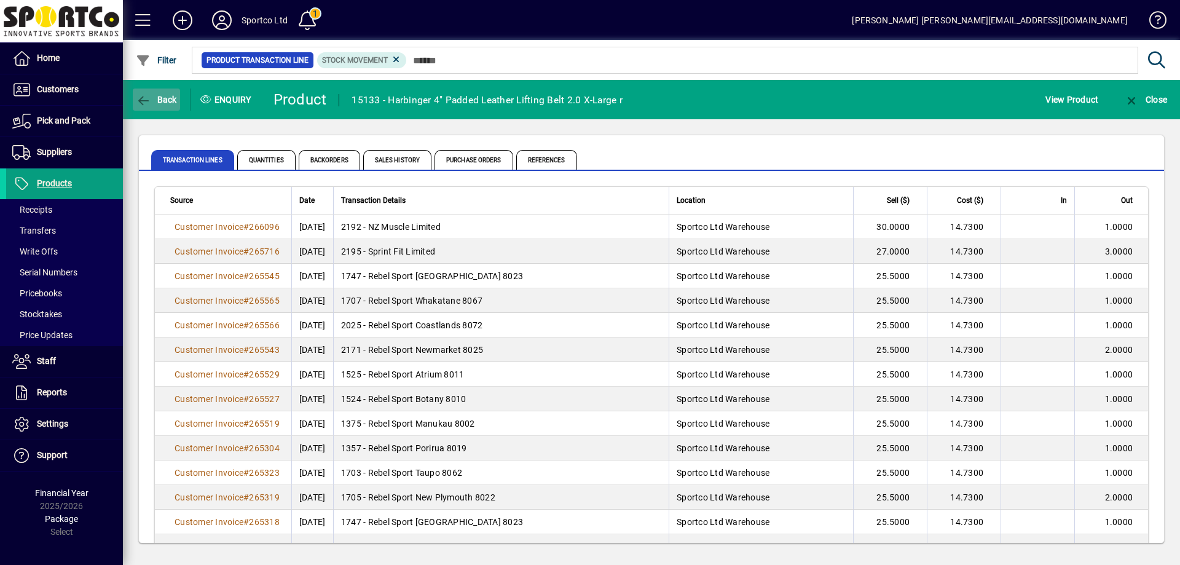
click at [151, 99] on icon "button" at bounding box center [143, 101] width 15 height 12
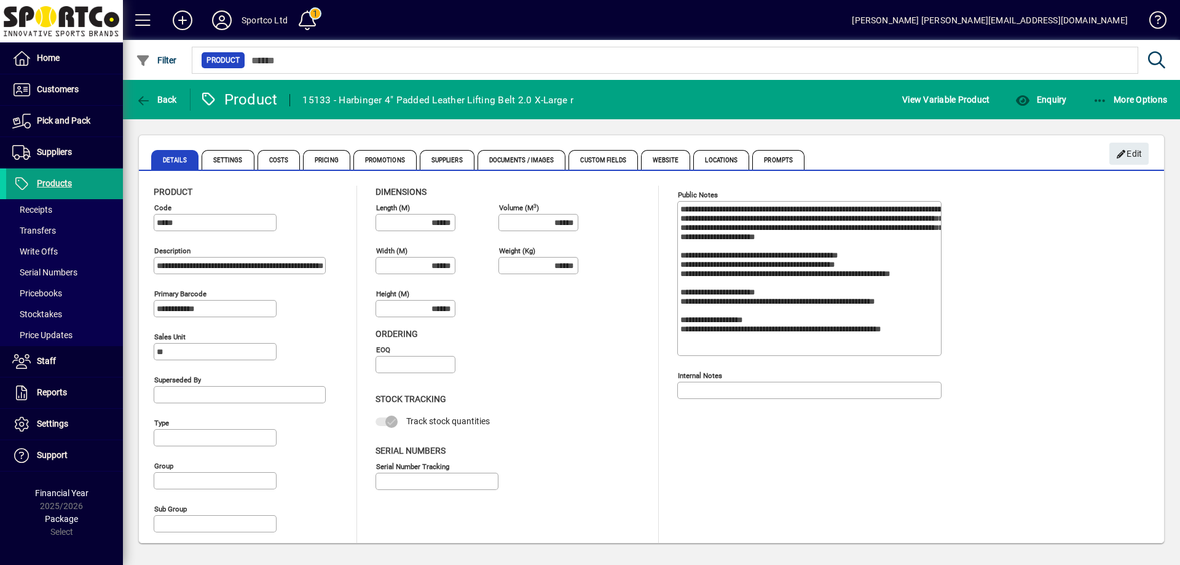
type input "**********"
type input "****"
click at [165, 100] on span "Back" at bounding box center [156, 100] width 41 height 10
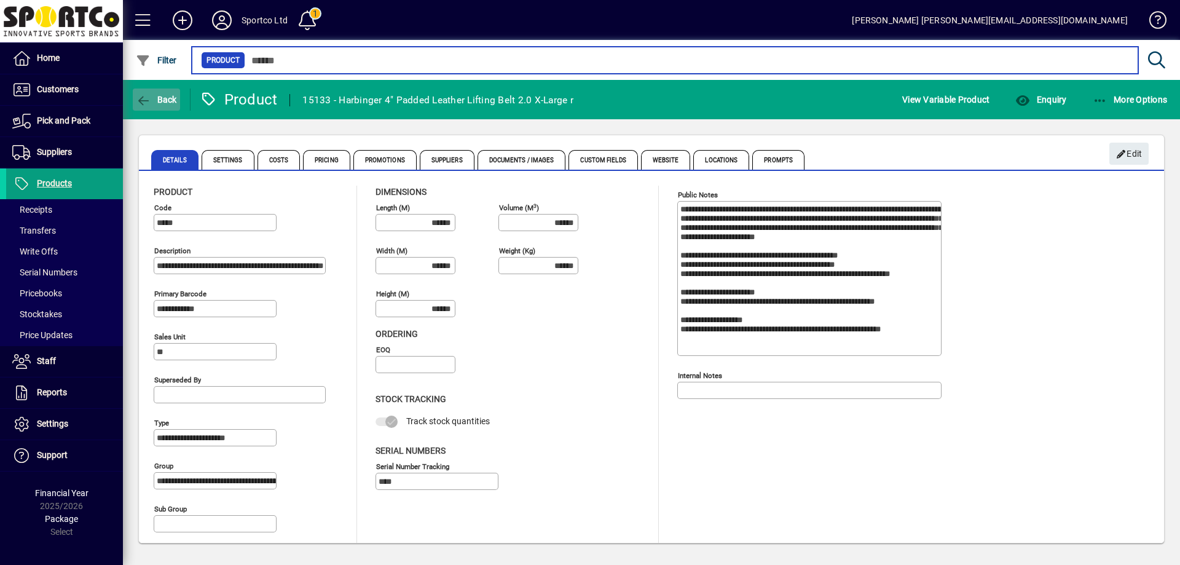
type input "****"
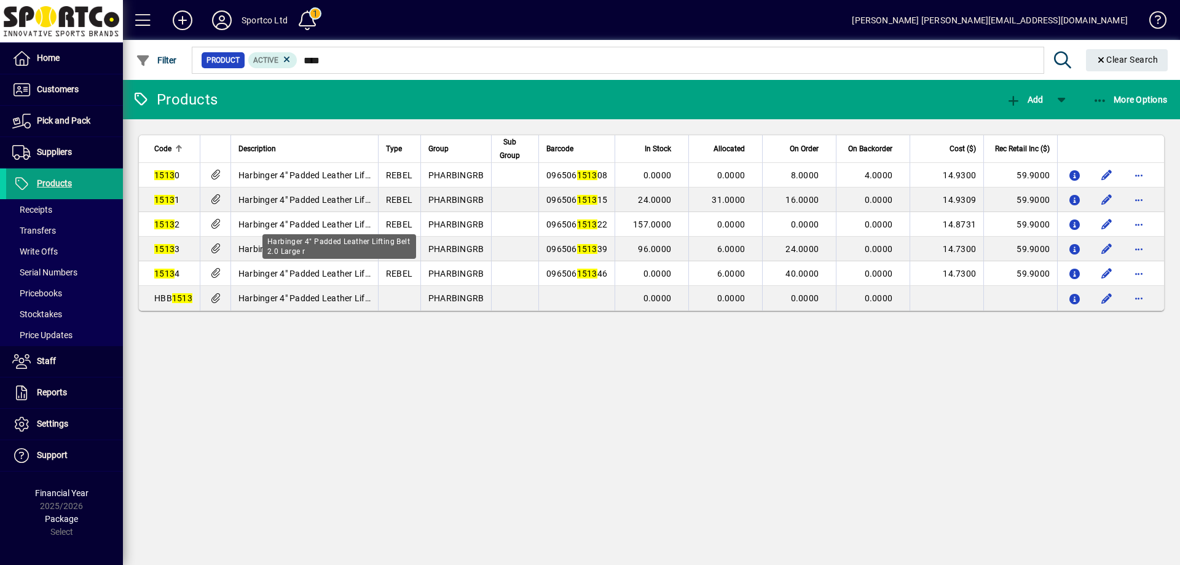
click at [296, 219] on span "Harbinger 4" Padded Leather Lifting Belt 2.0 Large r" at bounding box center [341, 224] width 204 height 10
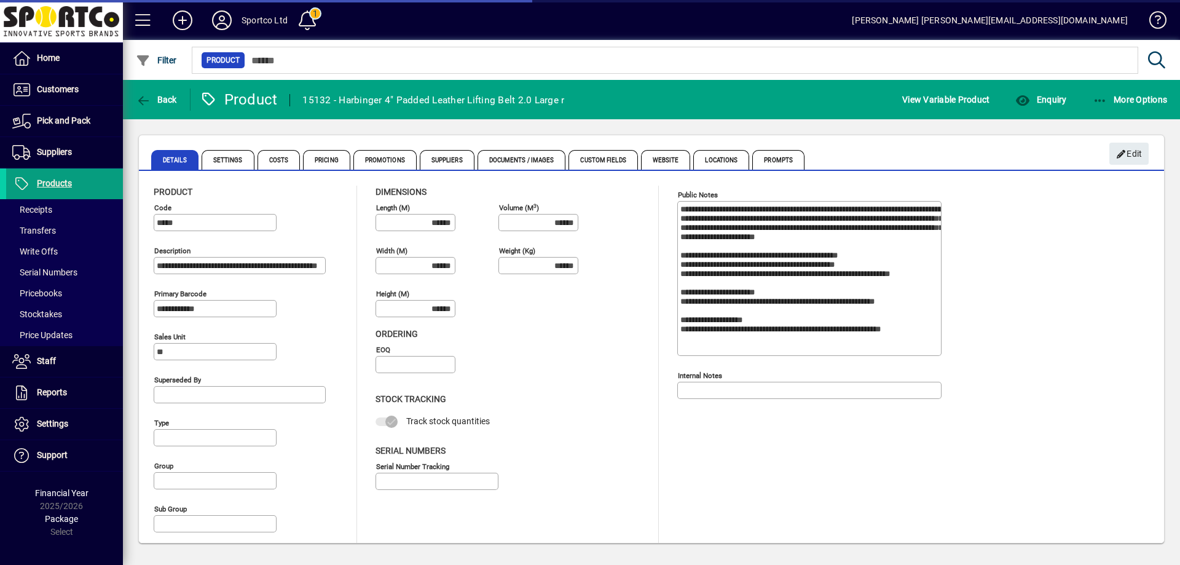
type input "**********"
type input "****"
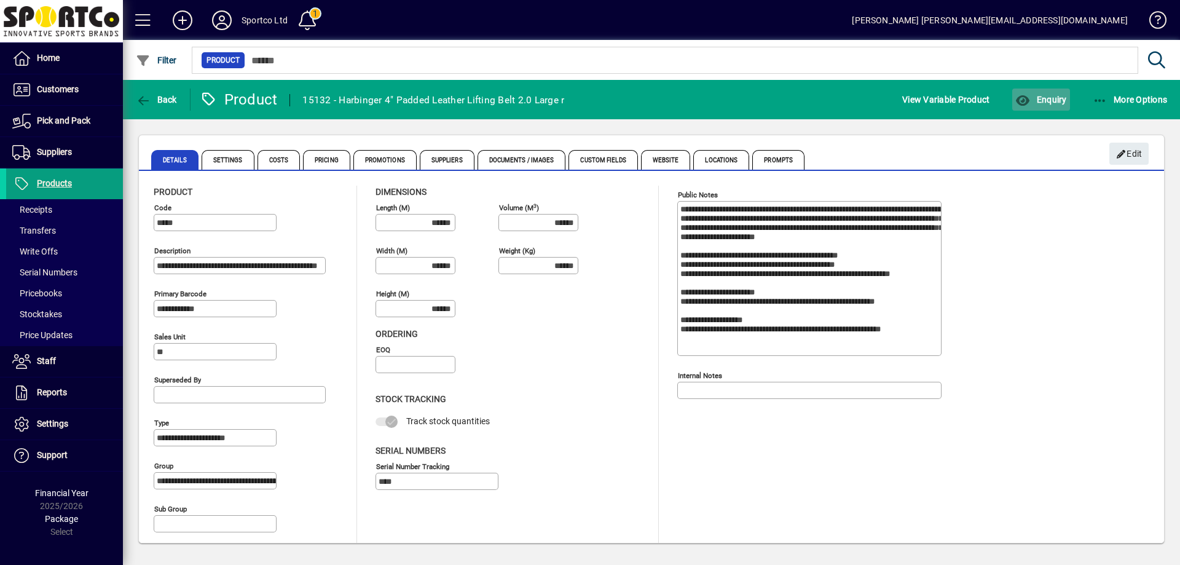
click at [1042, 95] on span "Enquiry" at bounding box center [1041, 100] width 51 height 10
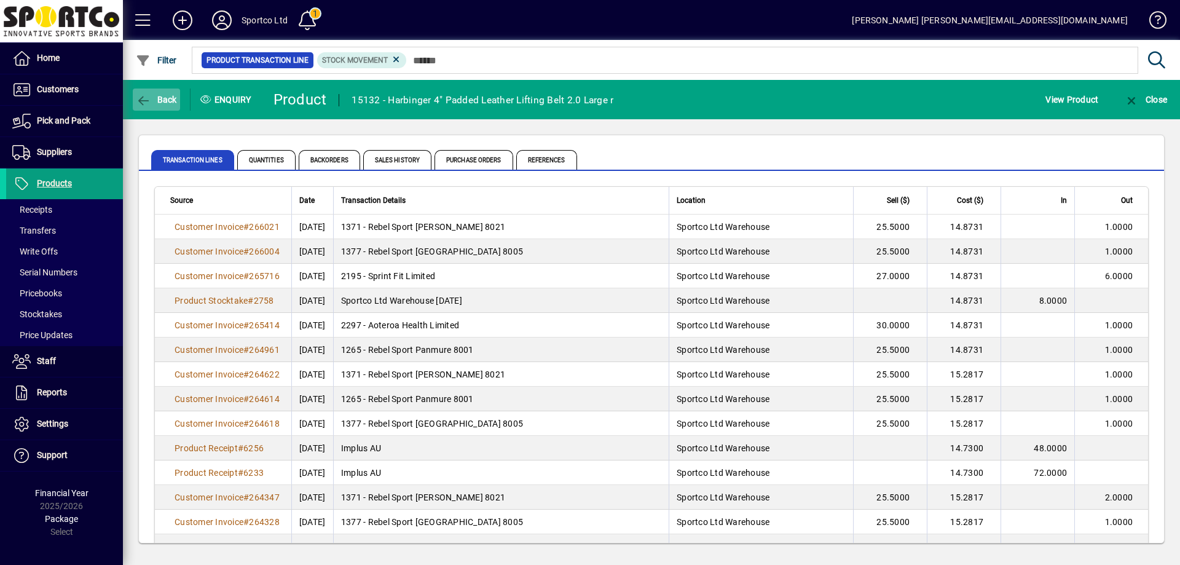
click at [157, 93] on span "button" at bounding box center [156, 100] width 47 height 30
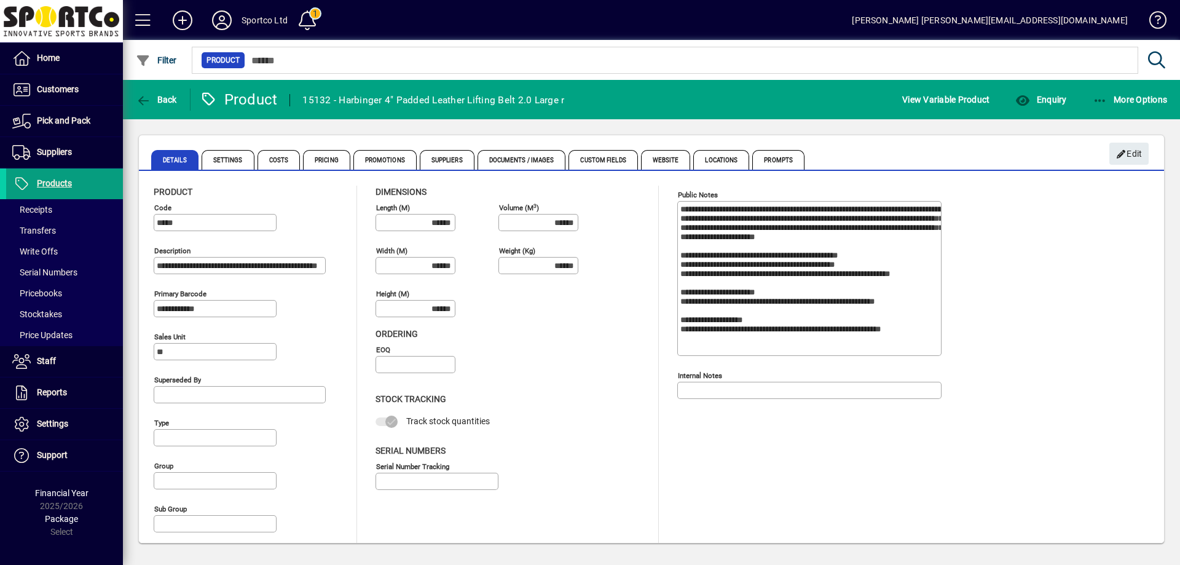
type input "**********"
type input "****"
click at [176, 108] on span "button" at bounding box center [156, 100] width 47 height 30
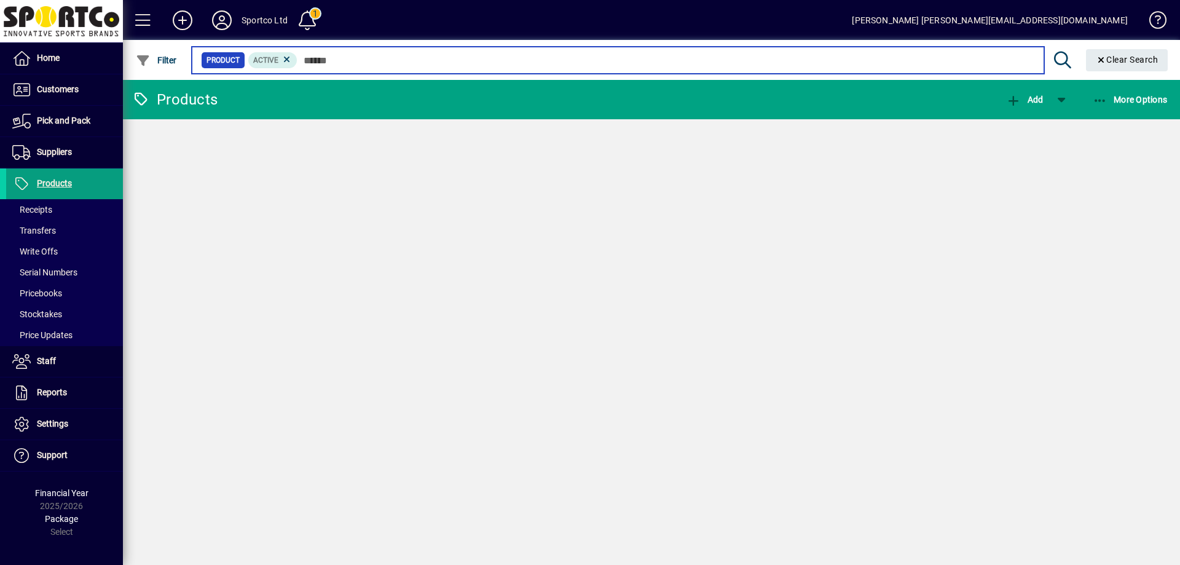
type input "****"
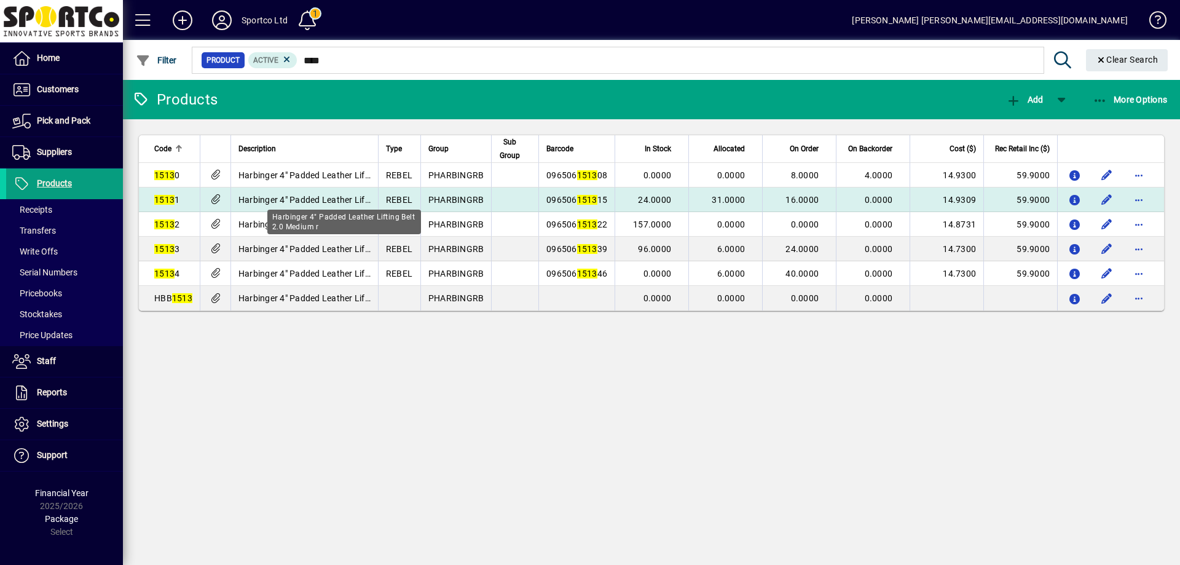
click at [316, 196] on span "Harbinger 4" Padded Leather Lifting Belt 2.0 Medium r" at bounding box center [345, 200] width 213 height 10
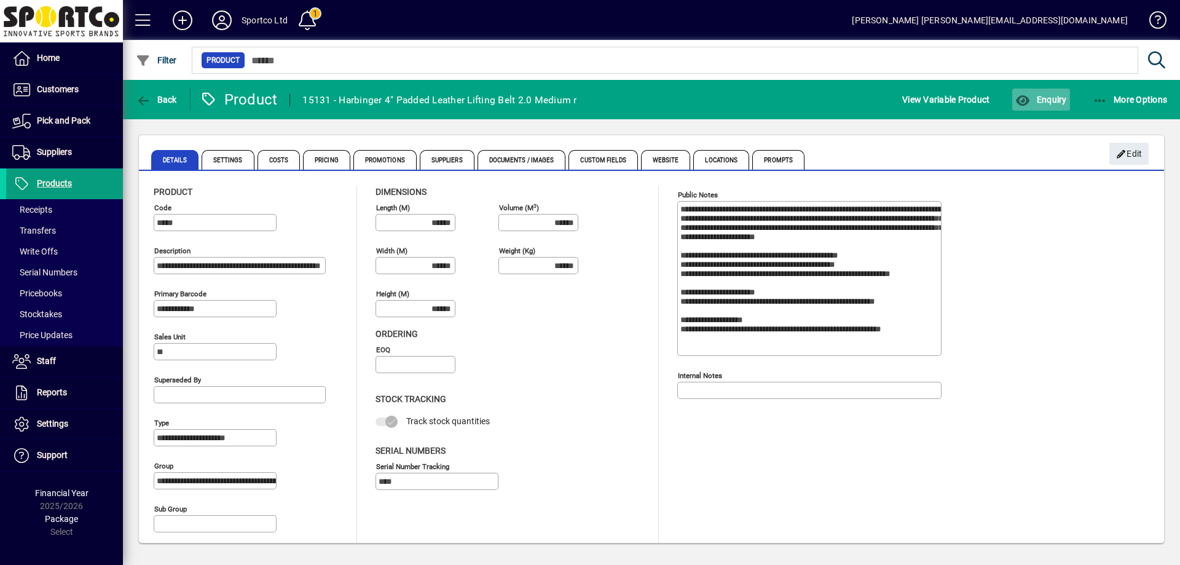
click at [1056, 97] on span "Enquiry" at bounding box center [1041, 100] width 51 height 10
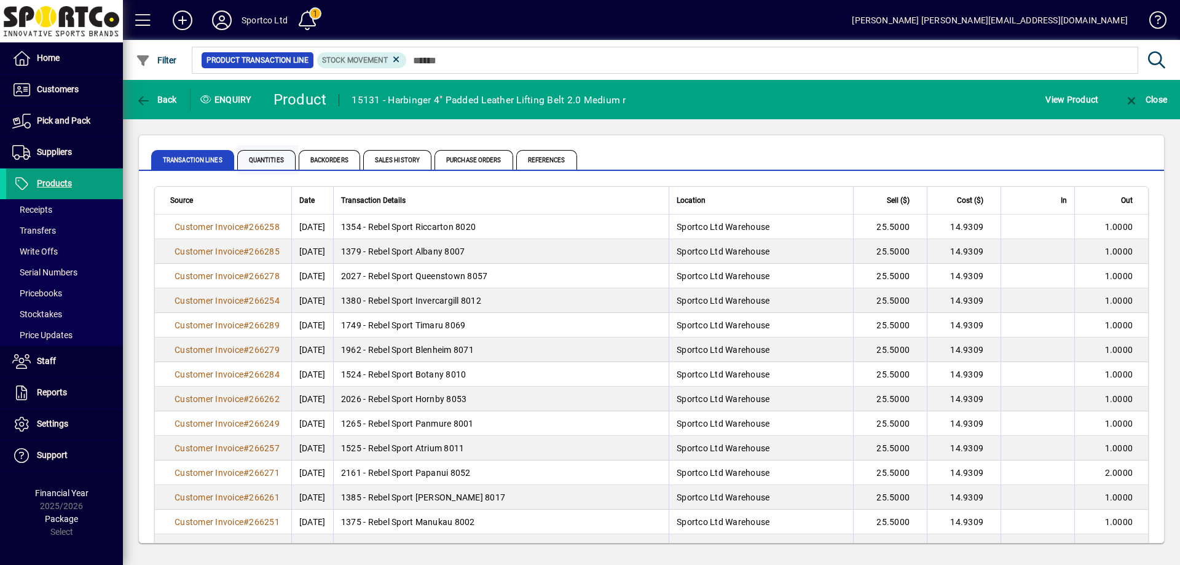
click at [259, 160] on span "Quantities" at bounding box center [266, 160] width 58 height 20
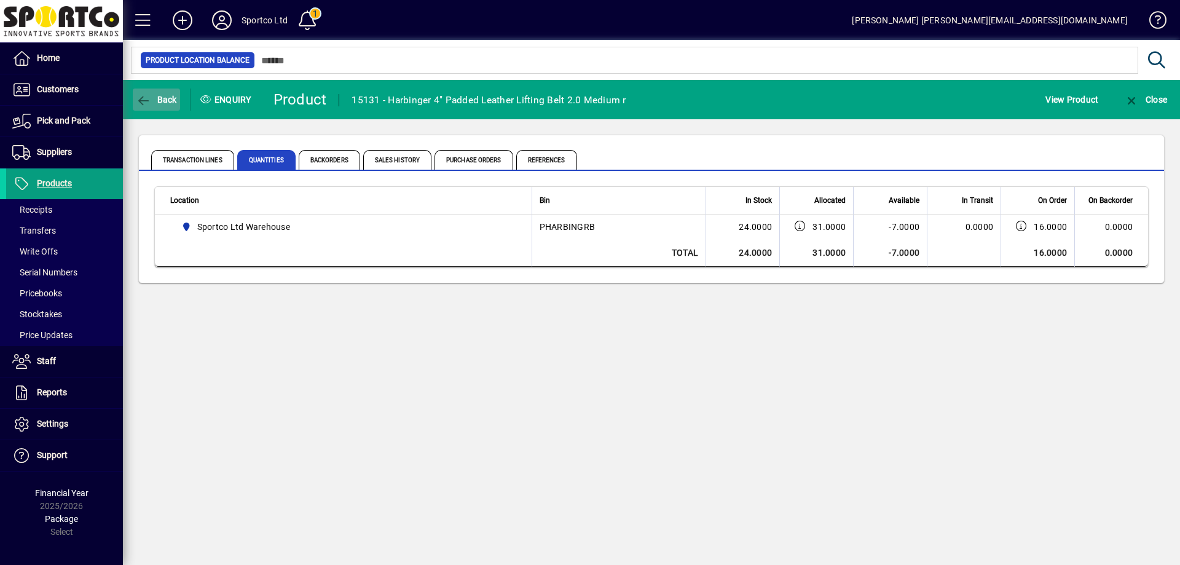
click at [148, 98] on icon "button" at bounding box center [143, 101] width 15 height 12
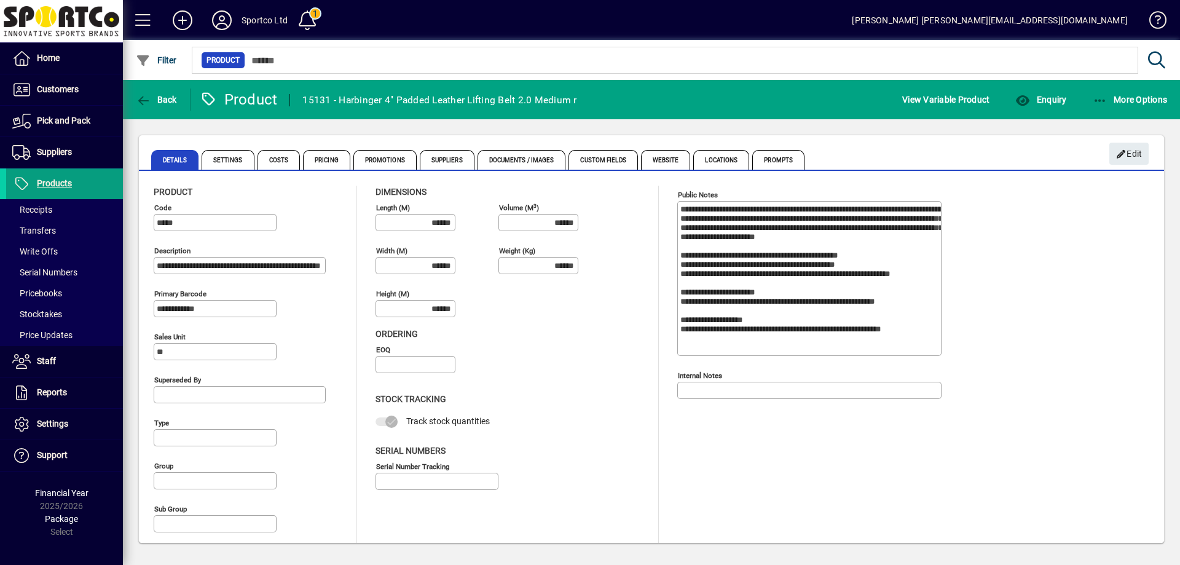
type input "**********"
type input "****"
click at [148, 99] on icon "button" at bounding box center [143, 101] width 15 height 12
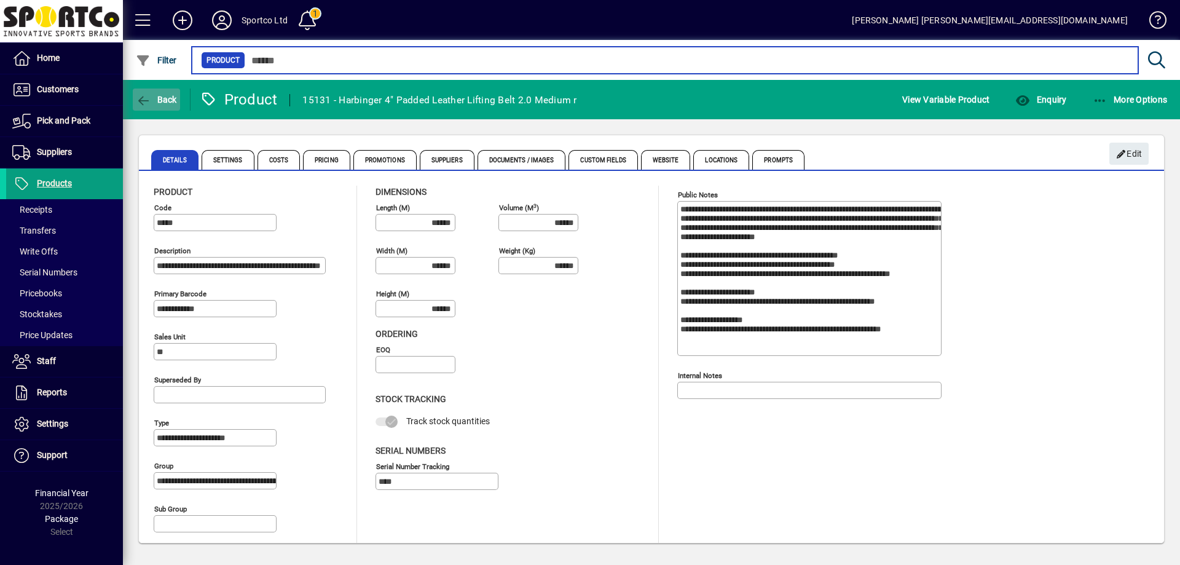
type input "****"
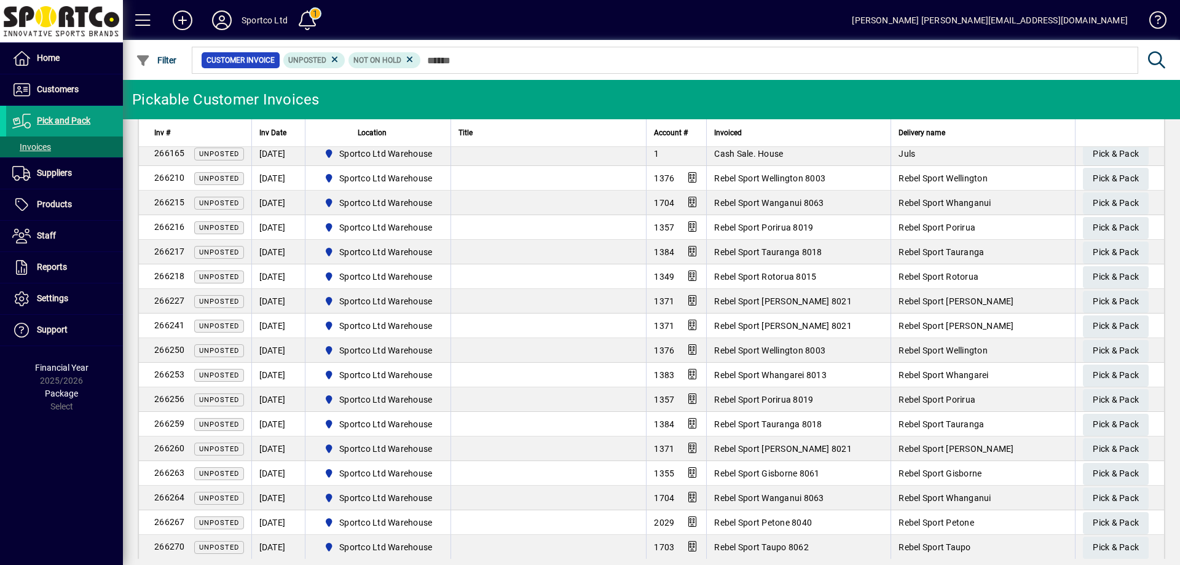
scroll to position [307, 0]
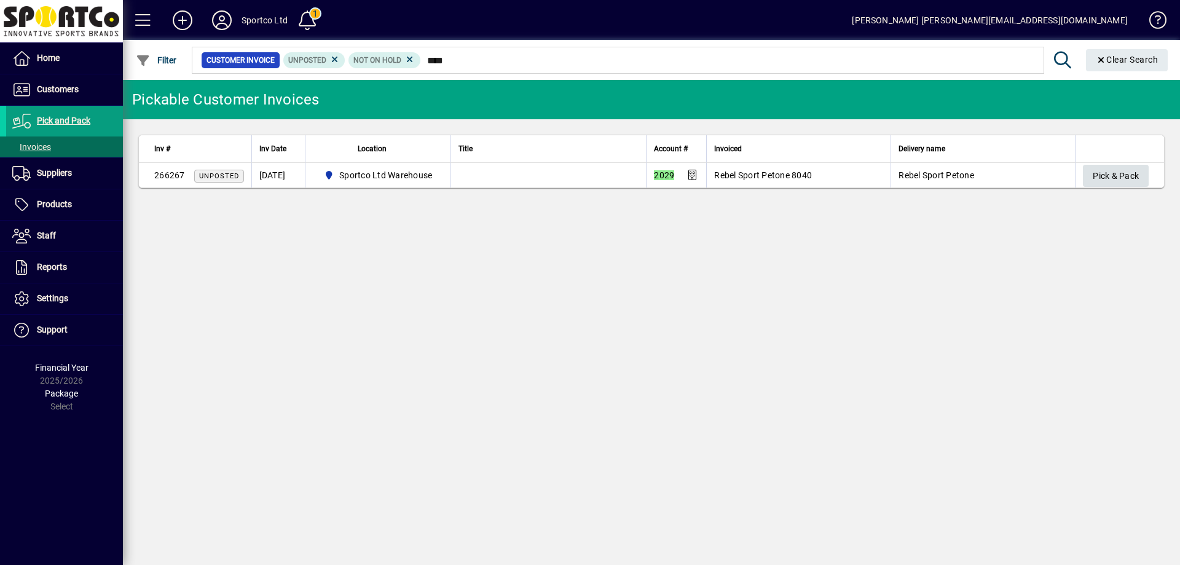
type input "****"
click at [1104, 173] on span "Pick & Pack" at bounding box center [1116, 176] width 46 height 20
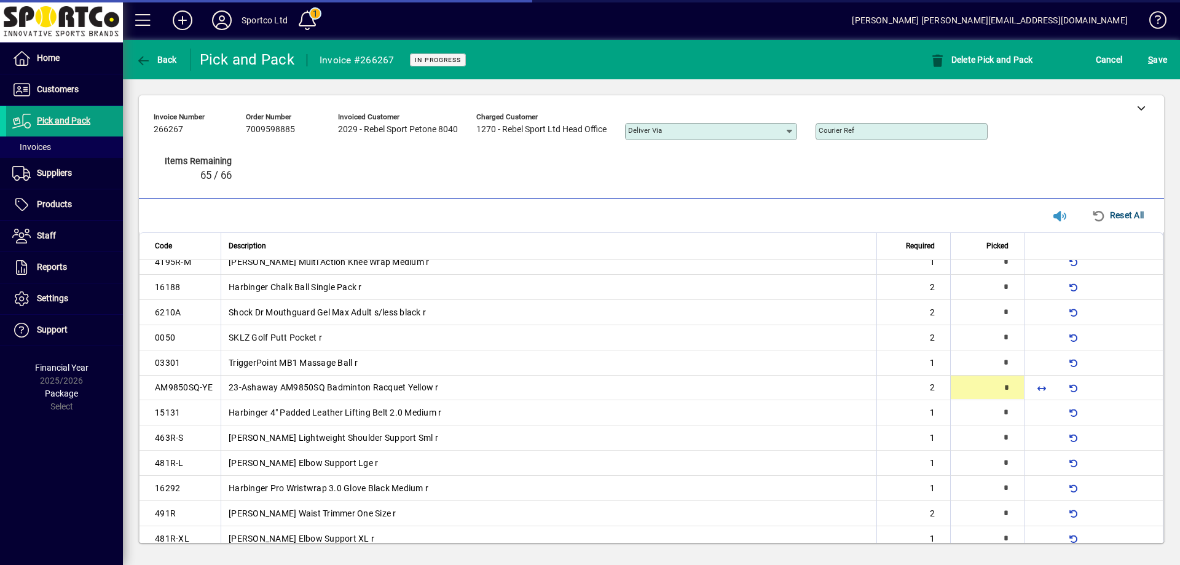
type input "*"
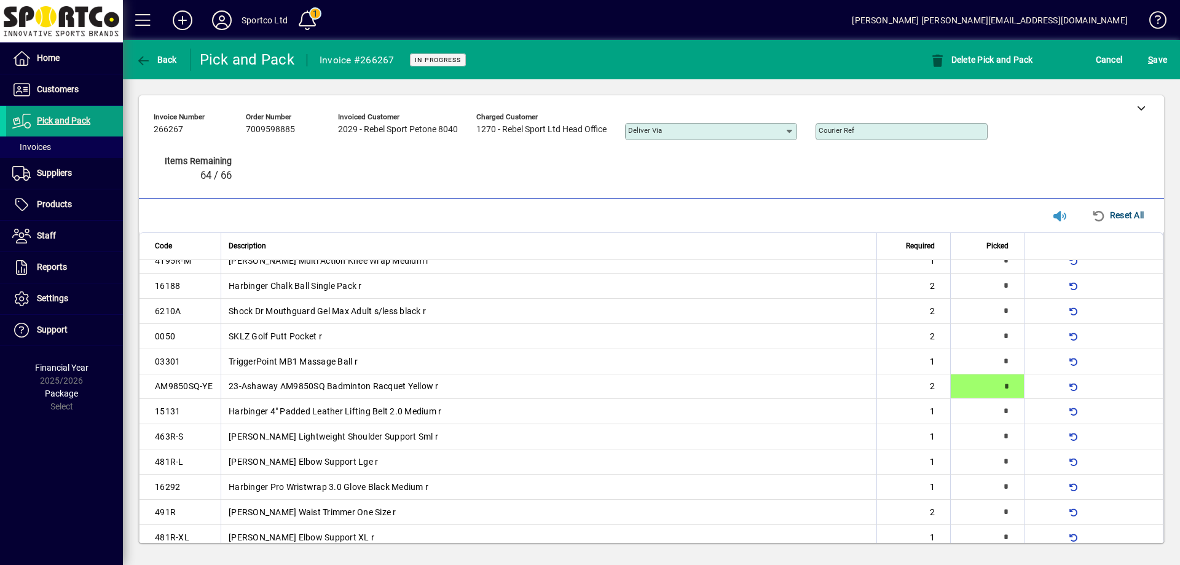
type input "*"
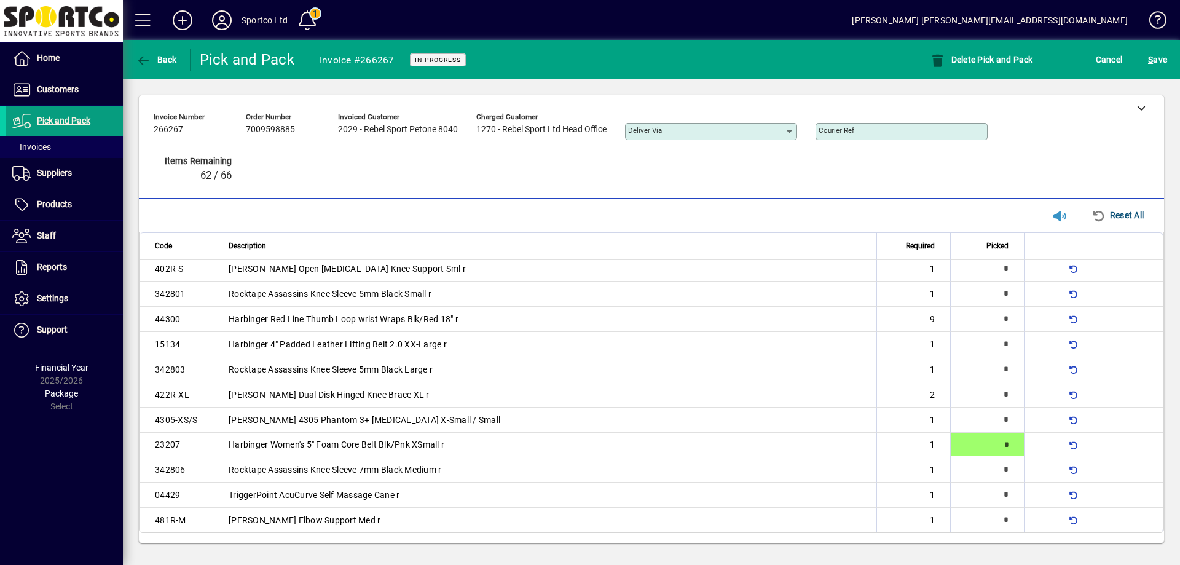
type input "*"
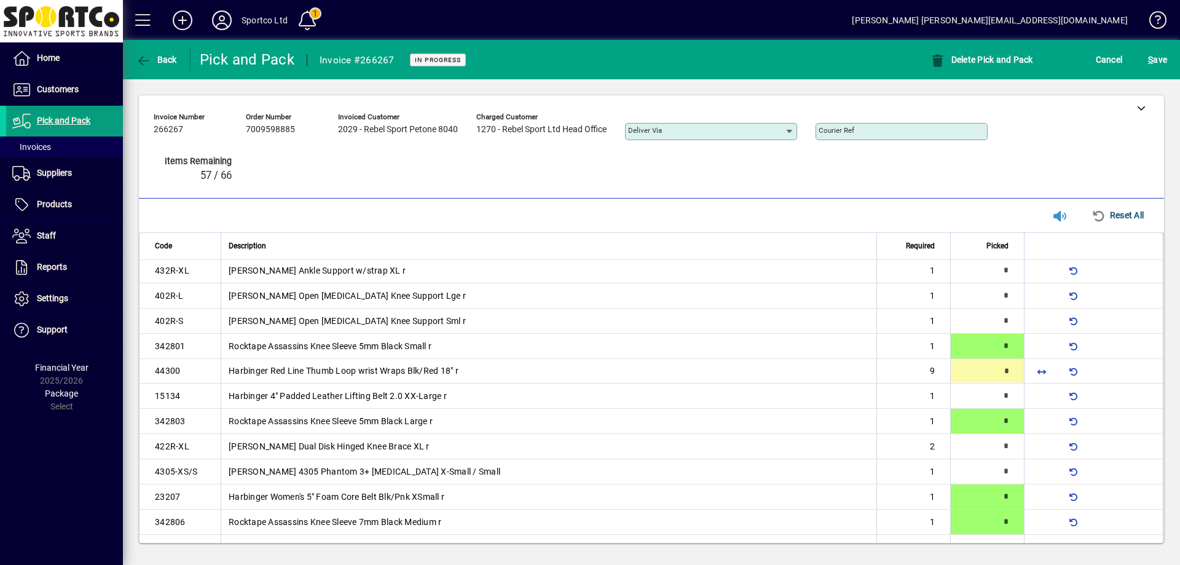
scroll to position [592, 0]
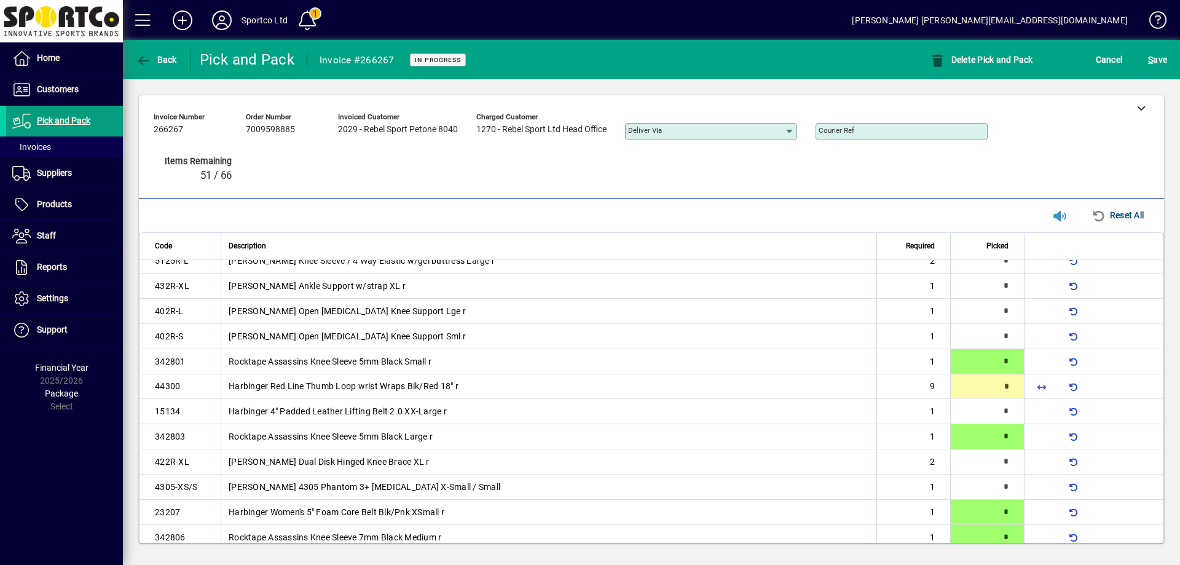
type input "*"
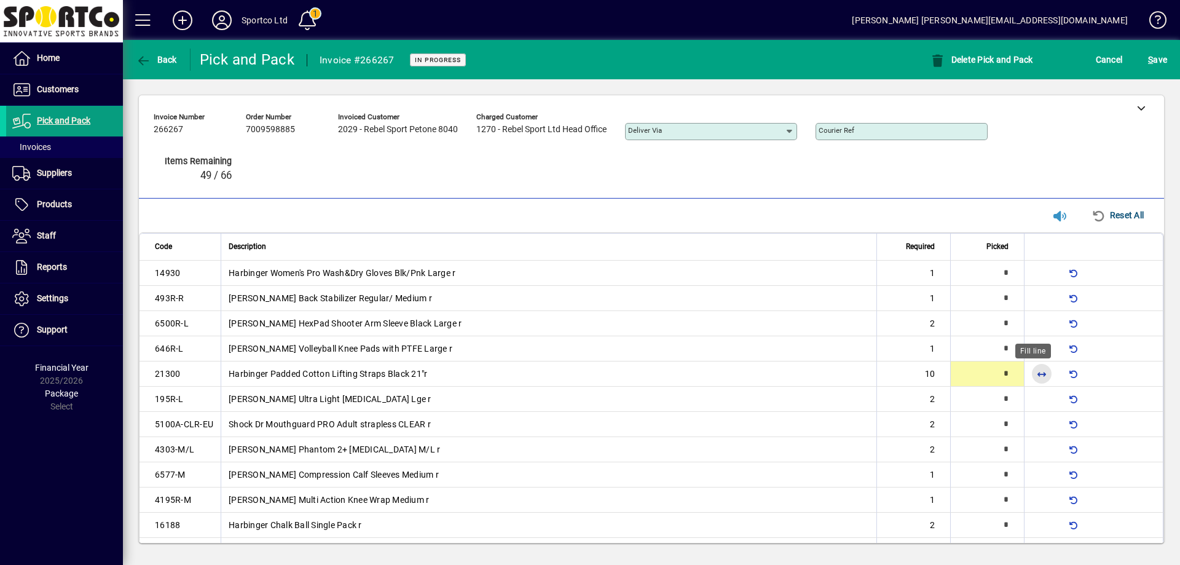
click at [1036, 369] on span "button" at bounding box center [1042, 374] width 30 height 30
type input "**"
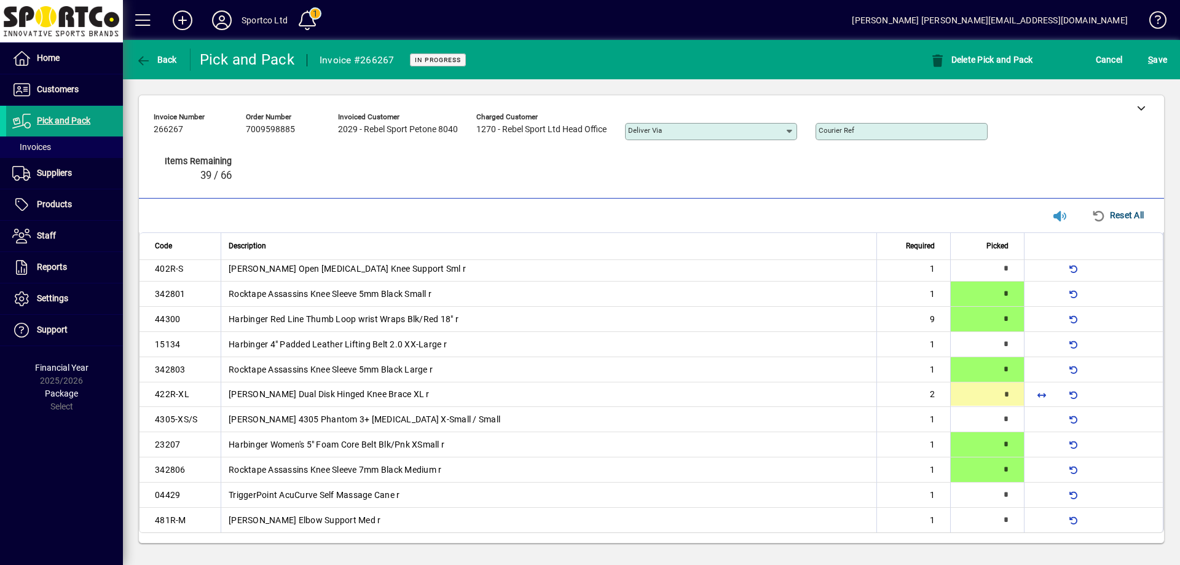
type input "*"
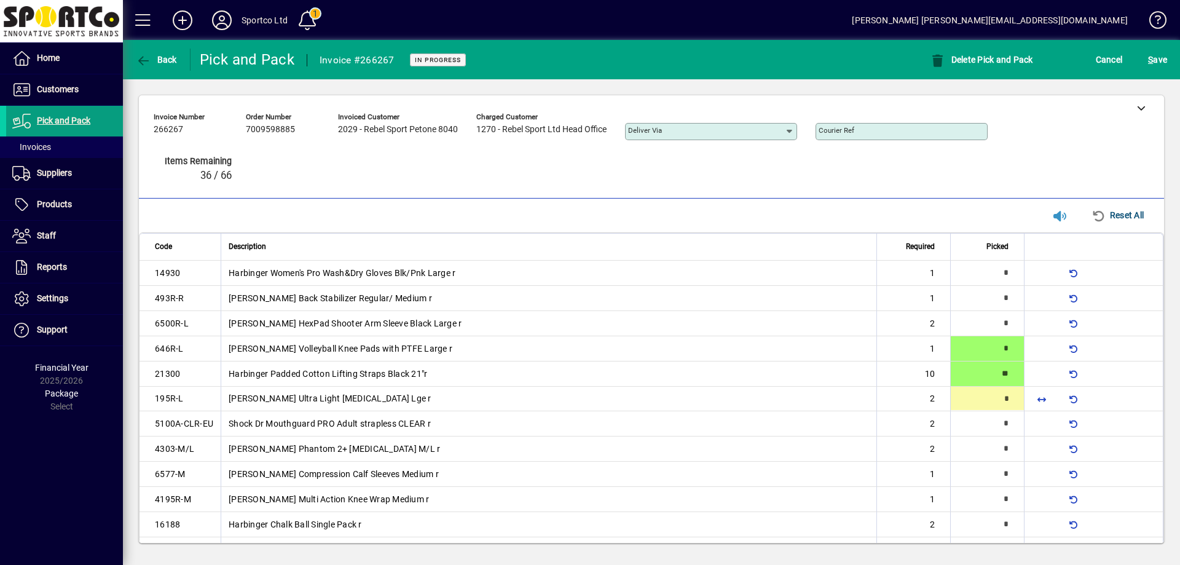
type input "*"
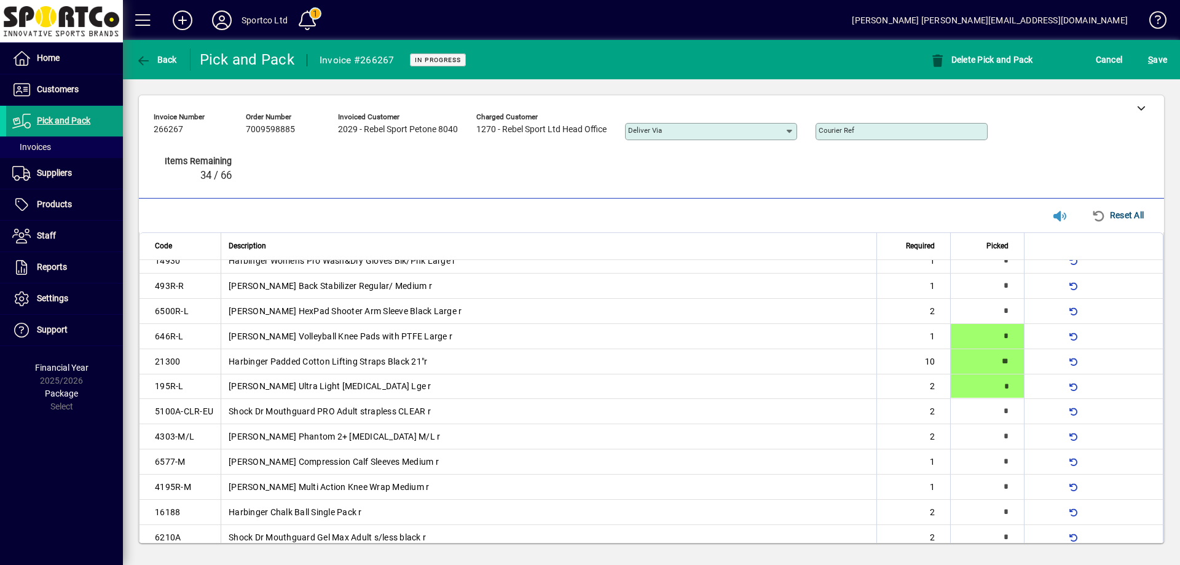
scroll to position [364, 0]
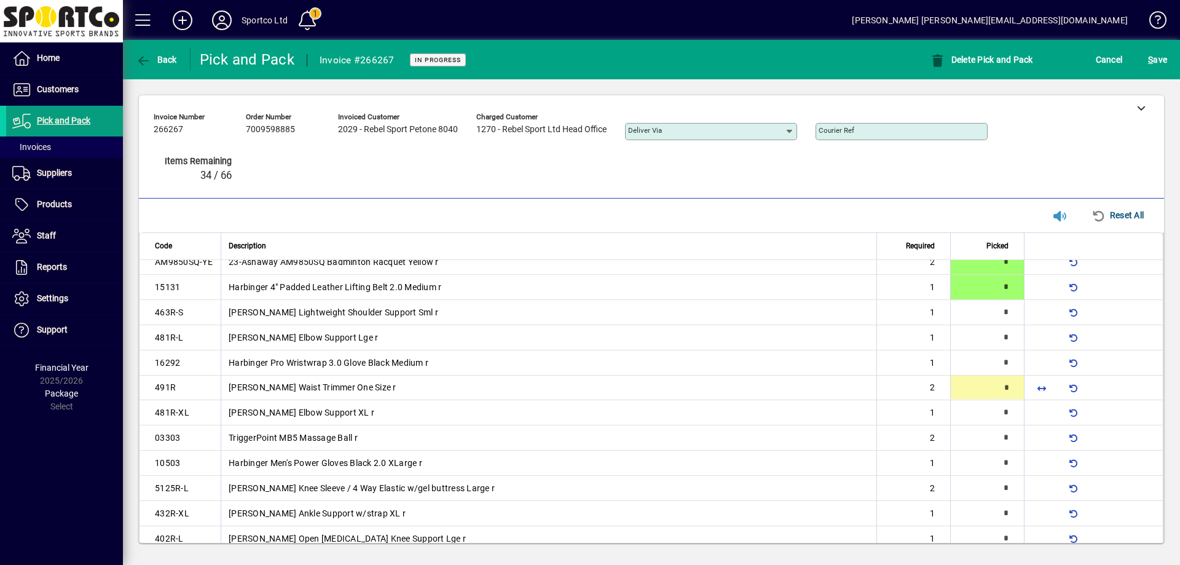
type input "*"
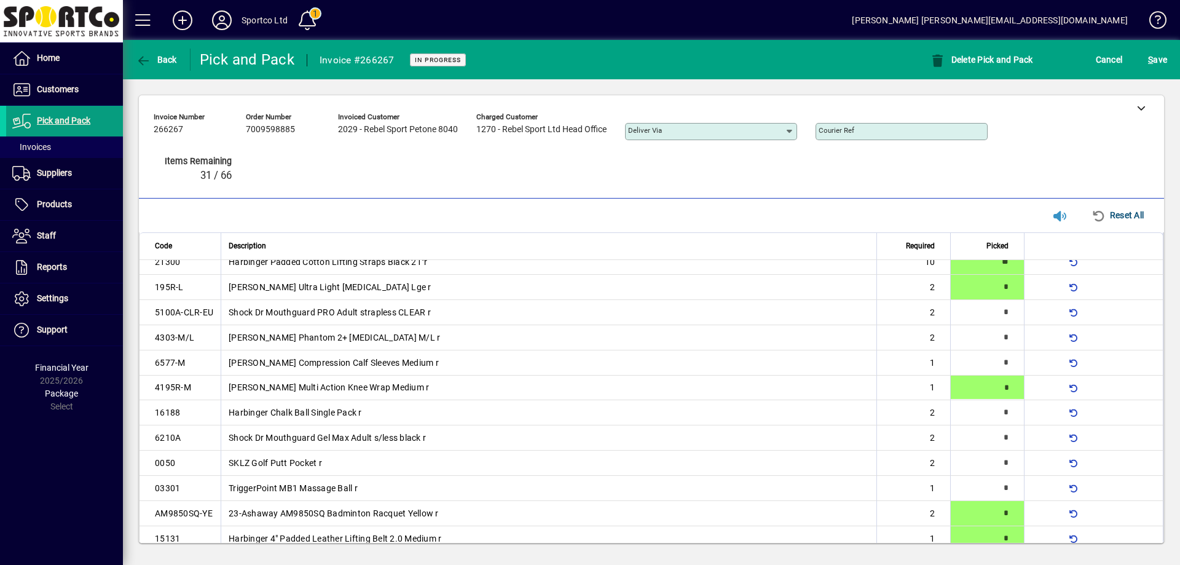
type input "*"
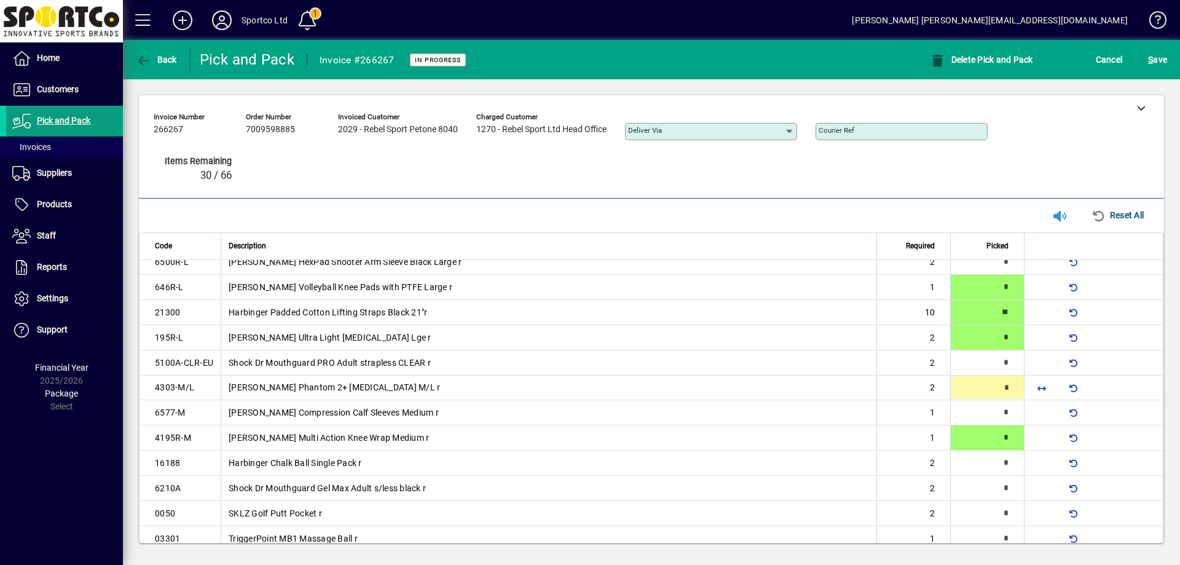
type input "*"
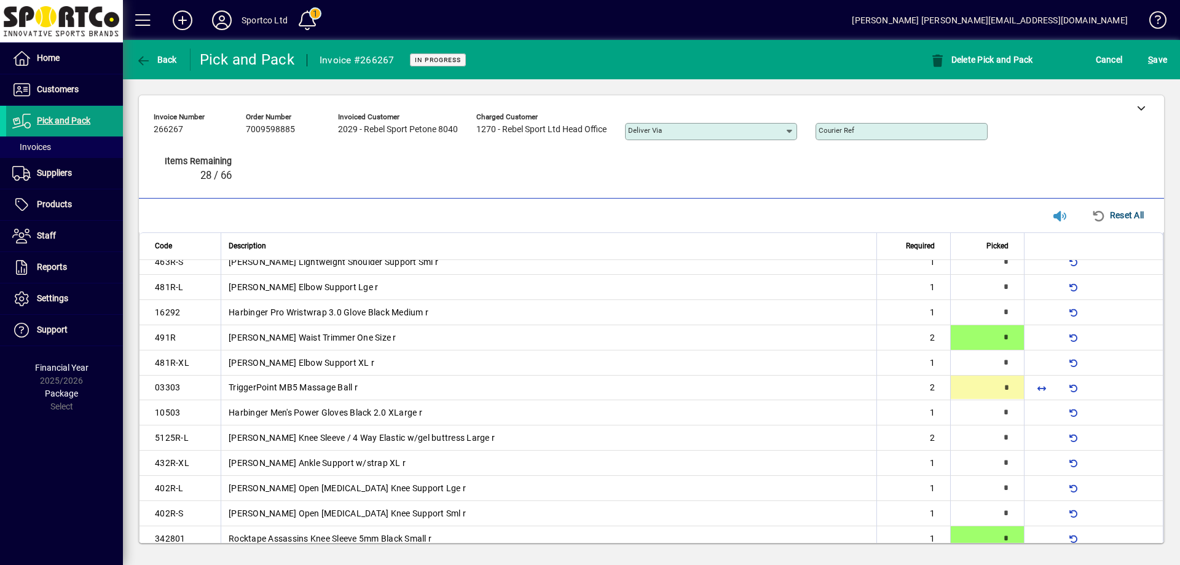
type input "*"
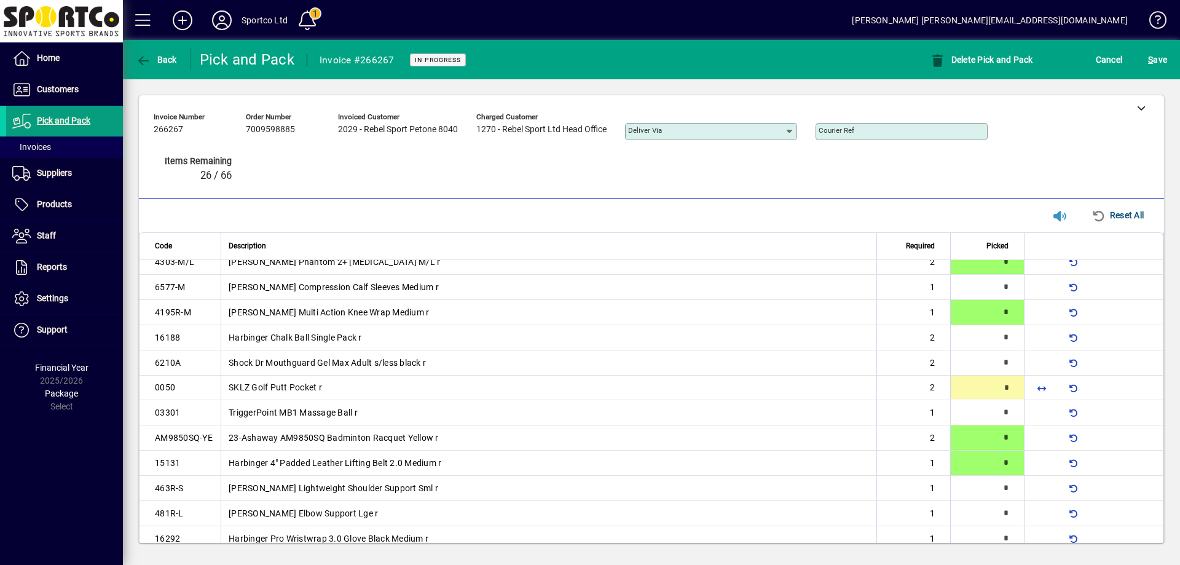
type input "*"
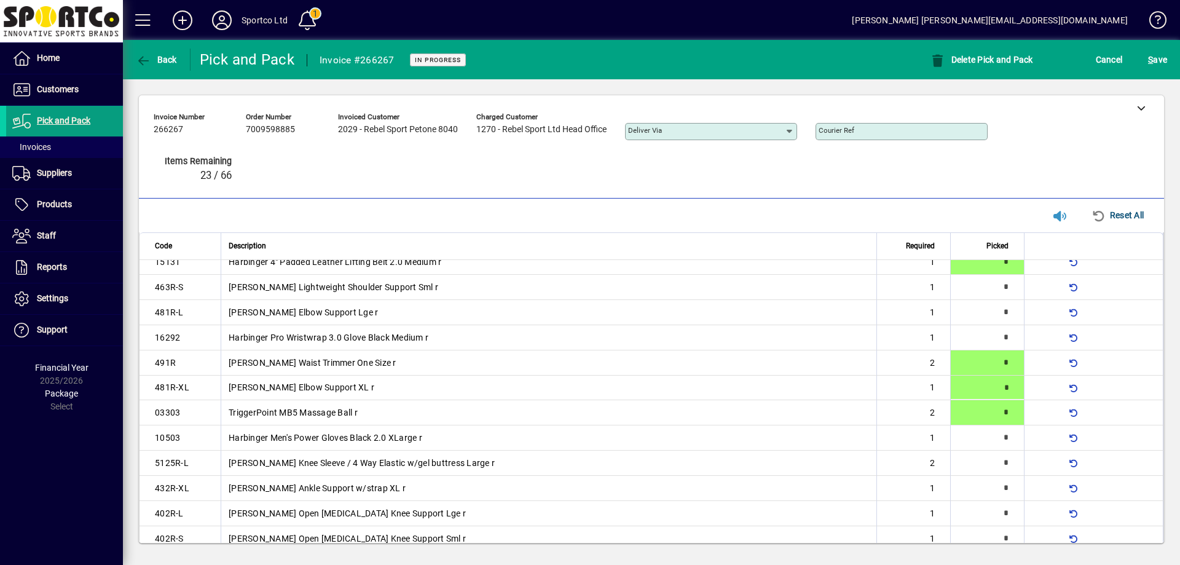
type input "*"
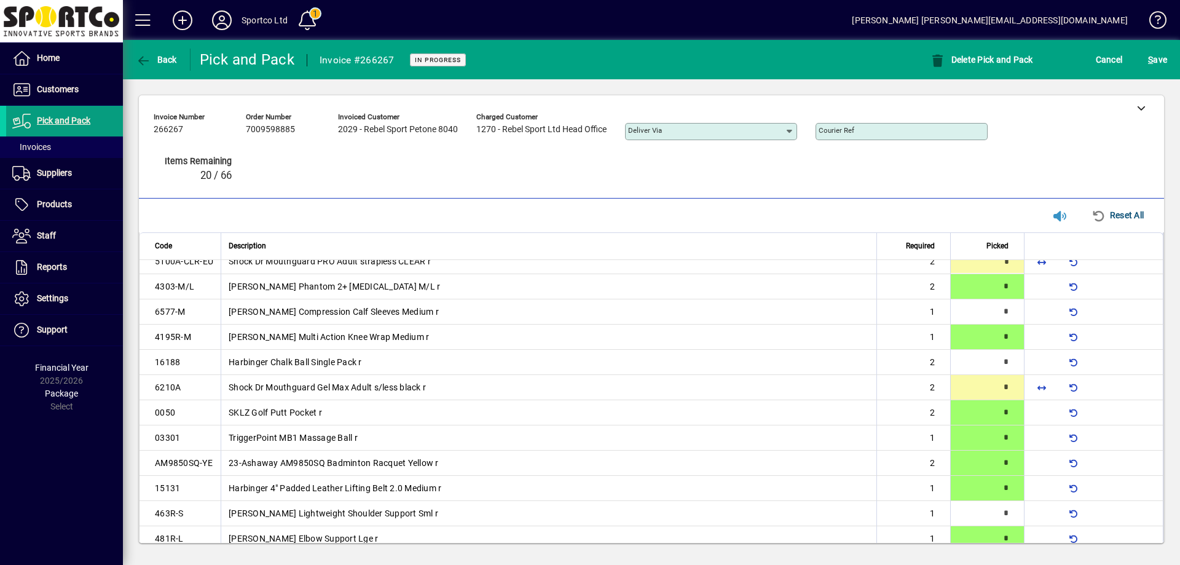
type input "*"
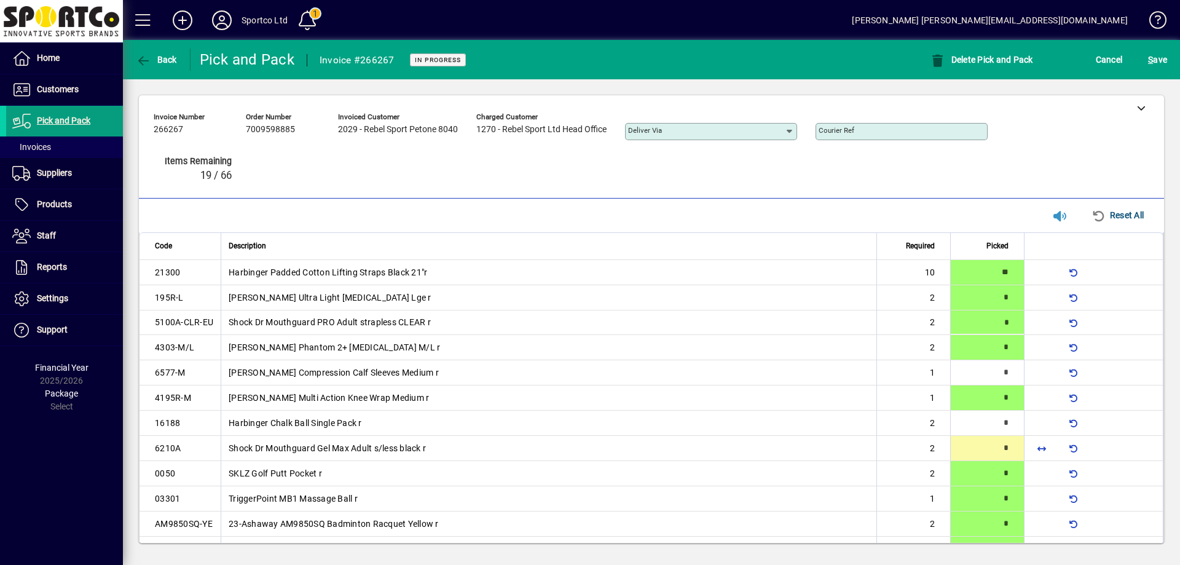
scroll to position [38, 0]
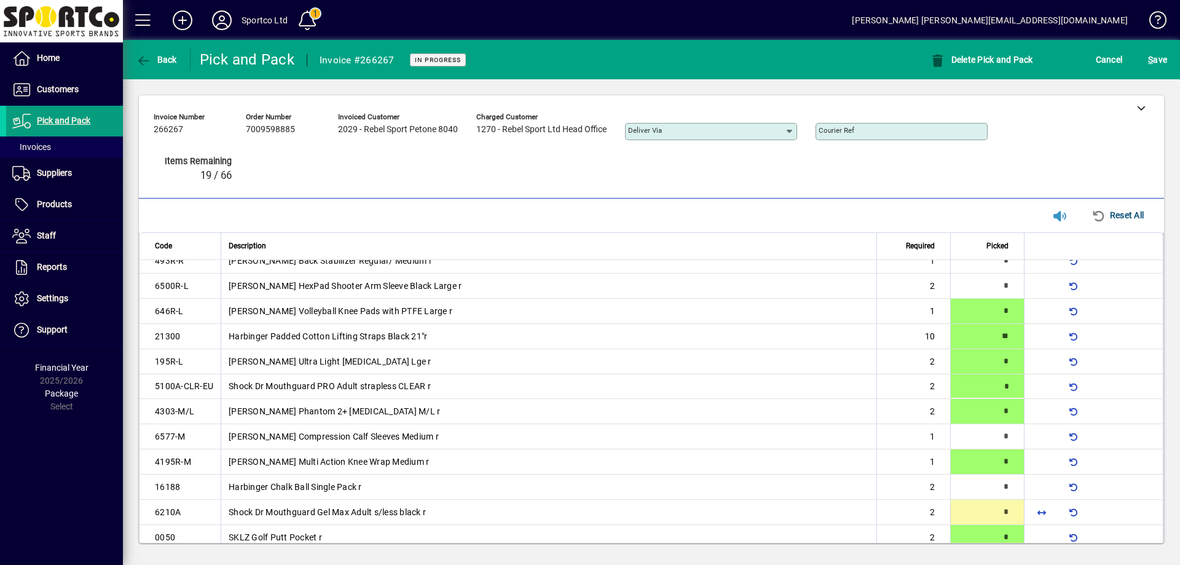
type input "*"
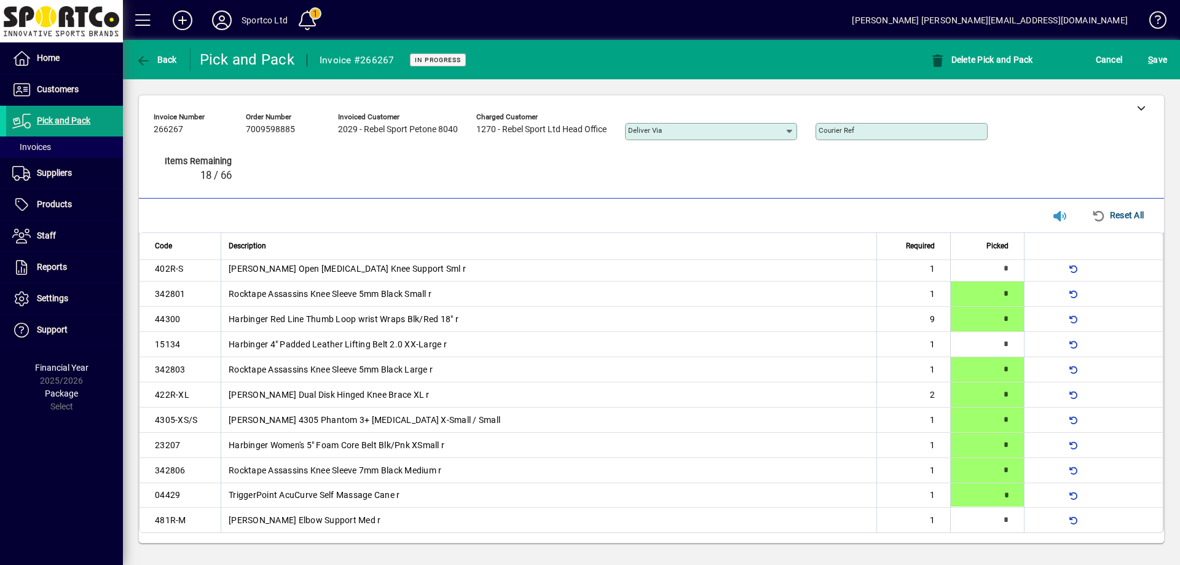
type input "*"
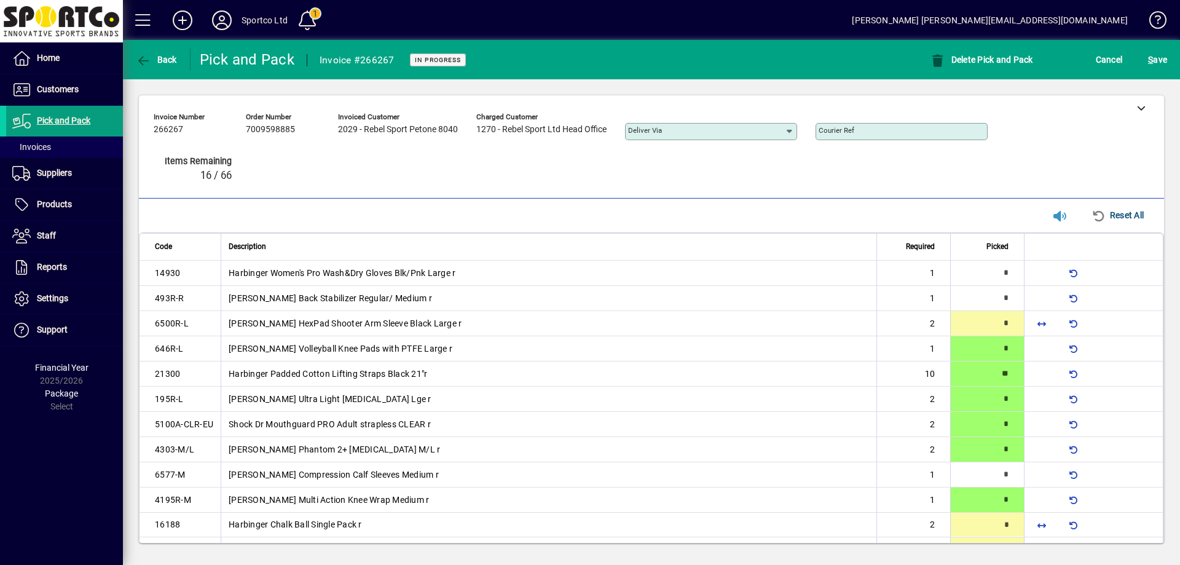
type input "*"
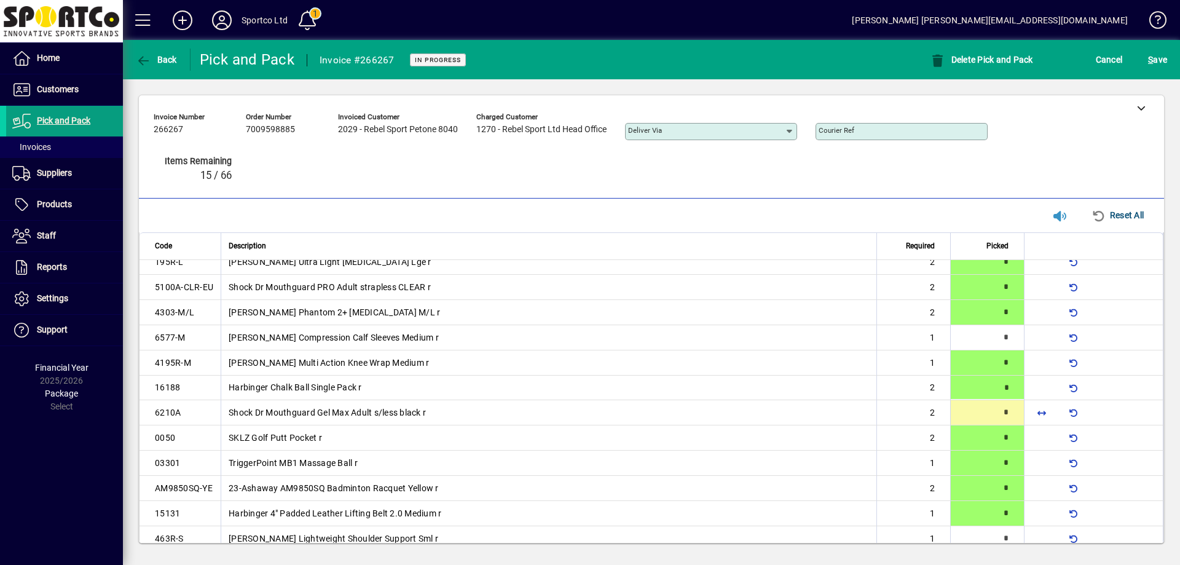
scroll to position [138, 0]
type input "*"
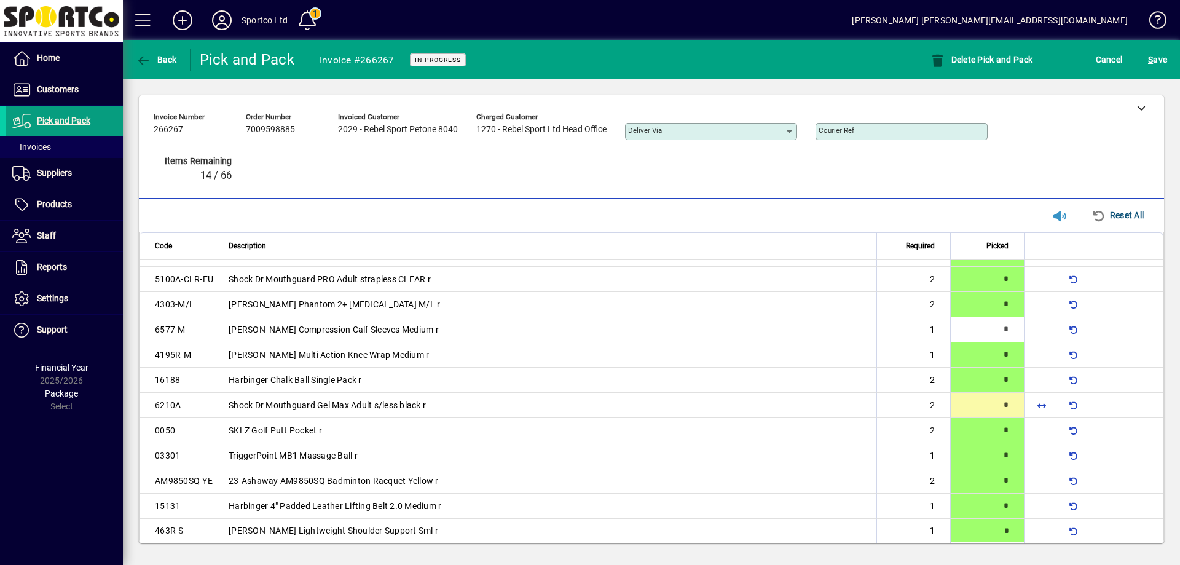
type input "*"
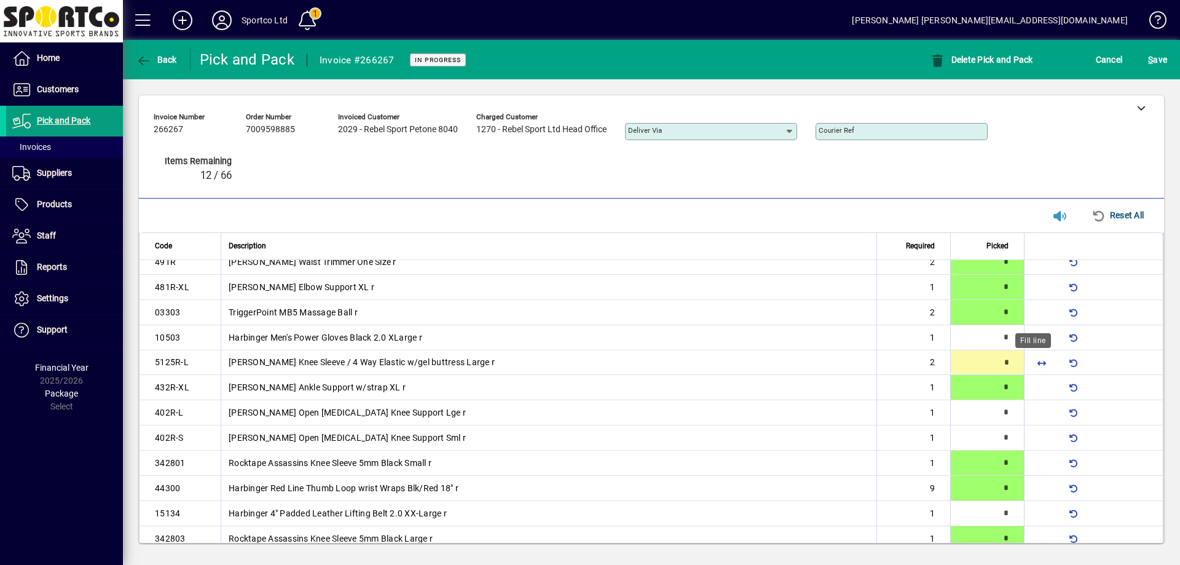
type input "*"
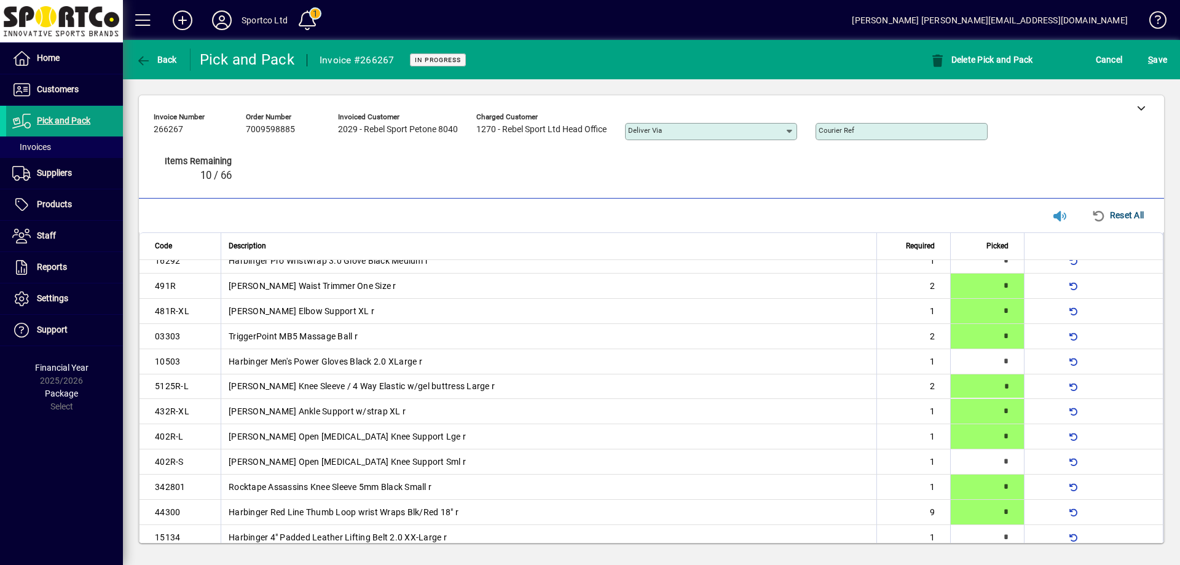
type input "*"
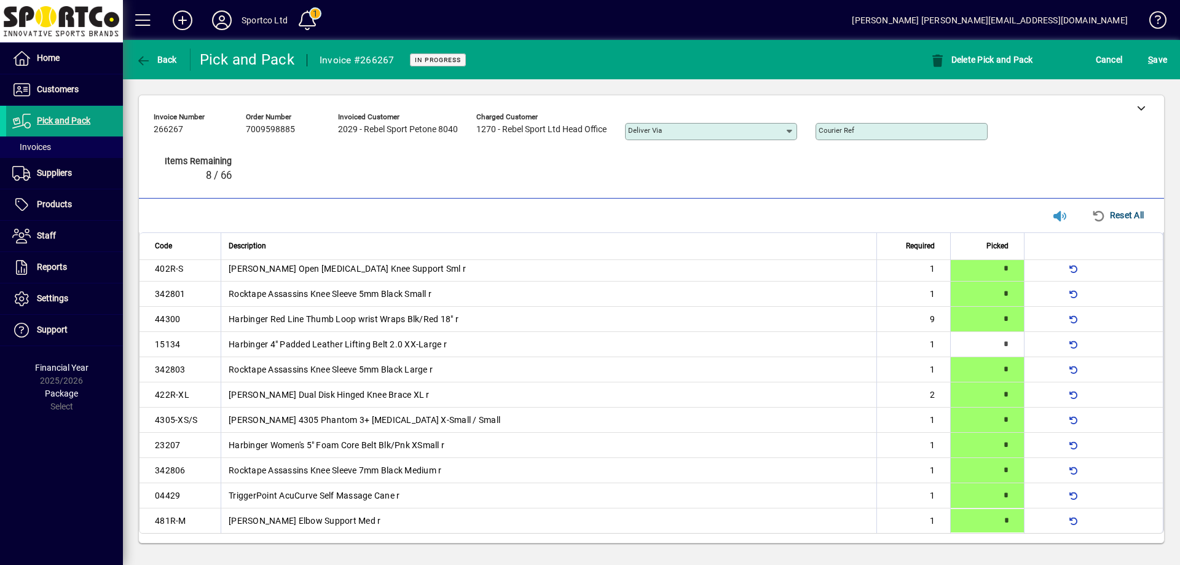
type input "*"
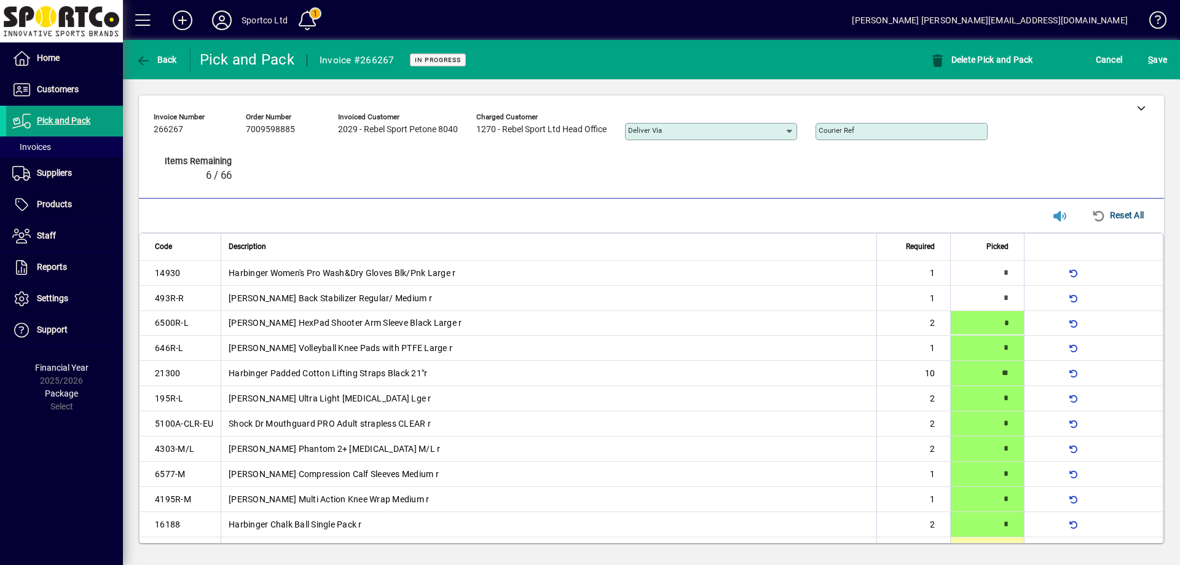
type input "*"
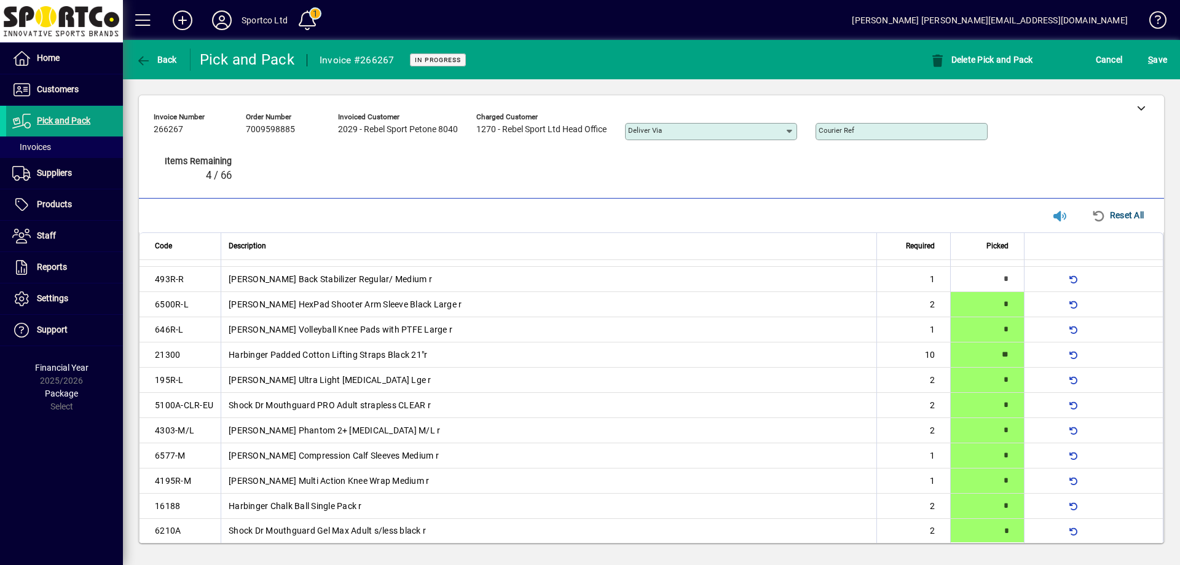
type input "*"
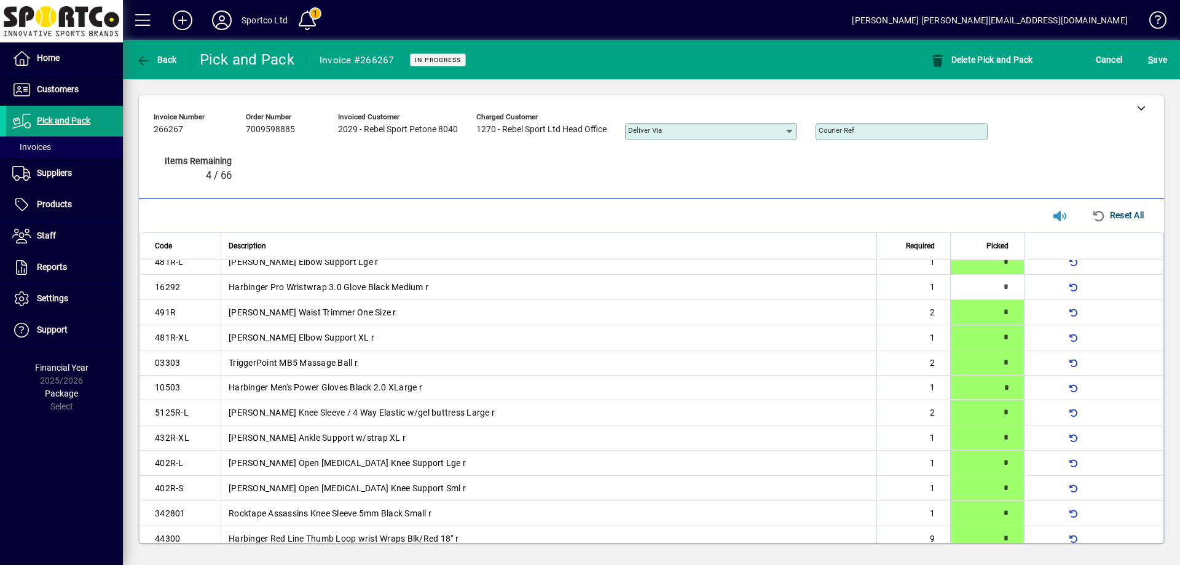
type input "*"
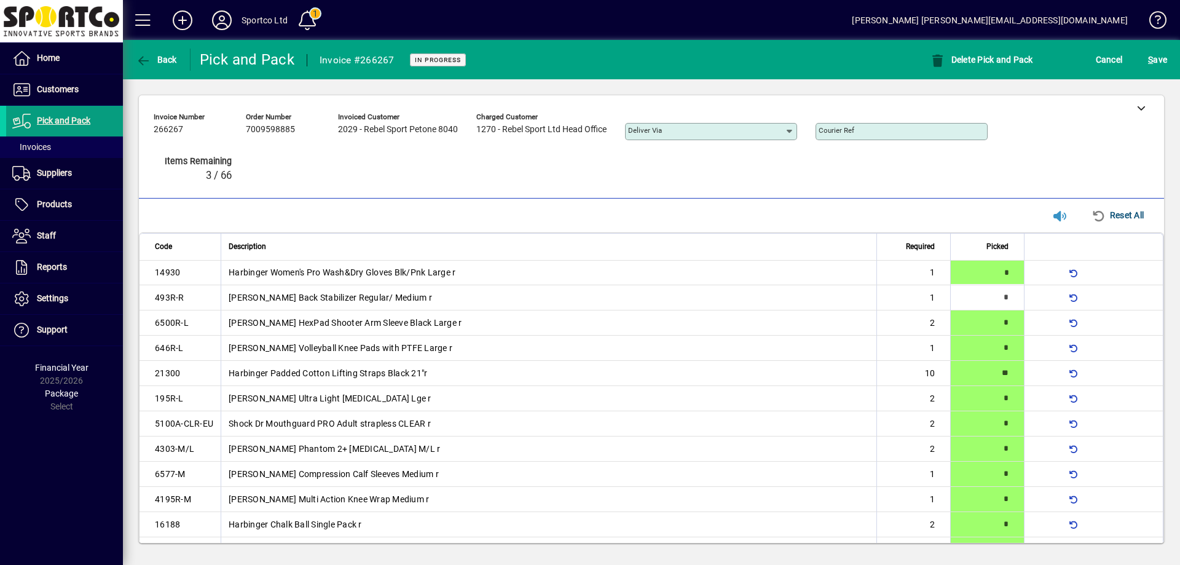
type input "*"
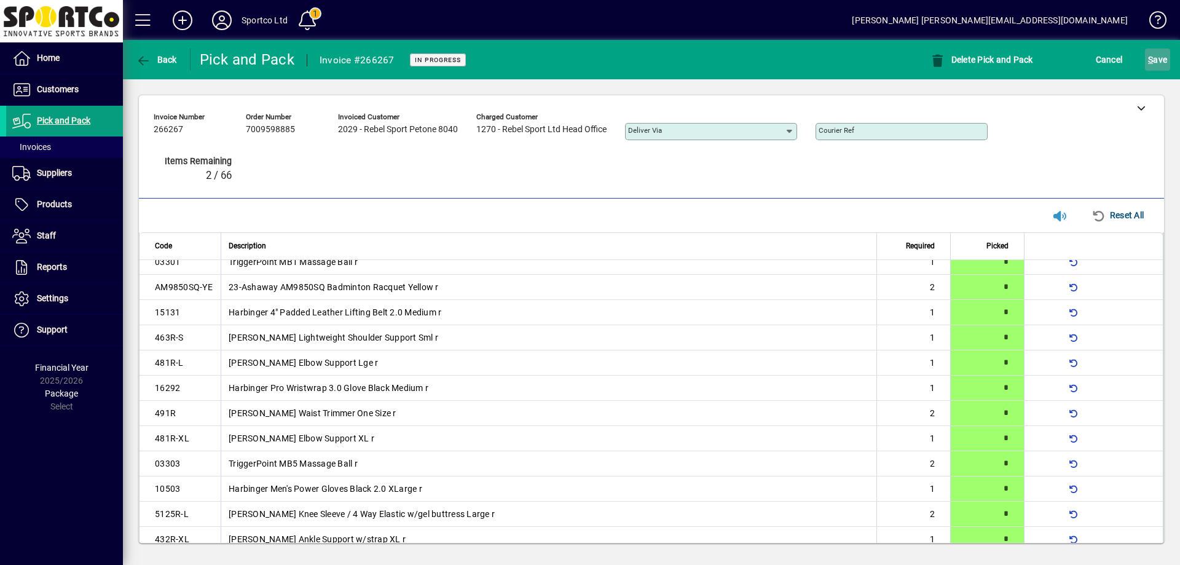
click at [1151, 55] on span "S" at bounding box center [1150, 60] width 5 height 10
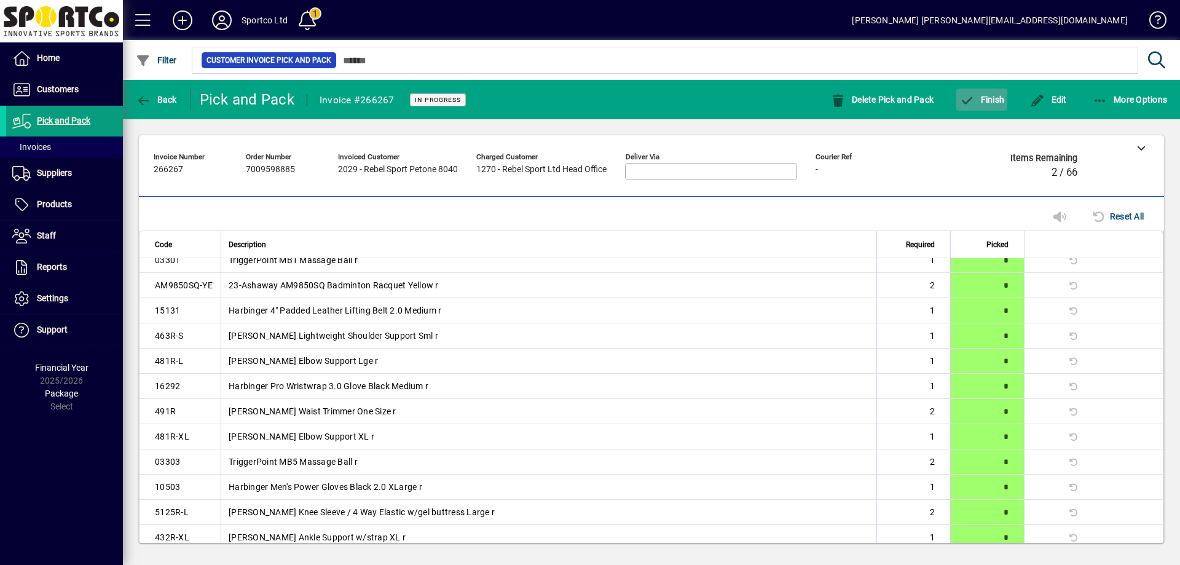
click at [987, 97] on span "Finish" at bounding box center [982, 100] width 45 height 10
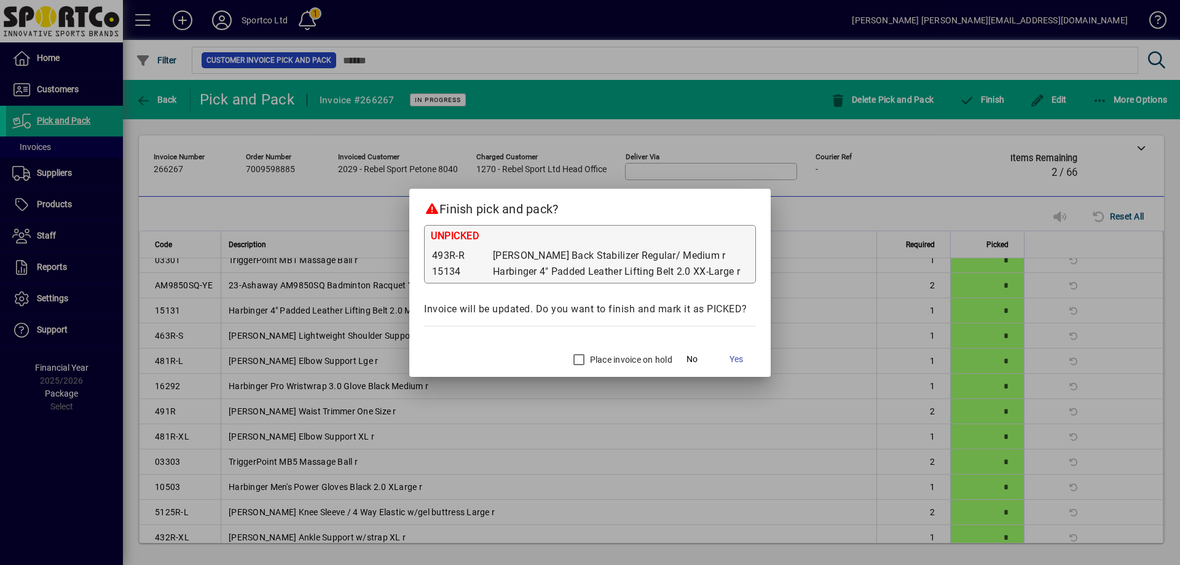
click at [610, 355] on label "Place invoice on hold" at bounding box center [630, 359] width 85 height 12
click at [737, 361] on span "Yes" at bounding box center [737, 359] width 14 height 13
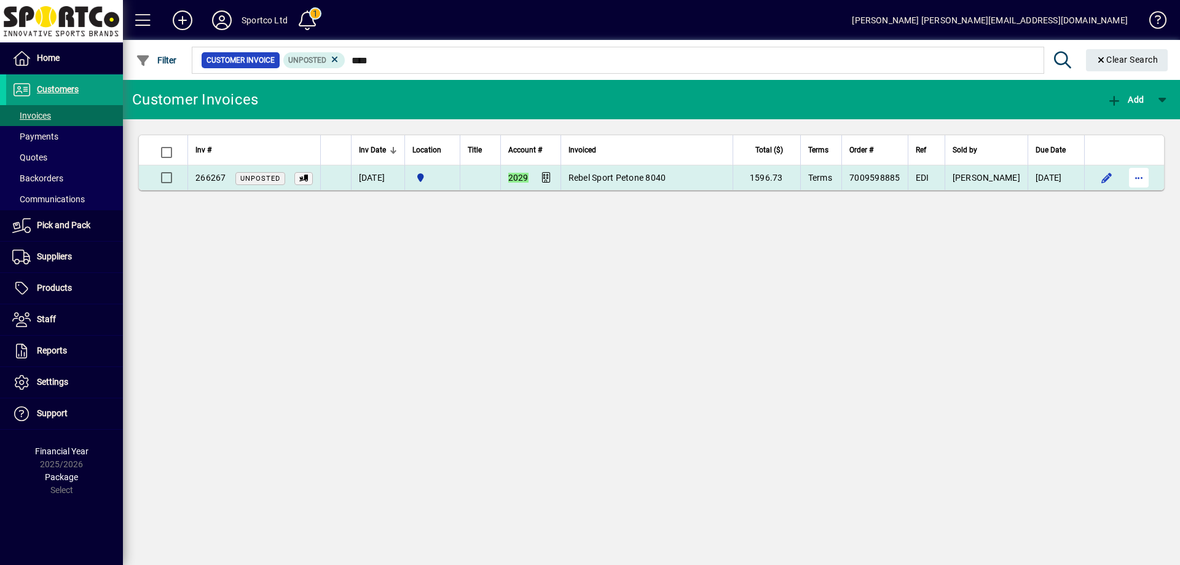
type input "****"
click at [1130, 178] on span "button" at bounding box center [1139, 178] width 30 height 30
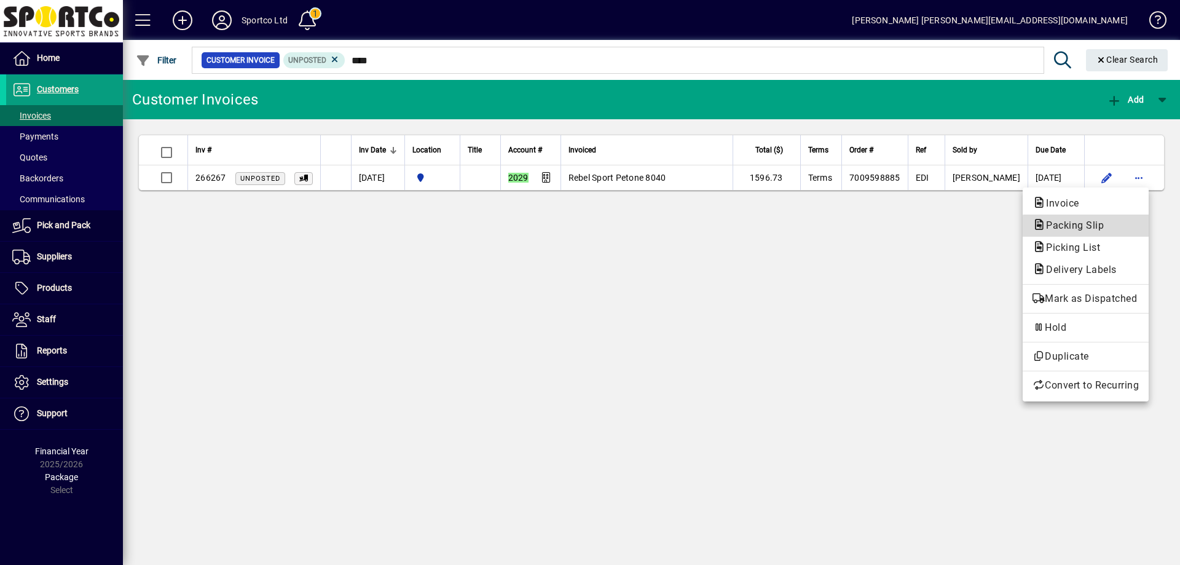
click at [1119, 227] on span "Packing Slip" at bounding box center [1086, 225] width 106 height 15
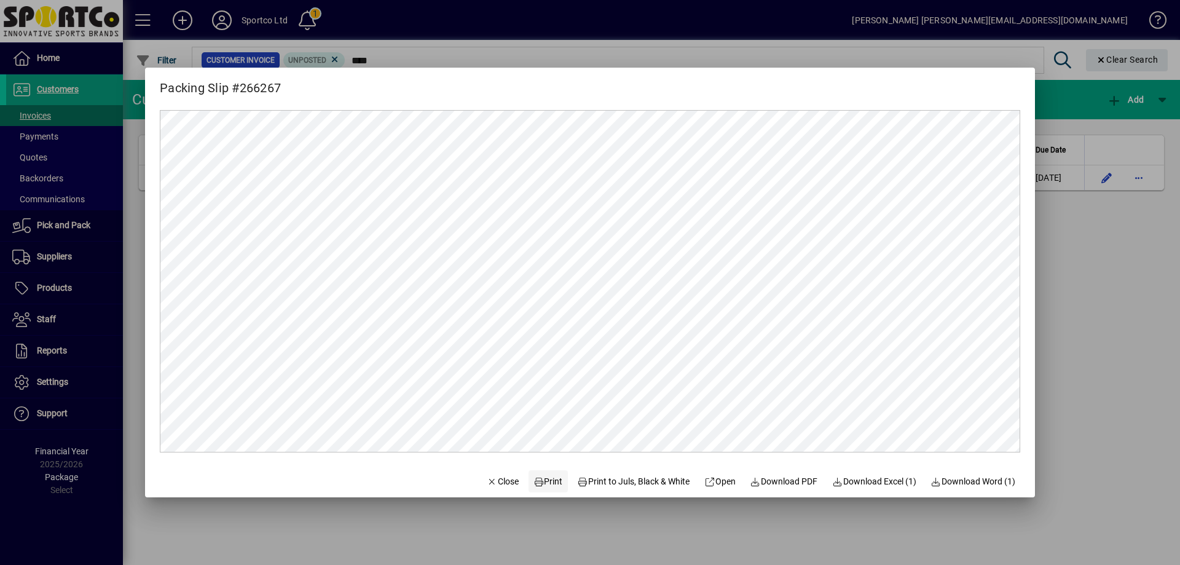
click at [540, 482] on span "Print" at bounding box center [549, 481] width 30 height 13
click at [489, 478] on span "Close" at bounding box center [503, 481] width 32 height 13
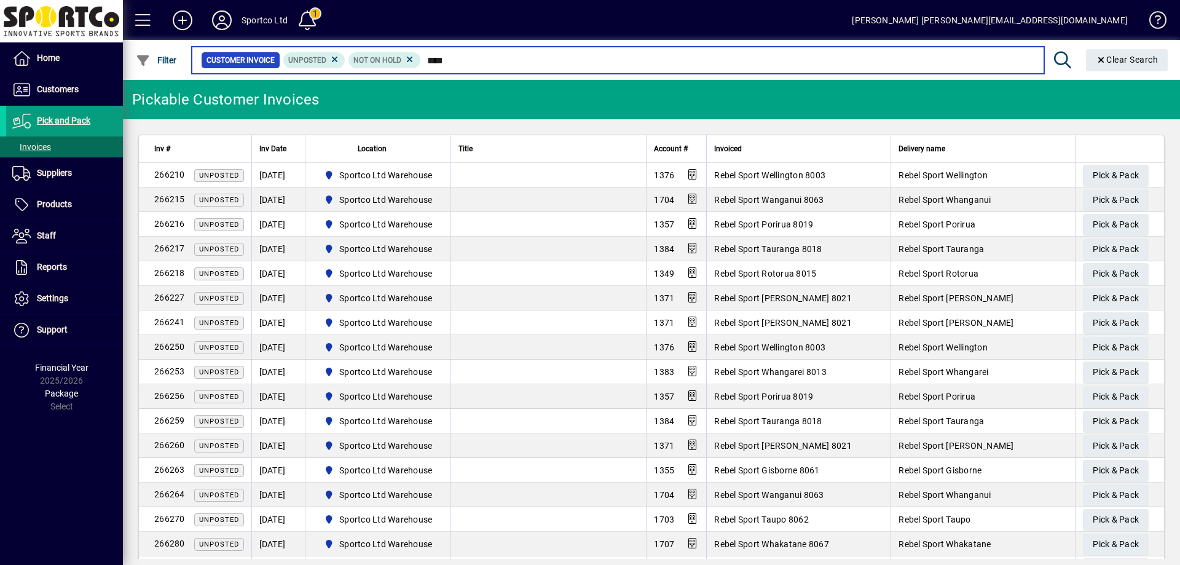
type input "****"
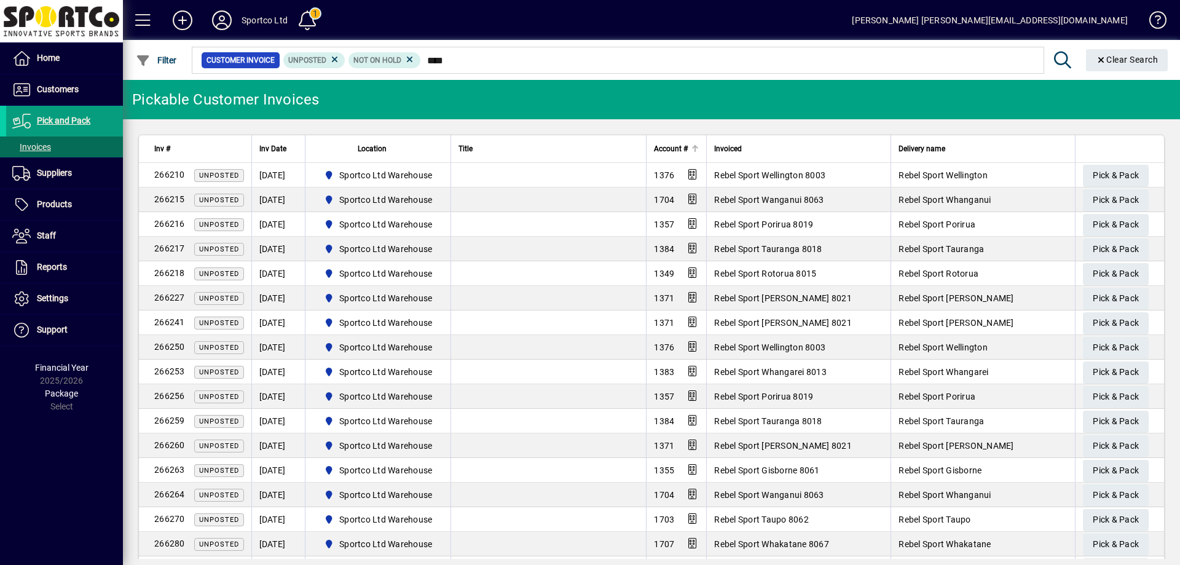
click at [660, 149] on span "Account #" at bounding box center [671, 149] width 34 height 14
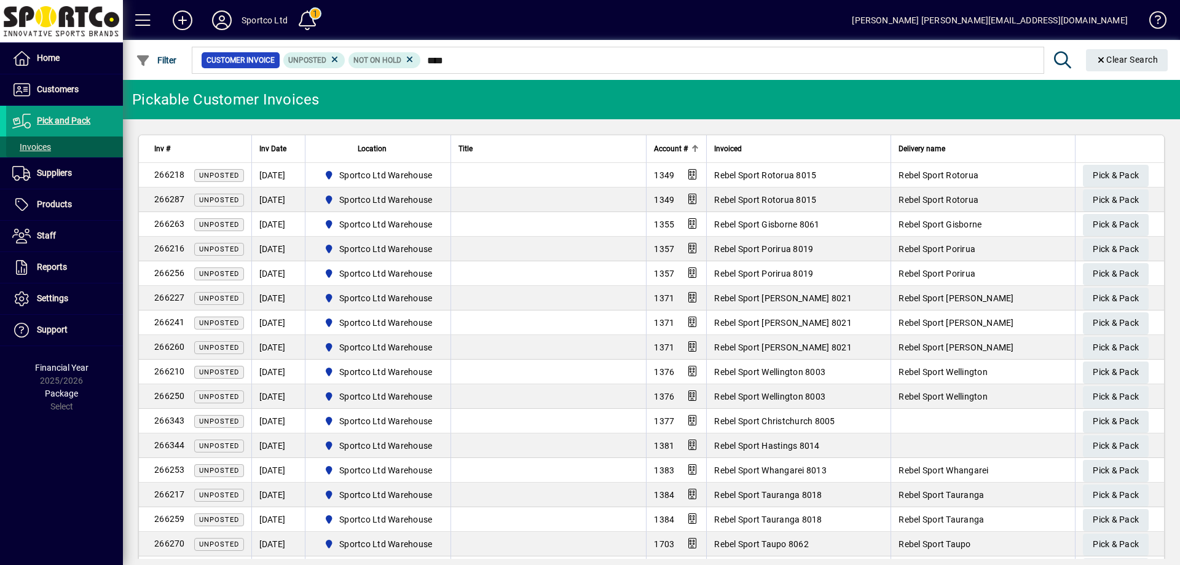
click at [42, 149] on span "Invoices" at bounding box center [31, 147] width 39 height 10
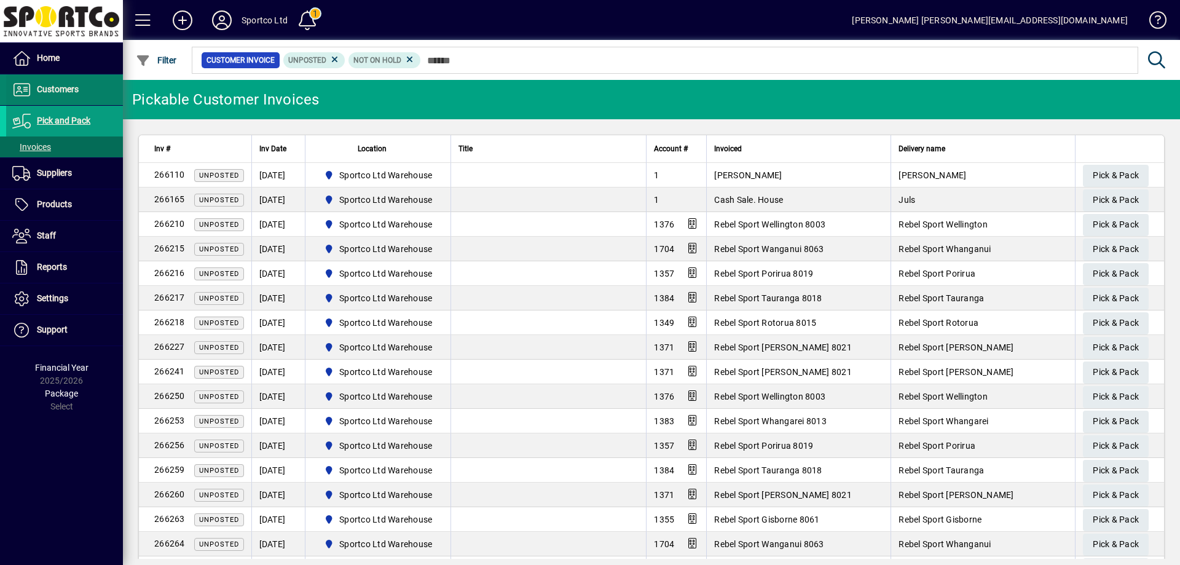
click at [52, 87] on span "Customers" at bounding box center [58, 89] width 42 height 10
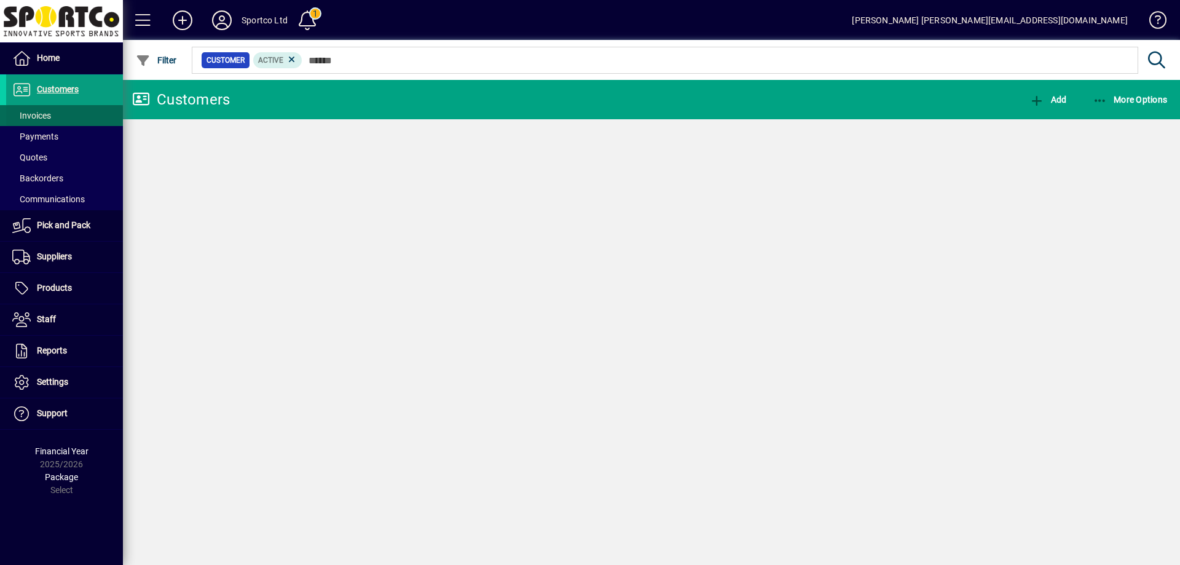
click at [42, 116] on span "Invoices" at bounding box center [31, 116] width 39 height 10
